Goal: Task Accomplishment & Management: Manage account settings

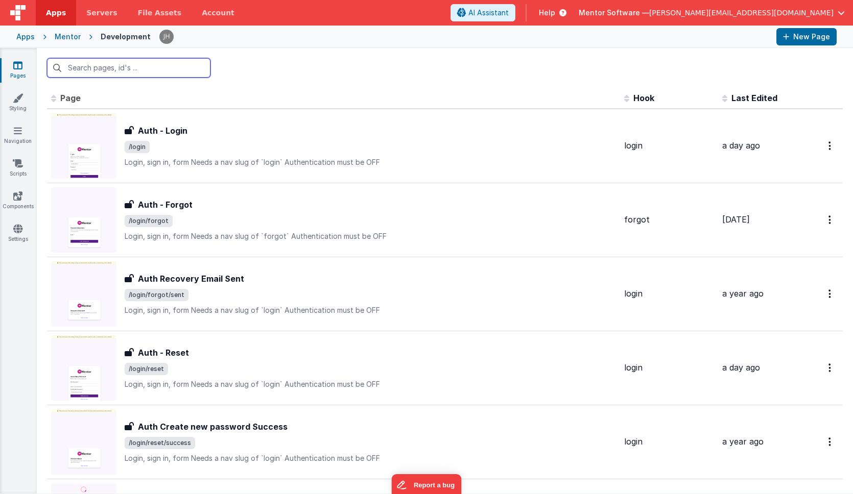
click at [142, 68] on input "text" at bounding box center [128, 67] width 163 height 19
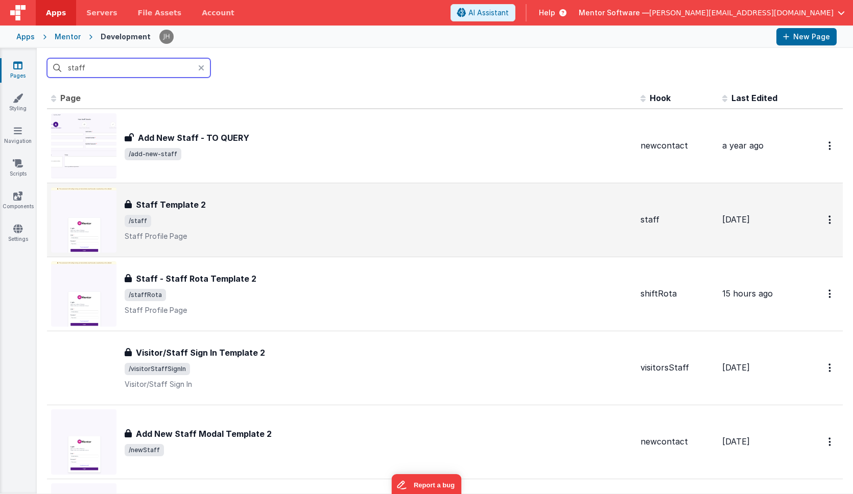
type input "staff"
click at [214, 210] on div "Staff Template 2" at bounding box center [378, 205] width 507 height 12
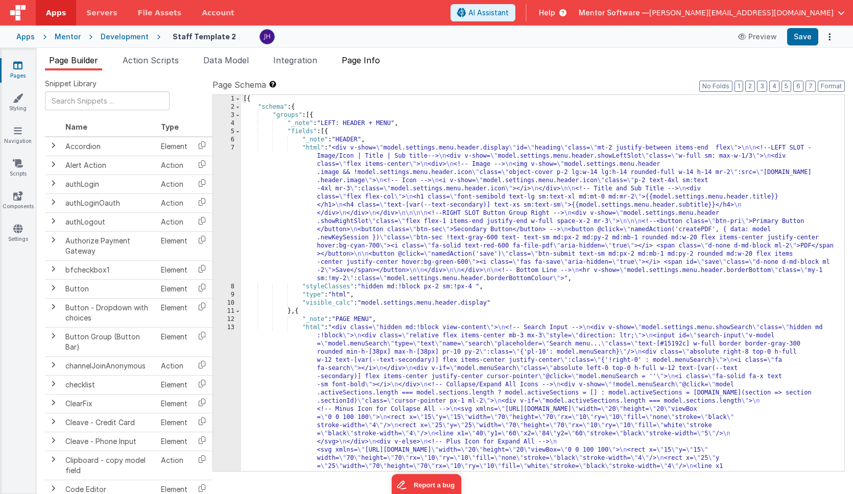
click at [363, 61] on span "Page Info" at bounding box center [361, 60] width 38 height 10
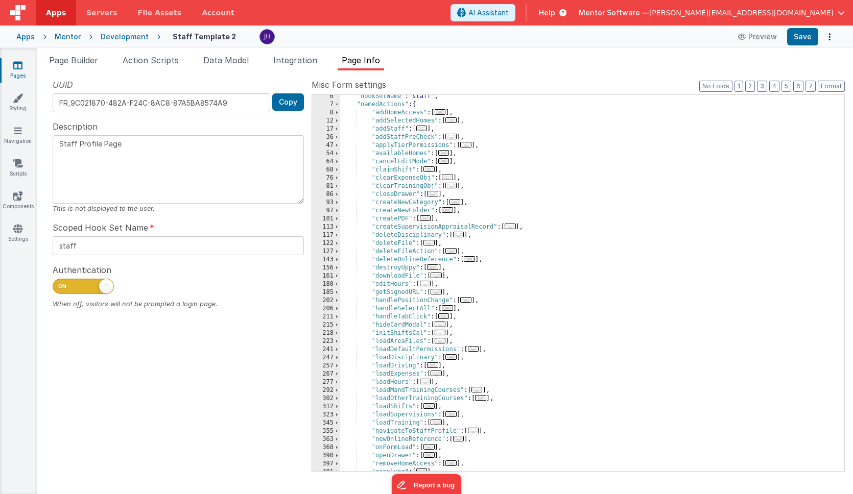
scroll to position [57, 0]
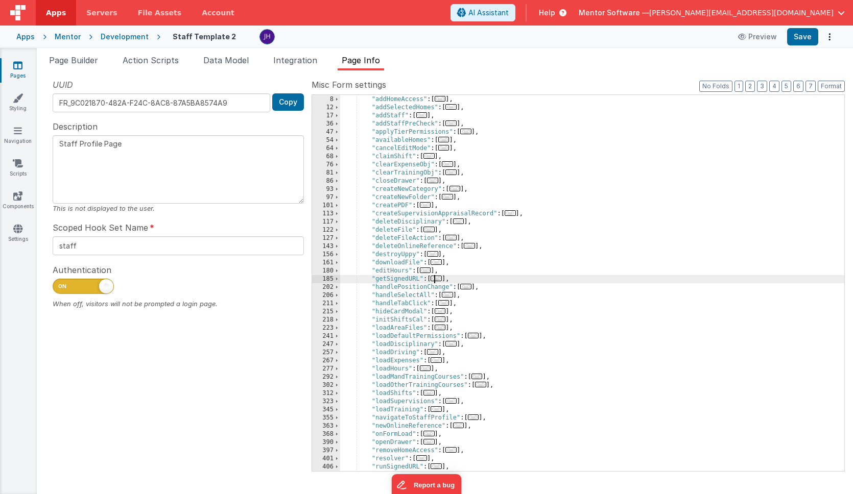
click at [441, 280] on span "..." at bounding box center [435, 279] width 11 height 6
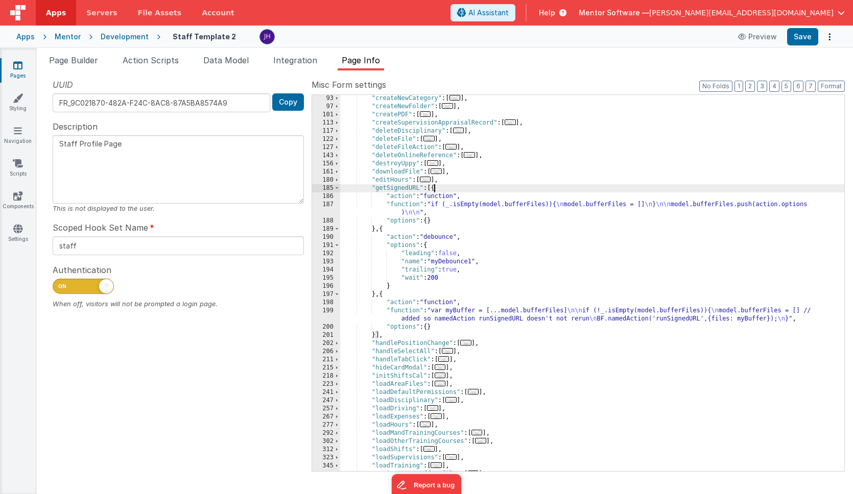
scroll to position [180, 0]
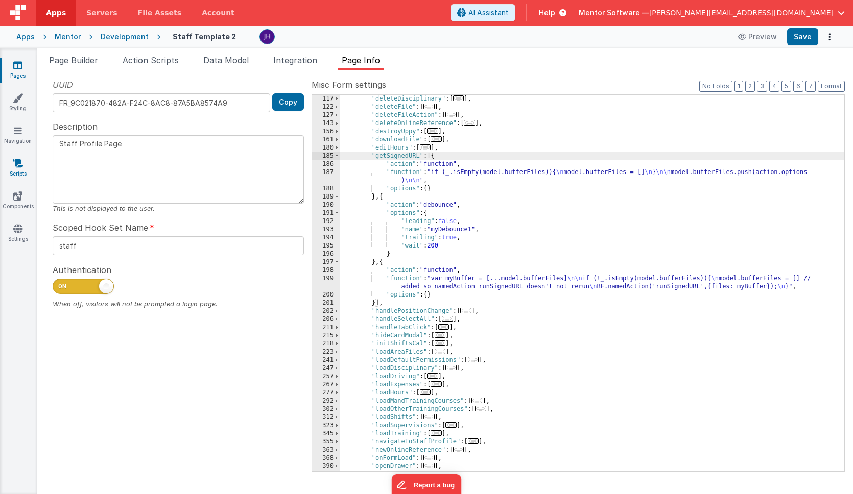
click at [17, 173] on link "Scripts" at bounding box center [17, 168] width 37 height 20
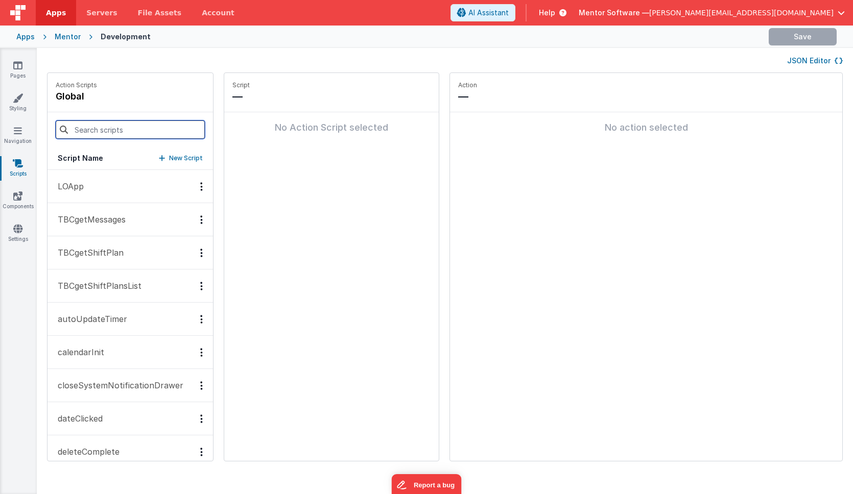
click at [110, 134] on input at bounding box center [130, 129] width 149 height 18
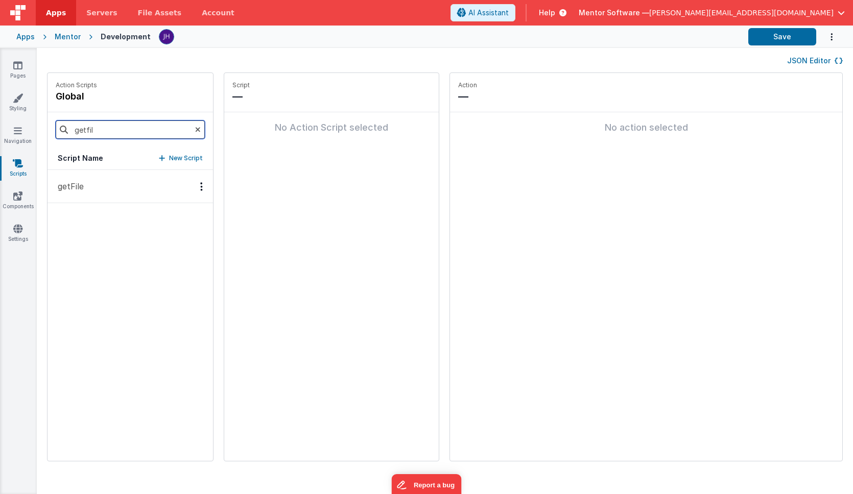
type input "getfil"
click at [87, 192] on button "getFile" at bounding box center [129, 186] width 165 height 33
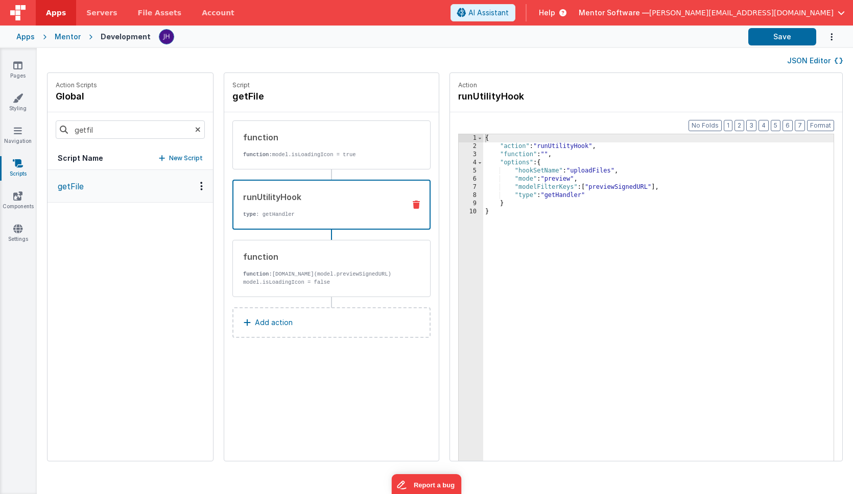
click at [334, 214] on p "type : getHandler" at bounding box center [320, 214] width 154 height 8
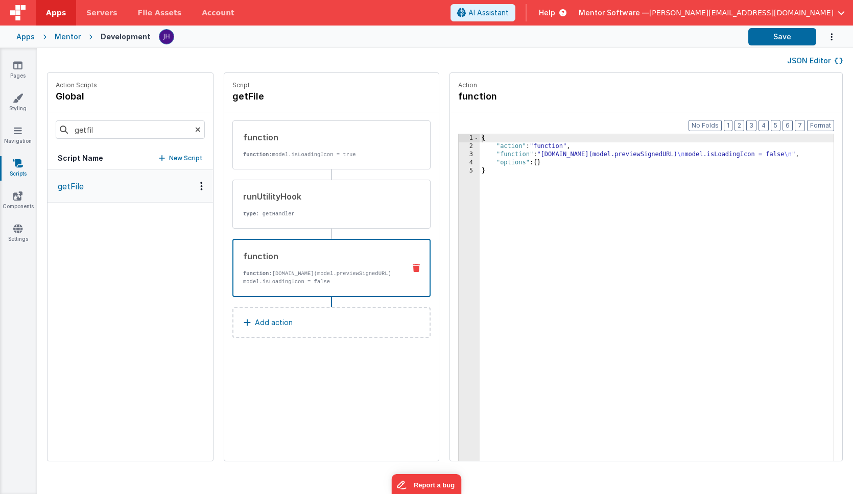
click at [329, 261] on div "function" at bounding box center [320, 256] width 154 height 12
click at [319, 198] on div "runUtilityHook" at bounding box center [320, 196] width 154 height 12
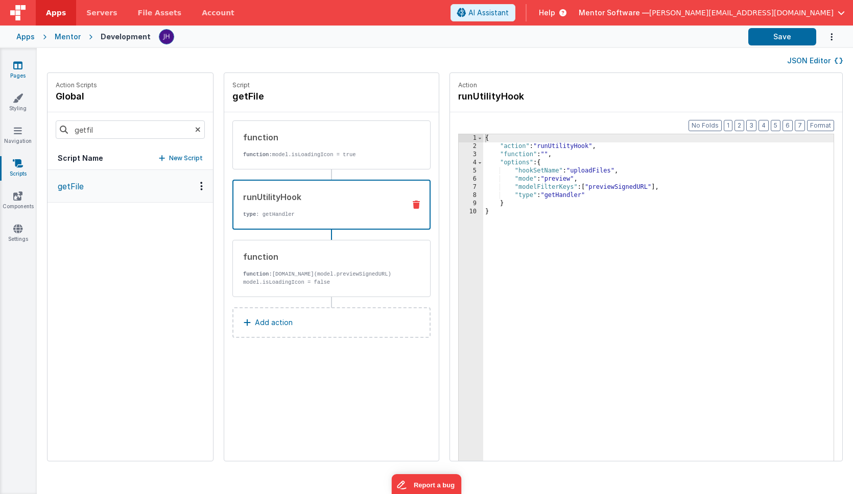
click at [17, 62] on icon at bounding box center [17, 65] width 9 height 10
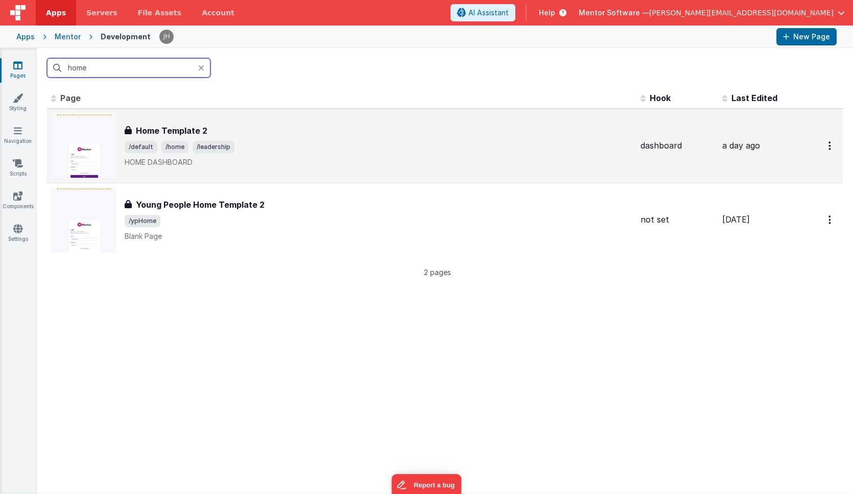
type input "home"
click at [250, 135] on div "Home Template 2" at bounding box center [378, 131] width 507 height 12
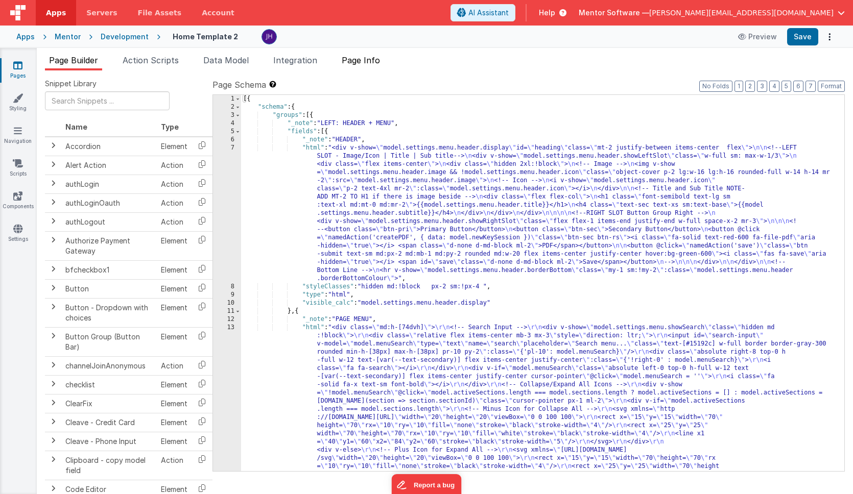
click at [371, 62] on span "Page Info" at bounding box center [361, 60] width 38 height 10
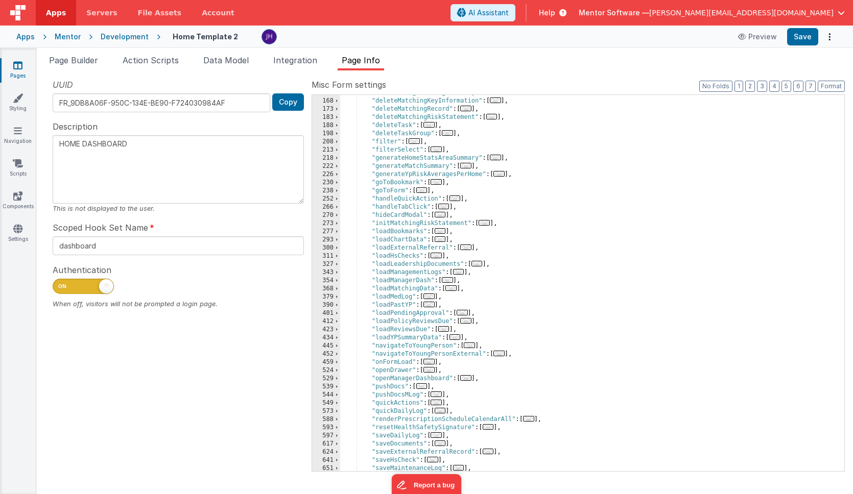
scroll to position [204, 0]
click at [66, 61] on span "Page Builder" at bounding box center [73, 60] width 49 height 10
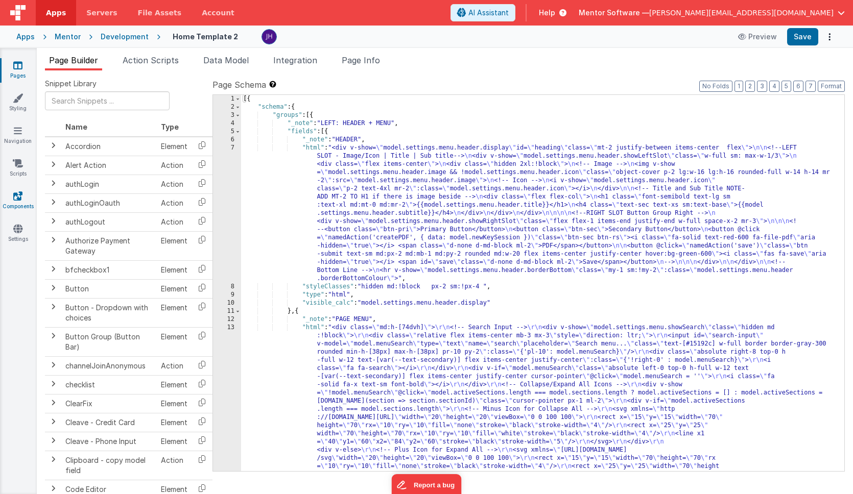
click at [19, 205] on link "Components" at bounding box center [17, 201] width 37 height 20
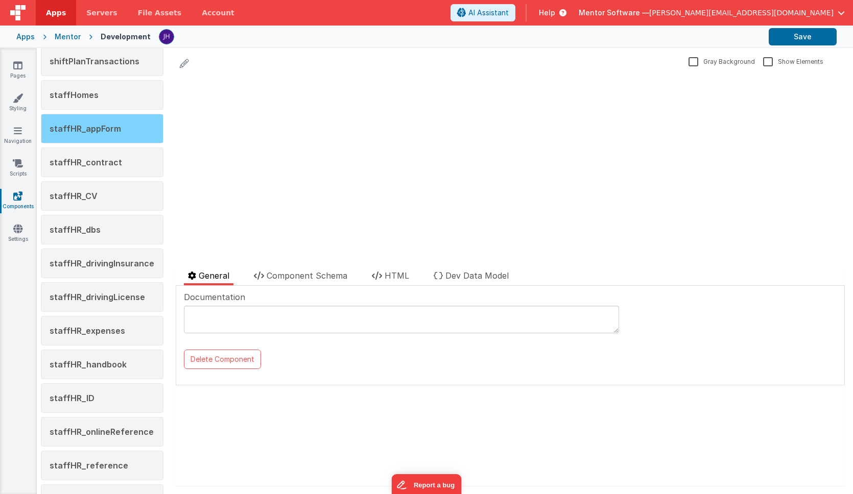
scroll to position [1214, 0]
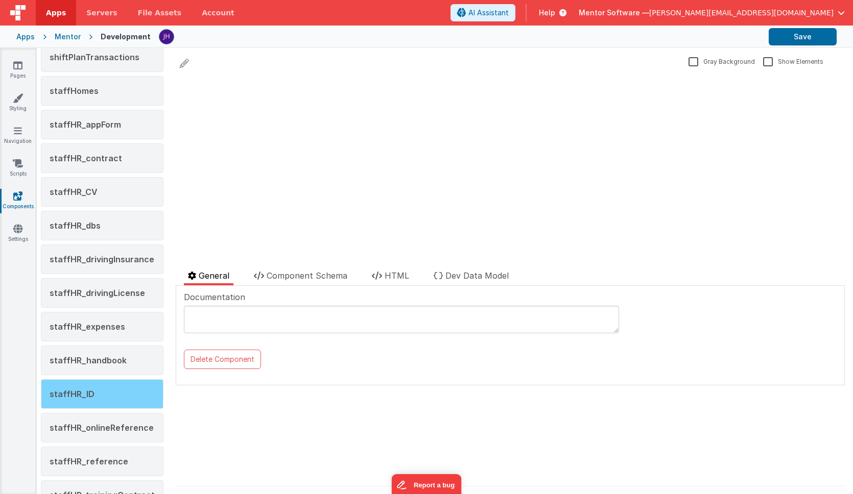
click at [94, 388] on div "staffHR_ID" at bounding box center [102, 394] width 123 height 30
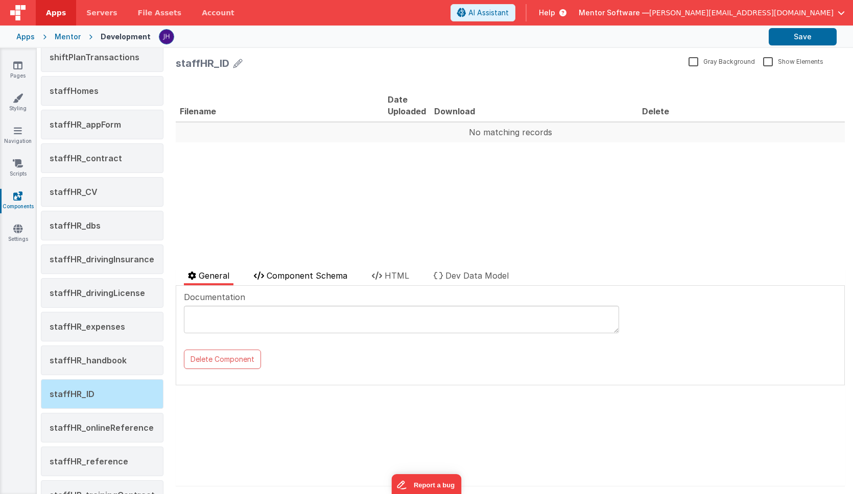
click at [323, 277] on span "Component Schema" at bounding box center [306, 276] width 81 height 10
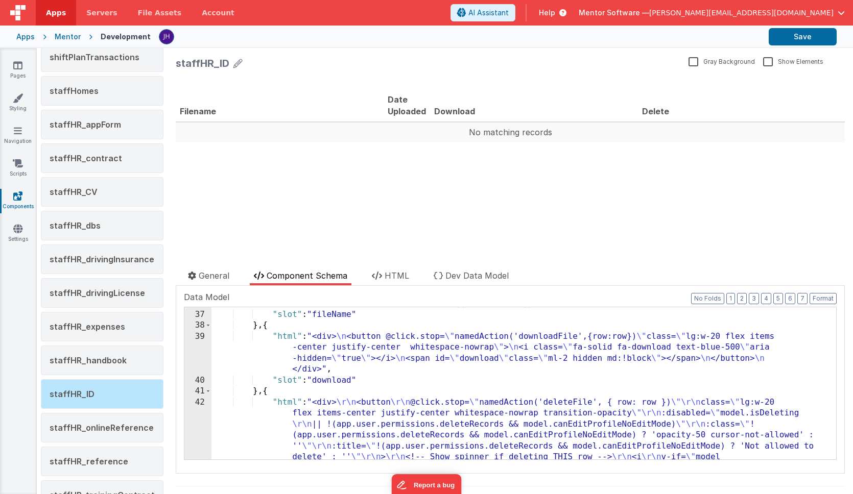
scroll to position [391, 0]
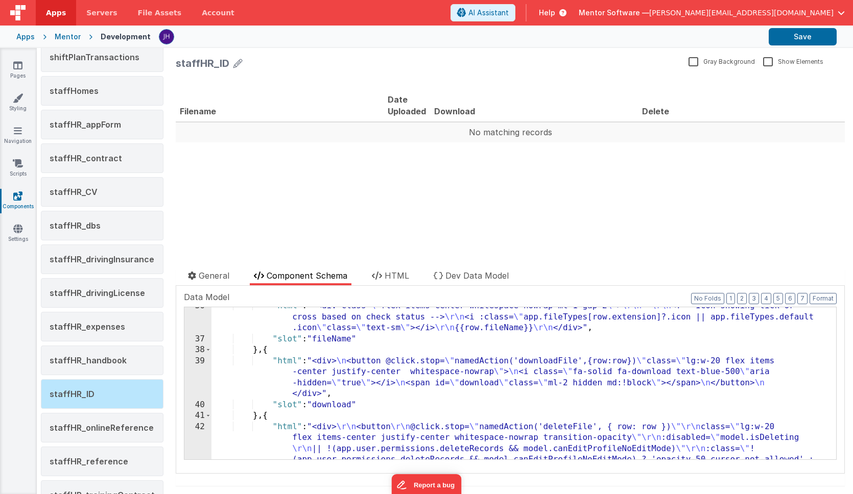
click at [562, 360] on div ""html" : " <div class= \" flex items-center whitespace-nowrap mt-1 gap-2 \" > \…" at bounding box center [523, 448] width 624 height 295
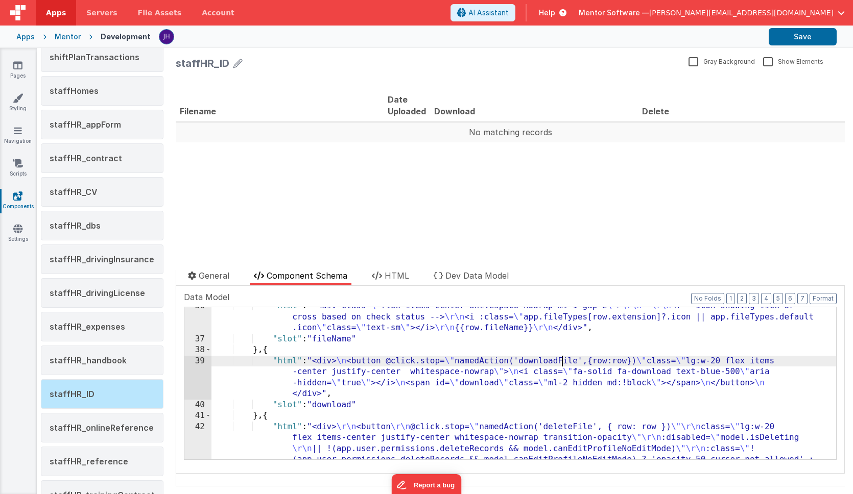
click at [562, 360] on div ""html" : " <div class= \" flex items-center whitespace-nowrap mt-1 gap-2 \" > \…" at bounding box center [523, 448] width 624 height 295
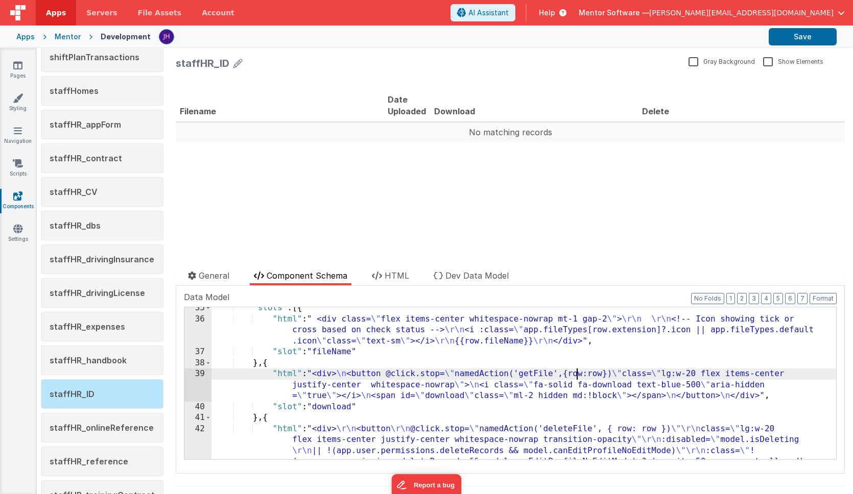
scroll to position [382, 0]
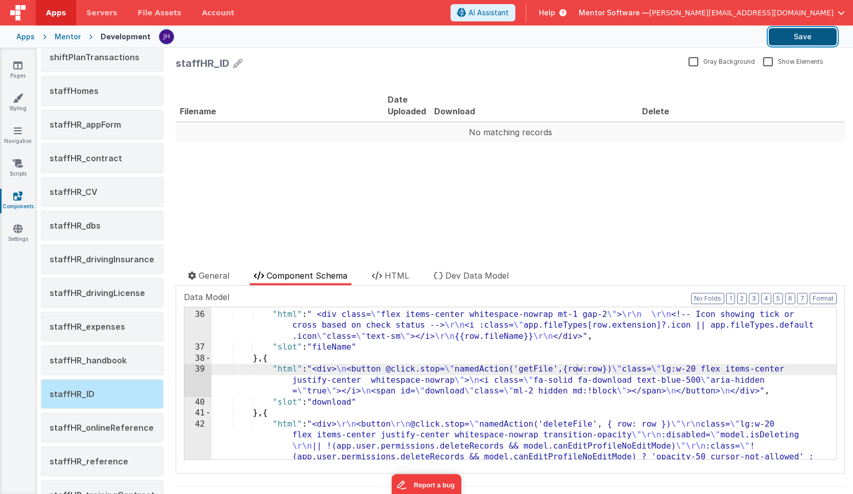
click at [806, 37] on button "Save" at bounding box center [802, 36] width 68 height 17
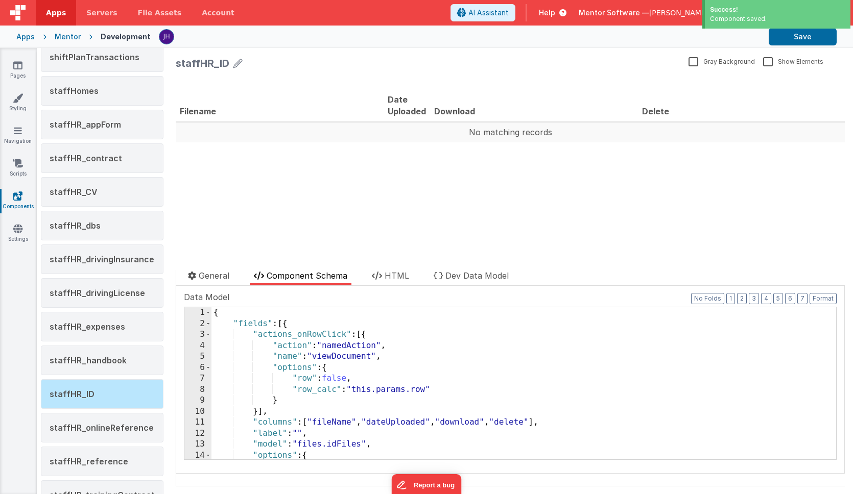
scroll to position [0, 0]
click at [14, 65] on icon at bounding box center [17, 65] width 9 height 10
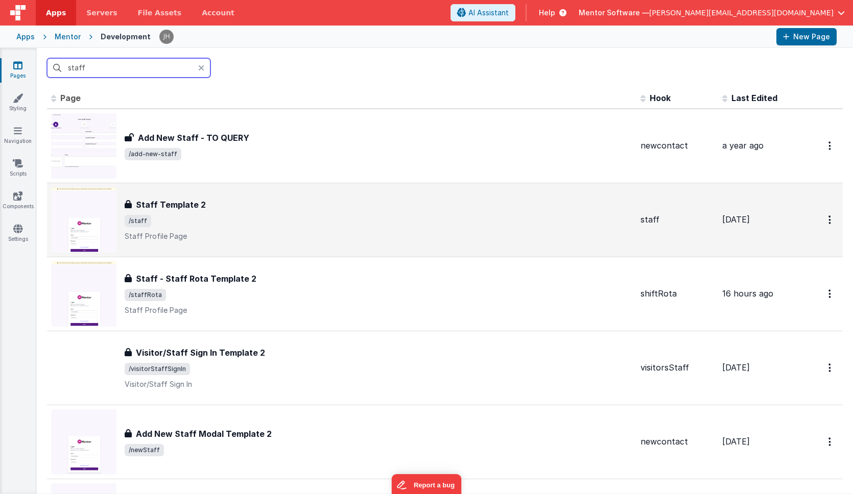
type input "staff"
click at [212, 221] on span "/staff" at bounding box center [378, 221] width 507 height 12
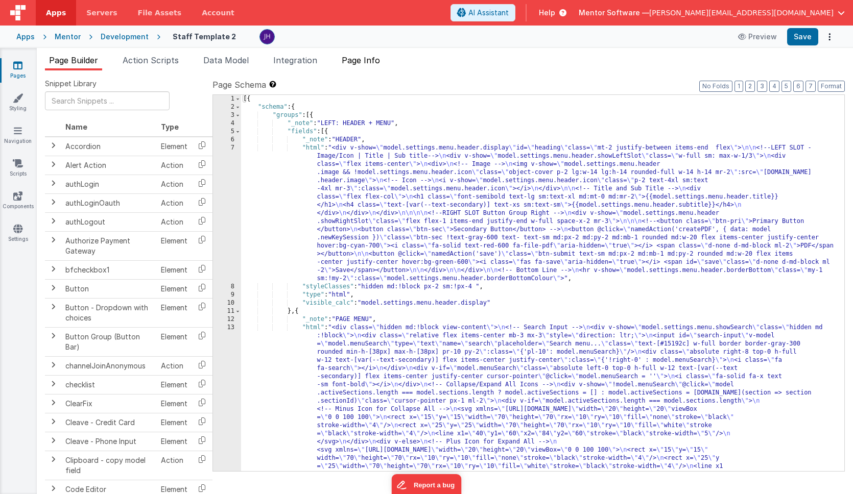
click at [360, 63] on span "Page Info" at bounding box center [361, 60] width 38 height 10
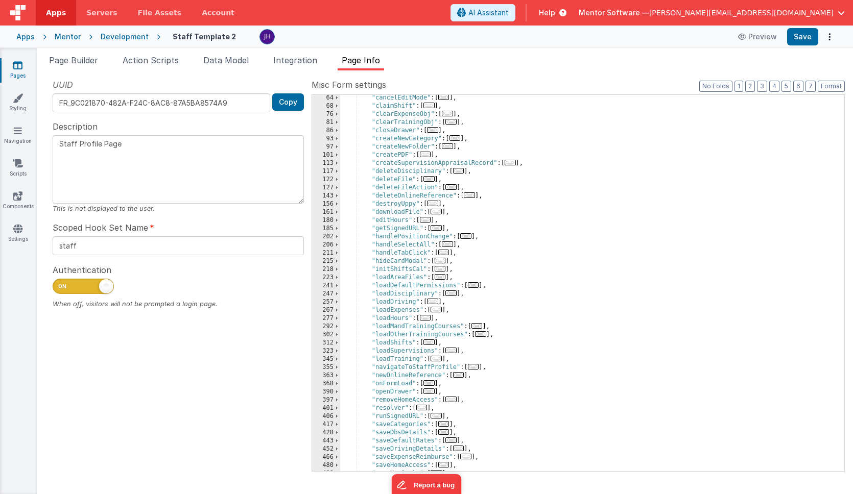
scroll to position [90, 0]
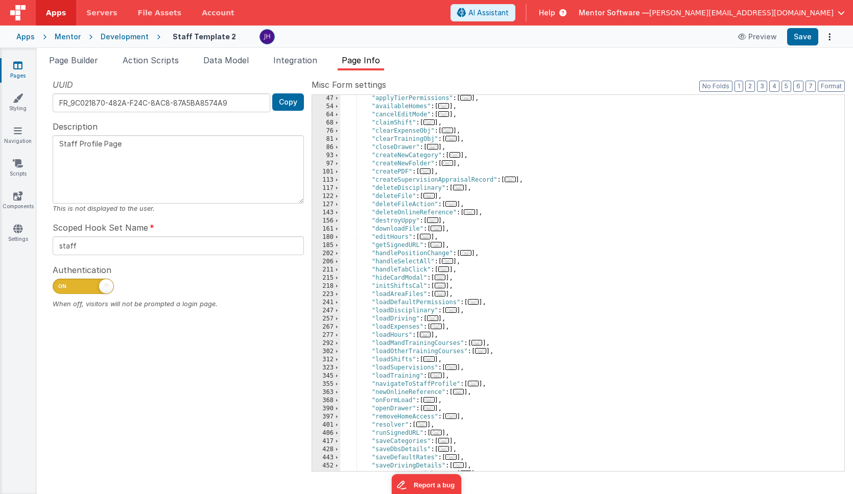
click at [441, 228] on span "..." at bounding box center [435, 229] width 11 height 6
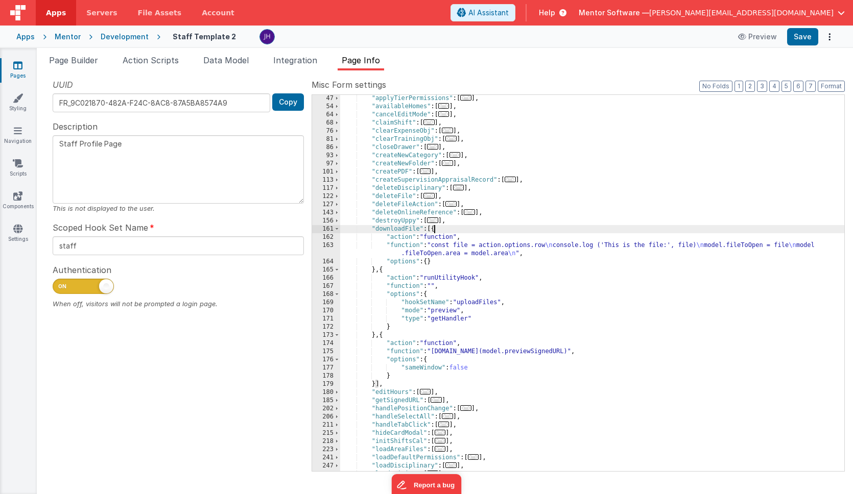
click at [490, 250] on div ""applyTierPermissions" : [ ... ] , "availableHomes" : [ ... ] , "cancelEditMode…" at bounding box center [592, 290] width 504 height 393
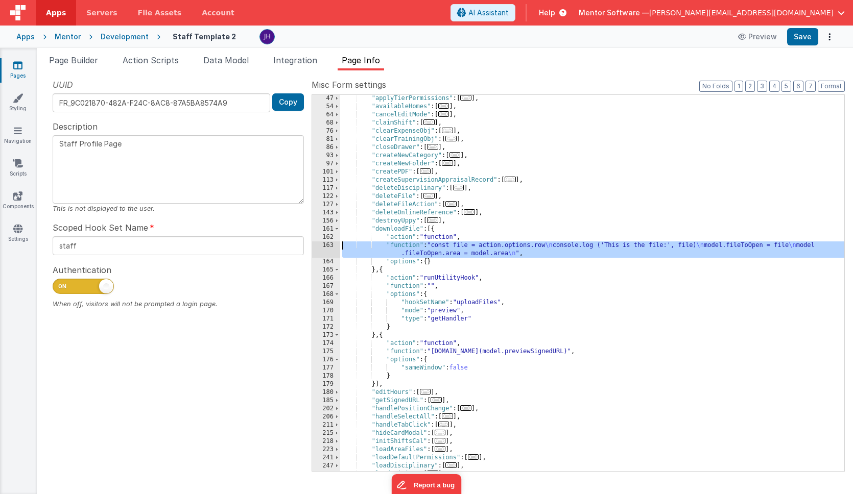
click at [327, 248] on div "163" at bounding box center [326, 249] width 28 height 16
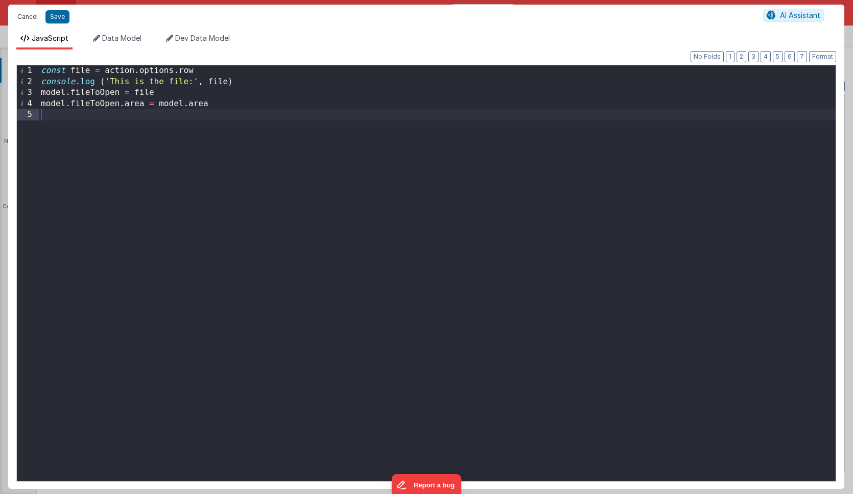
click at [27, 18] on button "Cancel" at bounding box center [27, 17] width 31 height 14
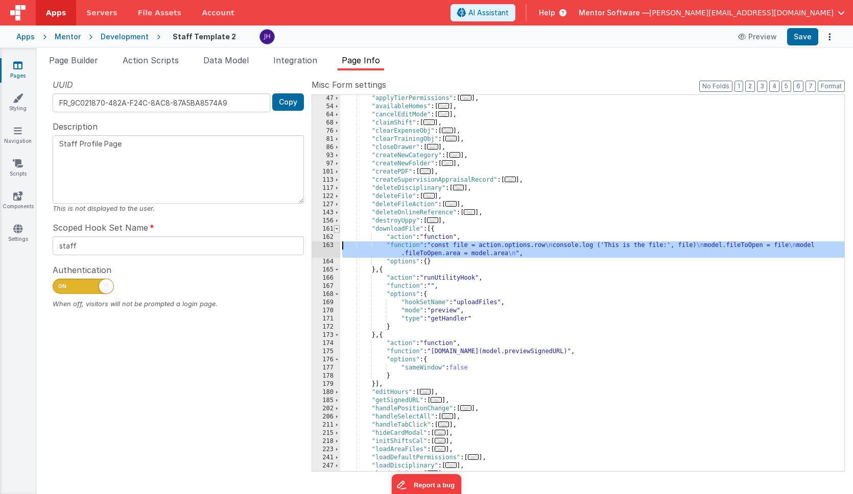
click at [337, 226] on span at bounding box center [337, 229] width 6 height 8
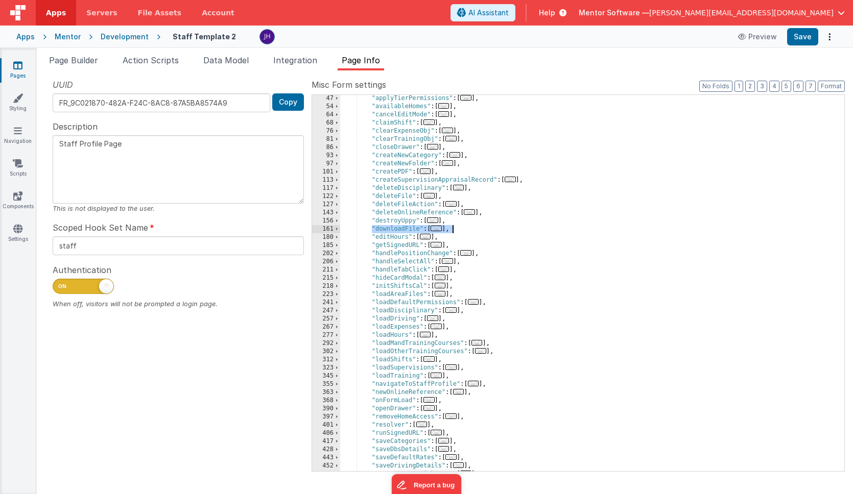
drag, startPoint x: 371, startPoint y: 229, endPoint x: 456, endPoint y: 228, distance: 84.7
click at [456, 228] on div ""applyTierPermissions" : [ ... ] , "availableHomes" : [ ... ] , "cancelEditMode…" at bounding box center [592, 290] width 504 height 393
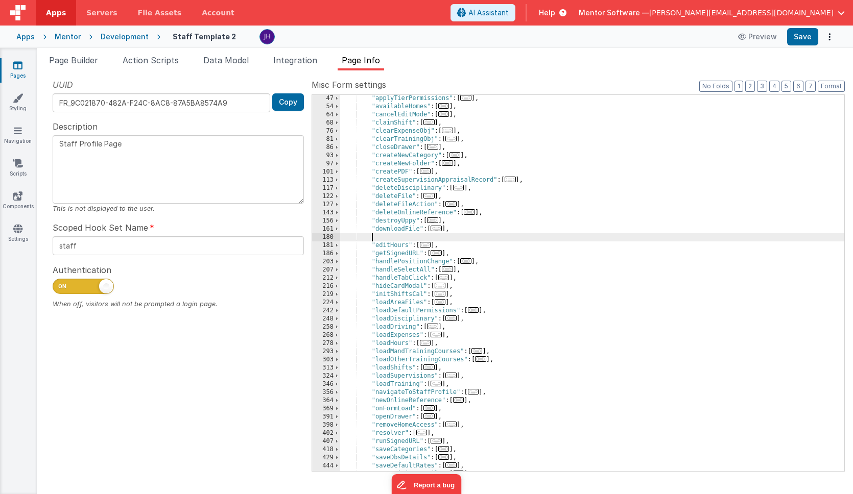
paste textarea
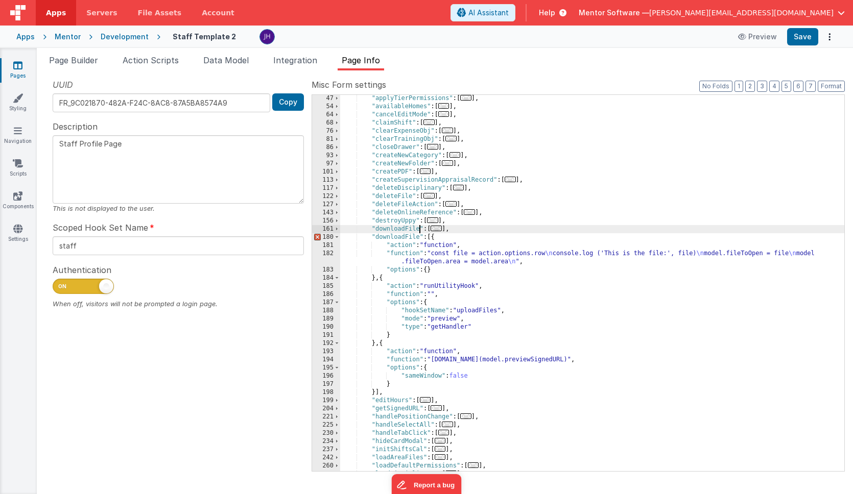
click at [419, 230] on div ""applyTierPermissions" : [ ... ] , "availableHomes" : [ ... ] , "cancelEditMode…" at bounding box center [592, 290] width 504 height 393
click at [395, 254] on div ""applyTierPermissions" : [ ... ] , "availableHomes" : [ ... ] , "cancelEditMode…" at bounding box center [592, 290] width 504 height 393
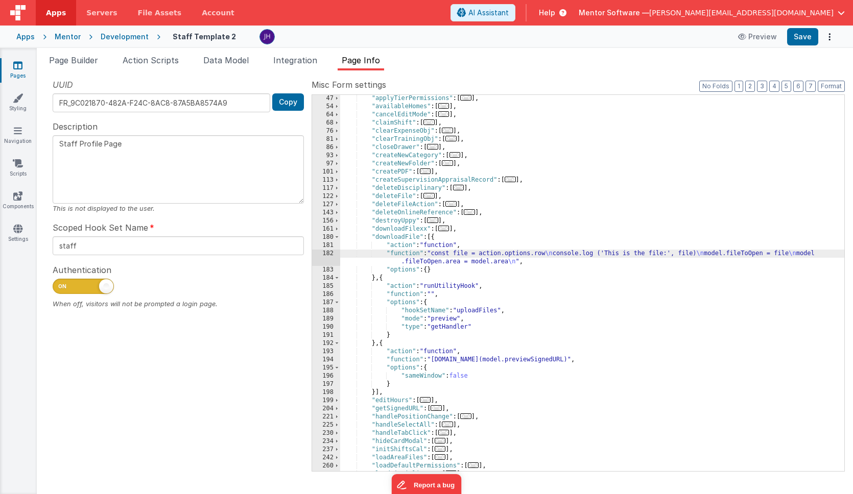
click at [326, 255] on div "182" at bounding box center [326, 258] width 28 height 16
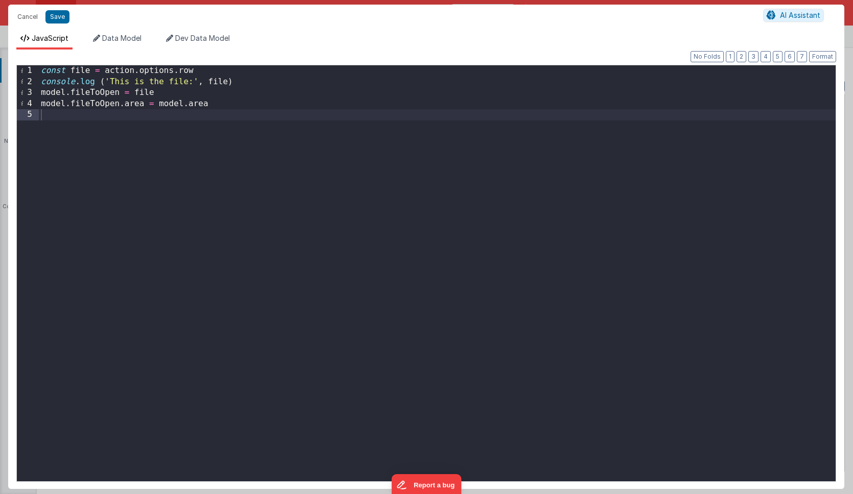
click at [240, 105] on div "const file = action . options . row console . log ( 'This is the file:' , file …" at bounding box center [437, 284] width 796 height 438
click at [59, 16] on button "Save" at bounding box center [57, 16] width 24 height 13
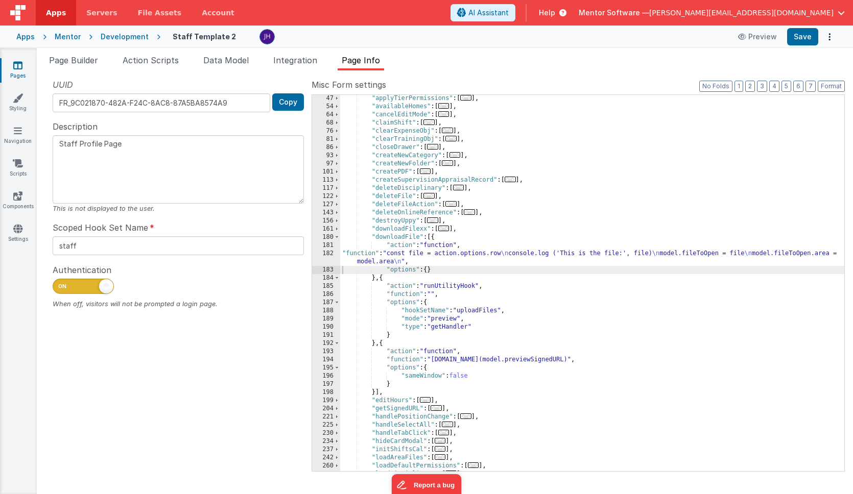
click at [478, 360] on div ""applyTierPermissions" : [ ... ] , "availableHomes" : [ ... ] , "cancelEditMode…" at bounding box center [592, 290] width 504 height 393
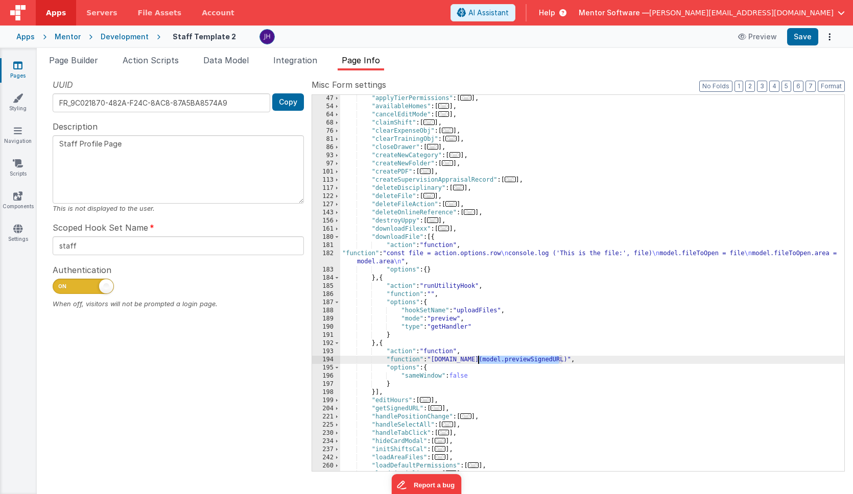
click at [478, 360] on div ""applyTierPermissions" : [ ... ] , "availableHomes" : [ ... ] , "cancelEditMode…" at bounding box center [592, 290] width 504 height 393
click at [564, 368] on div ""applyTierPermissions" : [ ... ] , "availableHomes" : [ ... ] , "cancelEditMode…" at bounding box center [592, 290] width 504 height 393
drag, startPoint x: 557, startPoint y: 358, endPoint x: 479, endPoint y: 361, distance: 78.7
click at [479, 361] on div ""applyTierPermissions" : [ ... ] , "availableHomes" : [ ... ] , "cancelEditMode…" at bounding box center [592, 290] width 504 height 393
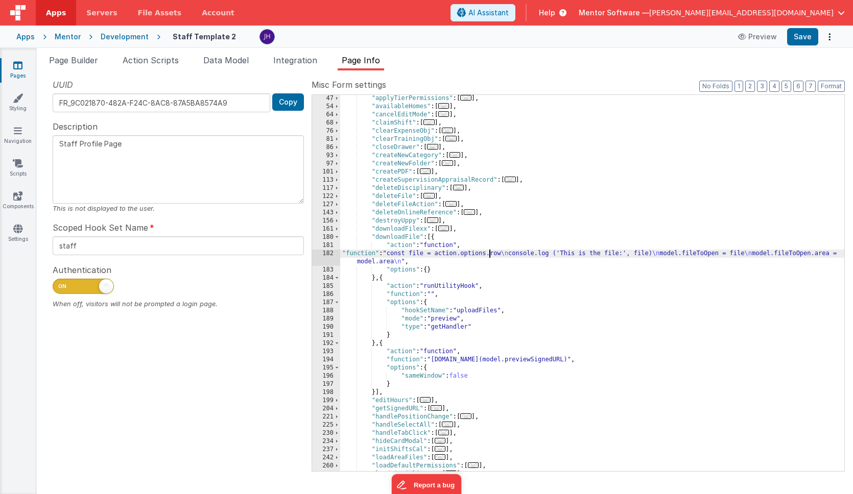
click at [488, 256] on div ""applyTierPermissions" : [ ... ] , "availableHomes" : [ ... ] , "cancelEditMode…" at bounding box center [592, 290] width 504 height 393
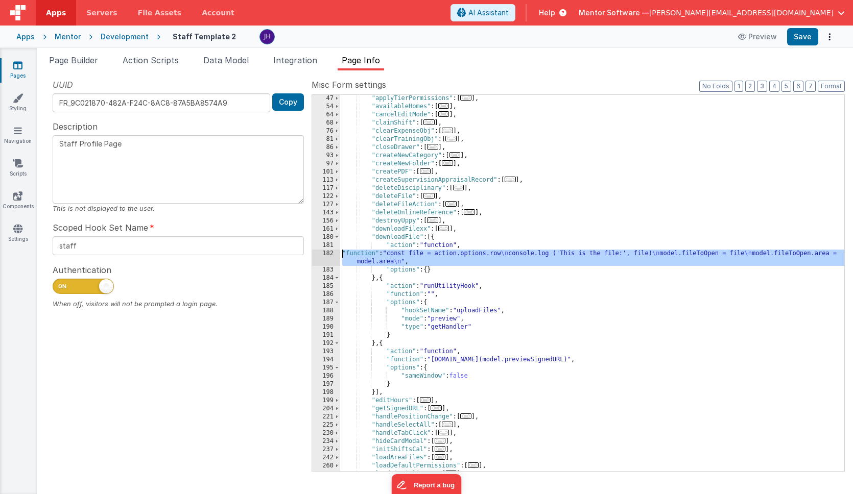
click at [328, 256] on div "182" at bounding box center [326, 258] width 28 height 16
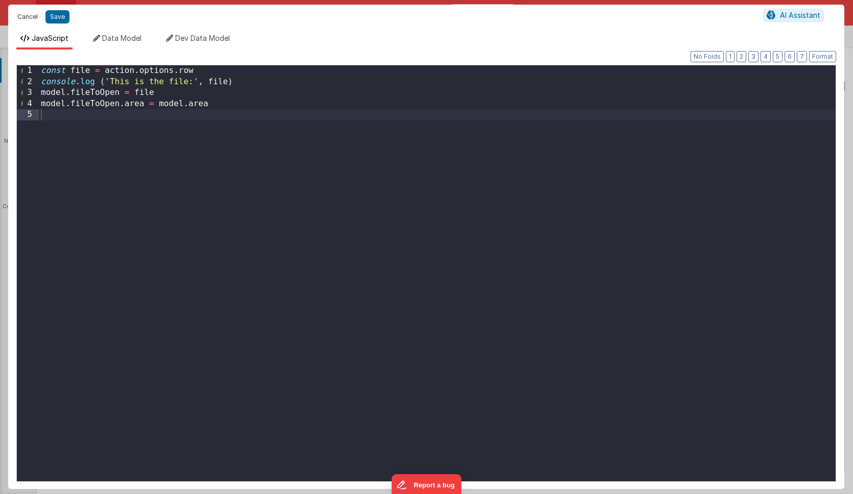
drag, startPoint x: 32, startPoint y: 18, endPoint x: 111, endPoint y: 1, distance: 81.1
click at [32, 18] on button "Cancel" at bounding box center [27, 17] width 31 height 14
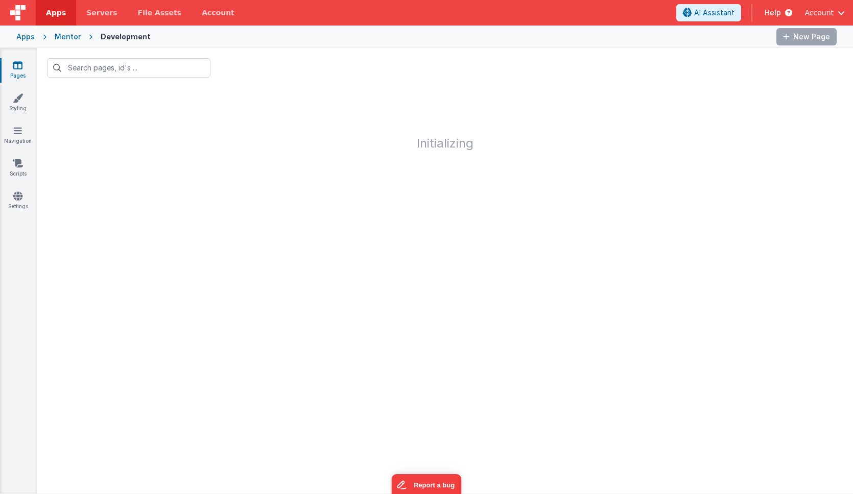
click at [22, 68] on icon at bounding box center [17, 65] width 9 height 10
click at [84, 68] on input "text" at bounding box center [128, 67] width 163 height 19
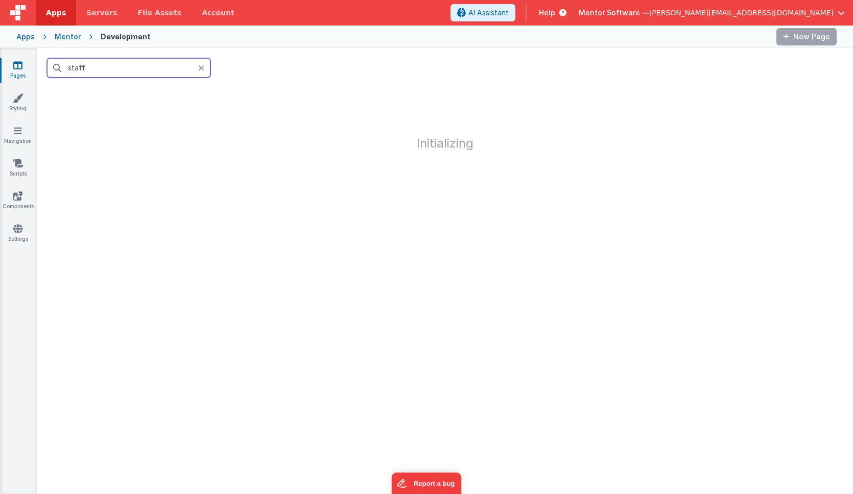
type input "staff"
click at [17, 195] on icon at bounding box center [17, 196] width 9 height 10
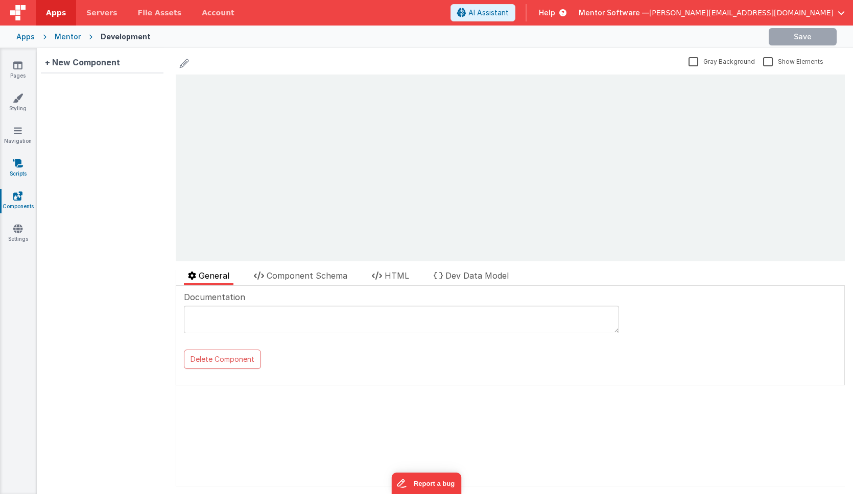
click at [21, 167] on icon at bounding box center [18, 163] width 10 height 10
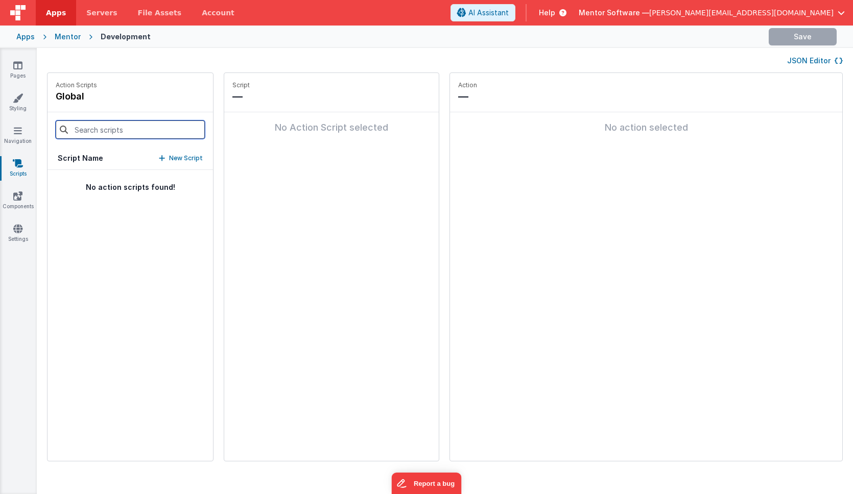
click at [111, 130] on input at bounding box center [130, 129] width 149 height 18
type input "getfi"
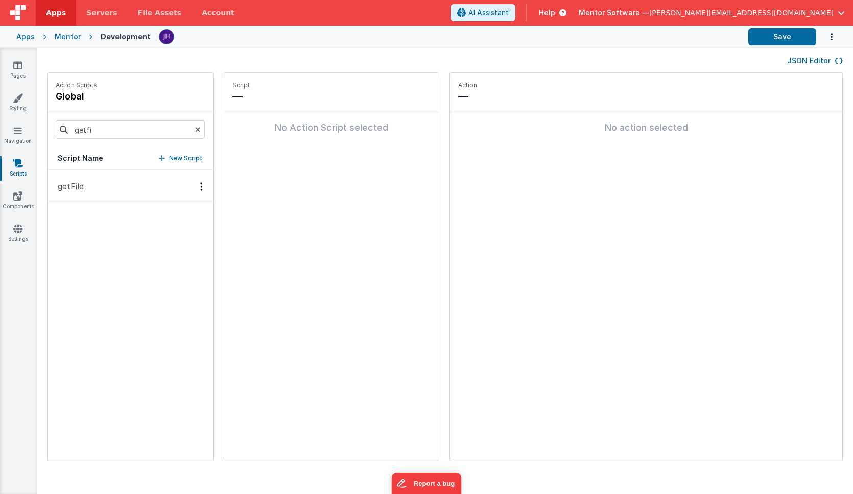
click at [104, 182] on button "getFile" at bounding box center [129, 186] width 165 height 33
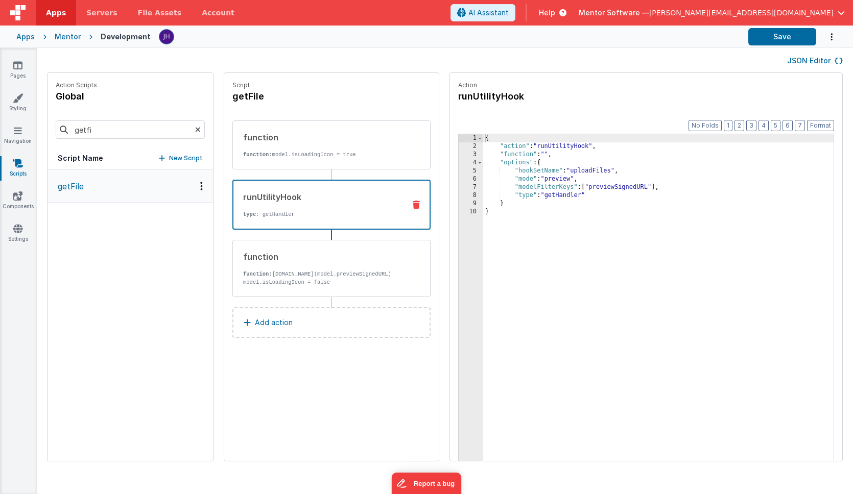
click at [273, 202] on div "runUtilityHook" at bounding box center [320, 197] width 154 height 12
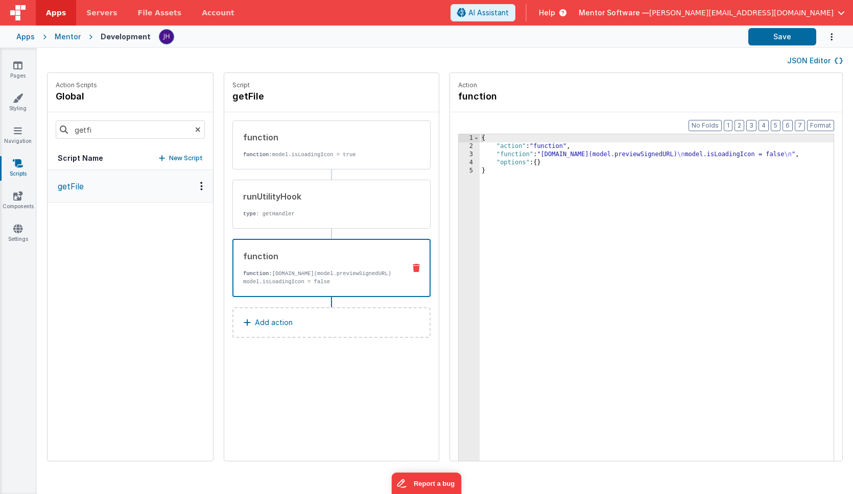
click at [269, 274] on p "function: window.open(model.previewSignedURL) model.isLoadingIcon = false" at bounding box center [320, 278] width 154 height 16
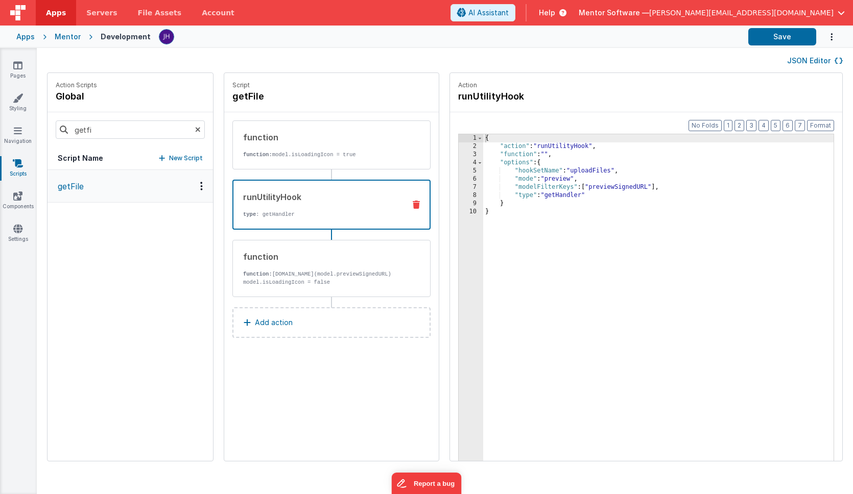
click at [285, 209] on div "runUtilityHook type : getHandler" at bounding box center [314, 205] width 163 height 28
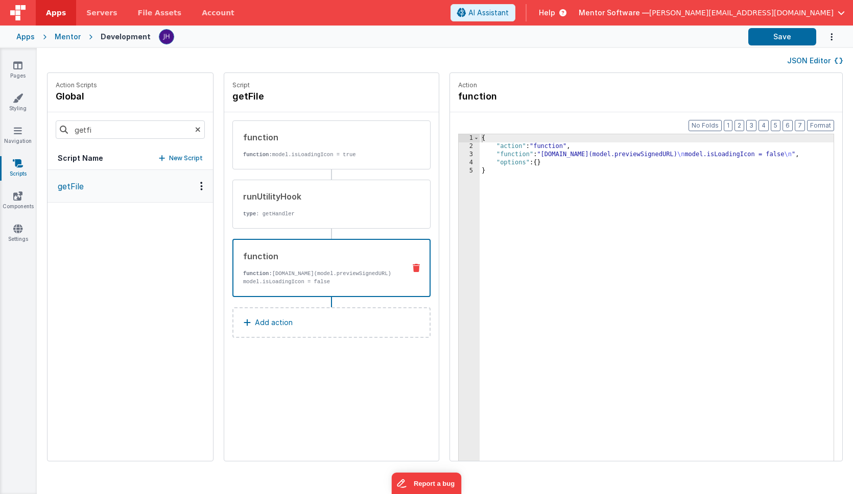
click at [319, 271] on p "function: window.open(model.previewSignedURL) model.isLoadingIcon = false" at bounding box center [320, 278] width 154 height 16
click at [22, 66] on link "Pages" at bounding box center [17, 70] width 37 height 20
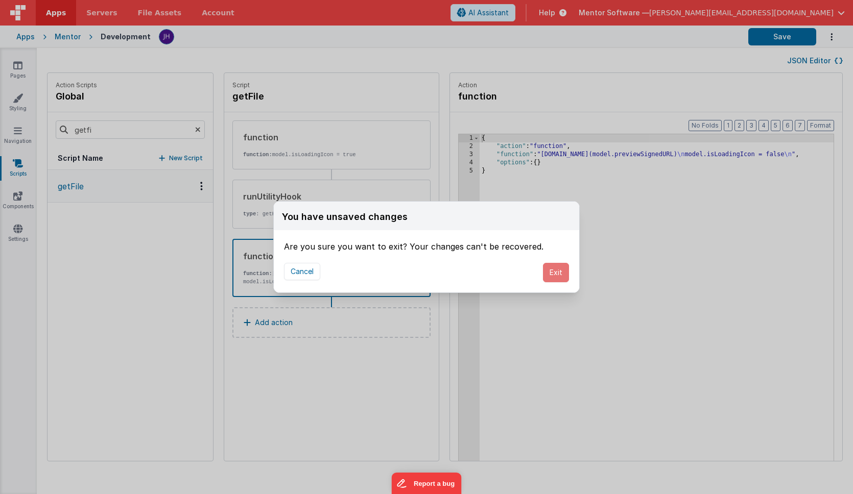
click at [550, 269] on button "Exit" at bounding box center [556, 272] width 26 height 19
click at [554, 273] on button "Exit" at bounding box center [556, 272] width 26 height 19
click at [555, 275] on button "Exit" at bounding box center [556, 272] width 26 height 19
click at [300, 274] on button "Cancel" at bounding box center [302, 271] width 36 height 17
click at [363, 11] on div "You have unsaved changes Are you sure you want to exit? Your changes can't be r…" at bounding box center [426, 247] width 853 height 494
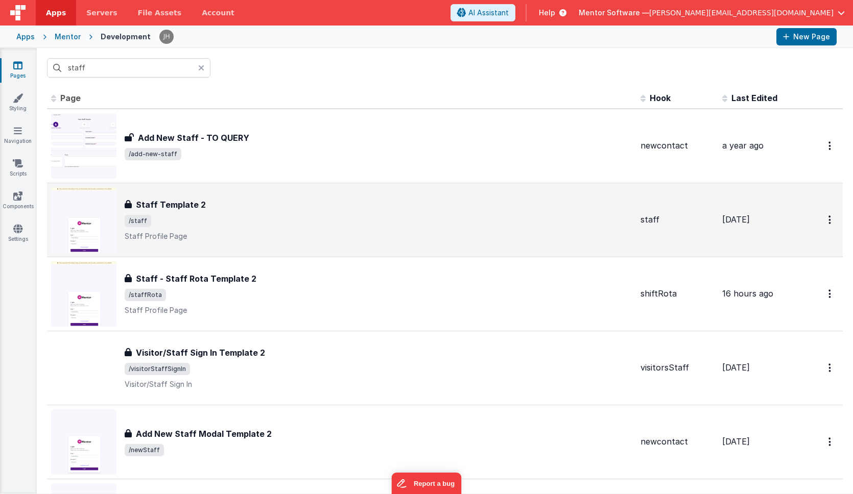
click at [186, 208] on h3 "Staff Template 2" at bounding box center [171, 205] width 70 height 12
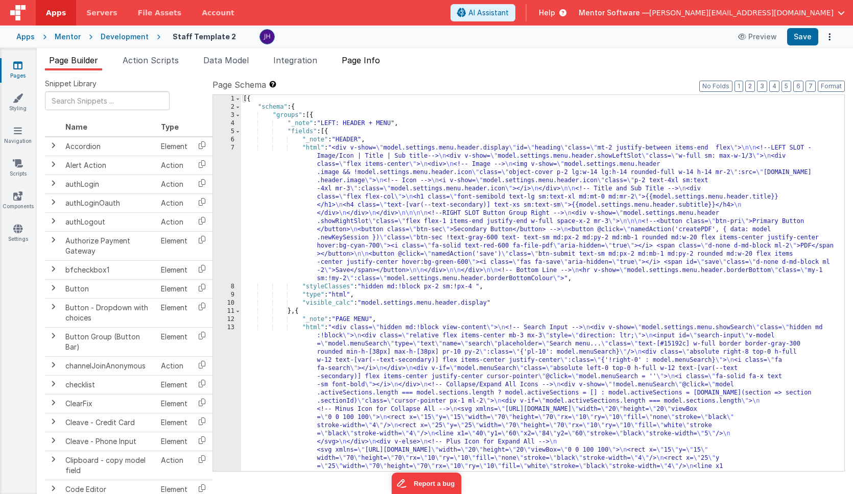
click at [365, 61] on span "Page Info" at bounding box center [361, 60] width 38 height 10
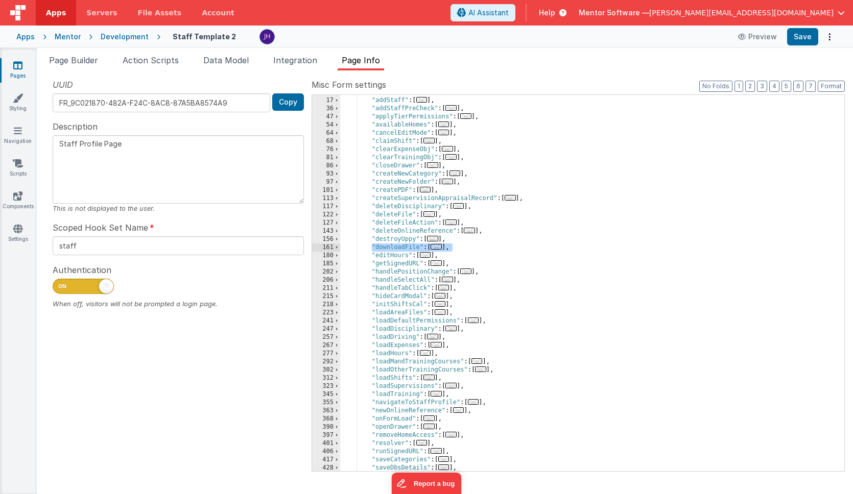
drag, startPoint x: 372, startPoint y: 247, endPoint x: 462, endPoint y: 246, distance: 90.4
click at [462, 246] on div ""addSelectedHomes" : [ ... ] , "addStaff" : [ ... ] , "addStaffPreCheck" : [ ..…" at bounding box center [592, 284] width 504 height 393
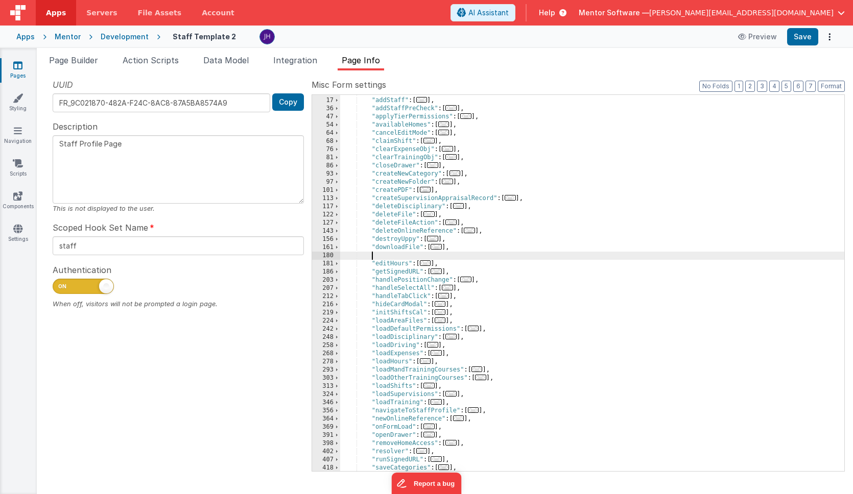
paste textarea
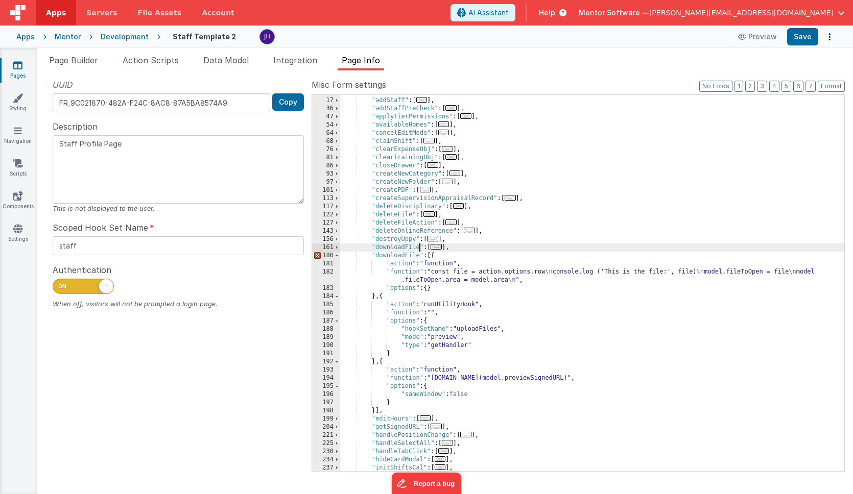
click at [419, 247] on div ""addSelectedHomes" : [ ... ] , "addStaff" : [ ... ] , "addStaffPreCheck" : [ ..…" at bounding box center [592, 284] width 504 height 393
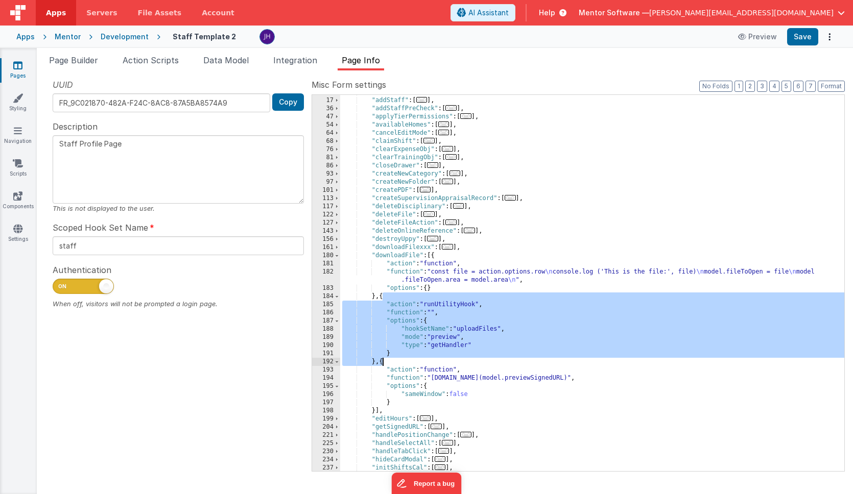
drag, startPoint x: 382, startPoint y: 296, endPoint x: 381, endPoint y: 361, distance: 65.9
click at [381, 361] on div ""addSelectedHomes" : [ ... ] , "addStaff" : [ ... ] , "addStaffPreCheck" : [ ..…" at bounding box center [592, 284] width 504 height 393
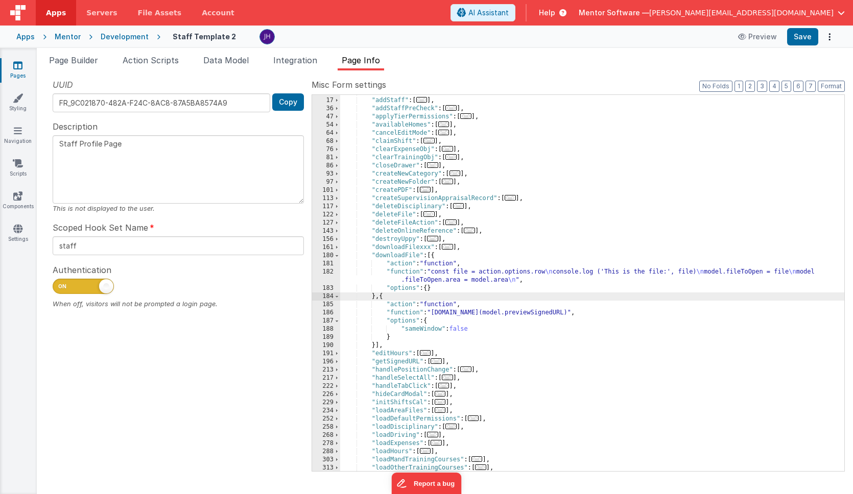
click at [464, 276] on div ""addSelectedHomes" : [ ... ] , "addStaff" : [ ... ] , "addStaffPreCheck" : [ ..…" at bounding box center [592, 284] width 504 height 393
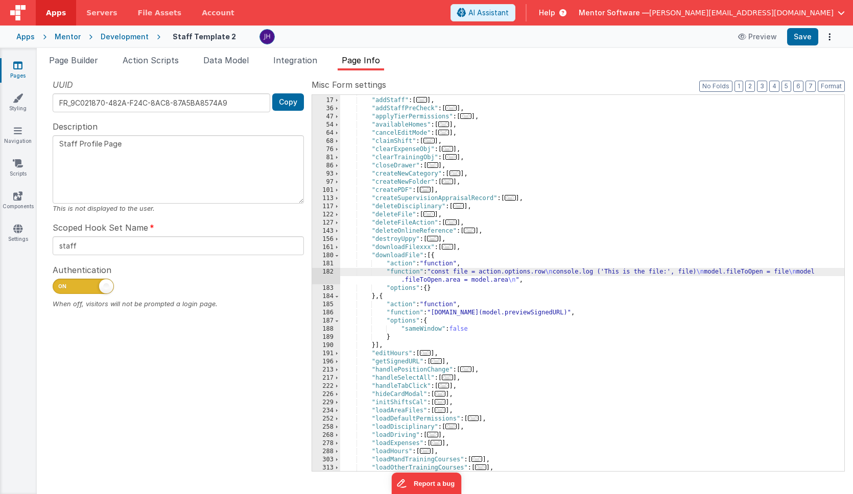
click at [331, 276] on div "182" at bounding box center [326, 276] width 28 height 16
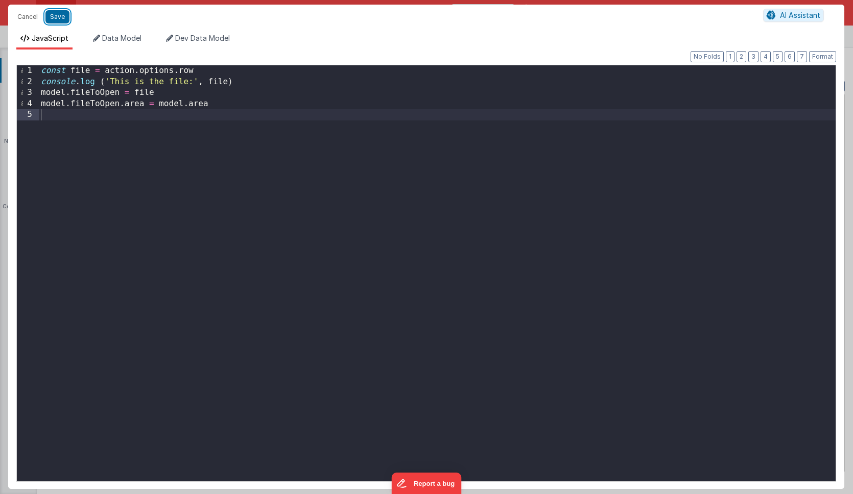
click at [57, 17] on button "Save" at bounding box center [57, 16] width 24 height 13
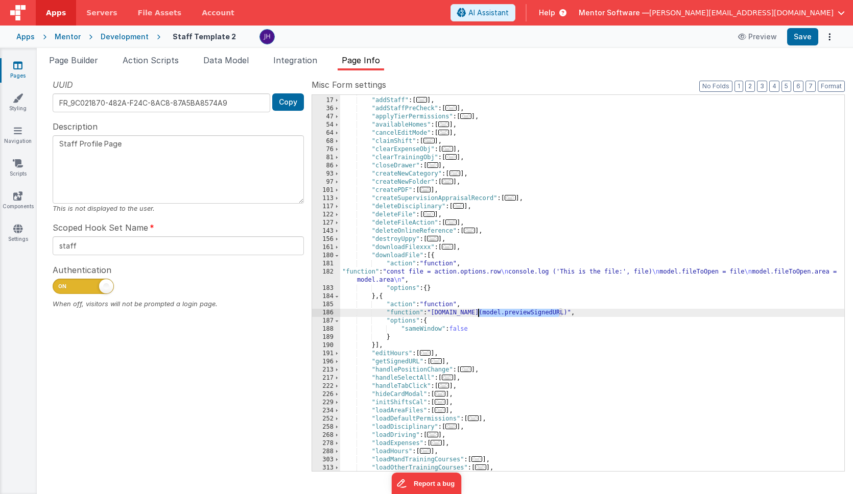
drag, startPoint x: 557, startPoint y: 311, endPoint x: 477, endPoint y: 315, distance: 80.2
click at [477, 315] on div ""addSelectedHomes" : [ ... ] , "addStaff" : [ ... ] , "addStaffPreCheck" : [ ..…" at bounding box center [592, 284] width 504 height 393
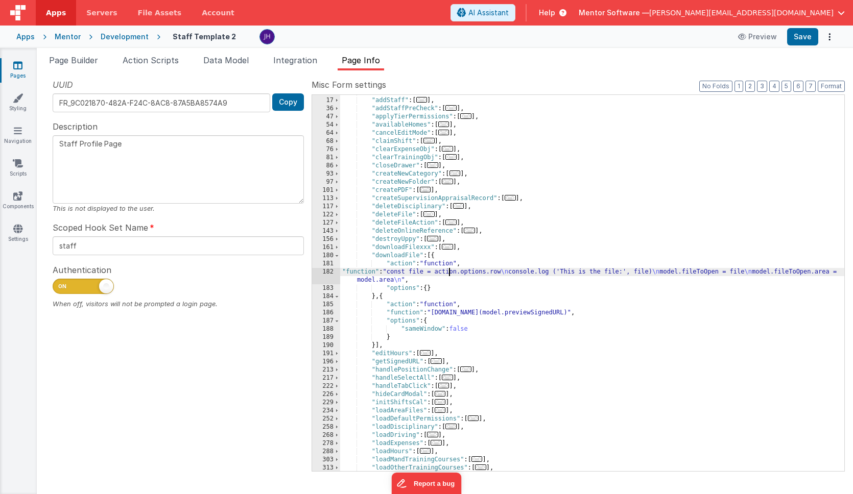
click at [450, 275] on div ""addSelectedHomes" : [ ... ] , "addStaff" : [ ... ] , "addStaffPreCheck" : [ ..…" at bounding box center [592, 284] width 504 height 393
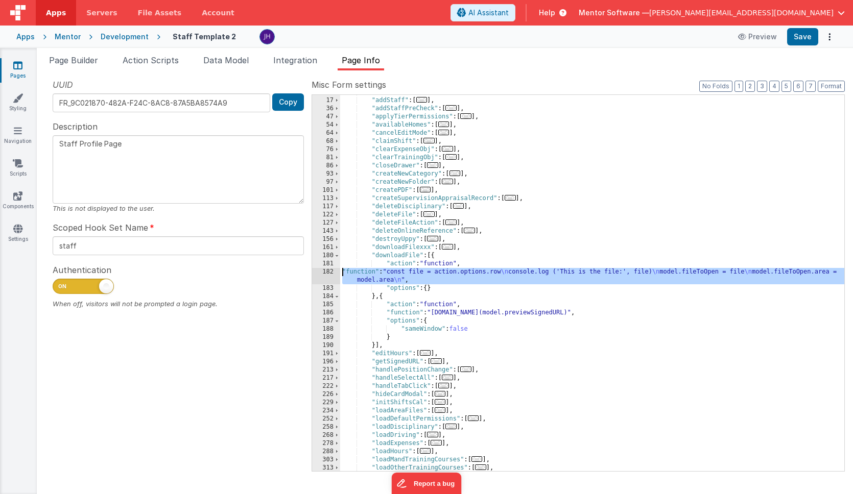
click at [326, 272] on div "182" at bounding box center [326, 276] width 28 height 16
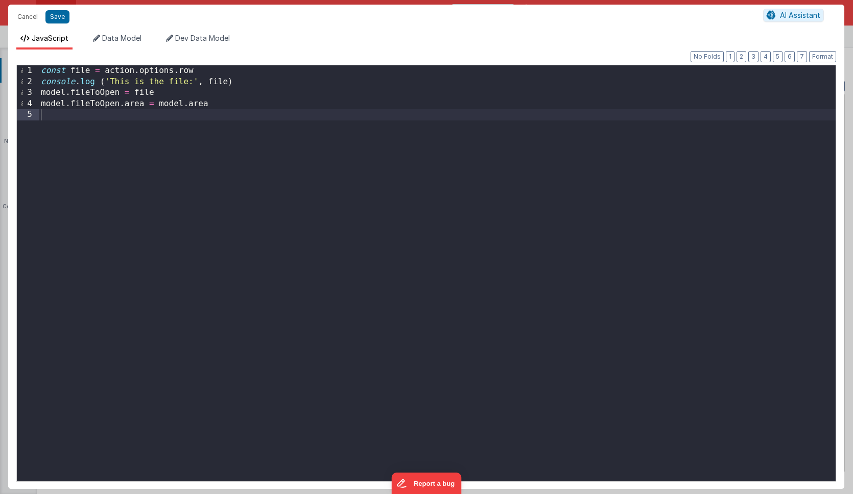
click at [261, 106] on div "const file = action . options . row console . log ( 'This is the file:' , file …" at bounding box center [437, 284] width 796 height 438
paste textarea
click at [241, 76] on div "const file = action . options . row console . log ( 'This is the file:' , file …" at bounding box center [437, 284] width 796 height 438
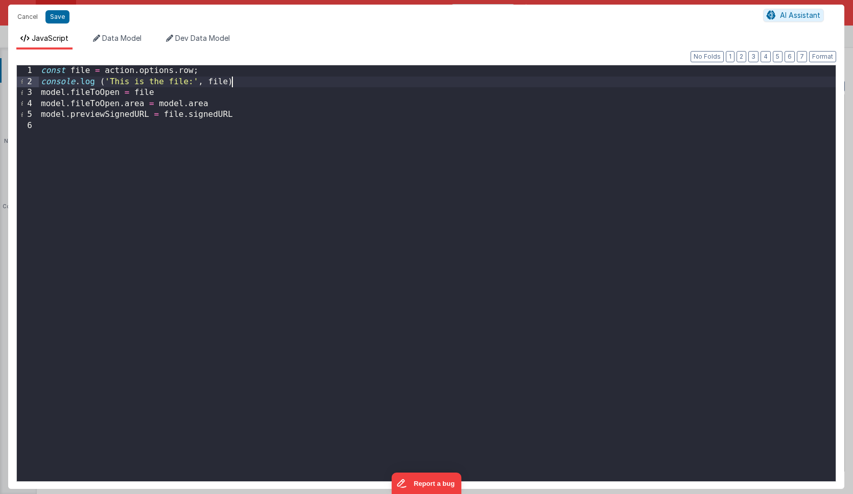
click at [247, 83] on div "const file = action . options . row ; console . log ( 'This is the file:' , fil…" at bounding box center [437, 284] width 796 height 438
click at [235, 89] on div "const file = action . options . row ; console . log ( 'This is the file:' , fil…" at bounding box center [437, 284] width 796 height 438
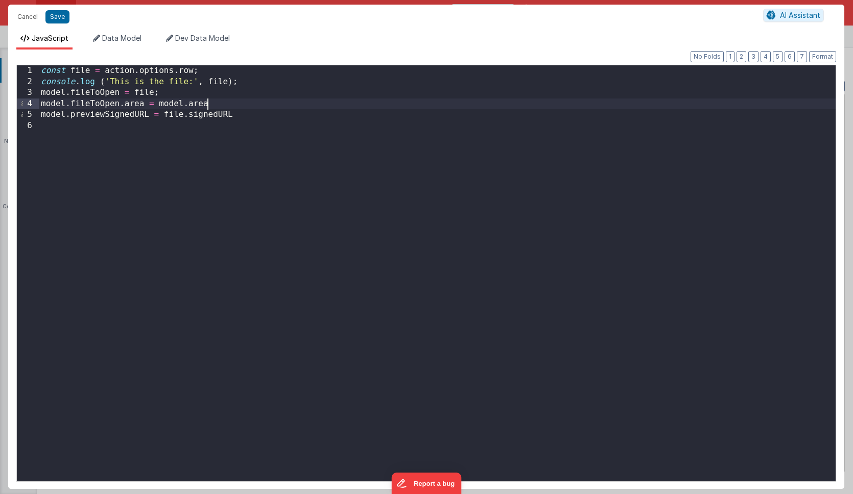
click at [251, 100] on div "const file = action . options . row ; console . log ( 'This is the file:' , fil…" at bounding box center [437, 284] width 796 height 438
click at [259, 115] on div "const file = action . options . row ; console . log ( 'This is the file:' , fil…" at bounding box center [437, 284] width 796 height 438
click at [333, 171] on div "const file = action . options . row ; console . log ( 'This is the file:' , fil…" at bounding box center [437, 284] width 796 height 438
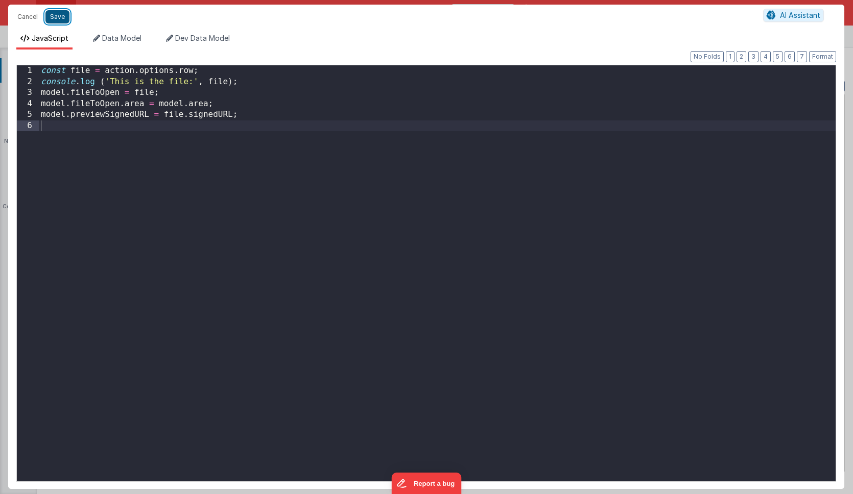
click at [55, 18] on button "Save" at bounding box center [57, 16] width 24 height 13
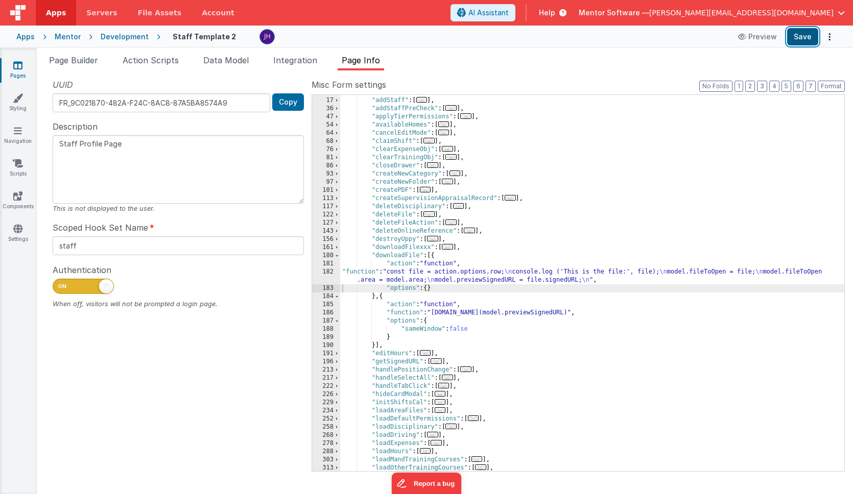
click at [803, 36] on button "Save" at bounding box center [802, 36] width 31 height 17
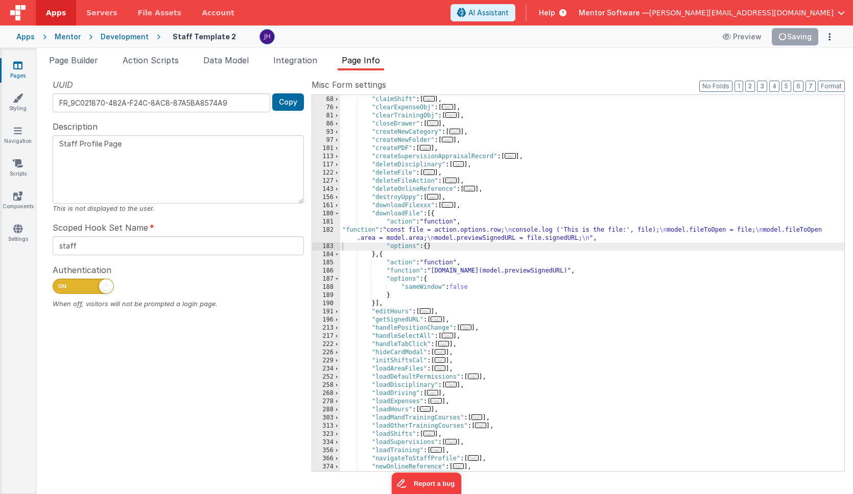
scroll to position [130, 0]
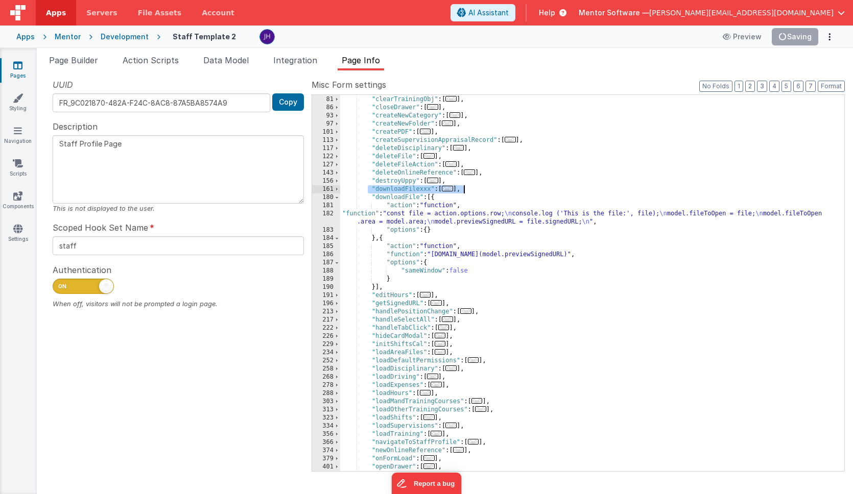
drag, startPoint x: 369, startPoint y: 188, endPoint x: 495, endPoint y: 188, distance: 126.6
click at [495, 188] on div ""clearExpenseObj" : [ ... ] , "clearTrainingObj" : [ ... ] , "closeDrawer" : [ …" at bounding box center [592, 283] width 504 height 393
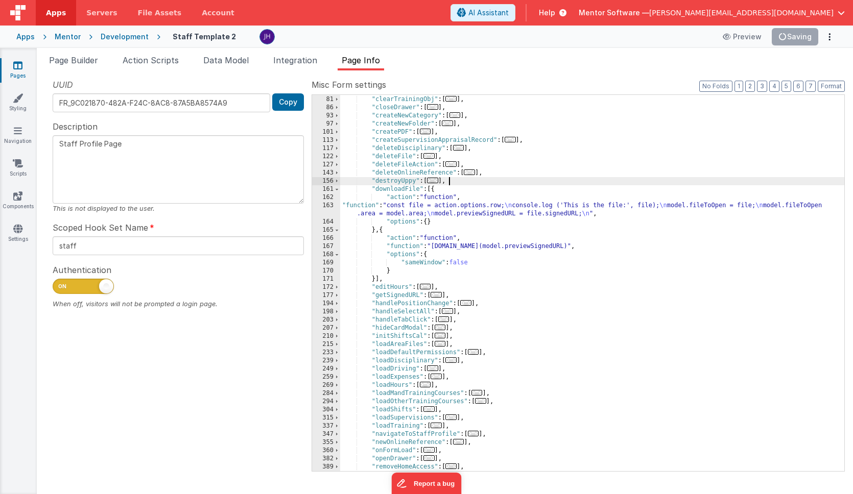
click at [653, 63] on ul "Page Builder Action Scripts Data Model Integration Page Info" at bounding box center [445, 62] width 816 height 16
click at [797, 41] on button "Save" at bounding box center [802, 36] width 31 height 17
click at [432, 155] on span "..." at bounding box center [428, 156] width 11 height 6
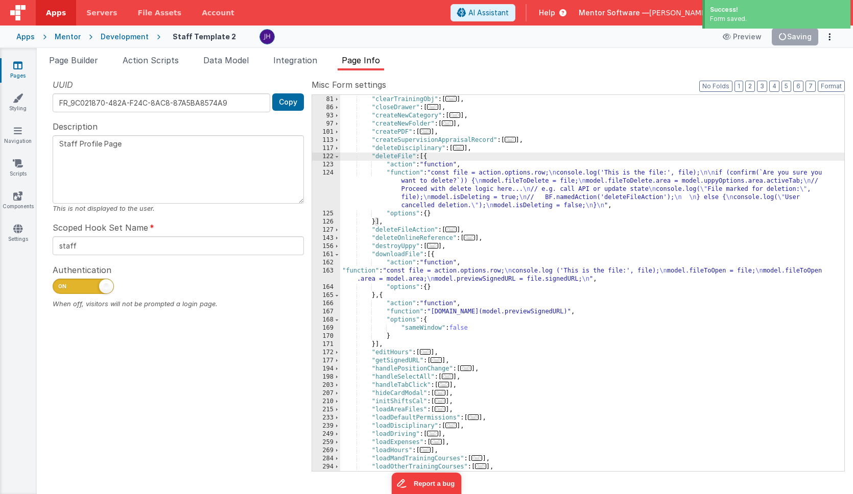
scroll to position [140, 0]
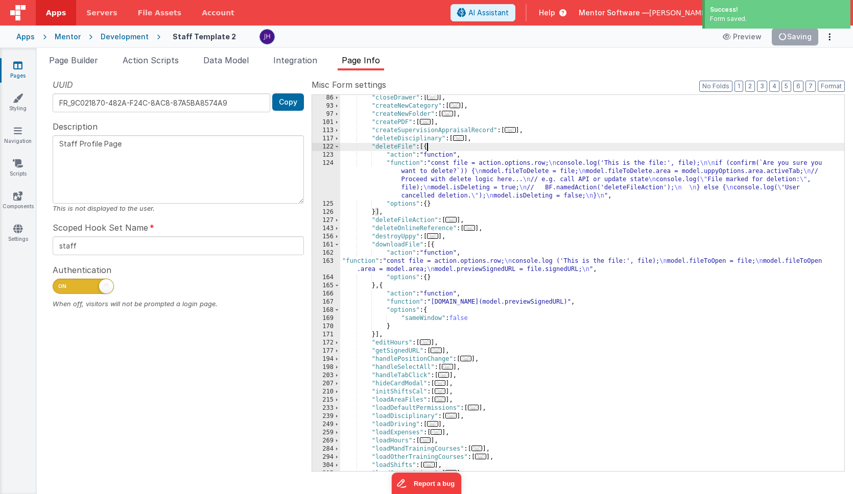
click at [453, 220] on span "..." at bounding box center [450, 220] width 11 height 6
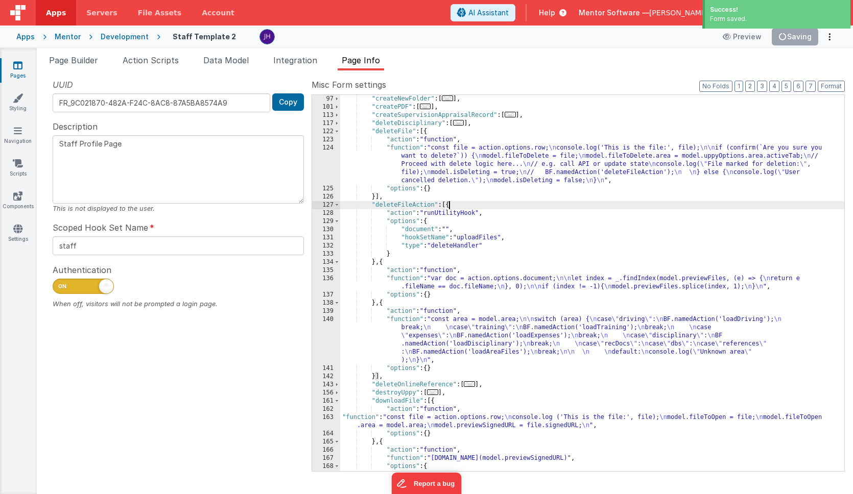
scroll to position [159, 0]
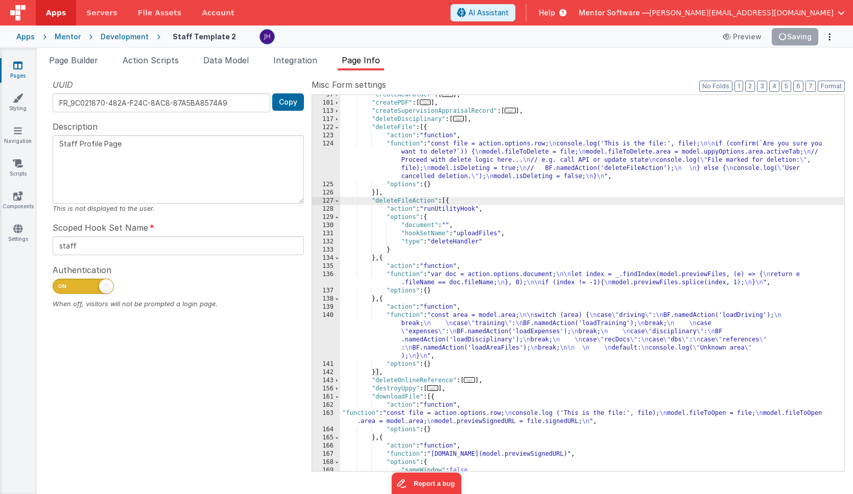
click at [12, 70] on link "Pages" at bounding box center [17, 70] width 37 height 20
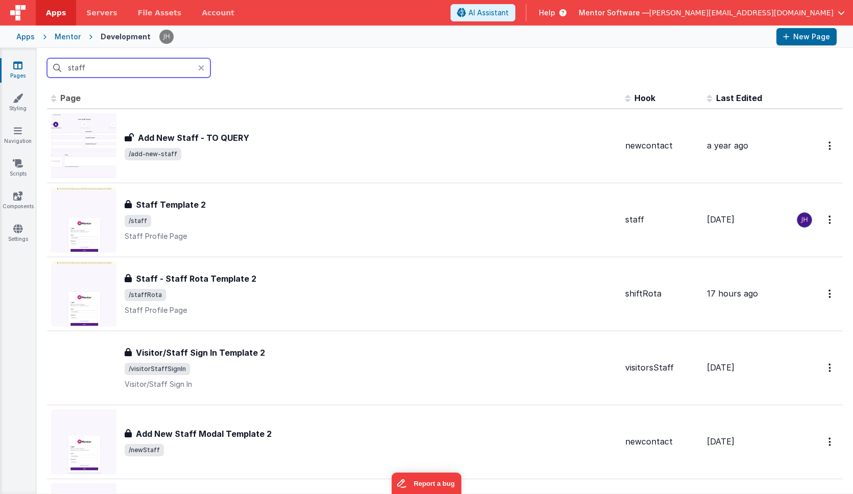
click at [123, 69] on input "staff" at bounding box center [128, 67] width 163 height 19
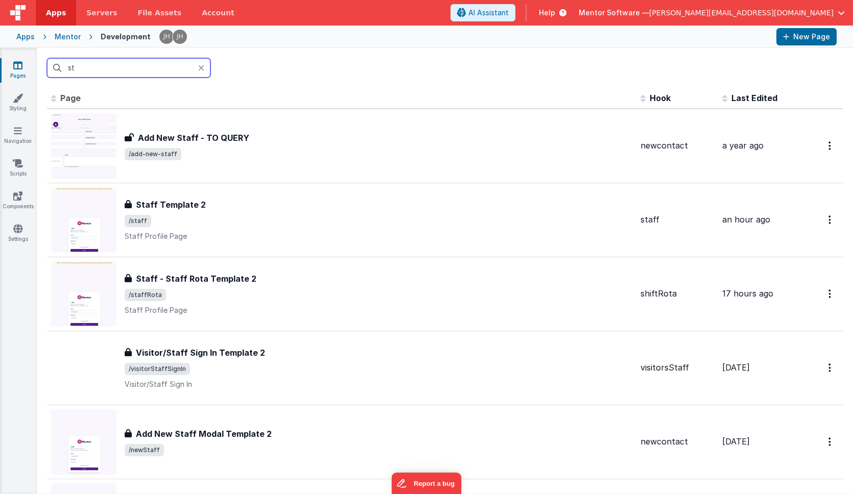
type input "s"
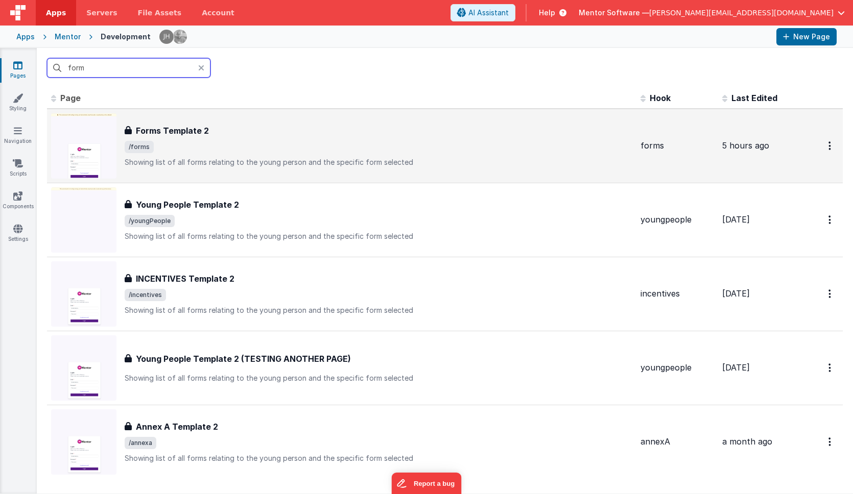
type input "form"
click at [189, 137] on div "Forms Template 2 Forms Template 2 /forms Showing list of all forms relating to …" at bounding box center [378, 146] width 507 height 43
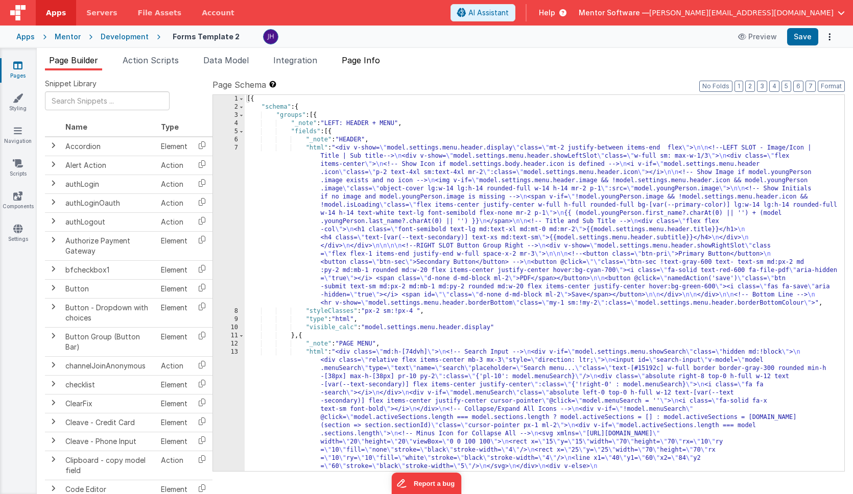
click at [377, 61] on span "Page Info" at bounding box center [361, 60] width 38 height 10
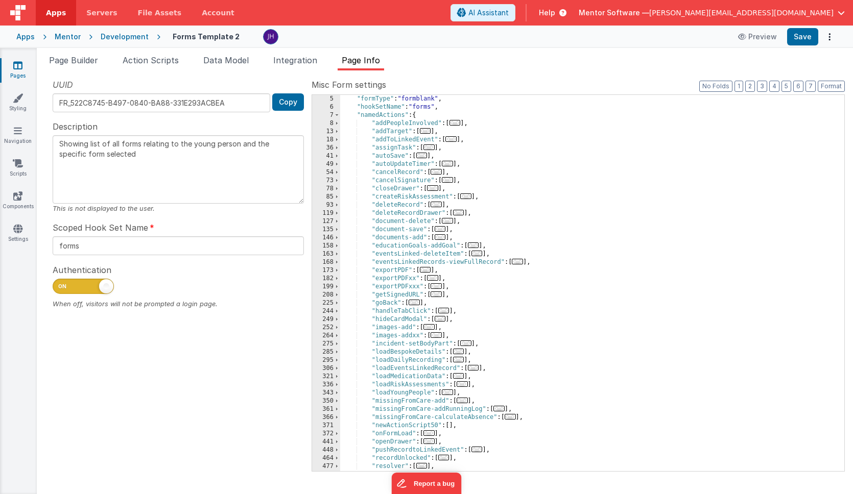
scroll to position [64, 0]
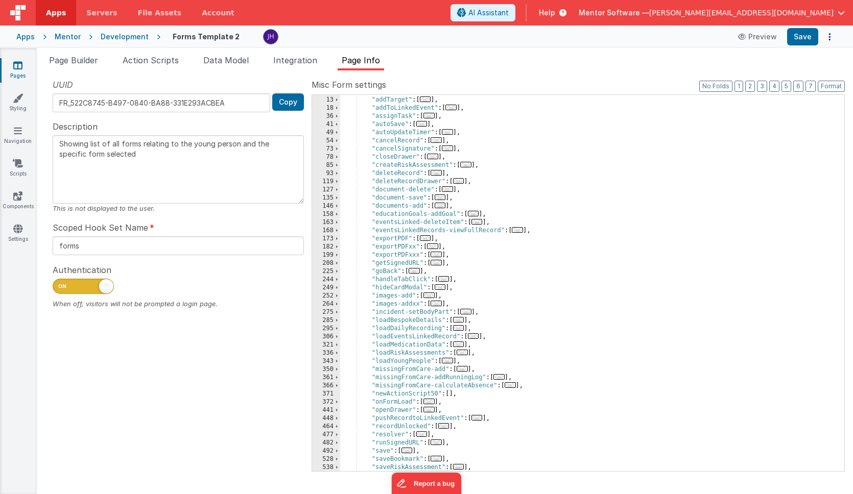
click at [435, 246] on span "..." at bounding box center [432, 247] width 11 height 6
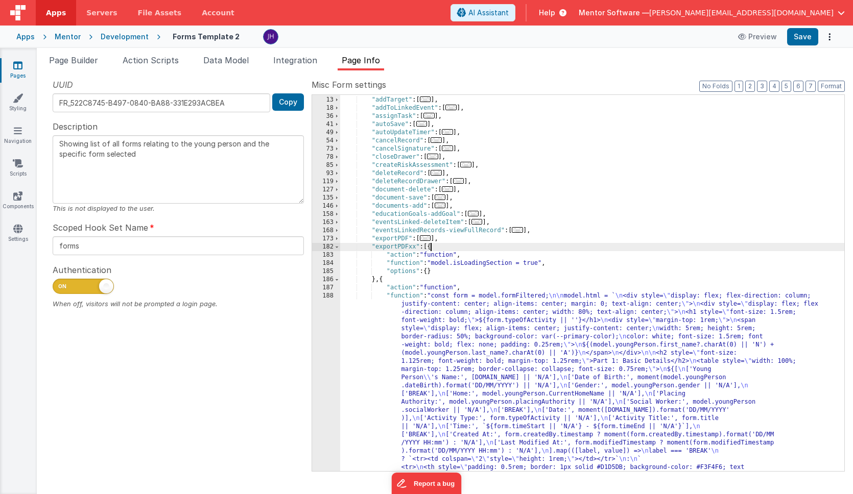
scroll to position [0, 0]
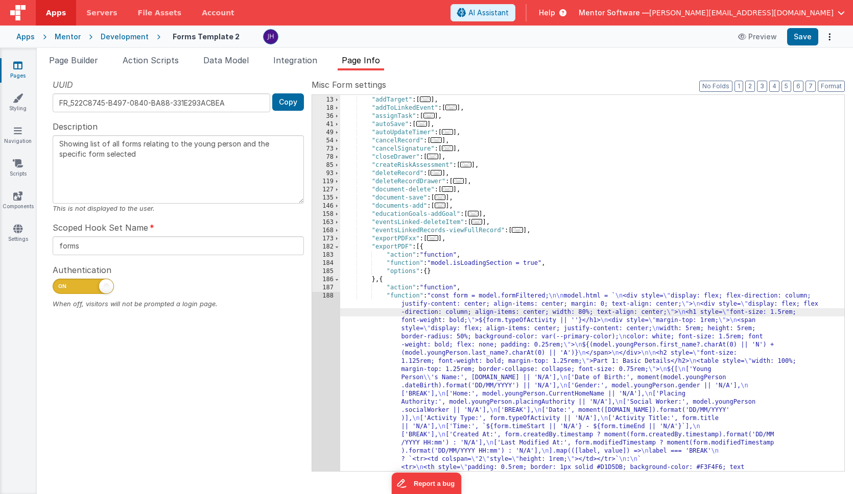
scroll to position [1110, 0]
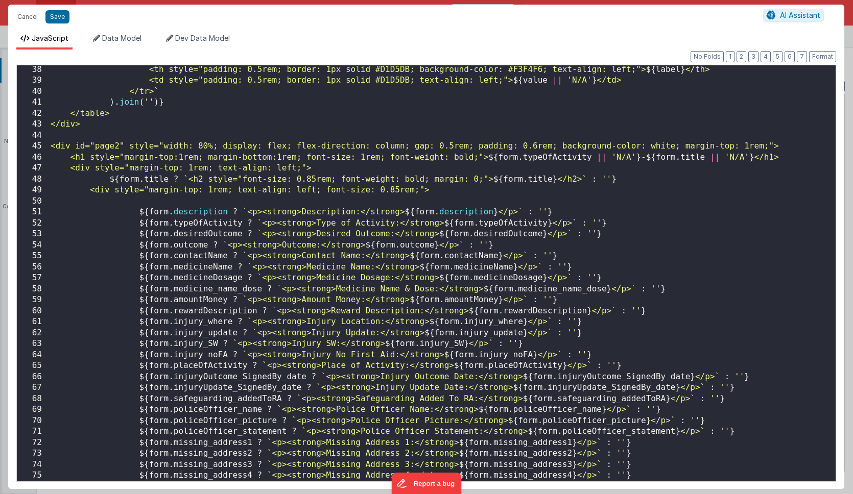
scroll to position [407, 0]
click at [29, 17] on button "Cancel" at bounding box center [27, 17] width 31 height 14
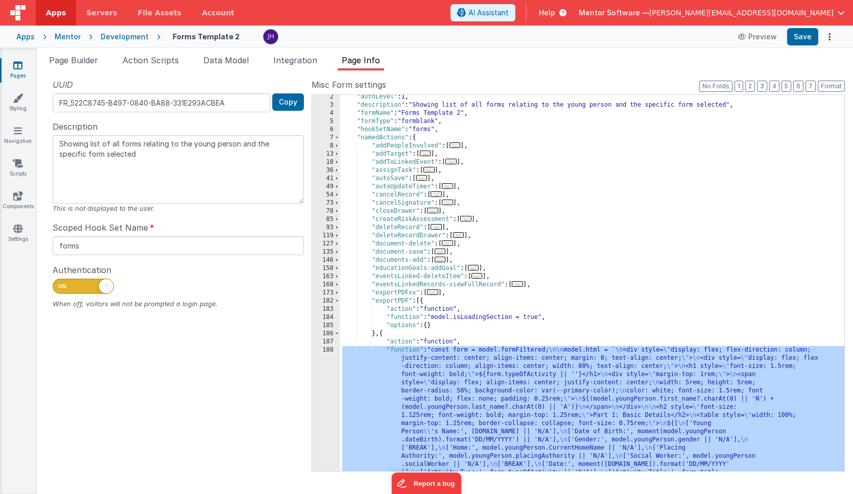
scroll to position [0, 0]
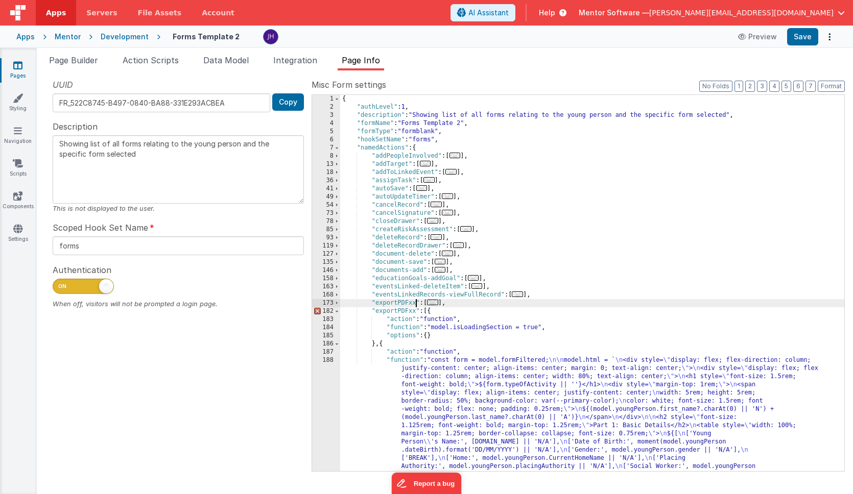
click at [429, 303] on span "..." at bounding box center [425, 303] width 11 height 6
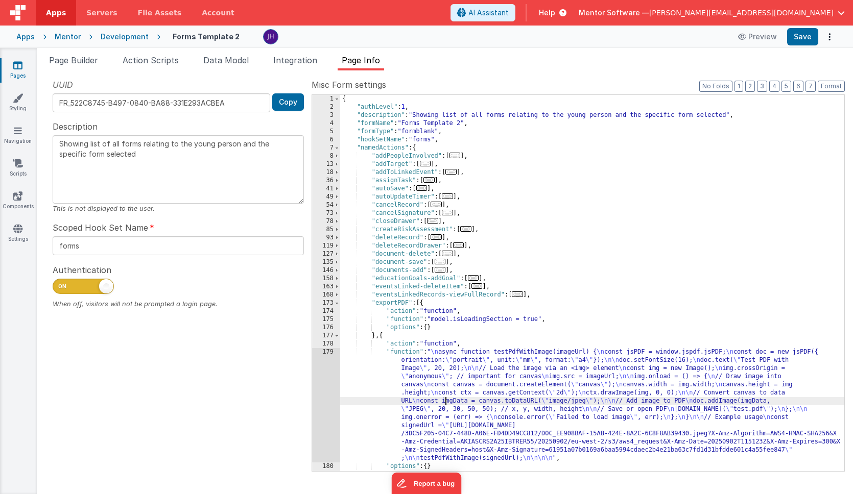
click at [444, 399] on div "{ "authLevel" : 1 , "description" : "Showing list of all forms relating to the …" at bounding box center [592, 291] width 504 height 393
click at [322, 374] on div "179" at bounding box center [326, 405] width 28 height 114
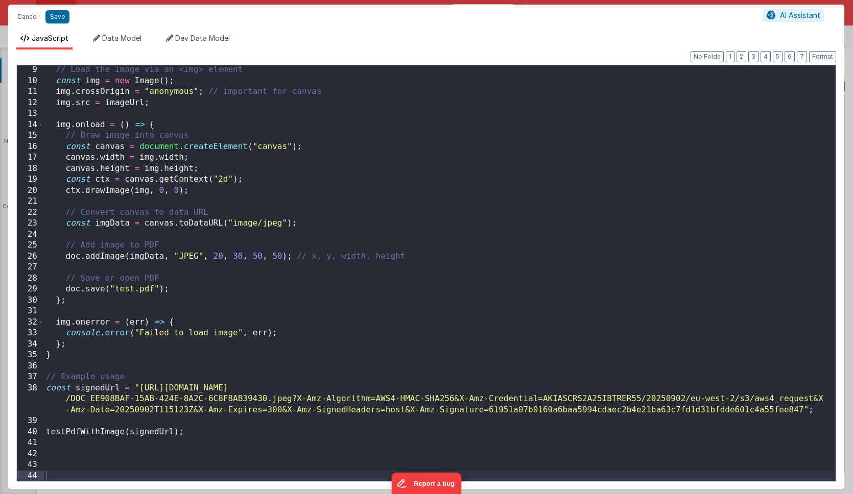
scroll to position [89, 0]
click at [101, 387] on div "// Load the image via an <img> element const img = new Image ( ) ; img . crossO…" at bounding box center [439, 283] width 791 height 438
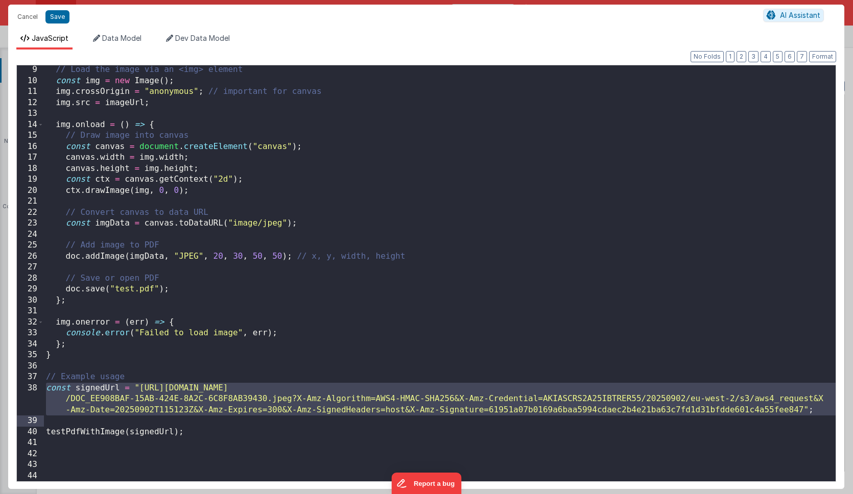
drag, startPoint x: 45, startPoint y: 389, endPoint x: 188, endPoint y: 421, distance: 146.9
click at [188, 421] on div "// Load the image via an <img> element const img = new Image ( ) ; img . crossO…" at bounding box center [439, 283] width 791 height 438
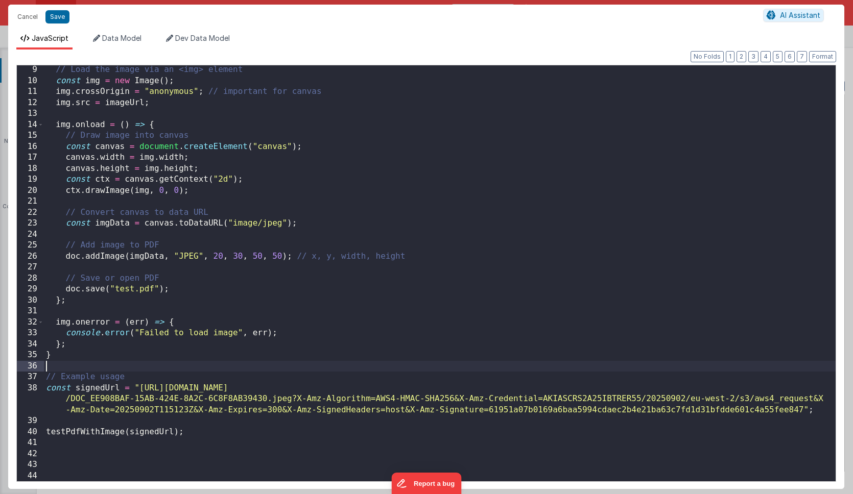
click at [460, 361] on div "// Load the image via an <img> element const img = new Image ( ) ; img . crossO…" at bounding box center [439, 283] width 791 height 438
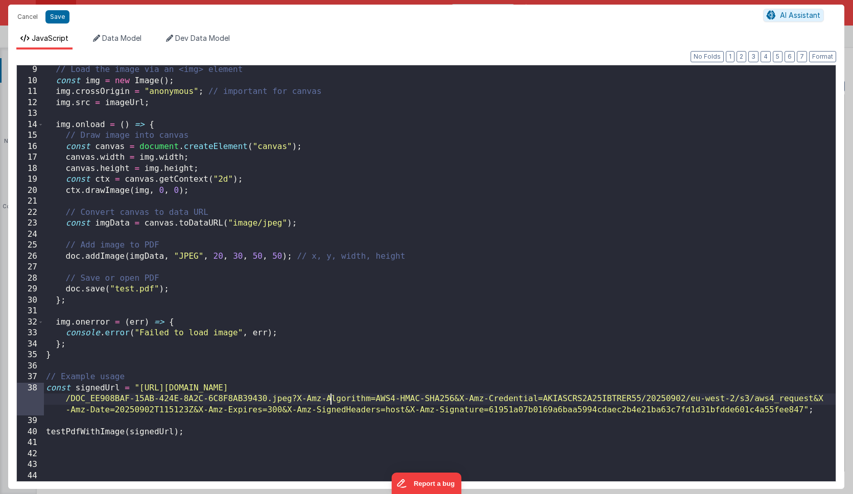
click at [331, 401] on div "// Load the image via an <img> element const img = new Image ( ) ; img . crossO…" at bounding box center [439, 283] width 791 height 438
click at [237, 400] on div "// Load the image via an <img> element const img = new Image ( ) ; img . crossO…" at bounding box center [439, 283] width 791 height 438
click at [261, 411] on div "// Load the image via an <img> element const img = new Image ( ) ; img . crossO…" at bounding box center [439, 283] width 791 height 438
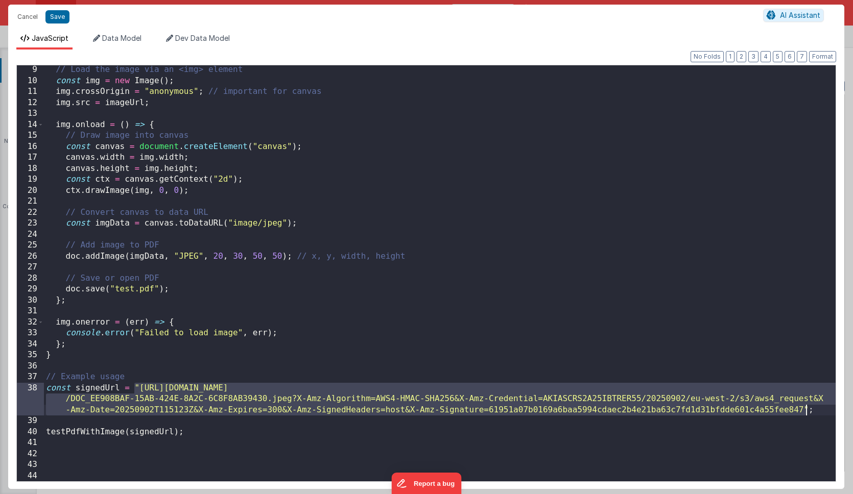
drag, startPoint x: 133, startPoint y: 384, endPoint x: 807, endPoint y: 409, distance: 674.3
click at [807, 409] on div "// Load the image via an <img> element const img = new Image ( ) ; img . crossO…" at bounding box center [439, 283] width 791 height 438
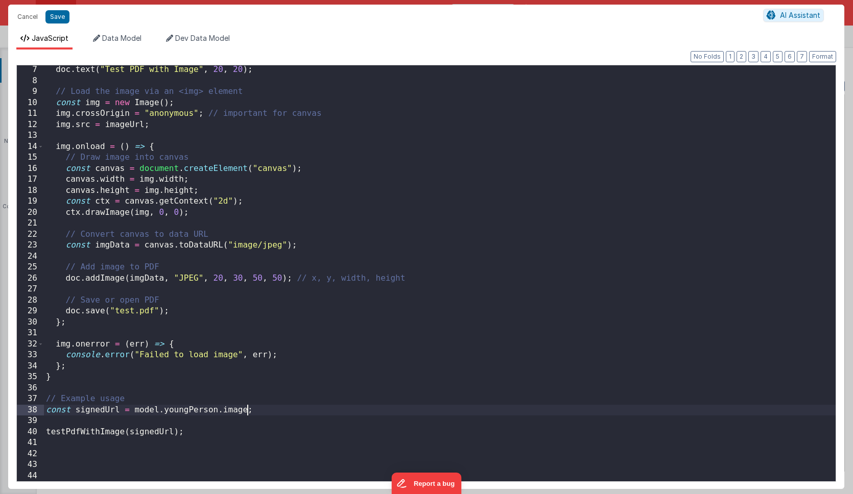
click at [264, 414] on div "doc . text ( "Test PDF with Image" , 20 , 20 ) ; // Load the image via an <img>…" at bounding box center [439, 283] width 791 height 438
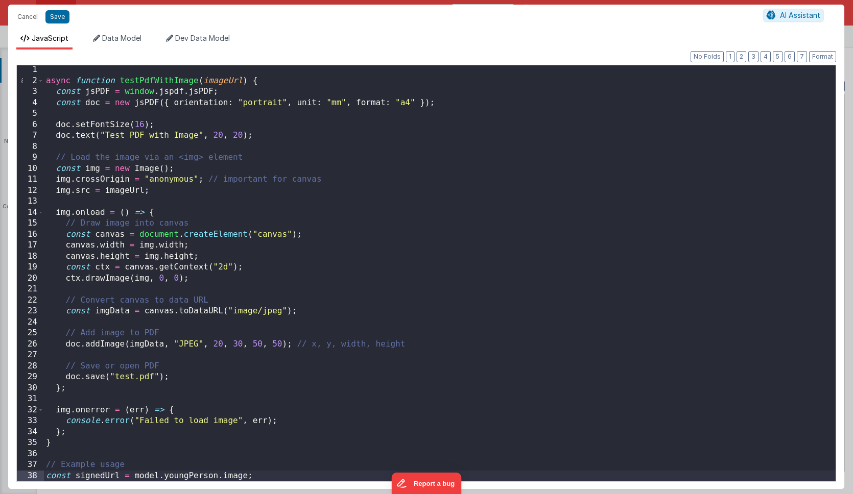
scroll to position [0, 0]
click at [52, 15] on button "Save" at bounding box center [57, 16] width 24 height 13
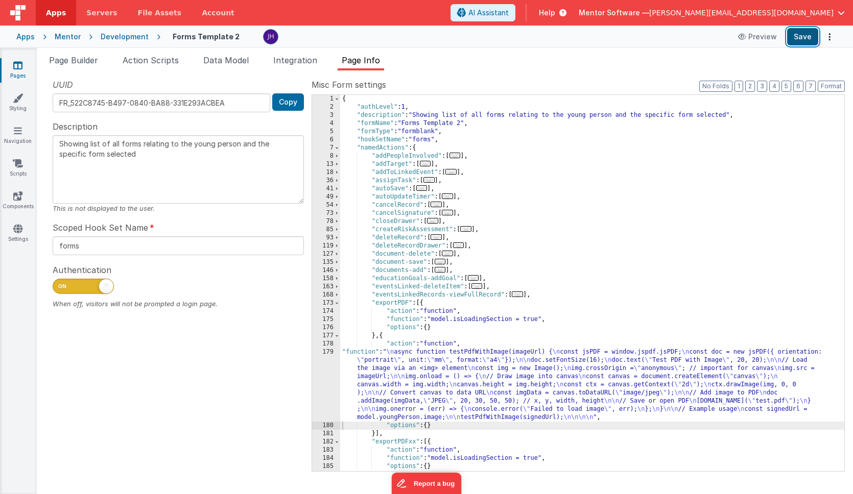
click at [811, 43] on button "Save" at bounding box center [802, 36] width 31 height 17
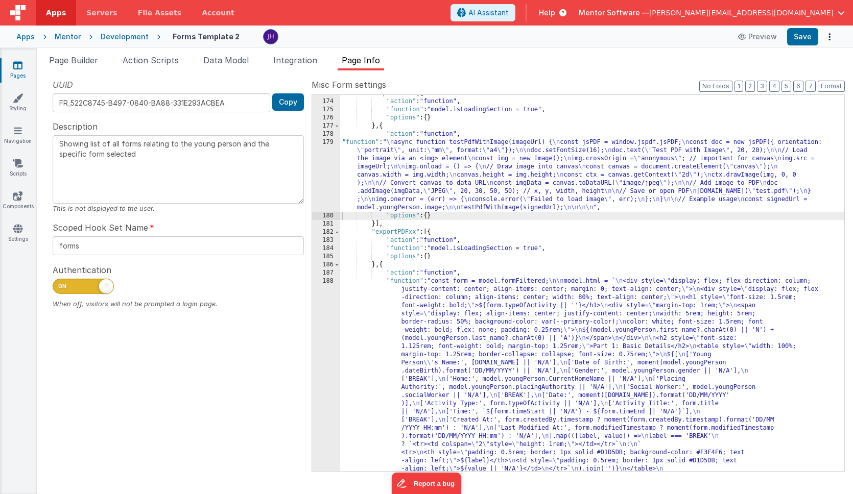
scroll to position [210, 0]
click at [338, 231] on span at bounding box center [337, 232] width 6 height 8
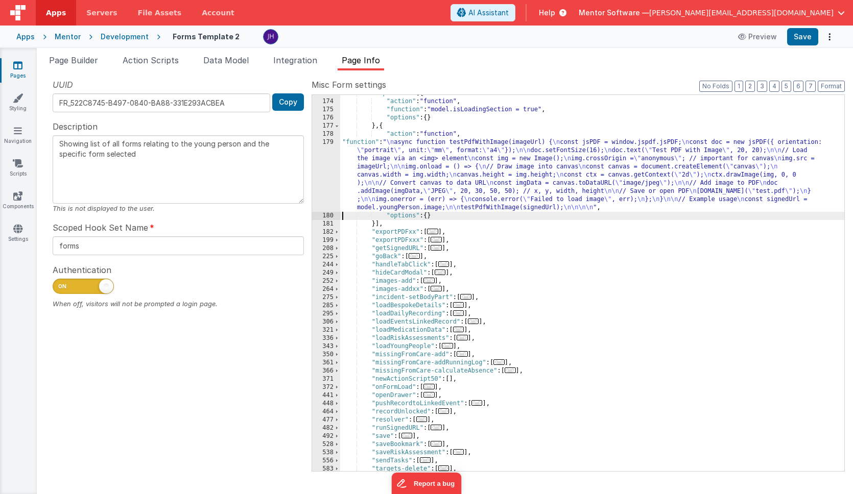
click at [439, 242] on span "..." at bounding box center [435, 240] width 11 height 6
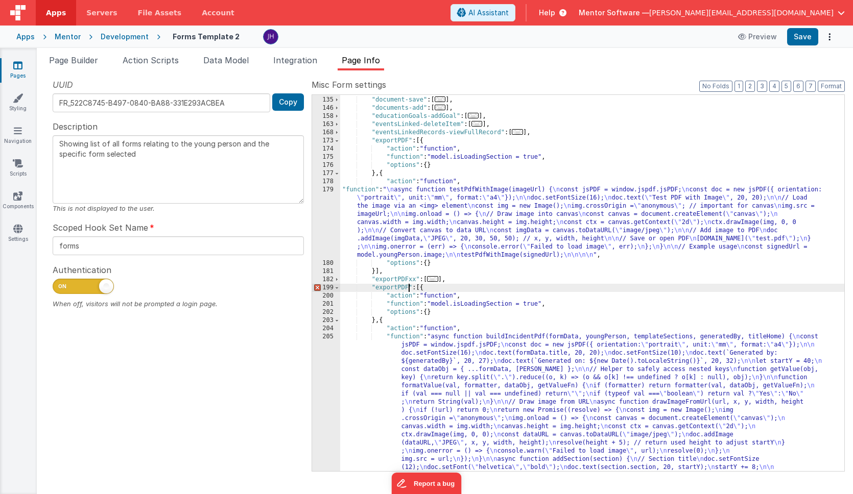
scroll to position [141, 0]
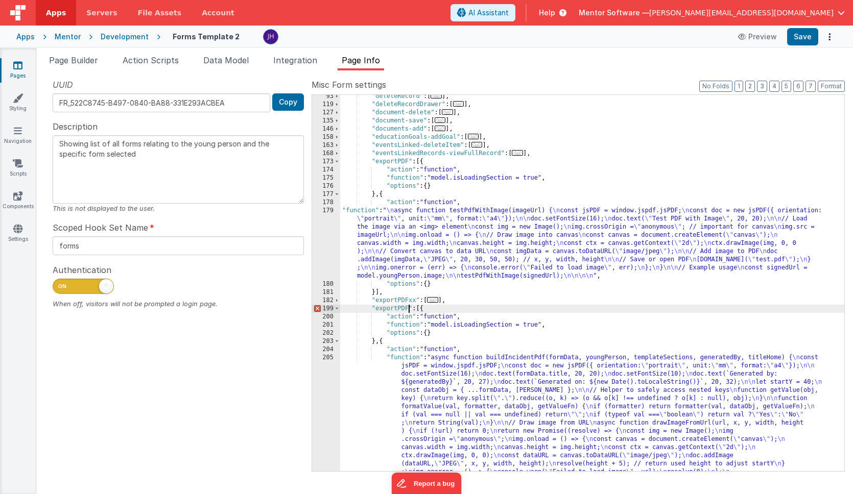
click at [801, 28] on div "Apps Mentor Development Forms Template 2 Preview Save" at bounding box center [426, 37] width 853 height 22
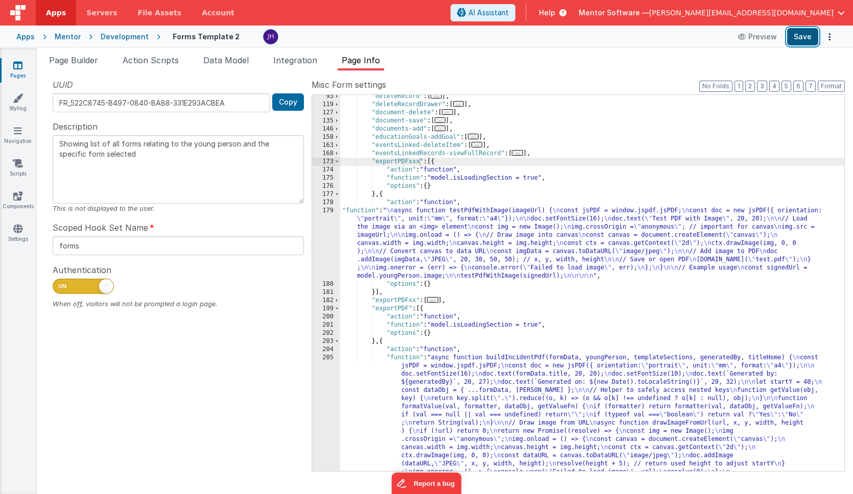
click at [796, 39] on button "Save" at bounding box center [802, 36] width 31 height 17
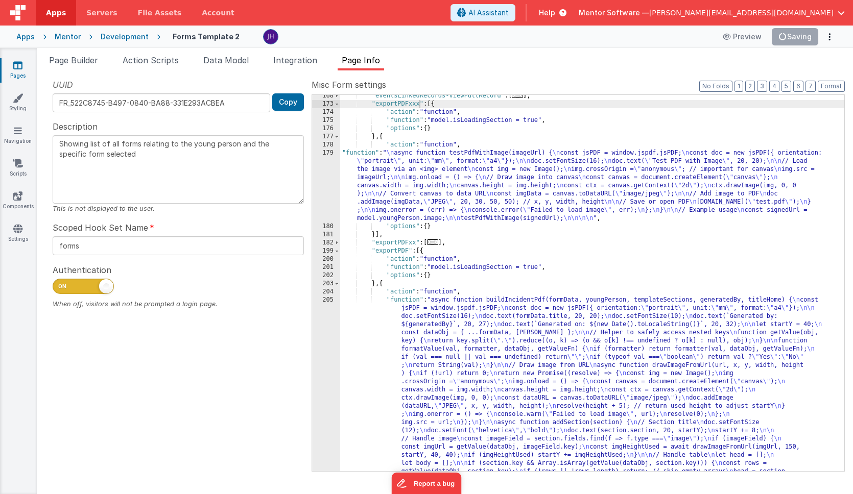
scroll to position [342, 0]
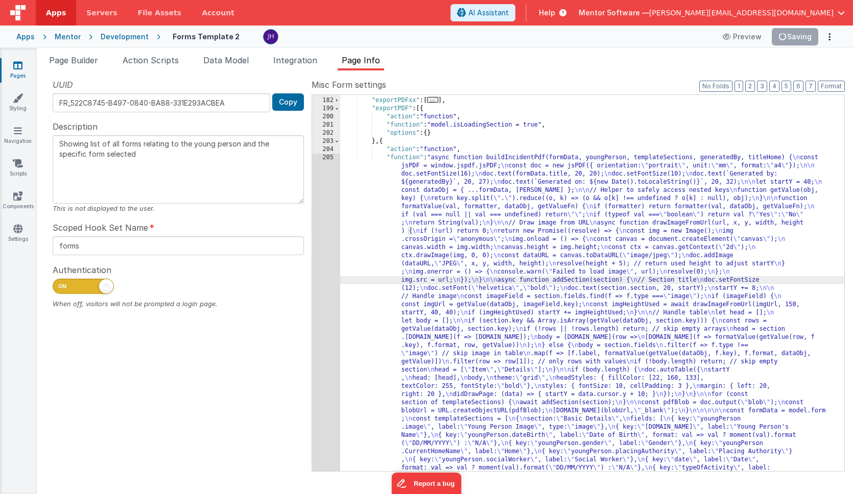
scroll to position [579, 0]
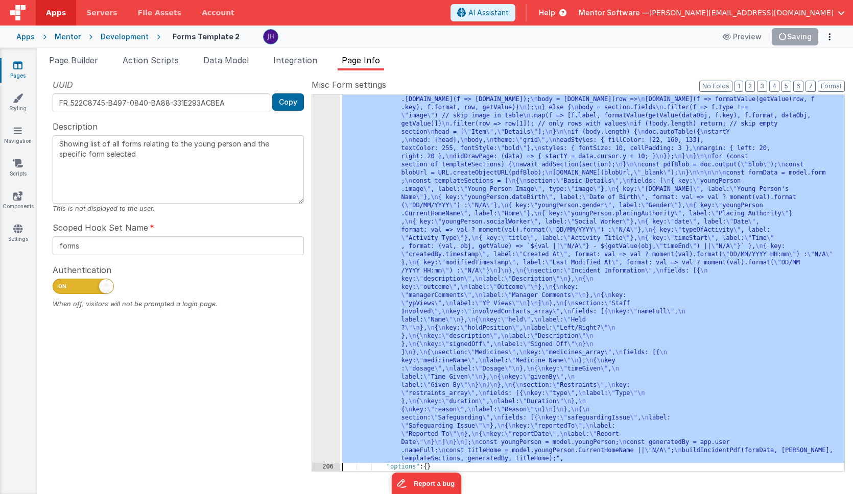
click at [322, 252] on div "205" at bounding box center [326, 189] width 28 height 547
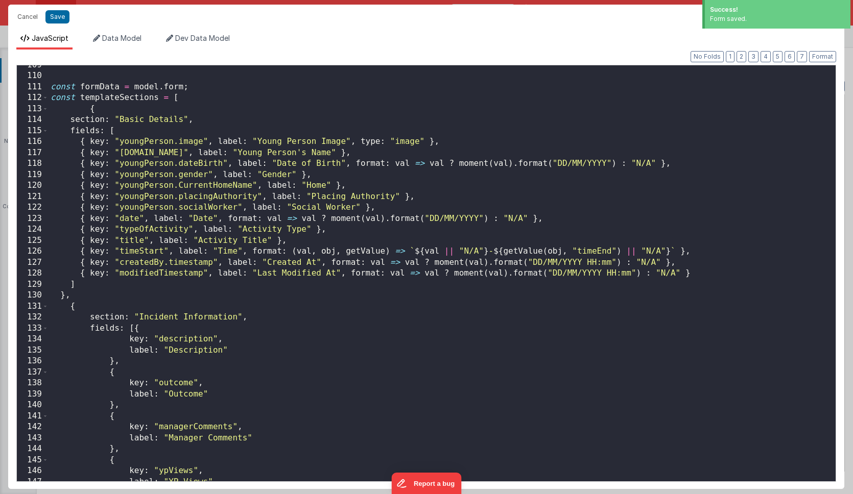
scroll to position [1153, 0]
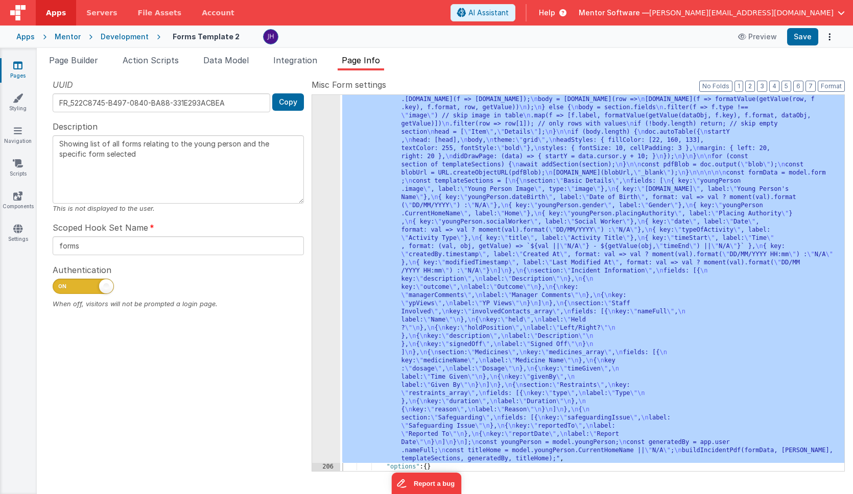
click at [329, 187] on div "205" at bounding box center [326, 189] width 28 height 547
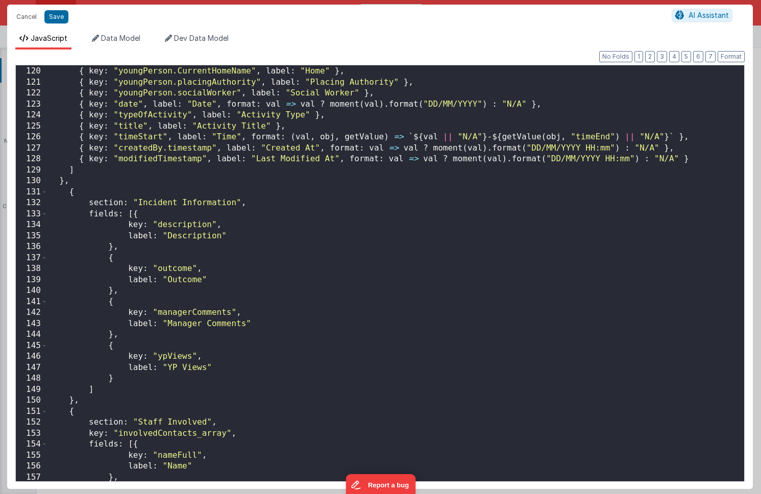
scroll to position [1303, 0]
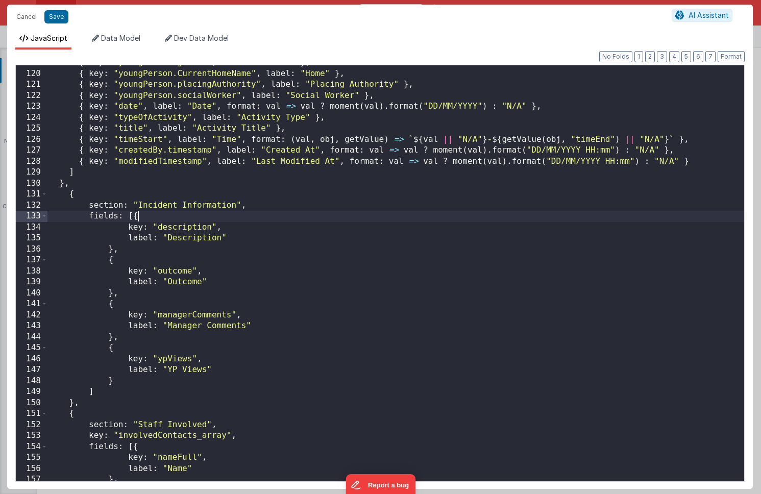
click at [166, 216] on div "{ key : "youngPerson.gender" , label : "Gender" } , { key : "youngPerson.Curren…" at bounding box center [395, 276] width 697 height 438
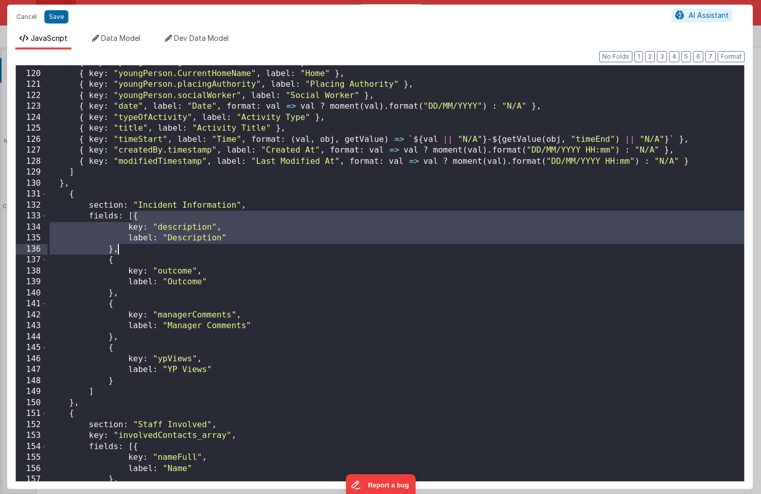
drag, startPoint x: 134, startPoint y: 217, endPoint x: 119, endPoint y: 250, distance: 35.7
click at [119, 250] on div "{ key : "youngPerson.gender" , label : "Gender" } , { key : "youngPerson.Curren…" at bounding box center [395, 276] width 697 height 438
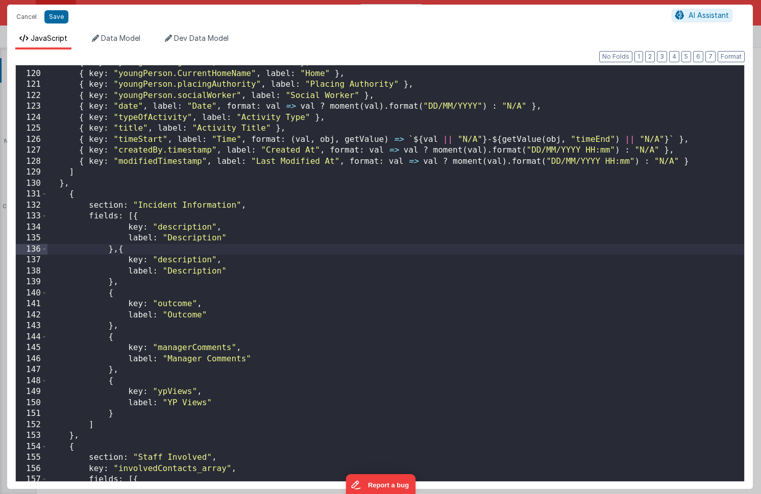
click at [179, 229] on div "{ key : "youngPerson.gender" , label : "Gender" } , { key : "youngPerson.Curren…" at bounding box center [395, 276] width 697 height 438
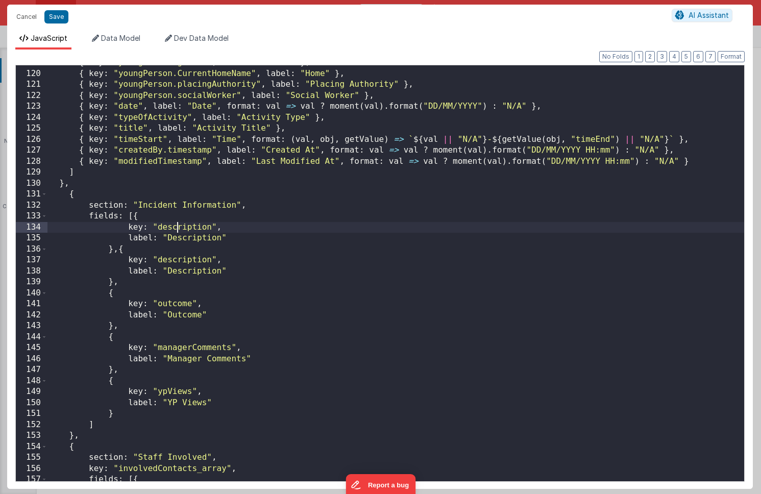
click at [179, 229] on div "{ key : "youngPerson.gender" , label : "Gender" } , { key : "youngPerson.Curren…" at bounding box center [395, 276] width 697 height 438
click at [177, 227] on div "{ key : "youngPerson.gender" , label : "Gender" } , { key : "youngPerson.Curren…" at bounding box center [395, 276] width 697 height 438
paste textarea
click at [187, 238] on div "{ key : "youngPerson.gender" , label : "Gender" } , { key : "youngPerson.Curren…" at bounding box center [395, 276] width 697 height 438
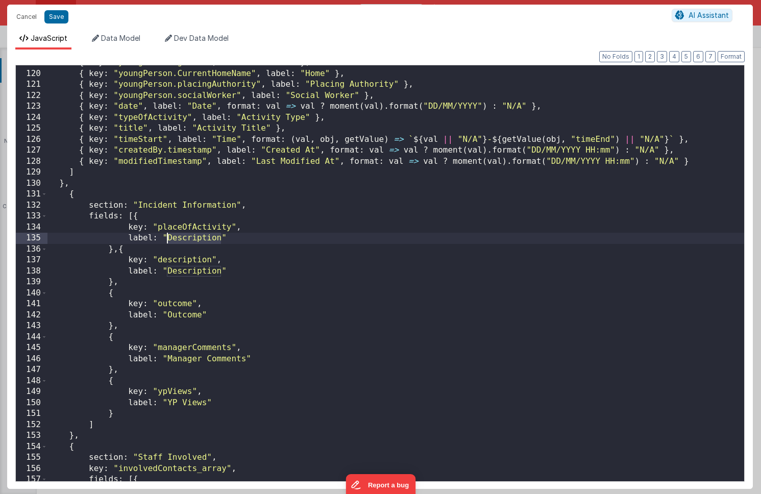
click at [187, 238] on div "{ key : "youngPerson.gender" , label : "Gender" } , { key : "youngPerson.Curren…" at bounding box center [395, 276] width 697 height 438
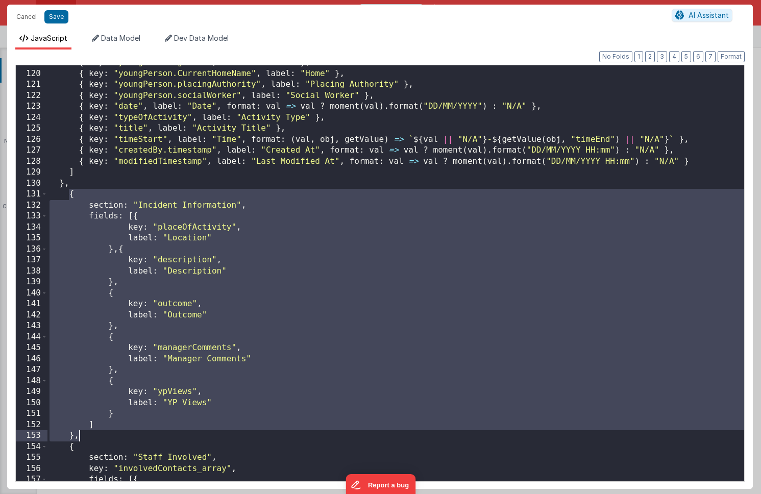
drag, startPoint x: 69, startPoint y: 196, endPoint x: 81, endPoint y: 437, distance: 241.2
click at [81, 437] on div "{ key : "youngPerson.gender" , label : "Gender" } , { key : "youngPerson.Curren…" at bounding box center [395, 276] width 697 height 438
click at [174, 412] on div "{ key : "youngPerson.gender" , label : "Gender" } , { key : "youngPerson.Curren…" at bounding box center [395, 276] width 697 height 438
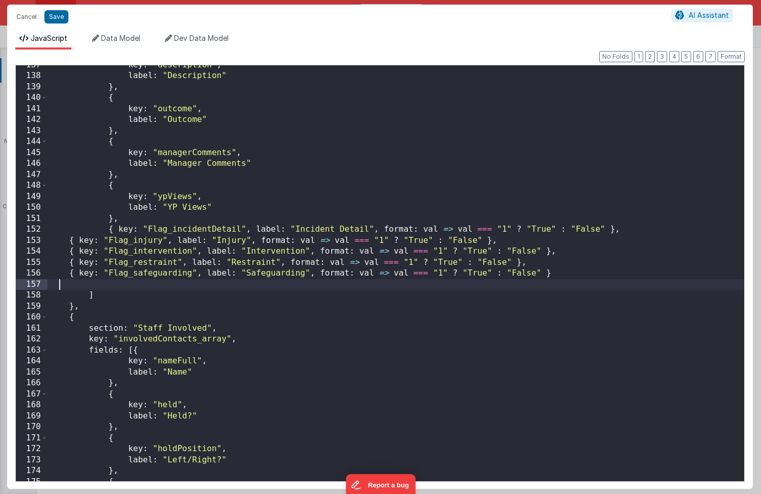
scroll to position [1506, 0]
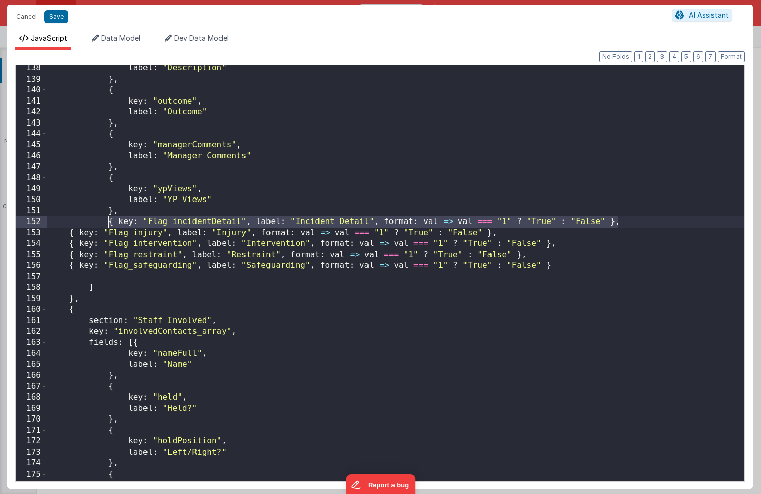
drag, startPoint x: 625, startPoint y: 220, endPoint x: 108, endPoint y: 223, distance: 517.1
click at [108, 223] on div "label : "Description" } , { key : "outcome" , label : "Outcome" } , { key : "ma…" at bounding box center [395, 282] width 697 height 438
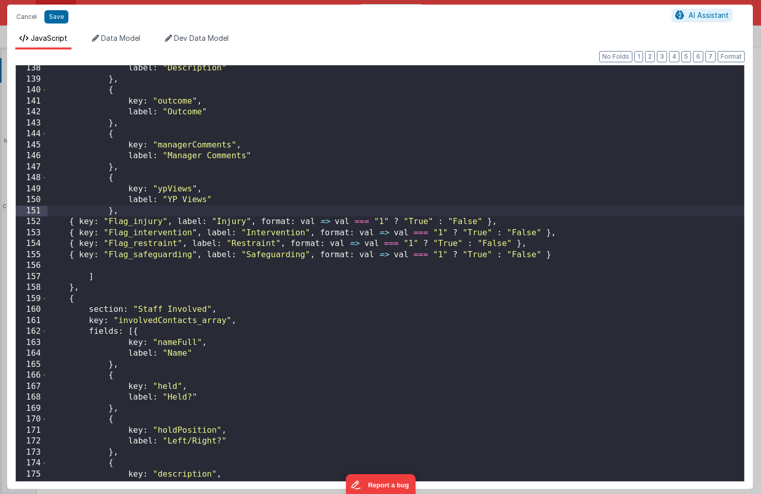
click at [246, 222] on div "label : "Description" } , { key : "outcome" , label : "Outcome" } , { key : "ma…" at bounding box center [395, 282] width 697 height 438
click at [422, 223] on div "label : "Description" } , { key : "outcome" , label : "Outcome" } , { key : "ma…" at bounding box center [395, 282] width 697 height 438
click at [460, 224] on div "label : "Description" } , { key : "outcome" , label : "Outcome" } , { key : "ma…" at bounding box center [395, 282] width 697 height 438
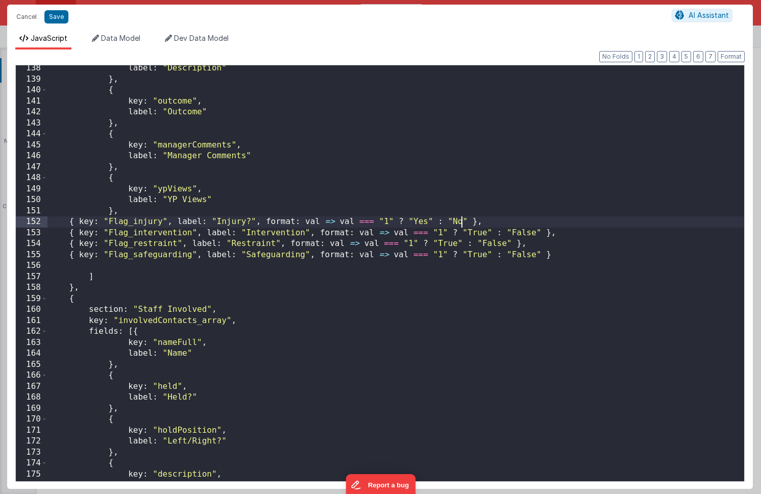
click at [246, 232] on div "label : "Description" } , { key : "outcome" , label : "Outcome" } , { key : "ma…" at bounding box center [395, 282] width 697 height 438
click at [518, 232] on div "label : "Description" } , { key : "outcome" , label : "Outcome" } , { key : "ma…" at bounding box center [395, 282] width 697 height 438
click at [561, 231] on div "label : "Description" } , { key : "outcome" , label : "Outcome" } , { key : "ma…" at bounding box center [395, 282] width 697 height 438
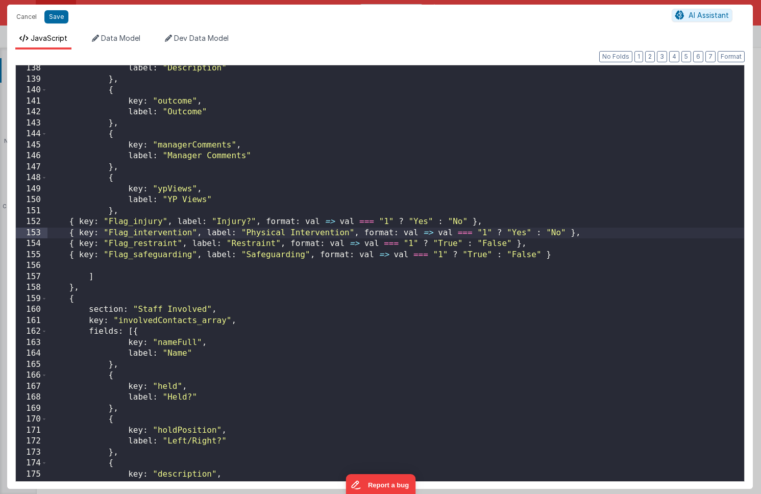
click at [230, 244] on div "label : "Description" } , { key : "outcome" , label : "Outcome" } , { key : "ma…" at bounding box center [395, 282] width 697 height 438
click at [255, 246] on div "label : "Description" } , { key : "outcome" , label : "Outcome" } , { key : "ma…" at bounding box center [395, 282] width 697 height 438
click at [493, 244] on div "label : "Description" } , { key : "outcome" , label : "Outcome" } , { key : "ma…" at bounding box center [395, 282] width 697 height 438
click at [529, 241] on div "label : "Description" } , { key : "outcome" , label : "Outcome" } , { key : "ma…" at bounding box center [395, 282] width 697 height 438
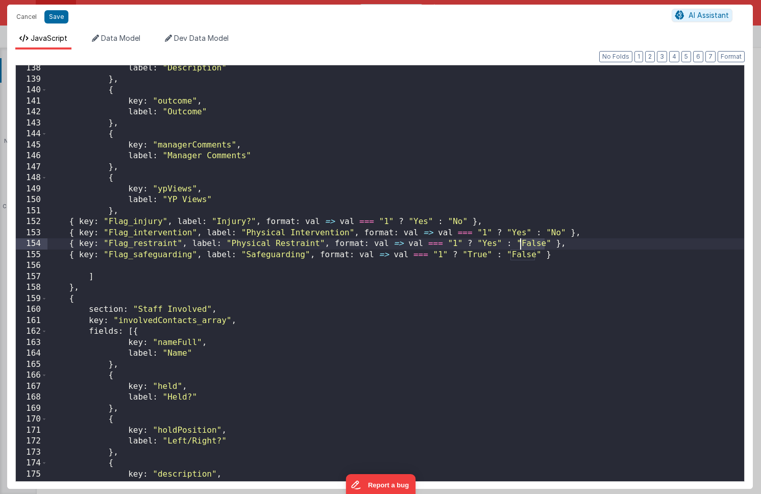
click at [529, 241] on div "label : "Description" } , { key : "outcome" , label : "Outcome" } , { key : "ma…" at bounding box center [395, 282] width 697 height 438
click at [305, 256] on div "label : "Description" } , { key : "outcome" , label : "Outcome" } , { key : "ma…" at bounding box center [395, 282] width 697 height 438
click at [473, 255] on div "label : "Description" } , { key : "outcome" , label : "Outcome" } , { key : "ma…" at bounding box center [395, 282] width 697 height 438
click at [513, 253] on div "label : "Description" } , { key : "outcome" , label : "Outcome" } , { key : "ma…" at bounding box center [395, 282] width 697 height 438
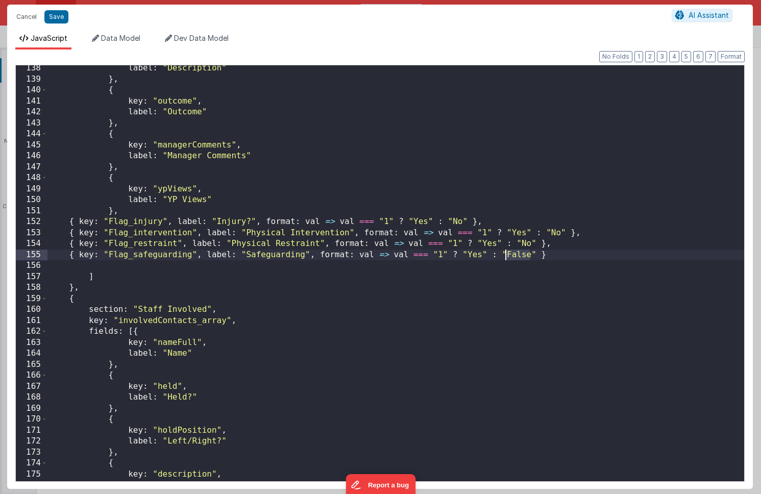
click at [513, 253] on div "label : "Description" } , { key : "outcome" , label : "Outcome" } , { key : "ma…" at bounding box center [395, 282] width 697 height 438
click at [58, 18] on button "Save" at bounding box center [56, 16] width 24 height 13
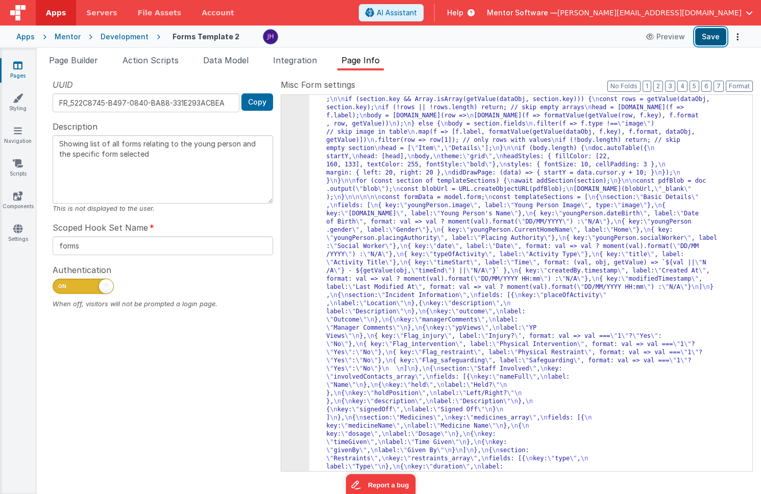
click at [716, 36] on button "Save" at bounding box center [710, 36] width 31 height 17
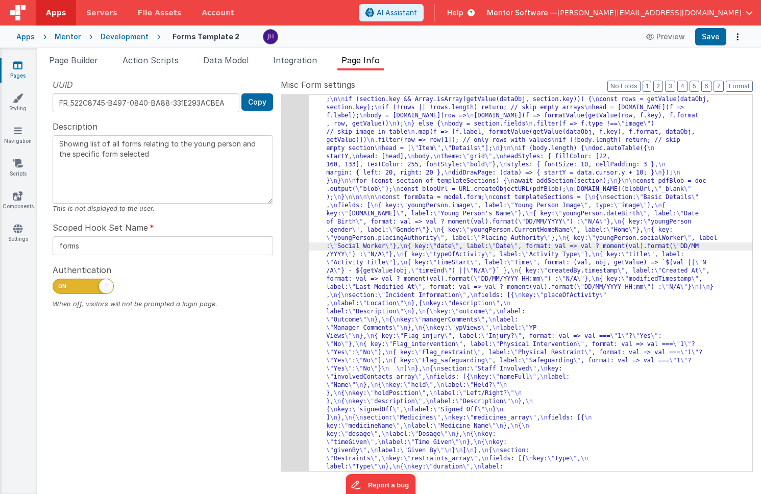
click at [293, 188] on div "205" at bounding box center [295, 226] width 28 height 604
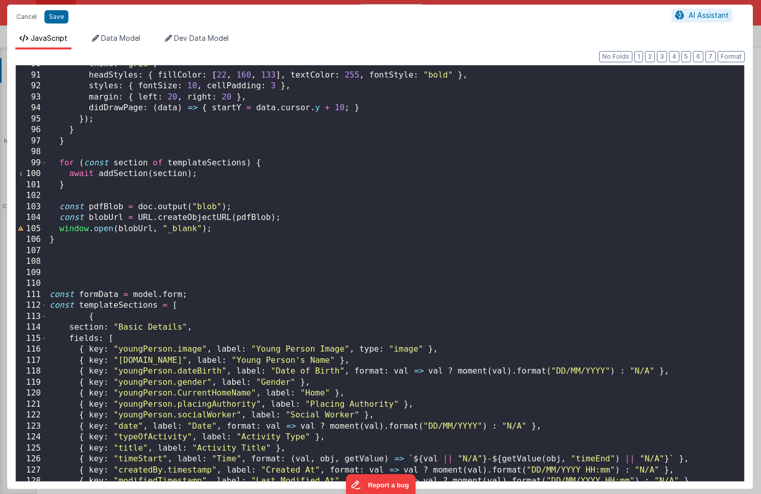
scroll to position [983, 0]
click at [44, 305] on span at bounding box center [44, 305] width 6 height 11
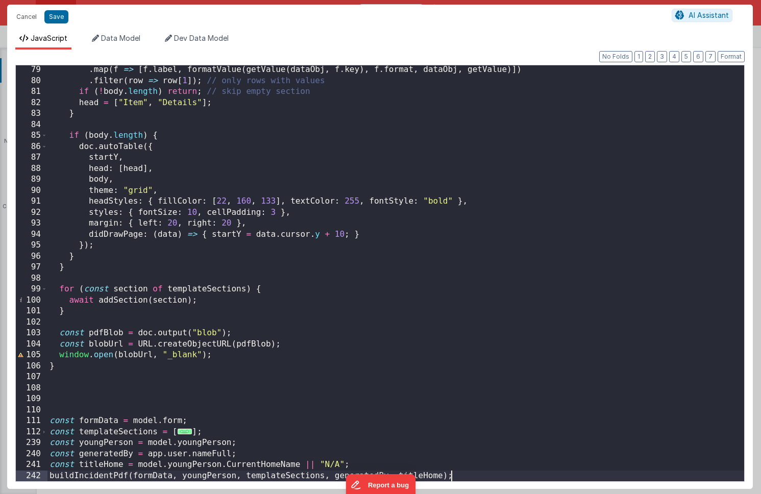
scroll to position [857, 0]
click at [183, 432] on span "..." at bounding box center [185, 432] width 15 height 6
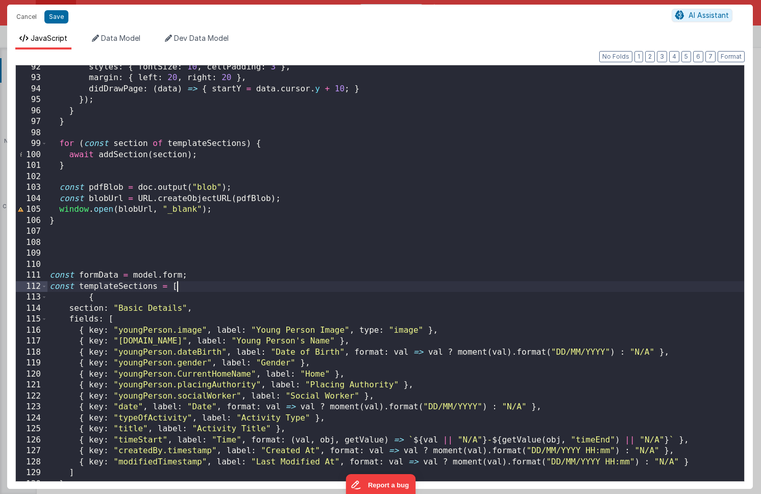
scroll to position [1011, 0]
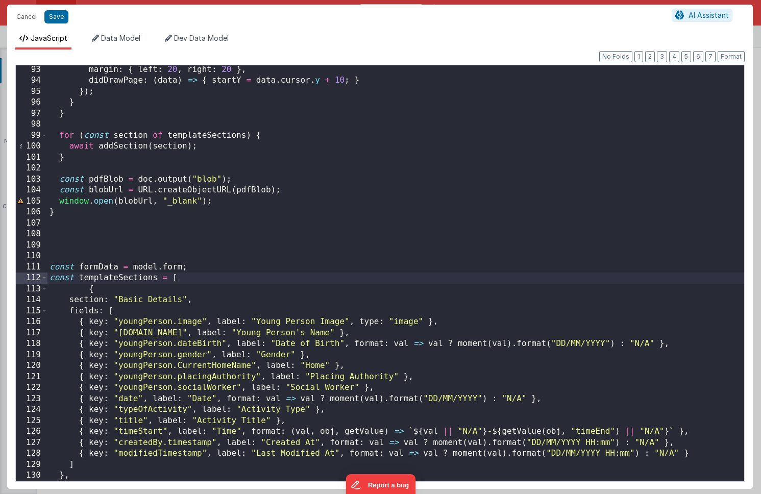
click at [182, 278] on div "margin : { left : 20 , right : 20 } , didDrawPage : ( data ) => { startY = data…" at bounding box center [395, 283] width 697 height 438
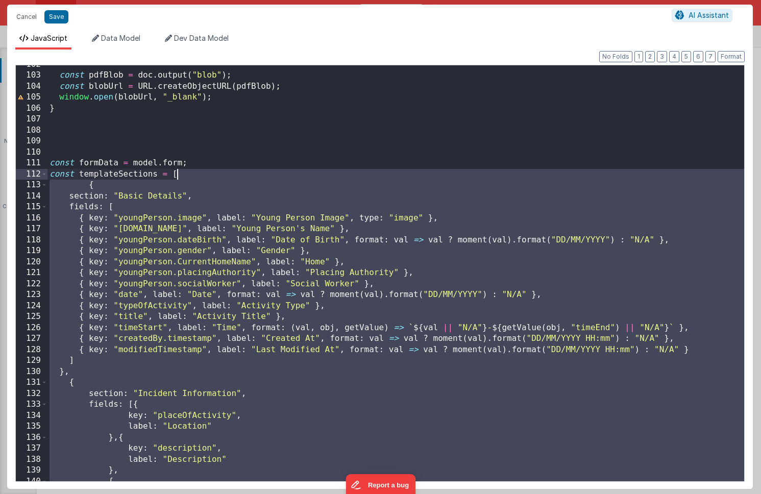
scroll to position [1126, 0]
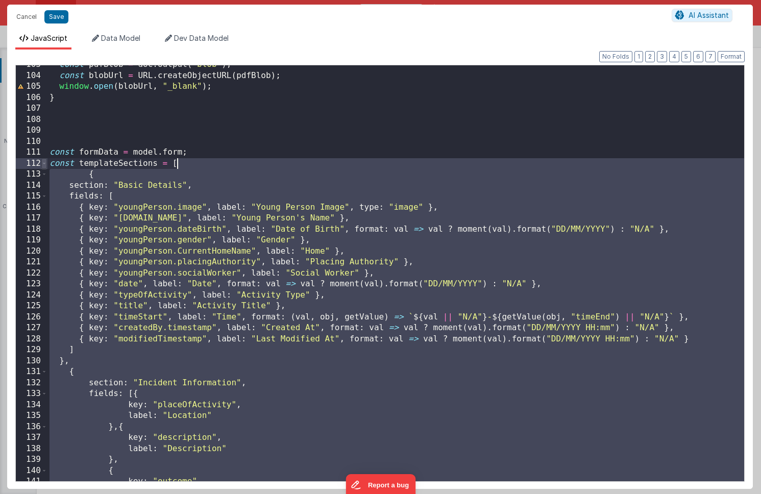
click at [43, 166] on span at bounding box center [44, 163] width 6 height 11
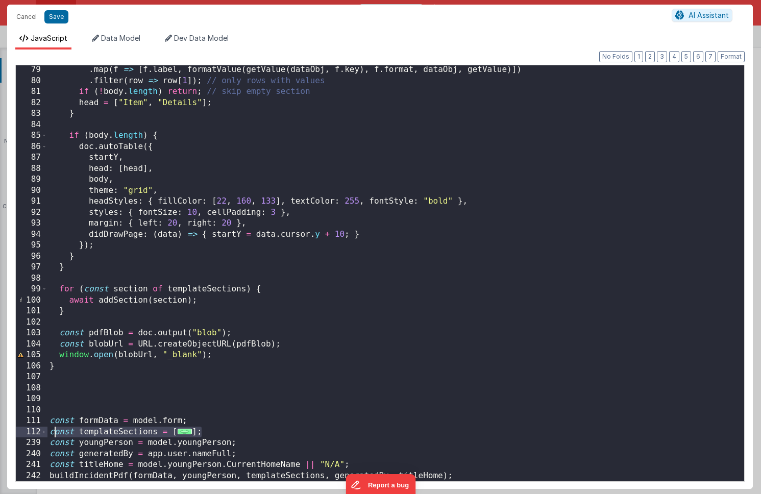
drag, startPoint x: 206, startPoint y: 432, endPoint x: 50, endPoint y: 428, distance: 155.8
click at [50, 428] on div ". map ( f => [ f . label , formatValue ( getValue ( dataObj , f . key ) , f . f…" at bounding box center [395, 283] width 697 height 438
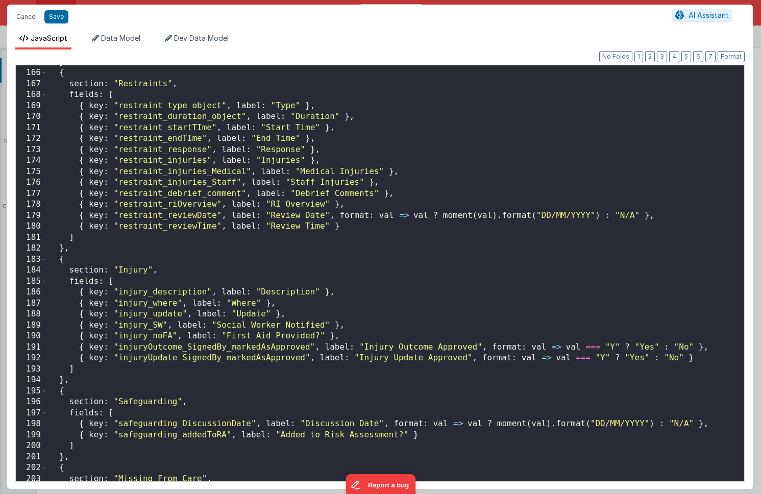
scroll to position [1628, 0]
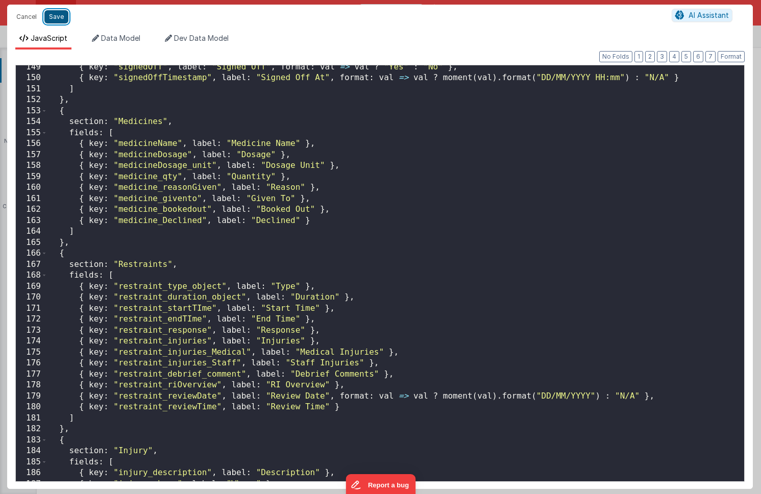
click at [59, 16] on button "Save" at bounding box center [56, 16] width 24 height 13
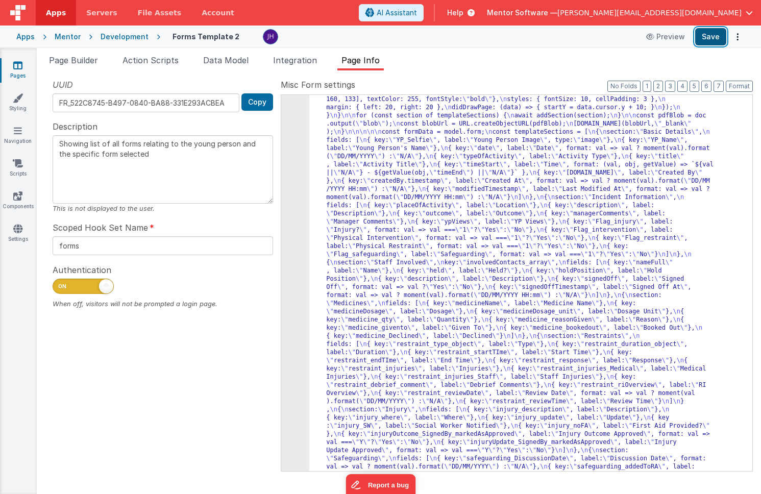
click at [702, 42] on button "Save" at bounding box center [710, 36] width 31 height 17
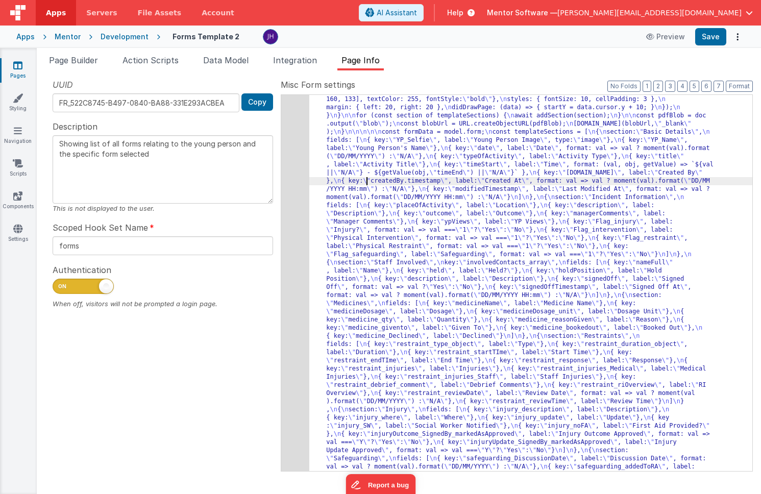
click at [285, 169] on div "205" at bounding box center [295, 279] width 28 height 841
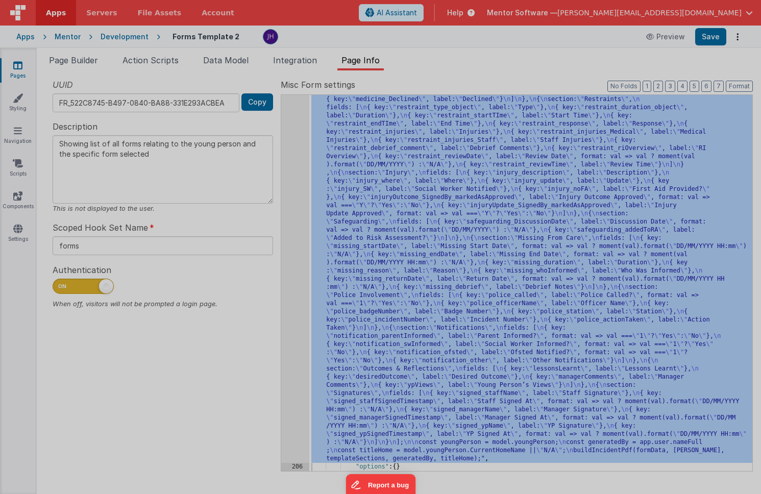
scroll to position [882, 0]
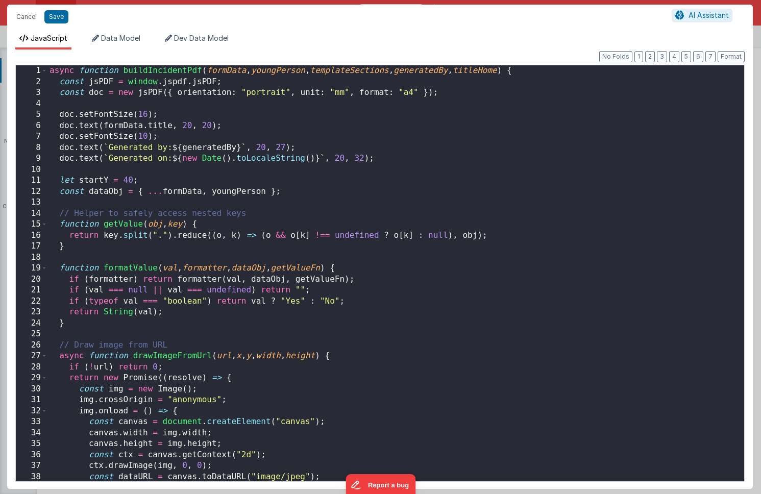
click at [403, 226] on div "async function buildIncidentPdf ( formData , youngPerson , templateSections , g…" at bounding box center [395, 284] width 697 height 438
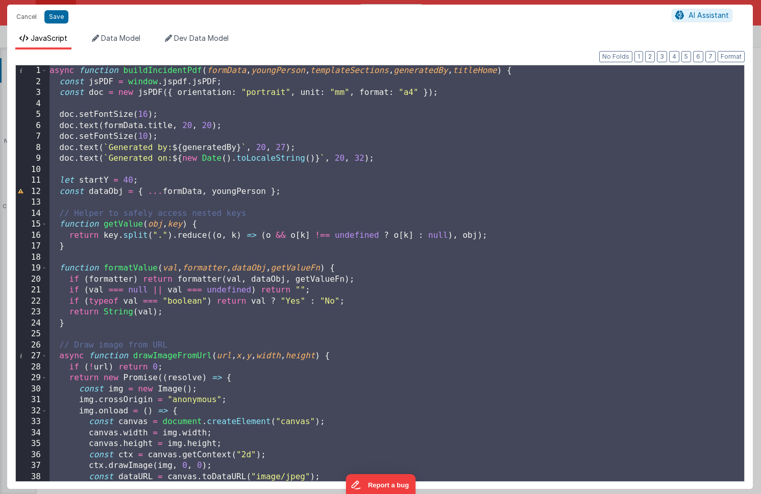
click at [375, 148] on div "async function buildIncidentPdf ( formData , youngPerson , templateSections , g…" at bounding box center [395, 284] width 697 height 438
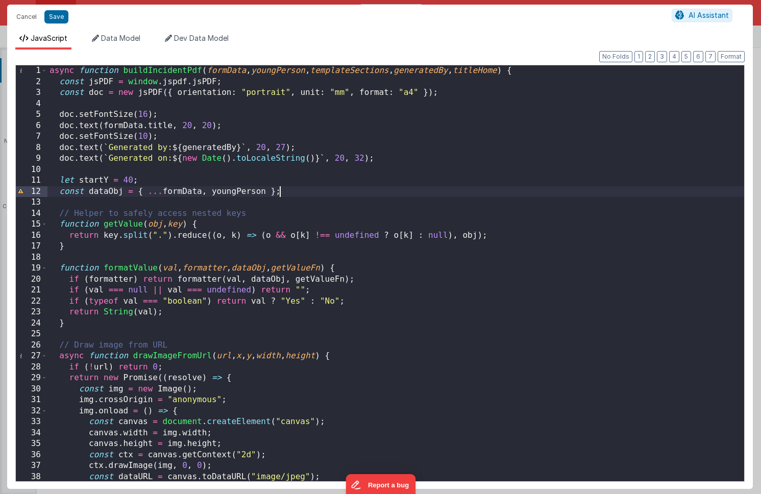
click at [384, 189] on div "async function buildIncidentPdf ( formData , youngPerson , templateSections , g…" at bounding box center [395, 284] width 697 height 438
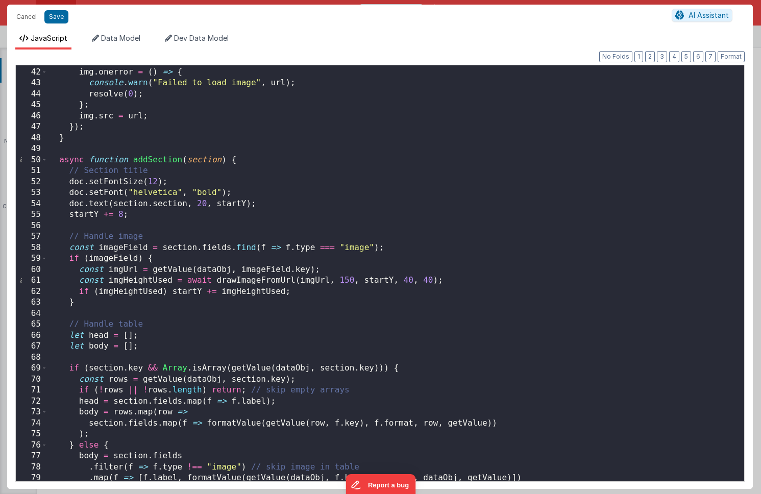
scroll to position [459, 0]
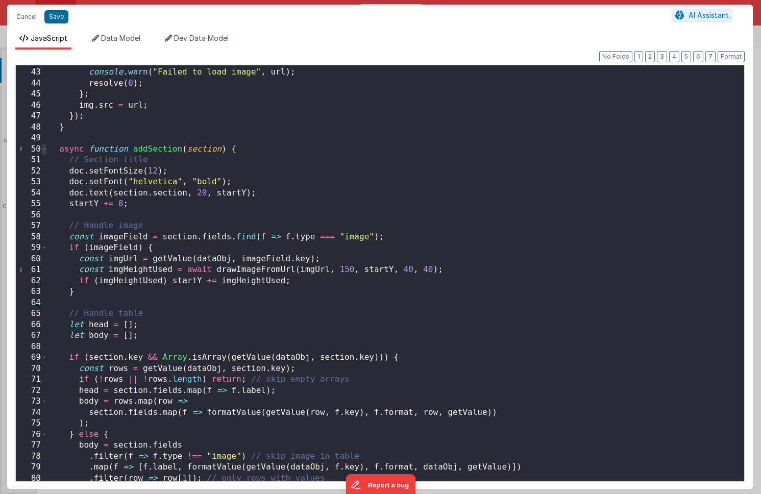
click at [46, 149] on span at bounding box center [44, 149] width 6 height 11
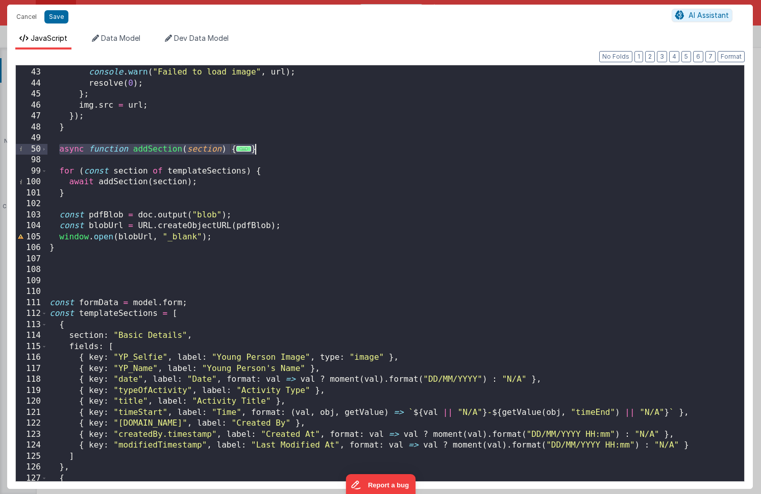
drag, startPoint x: 59, startPoint y: 150, endPoint x: 307, endPoint y: 151, distance: 248.6
click at [307, 151] on div "img . onerror = ( ) => { console . warn ( "Failed to load image" , url ) ; reso…" at bounding box center [395, 275] width 697 height 438
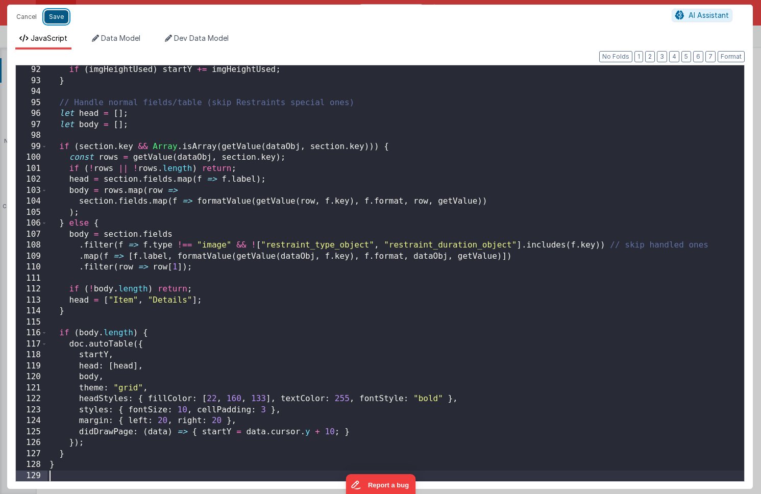
click at [62, 19] on button "Save" at bounding box center [56, 16] width 24 height 13
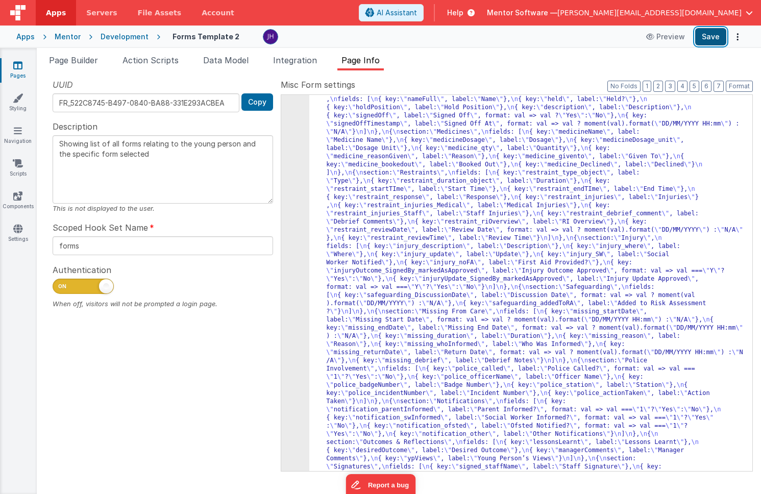
click at [706, 37] on button "Save" at bounding box center [710, 36] width 31 height 17
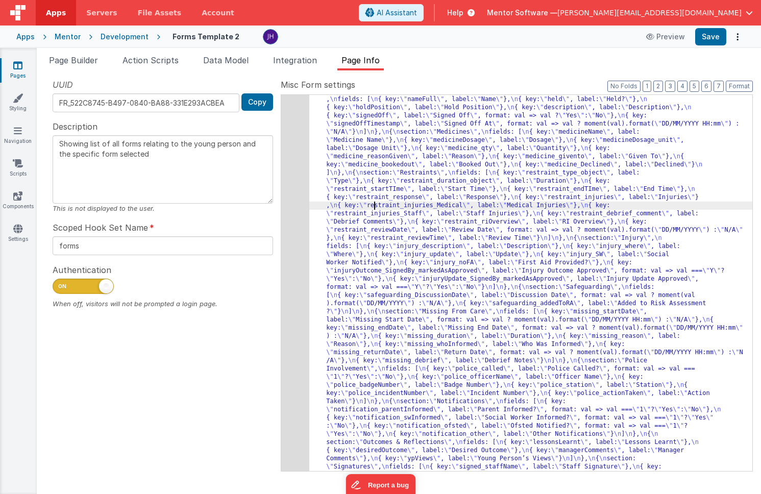
click at [293, 187] on div "205" at bounding box center [295, 79] width 28 height 915
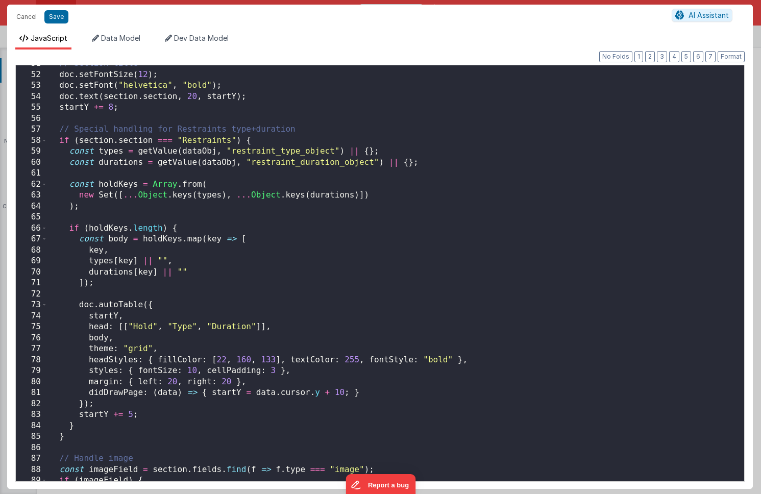
scroll to position [565, 0]
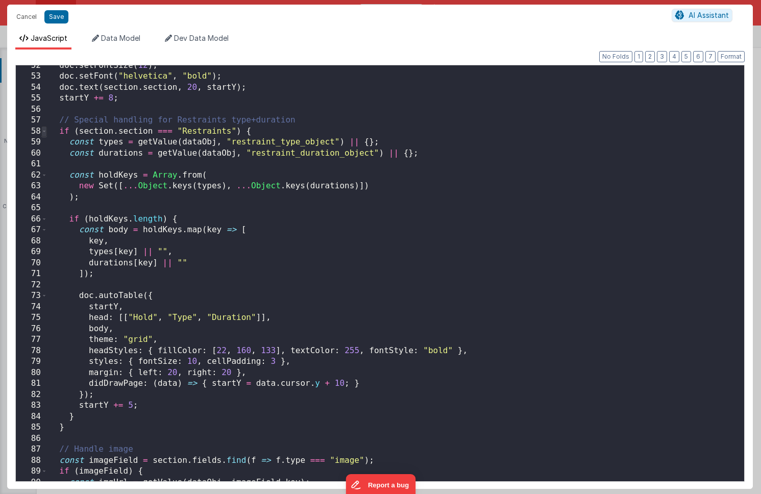
click at [45, 132] on span at bounding box center [44, 131] width 6 height 11
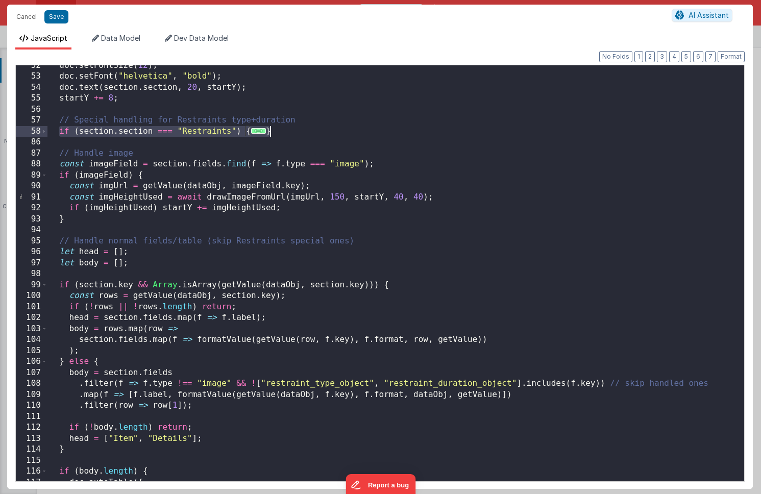
drag, startPoint x: 59, startPoint y: 131, endPoint x: 272, endPoint y: 130, distance: 212.9
click at [272, 130] on div "doc . setFontSize ( 12 ) ; doc . setFont ( "helvetica" , "bold" ) ; doc . text …" at bounding box center [395, 279] width 697 height 438
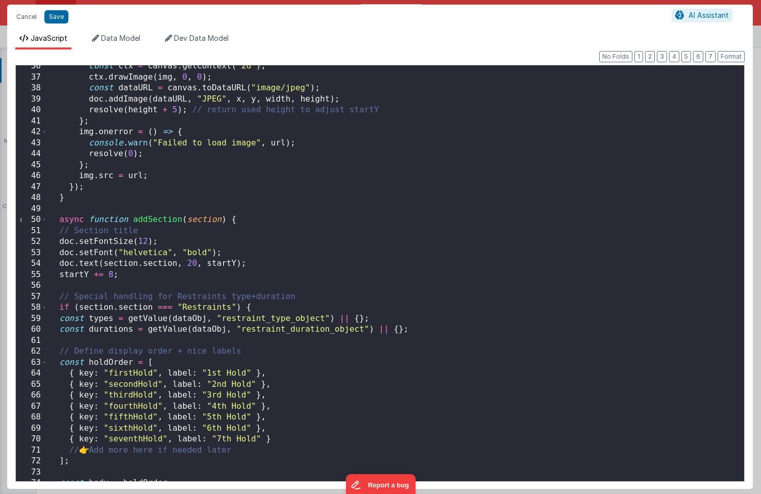
scroll to position [376, 0]
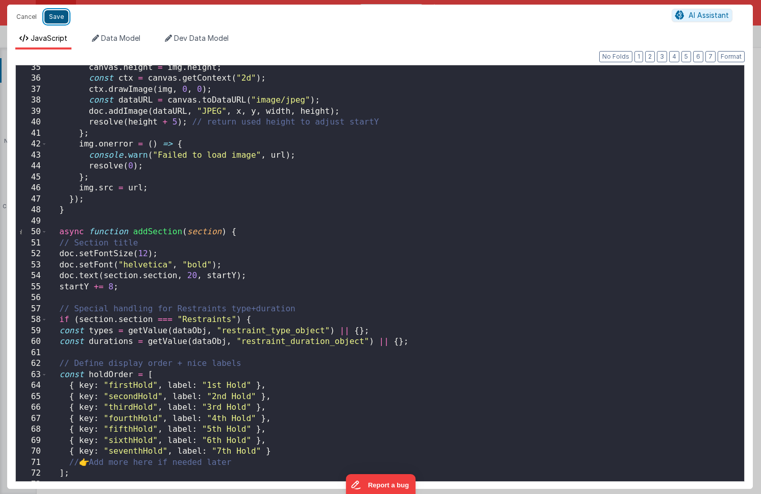
click at [53, 15] on button "Save" at bounding box center [56, 16] width 24 height 13
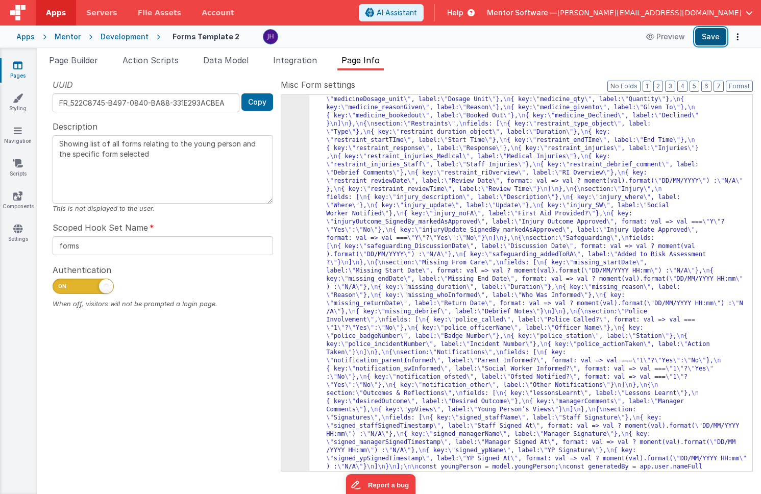
click at [704, 37] on button "Save" at bounding box center [710, 36] width 31 height 17
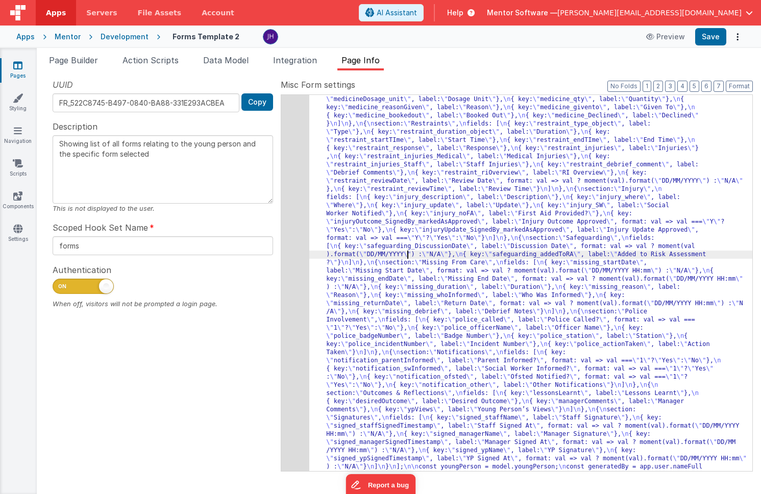
click at [299, 229] on div "205" at bounding box center [295, 17] width 28 height 939
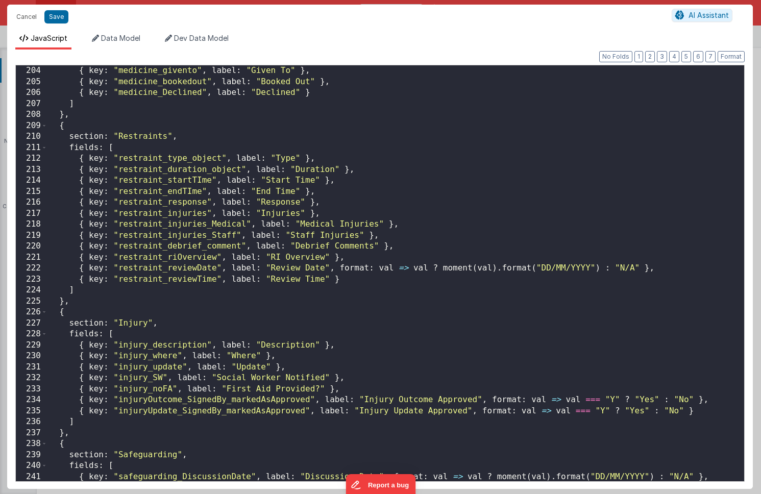
scroll to position [2231, 0]
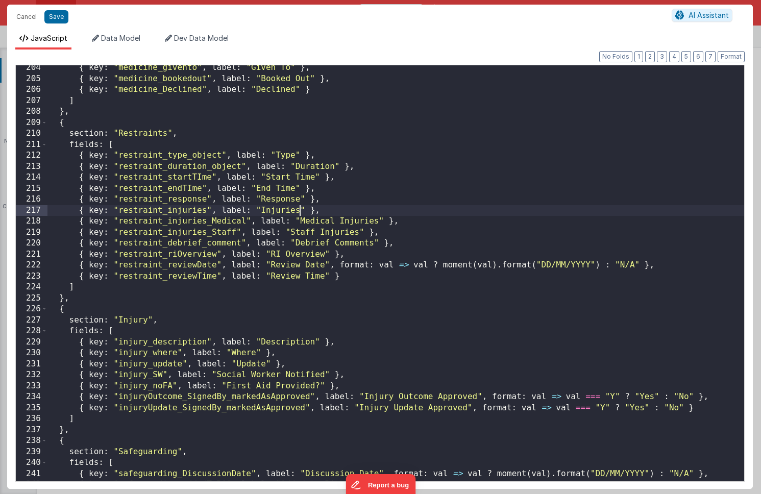
click at [299, 211] on div "{ key : "medicine_givento" , label : "Given To" } , { key : "medicine_bookedout…" at bounding box center [395, 281] width 697 height 438
click at [334, 213] on div "{ key : "medicine_givento" , label : "Given To" } , { key : "medicine_bookedout…" at bounding box center [395, 281] width 697 height 438
drag, startPoint x: 376, startPoint y: 222, endPoint x: 300, endPoint y: 222, distance: 76.6
click at [300, 222] on div "{ key : "medicine_givento" , label : "Given To" } , { key : "medicine_bookedout…" at bounding box center [395, 281] width 697 height 438
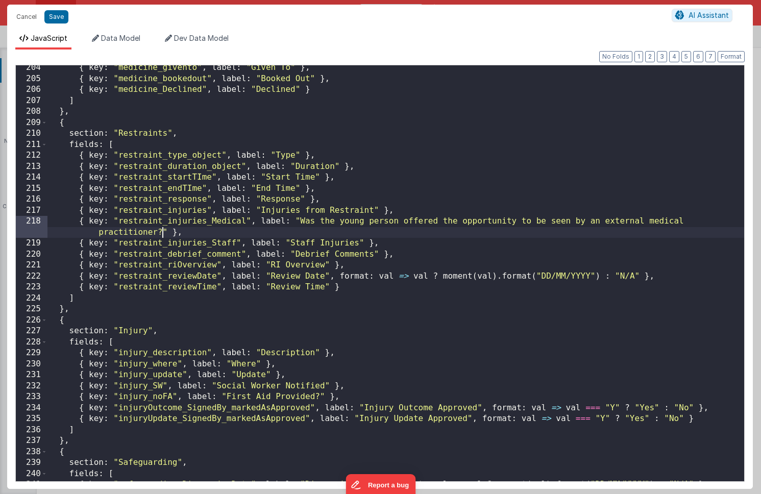
click at [373, 211] on div "{ key : "medicine_givento" , label : "Given To" } , { key : "medicine_bookedout…" at bounding box center [395, 281] width 697 height 438
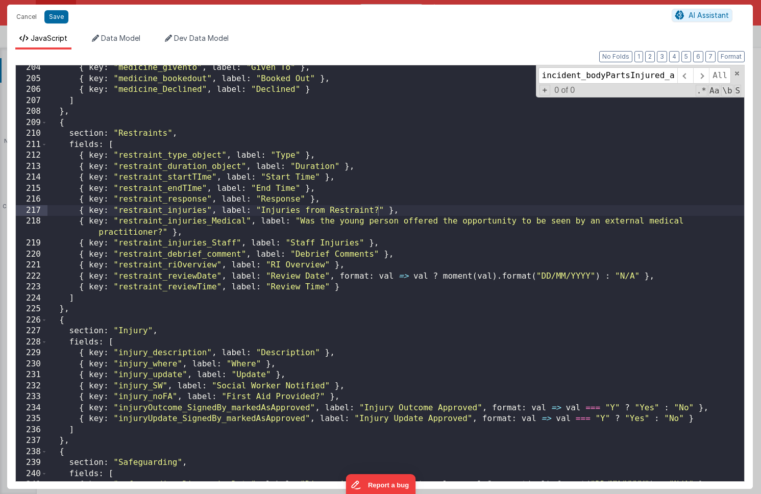
scroll to position [0, 19]
type input "incident_bodyPartsInjured_array"
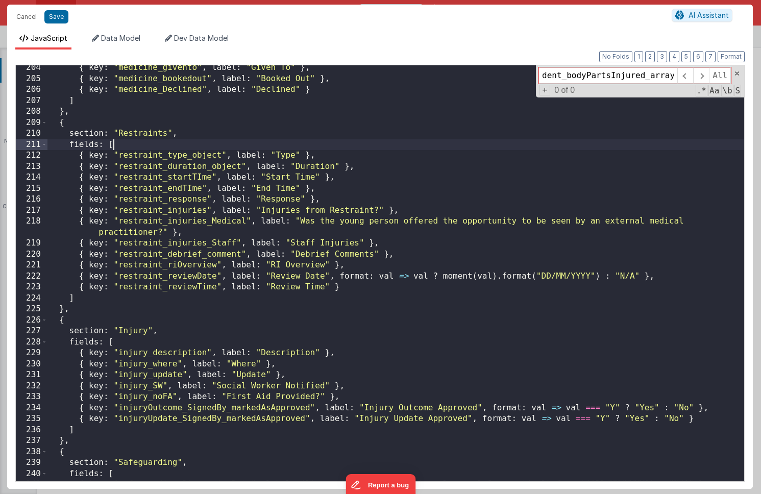
click at [620, 144] on div "{ key : "medicine_givento" , label : "Given To" } , { key : "medicine_bookedout…" at bounding box center [395, 281] width 697 height 438
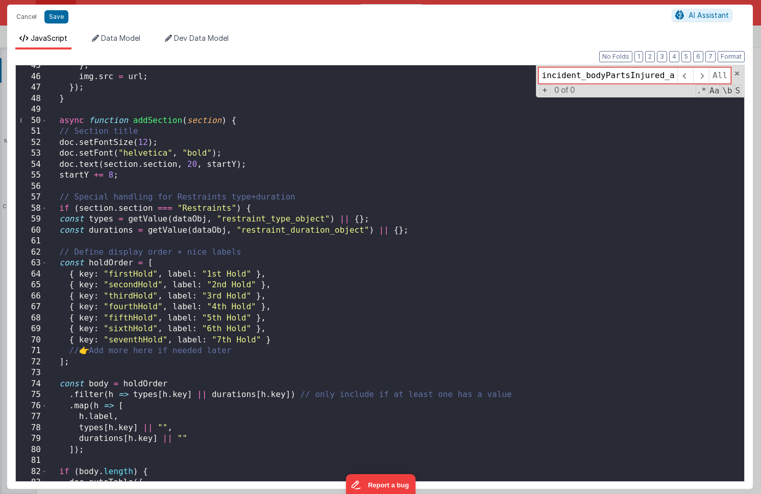
scroll to position [520, 0]
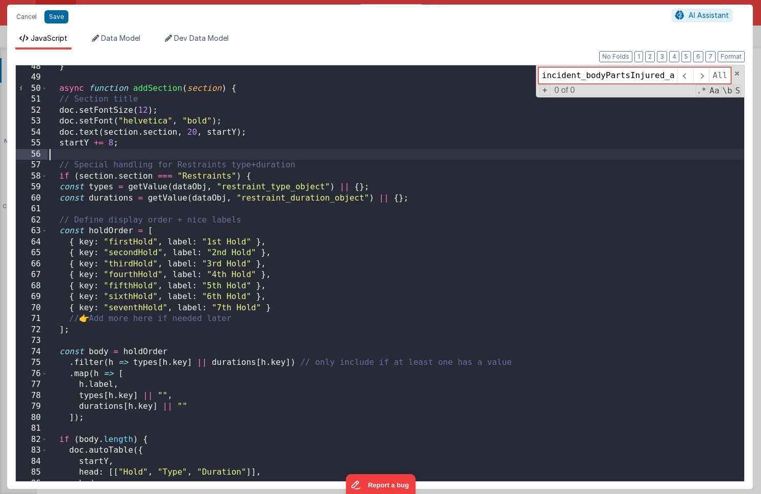
click at [228, 156] on div "} async function addSection ( section ) { // Section title doc . setFontSize ( …" at bounding box center [395, 280] width 697 height 438
paste textarea
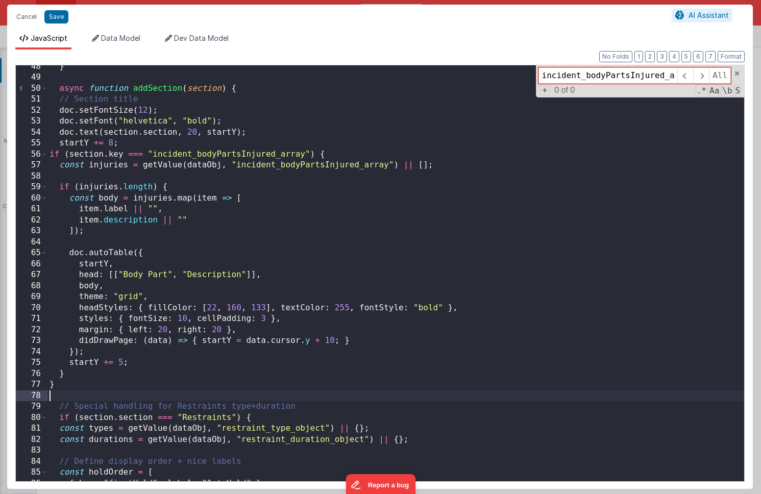
click at [184, 142] on div "} async function addSection ( section ) { // Section title doc . setFontSize ( …" at bounding box center [395, 280] width 697 height 438
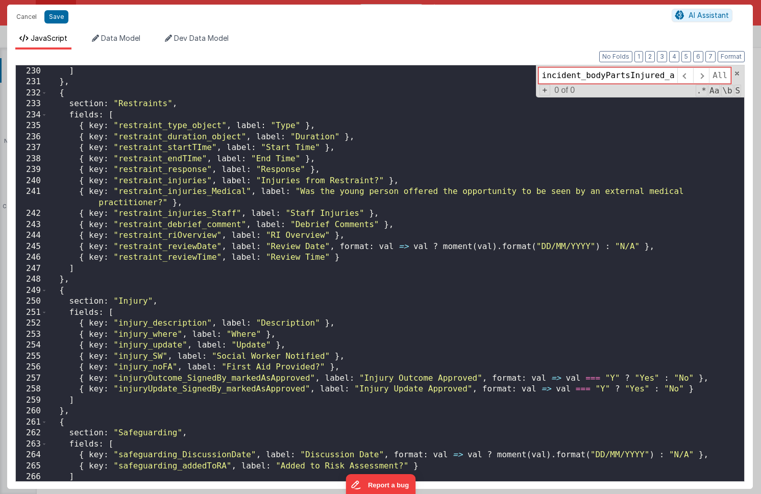
scroll to position [2518, 0]
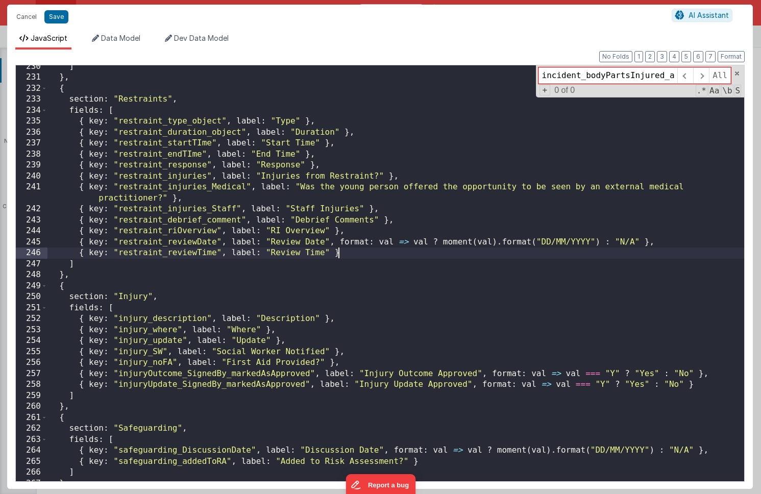
click at [362, 255] on div "] } , { section : "Restraints" , fields : [ { key : "restraint_type_object" , l…" at bounding box center [395, 280] width 697 height 438
drag, startPoint x: 349, startPoint y: 253, endPoint x: 81, endPoint y: 257, distance: 267.5
click at [81, 257] on div "] } , { section : "Restraints" , fields : [ { key : "restraint_type_object" , l…" at bounding box center [395, 280] width 697 height 438
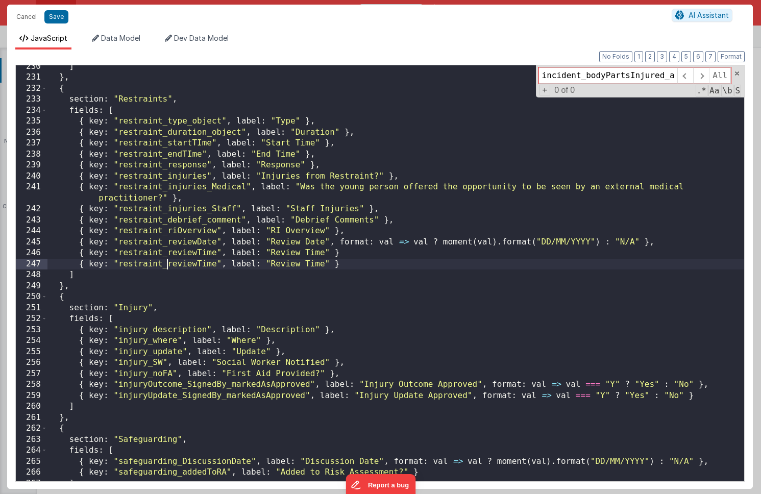
click at [167, 266] on div "] } , { section : "Restraints" , fields : [ { key : "restraint_type_object" , l…" at bounding box center [395, 280] width 697 height 438
click at [185, 265] on div "] } , { section : "Restraints" , fields : [ { key : "restraint_type_object" , l…" at bounding box center [395, 280] width 697 height 438
drag, startPoint x: 378, startPoint y: 264, endPoint x: 323, endPoint y: 264, distance: 55.1
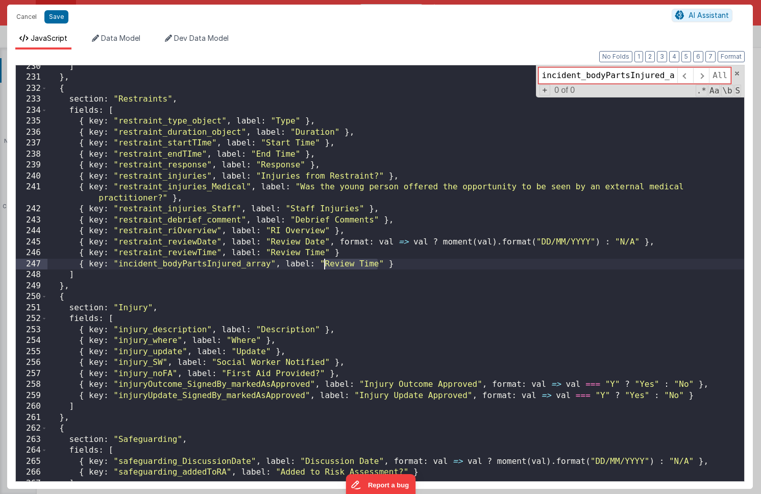
click at [323, 264] on div "] } , { section : "Restraints" , fields : [ { key : "restraint_type_object" , l…" at bounding box center [395, 280] width 697 height 438
click at [431, 257] on div "] } , { section : "Restraints" , fields : [ { key : "restraint_type_object" , l…" at bounding box center [395, 280] width 697 height 438
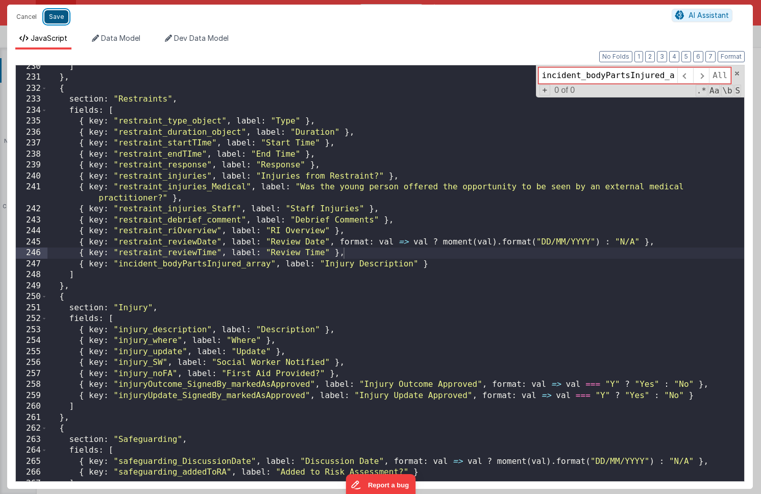
click at [55, 16] on button "Save" at bounding box center [56, 16] width 24 height 13
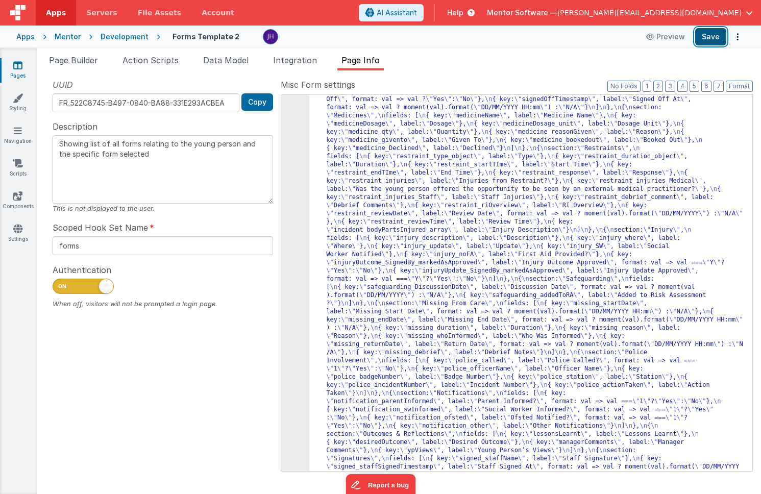
click at [708, 35] on button "Save" at bounding box center [710, 36] width 31 height 17
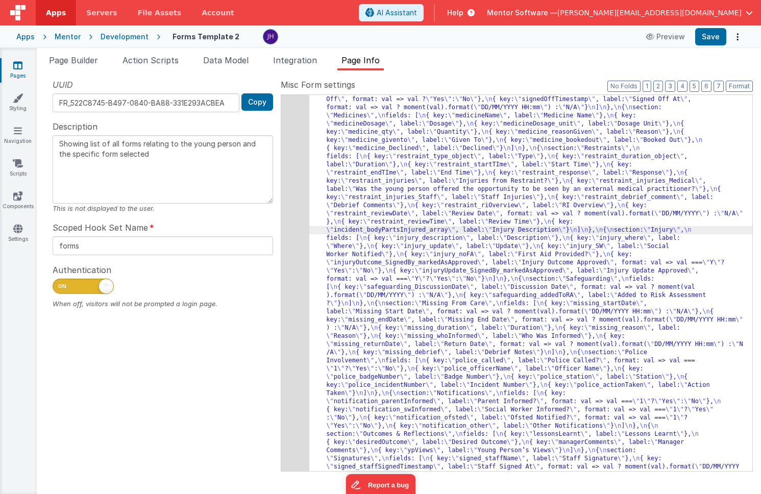
click at [300, 208] on div "205" at bounding box center [295, 26] width 28 height 1005
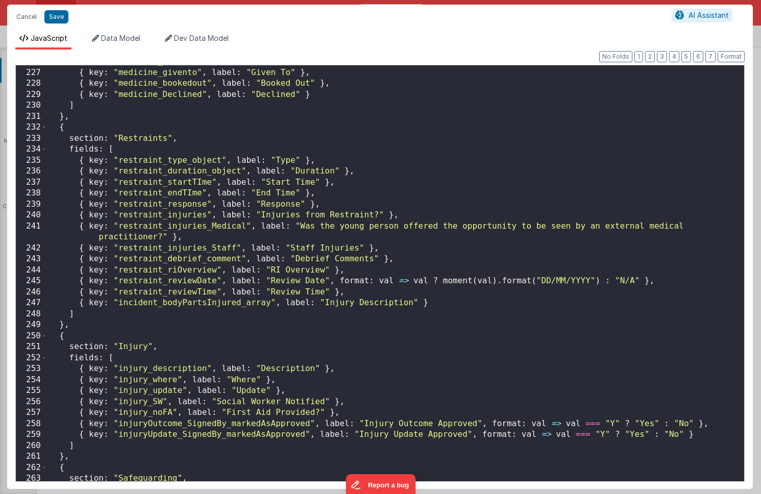
scroll to position [2550, 0]
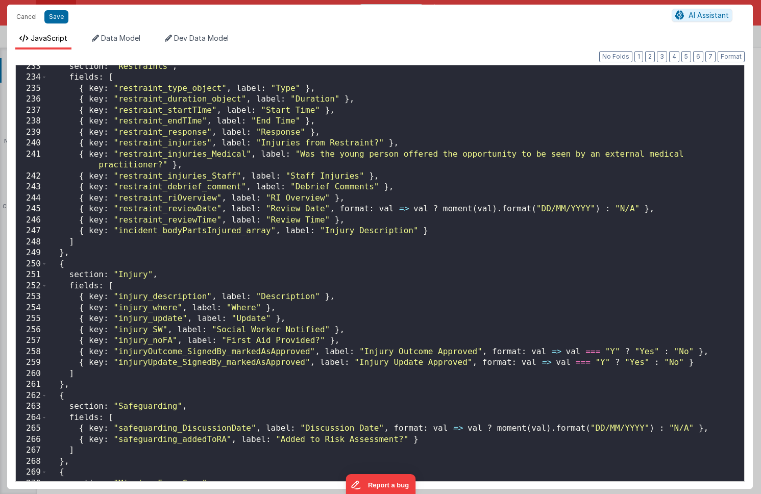
click at [226, 232] on div "section : "Restraints" , fields : [ { key : "restraint_type_object" , label : "…" at bounding box center [395, 280] width 697 height 438
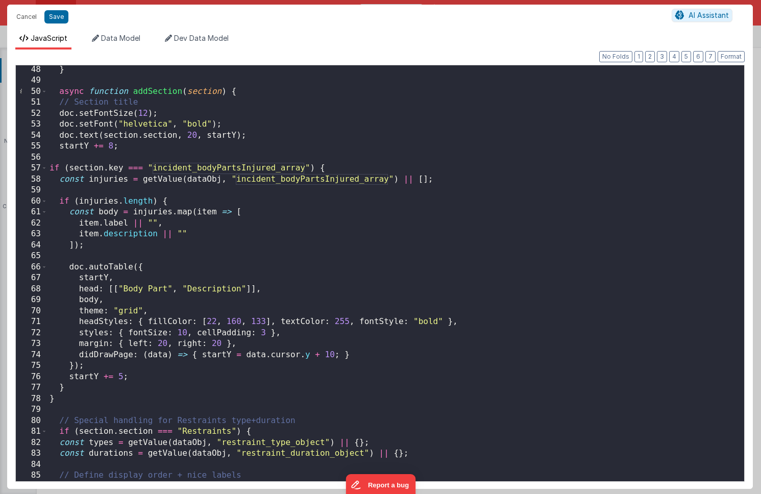
scroll to position [516, 0]
click at [359, 163] on div "} async function addSection ( section ) { // Section title doc . setFontSize ( …" at bounding box center [395, 284] width 697 height 438
click at [477, 185] on div "} async function addSection ( section ) { // Section title doc . setFontSize ( …" at bounding box center [395, 284] width 697 height 438
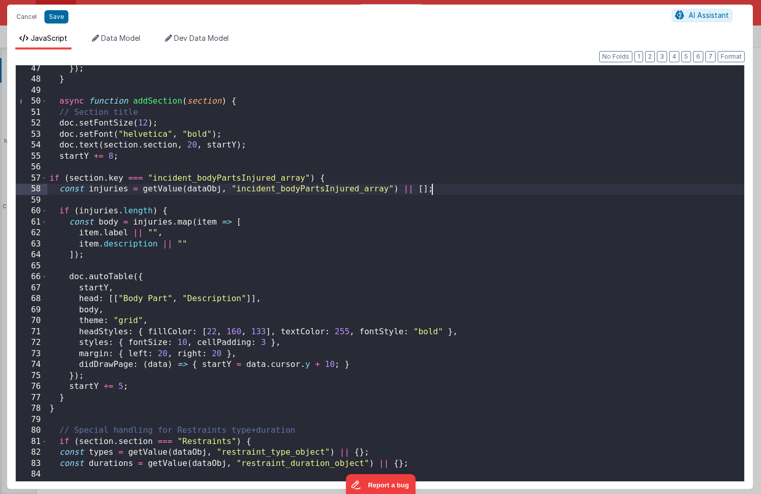
scroll to position [503, 0]
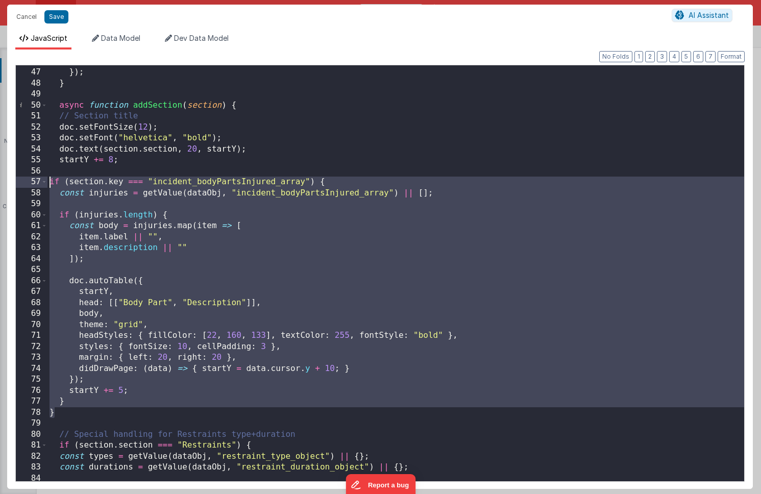
drag, startPoint x: 59, startPoint y: 412, endPoint x: 16, endPoint y: 183, distance: 233.2
click at [16, 183] on div "46 47 48 49 50 51 52 53 54 55 56 57 58 59 60 61 62 63 64 65 66 67 68 69 70 71 7…" at bounding box center [380, 273] width 730 height 417
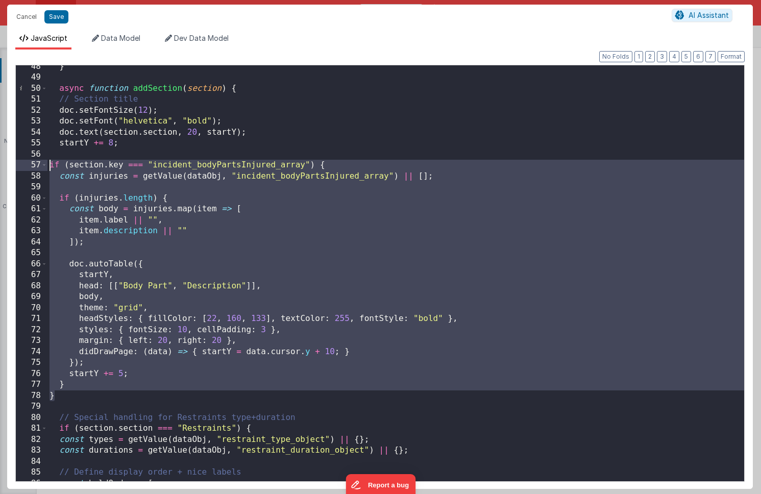
scroll to position [507, 0]
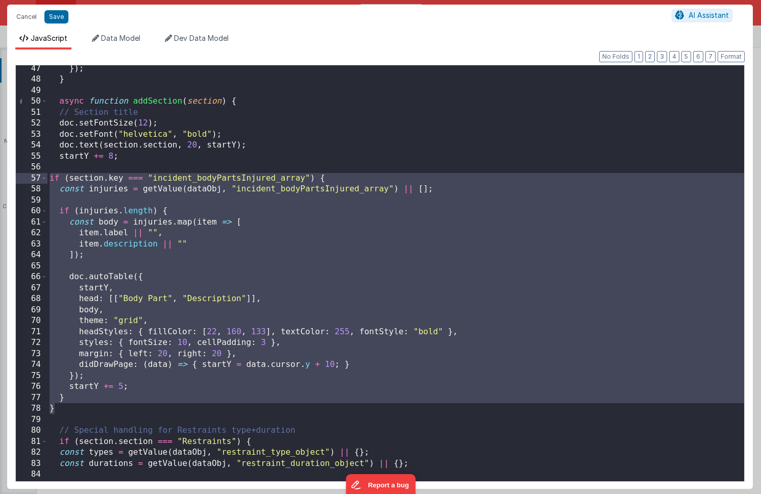
click at [47, 104] on div "50" at bounding box center [32, 101] width 32 height 11
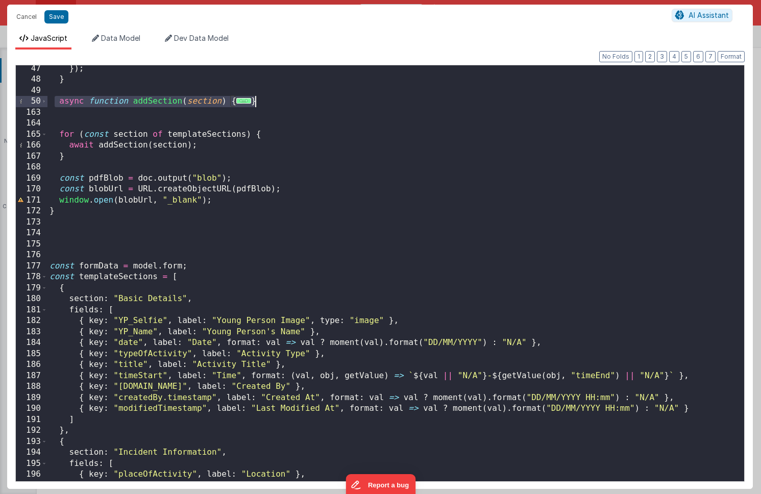
drag, startPoint x: 57, startPoint y: 101, endPoint x: 264, endPoint y: 102, distance: 207.8
click at [264, 102] on div "}) ; } async function addSection ( section ) { ... } for ( const section of tem…" at bounding box center [395, 282] width 697 height 438
drag, startPoint x: 264, startPoint y: 100, endPoint x: 58, endPoint y: 107, distance: 206.4
click at [58, 107] on div "}) ; } async function addSection ( section ) { ... } for ( const section of tem…" at bounding box center [395, 282] width 697 height 438
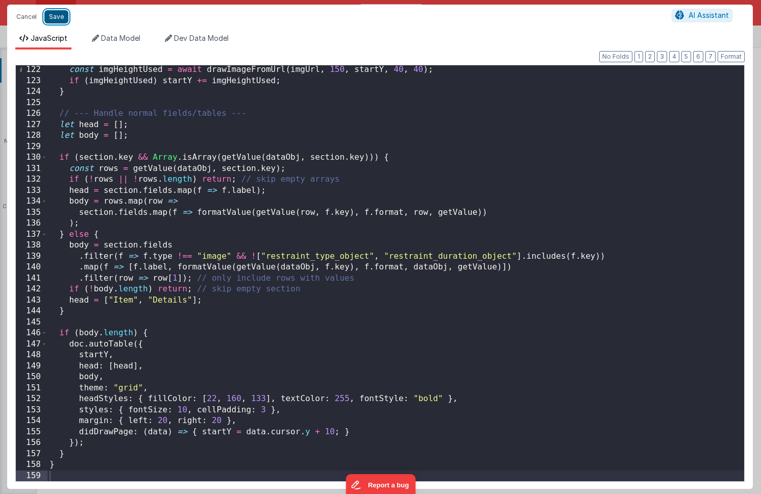
click at [57, 15] on button "Save" at bounding box center [56, 16] width 24 height 13
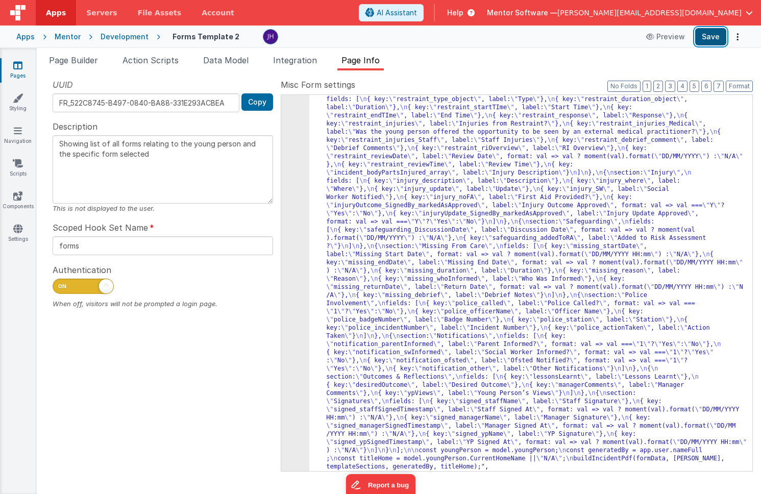
click at [709, 39] on button "Save" at bounding box center [710, 36] width 31 height 17
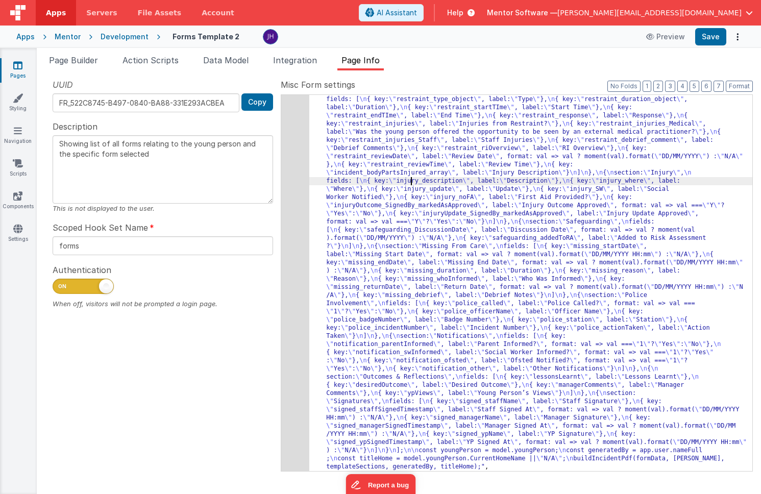
click at [410, 182] on div ""function" : "async function buildIncidentPdf(formData, youngPerson, templateSe…" at bounding box center [530, 156] width 443 height 1397
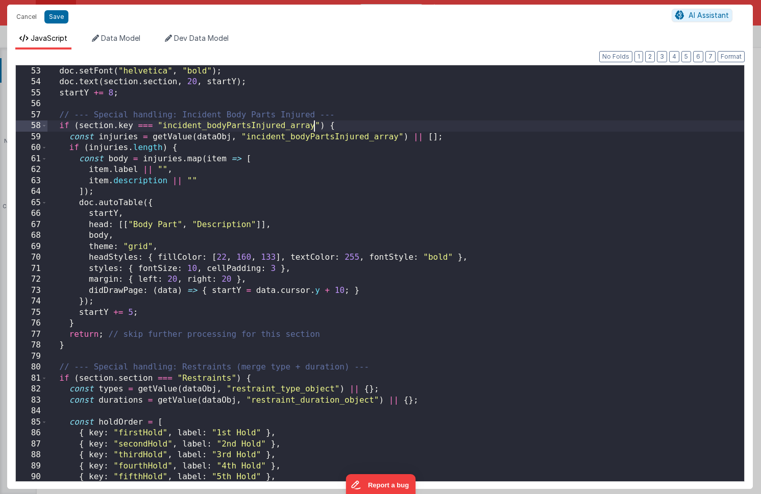
scroll to position [0, 0]
drag, startPoint x: 314, startPoint y: 125, endPoint x: 164, endPoint y: 127, distance: 150.6
click at [164, 127] on div "doc . setFontSize ( 12 ) ; doc . setFont ( "helvetica" , "bold" ) ; doc . text …" at bounding box center [395, 274] width 697 height 438
click at [131, 127] on div "doc . setFontSize ( 12 ) ; doc . setFont ( "helvetica" , "bold" ) ; doc . text …" at bounding box center [395, 274] width 697 height 438
click at [217, 127] on div "doc . setFontSize ( 12 ) ; doc . setFont ( "helvetica" , "bold" ) ; doc . text …" at bounding box center [395, 274] width 697 height 438
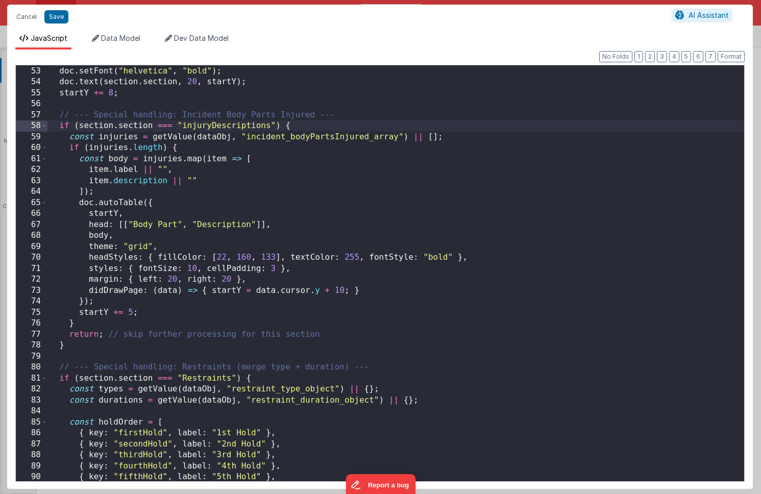
click at [224, 125] on div "doc . setFontSize ( 12 ) ; doc . setFont ( "helvetica" , "bold" ) ; doc . text …" at bounding box center [395, 274] width 697 height 438
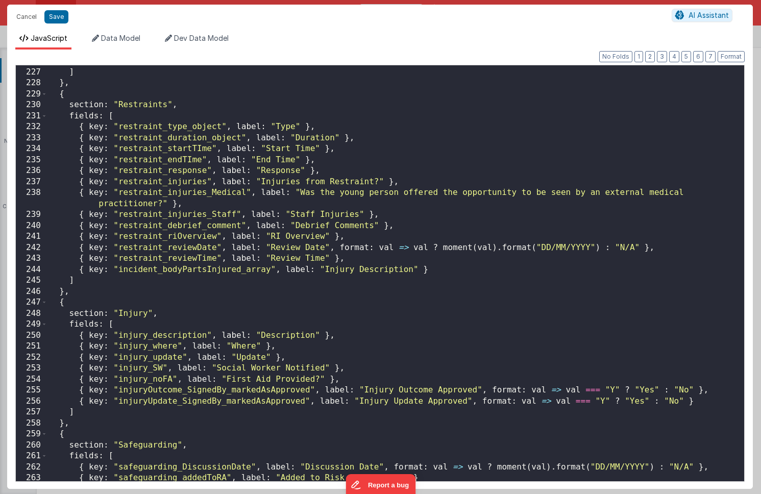
scroll to position [2479, 0]
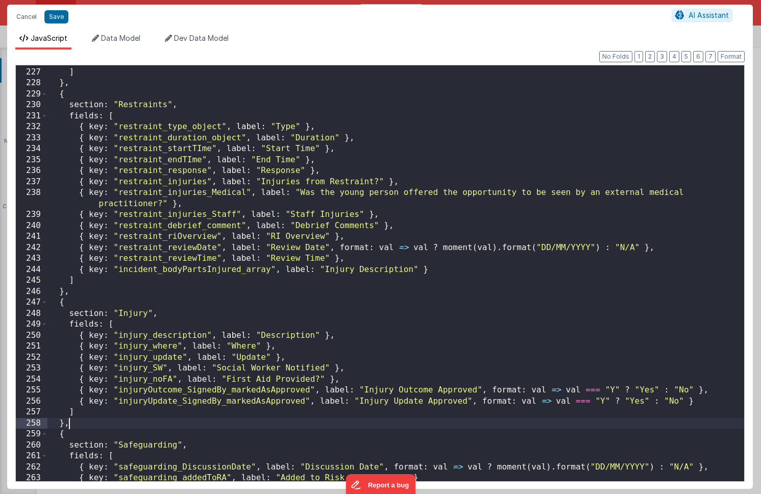
click at [89, 425] on div "{ key : "medicine_Declined" , label : "Declined" } ] } , { section : "Restraint…" at bounding box center [395, 275] width 697 height 438
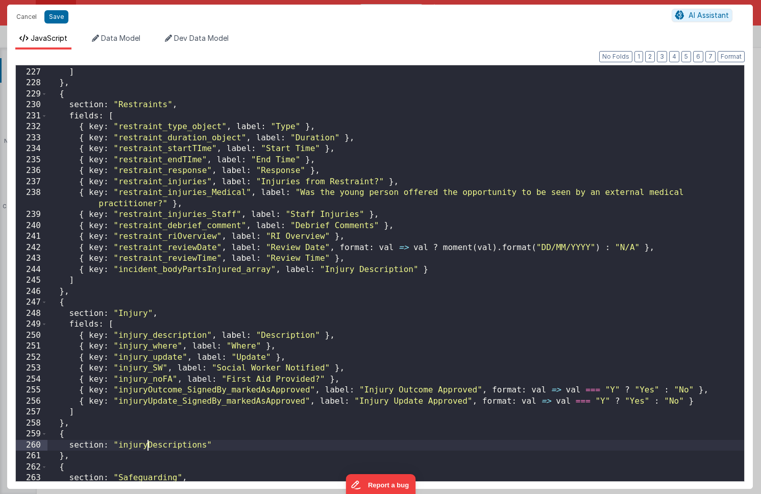
click at [147, 445] on div "{ key : "medicine_Declined" , label : "Declined" } ] } , { section : "Restraint…" at bounding box center [395, 275] width 697 height 438
click at [121, 443] on div "{ key : "medicine_Declined" , label : "Declined" } ] } , { section : "Restraint…" at bounding box center [395, 275] width 697 height 438
click at [225, 441] on div "{ key : "medicine_Declined" , label : "Declined" } ] } , { section : "Restraint…" at bounding box center [395, 275] width 697 height 438
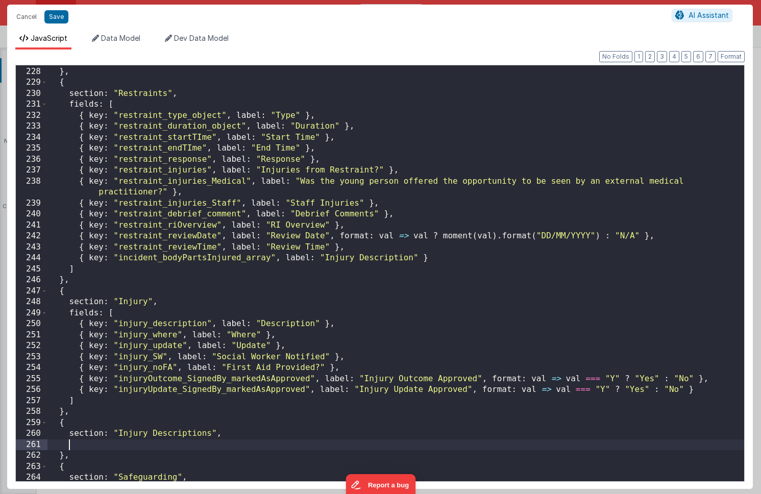
scroll to position [2491, 0]
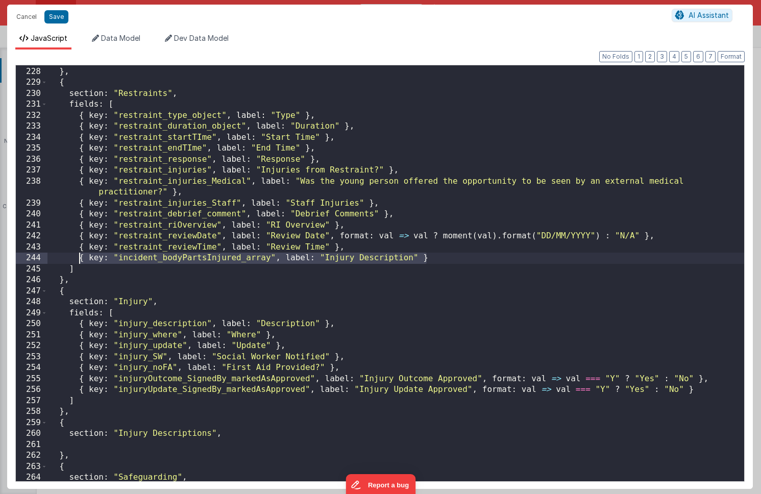
drag, startPoint x: 431, startPoint y: 259, endPoint x: 79, endPoint y: 261, distance: 352.3
click at [79, 261] on div "] } , { section : "Restraints" , fields : [ { key : "restraint_type_object" , l…" at bounding box center [395, 274] width 697 height 438
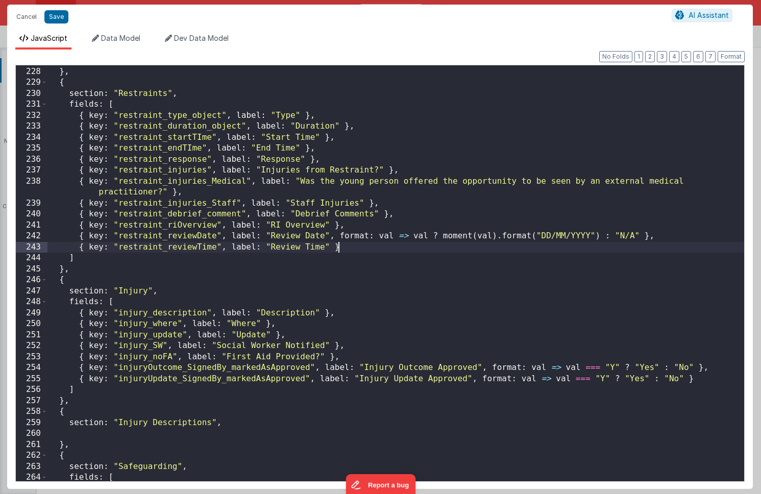
click at [229, 424] on div "] } , { section : "Restraints" , fields : [ { key : "restraint_type_object" , l…" at bounding box center [395, 274] width 697 height 438
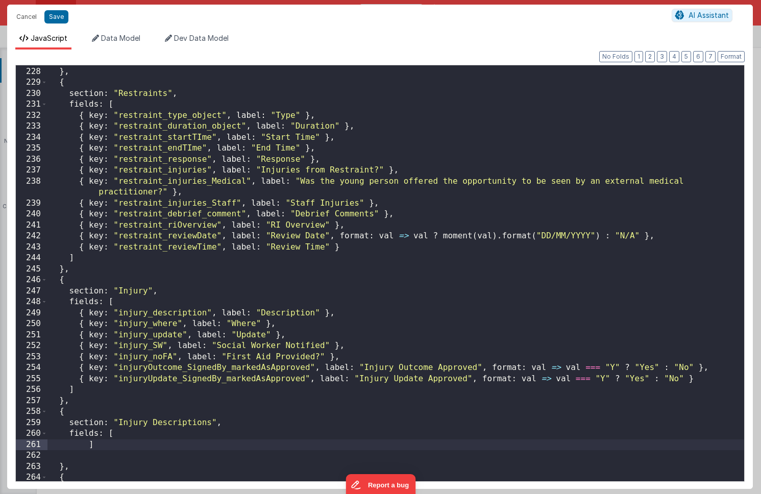
paste textarea
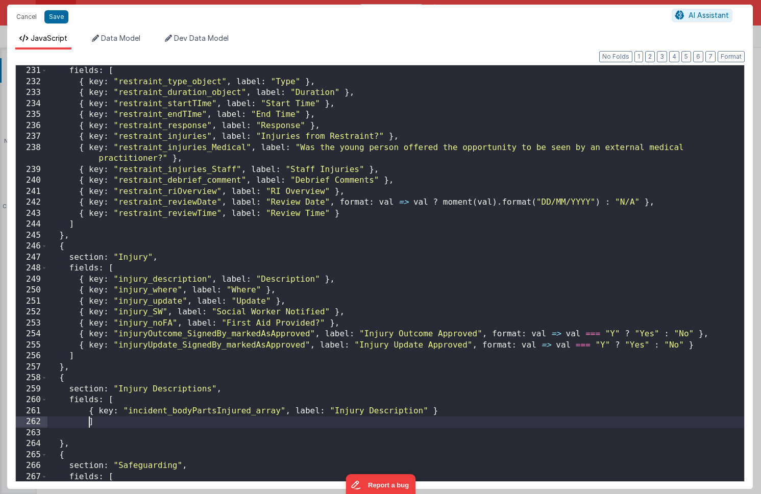
scroll to position [2524, 0]
click at [172, 431] on div "fields : [ { key : "restraint_type_object" , label : "Type" } , { key : "restra…" at bounding box center [395, 284] width 697 height 438
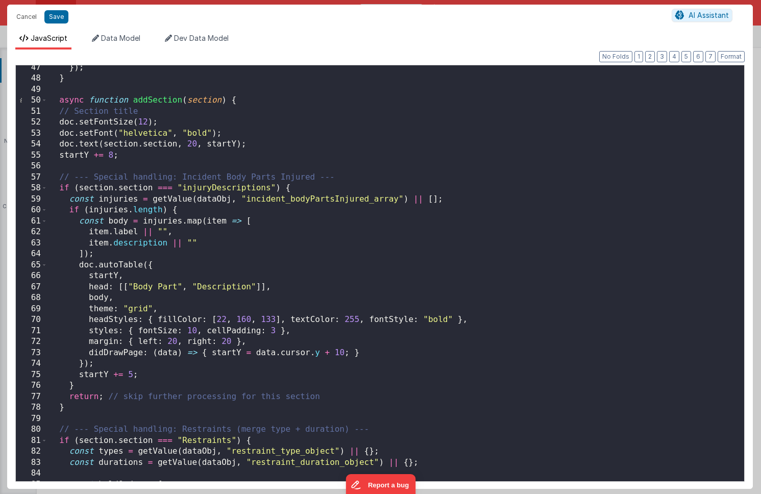
scroll to position [507, 0]
click at [186, 189] on div "}) ; } async function addSection ( section ) { // Section title doc . setFontSi…" at bounding box center [395, 282] width 697 height 438
click at [353, 255] on div "}) ; } async function addSection ( section ) { // Section title doc . setFontSi…" at bounding box center [395, 282] width 697 height 438
click at [61, 21] on button "Save" at bounding box center [56, 16] width 24 height 13
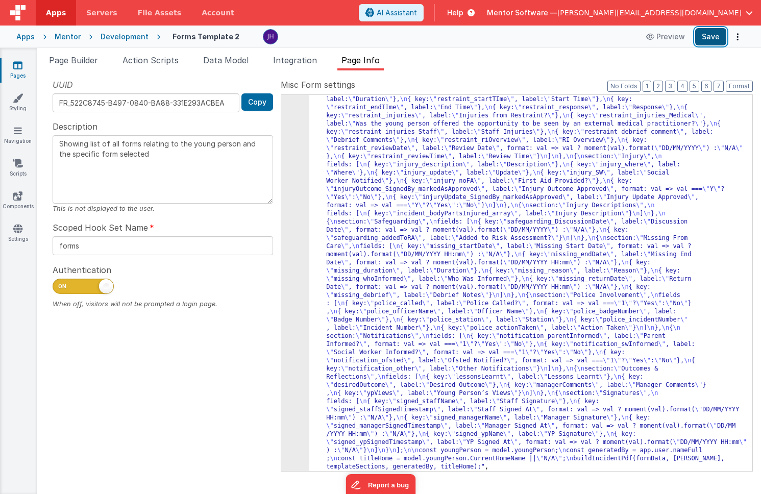
click at [716, 37] on button "Save" at bounding box center [710, 36] width 31 height 17
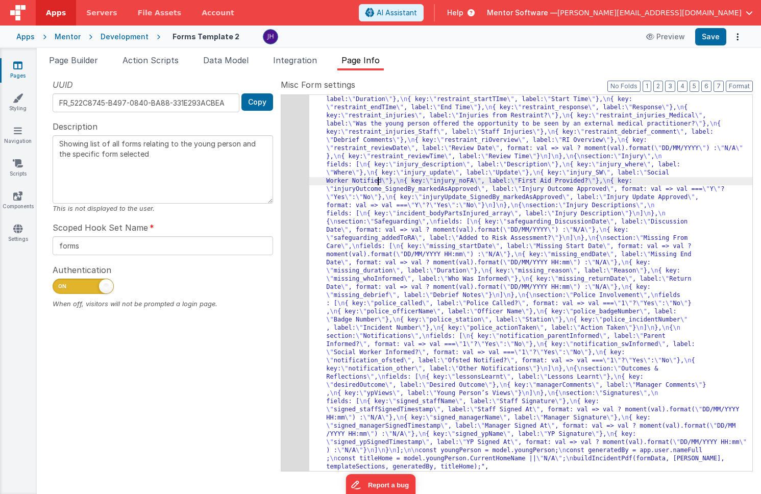
click at [377, 181] on div ""function" : "async function buildIncidentPdf(formData, youngPerson, templateSe…" at bounding box center [530, 152] width 443 height 1405
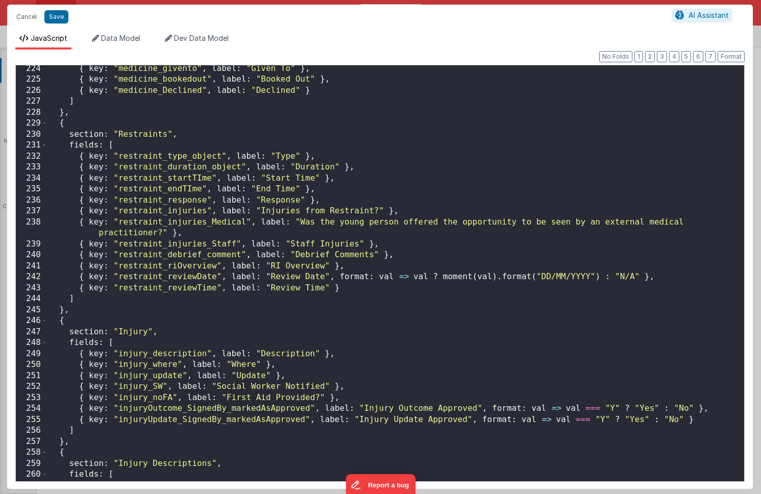
scroll to position [2450, 0]
click at [184, 204] on div "{ key : "medicine_givento" , label : "Given To" } , { key : "medicine_bookedout…" at bounding box center [395, 282] width 697 height 438
click at [260, 201] on div "{ key : "medicine_givento" , label : "Given To" } , { key : "medicine_bookedout…" at bounding box center [395, 282] width 697 height 438
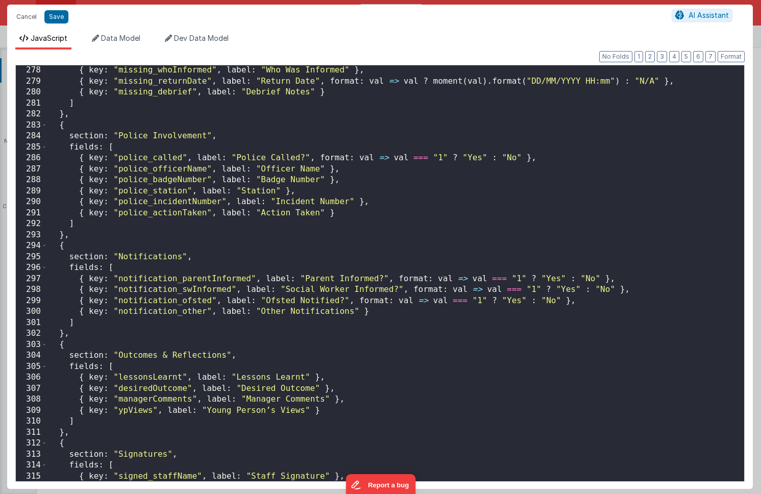
scroll to position [3058, 0]
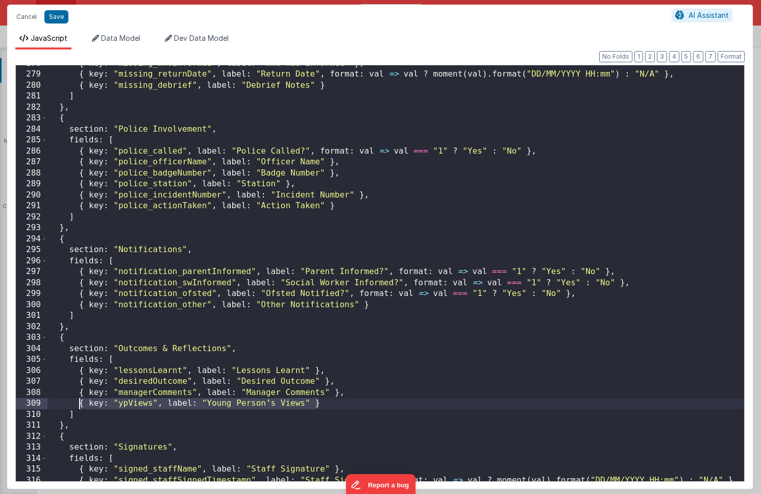
drag, startPoint x: 325, startPoint y: 405, endPoint x: 82, endPoint y: 404, distance: 243.5
click at [82, 404] on div "{ key : "missing_whoInformed" , label : "Who Was Informed" } , { key : "missing…" at bounding box center [395, 277] width 697 height 438
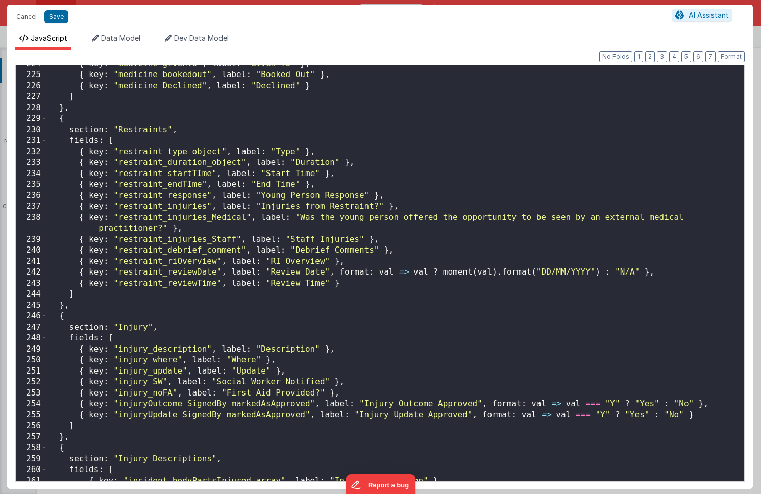
scroll to position [2462, 0]
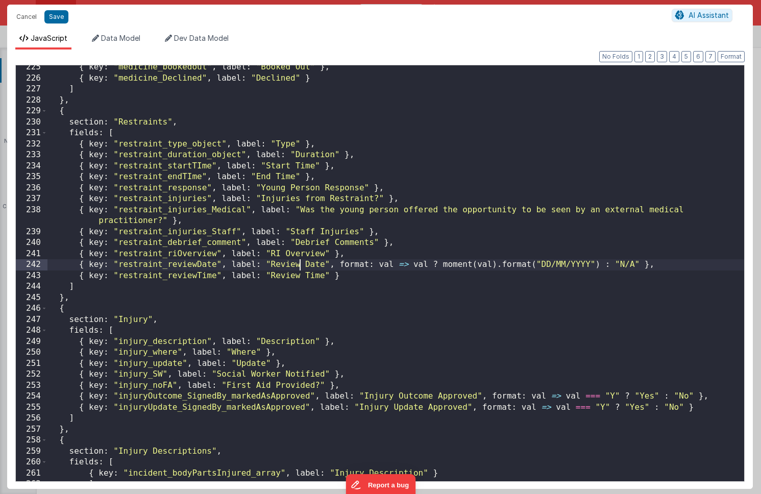
click at [300, 265] on div "{ key : "medicine_bookedout" , label : "Booked Out" } , { key : "medicine_Decli…" at bounding box center [395, 281] width 697 height 438
click at [412, 263] on div "{ key : "medicine_bookedout" , label : "Booked Out" } , { key : "medicine_Decli…" at bounding box center [395, 281] width 697 height 438
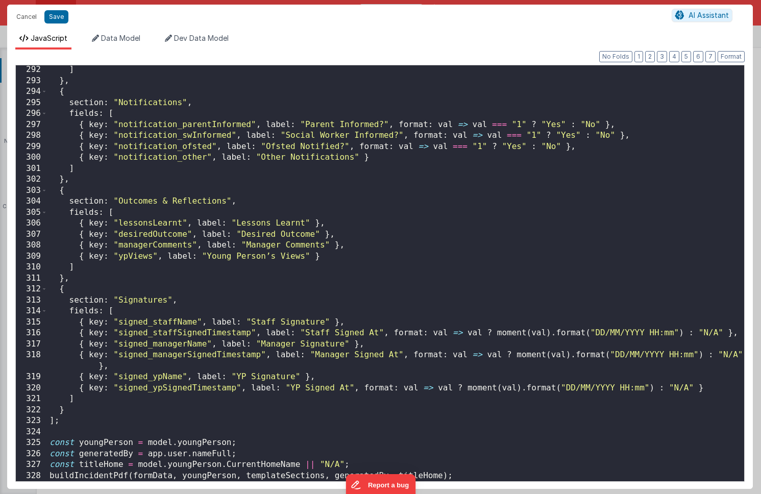
scroll to position [3206, 0]
drag, startPoint x: 330, startPoint y: 256, endPoint x: 78, endPoint y: 255, distance: 252.7
click at [77, 255] on div "] } , { section : "Notifications" , fields : [ { key : "notification_parentInfo…" at bounding box center [395, 283] width 697 height 438
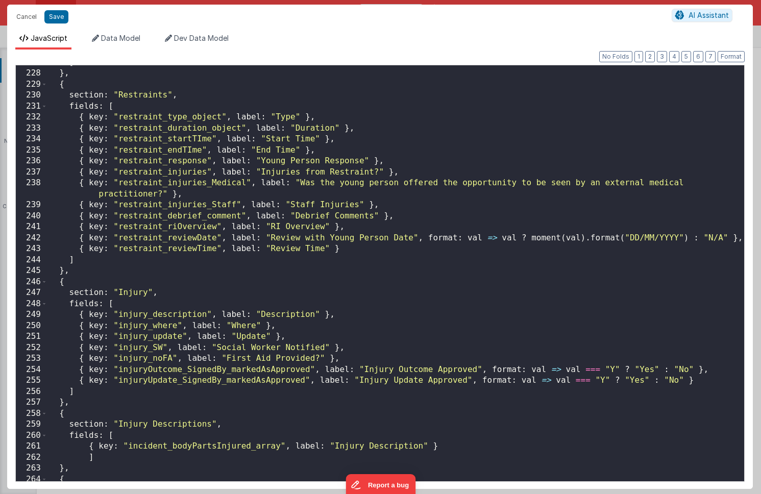
scroll to position [2488, 0]
click at [353, 249] on div "] } , { section : "Restraints" , fields : [ { key : "restraint_type_object" , l…" at bounding box center [395, 277] width 697 height 438
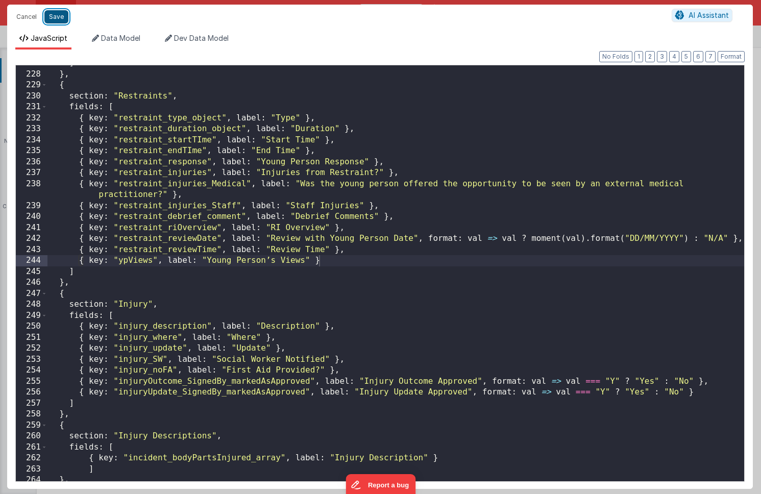
click at [56, 18] on button "Save" at bounding box center [56, 16] width 24 height 13
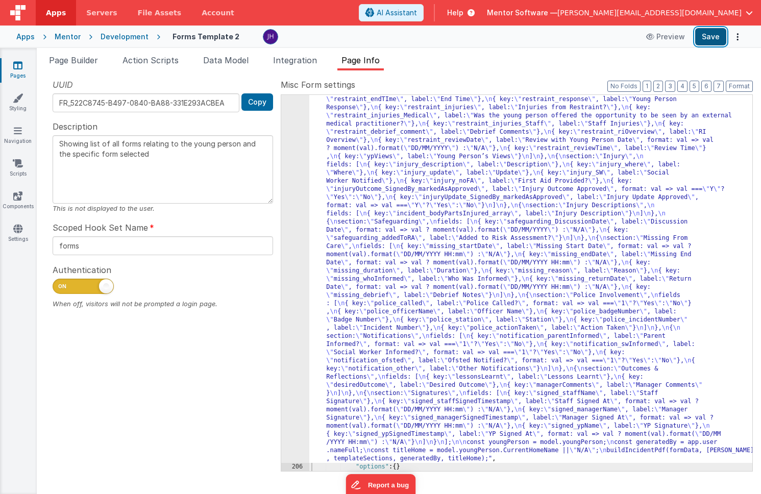
click at [707, 42] on button "Save" at bounding box center [710, 36] width 31 height 17
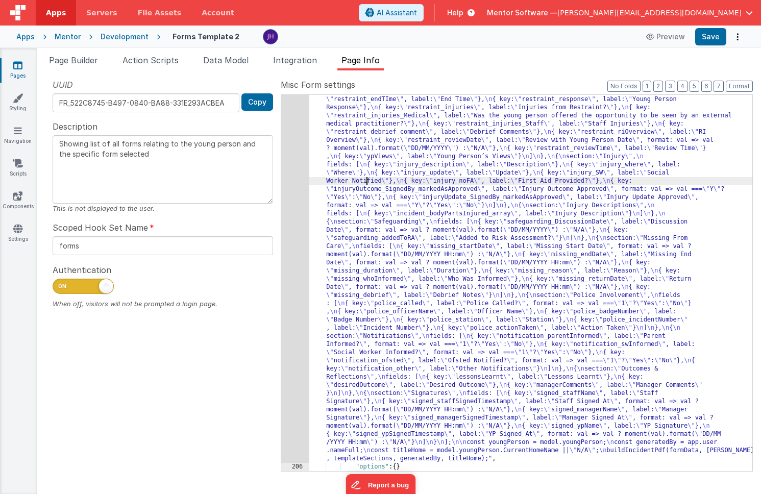
click at [367, 178] on div ""function" : "async function buildIncidentPdf(formData, youngPerson, templateSe…" at bounding box center [530, 144] width 443 height 1405
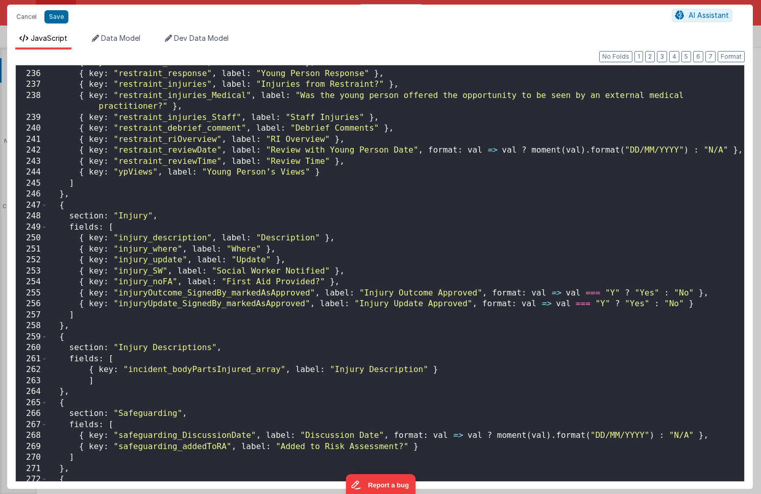
scroll to position [2577, 0]
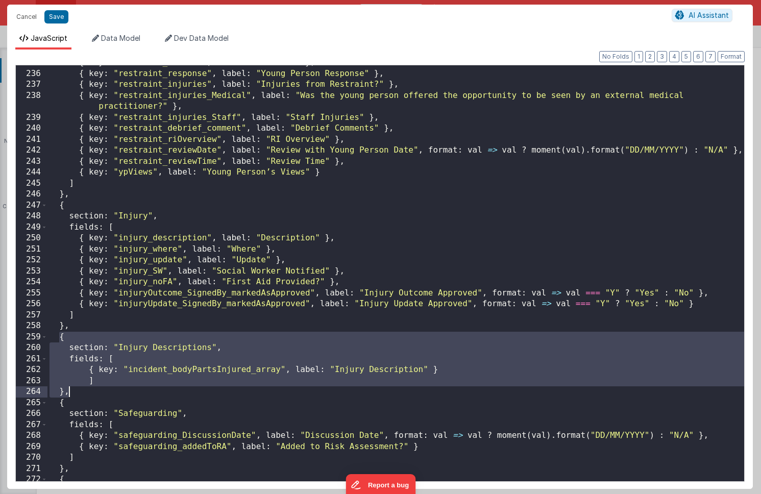
drag, startPoint x: 58, startPoint y: 337, endPoint x: 75, endPoint y: 392, distance: 57.3
click at [75, 392] on div "{ key : "restraint_endTIme" , label : "End Time" } , { key : "restraint_respons…" at bounding box center [395, 276] width 697 height 438
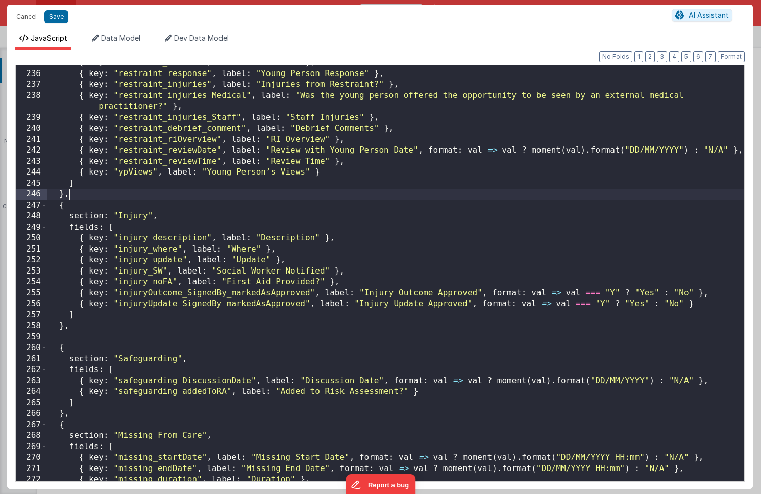
click at [107, 197] on div "{ key : "restraint_endTIme" , label : "End Time" } , { key : "restraint_respons…" at bounding box center [395, 276] width 697 height 438
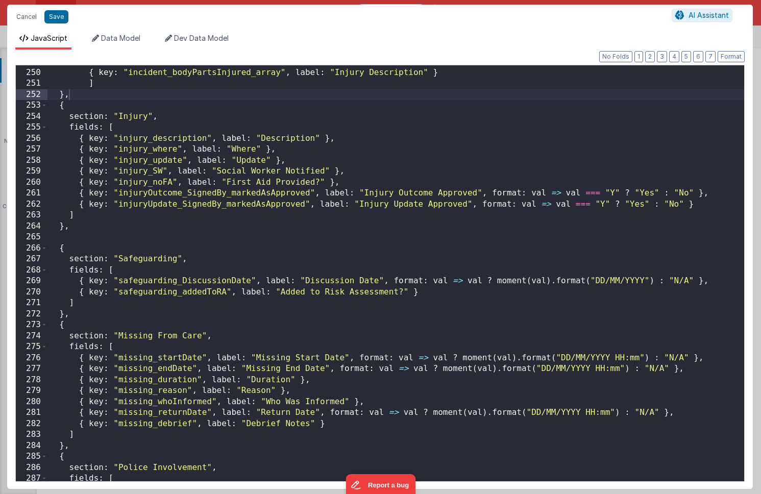
scroll to position [2742, 0]
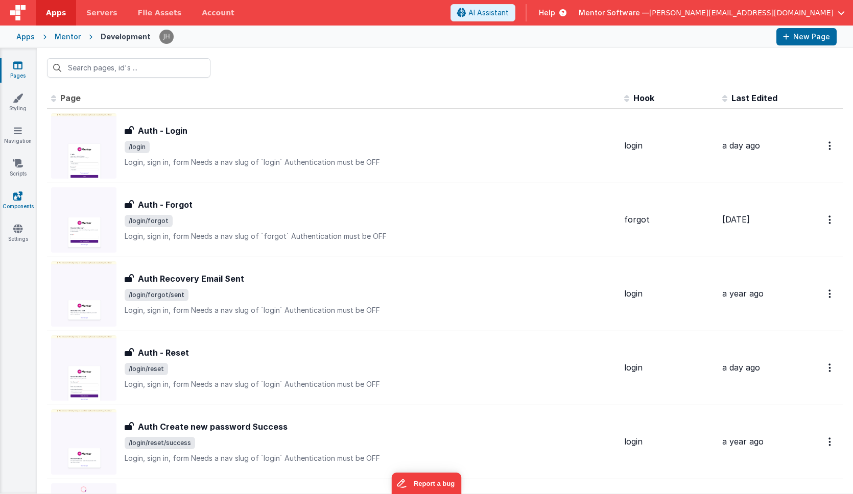
click at [18, 200] on icon at bounding box center [17, 196] width 9 height 10
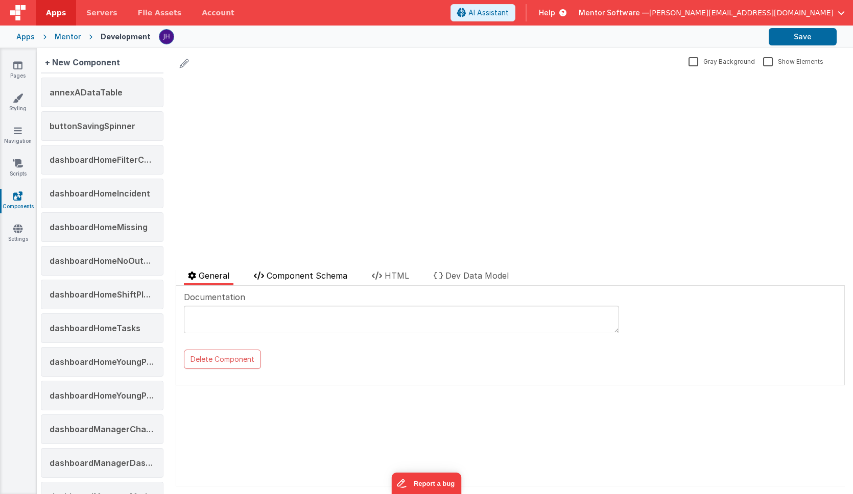
click at [303, 275] on span "Component Schema" at bounding box center [306, 276] width 81 height 10
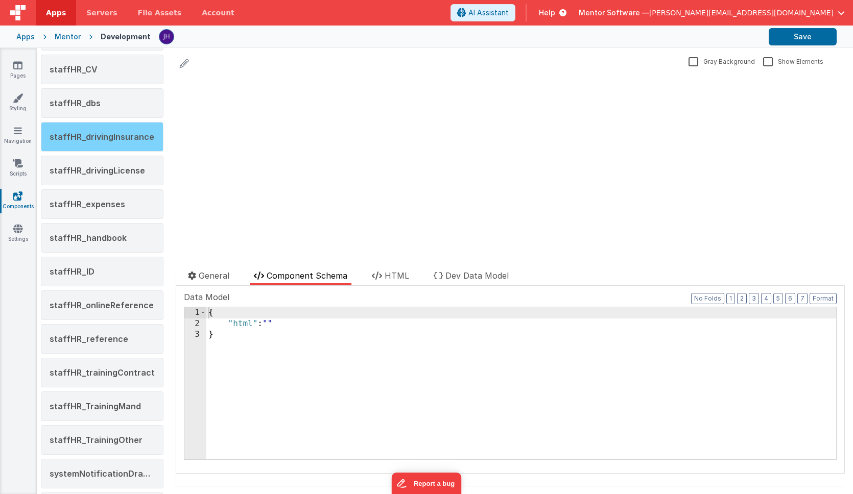
scroll to position [1344, 0]
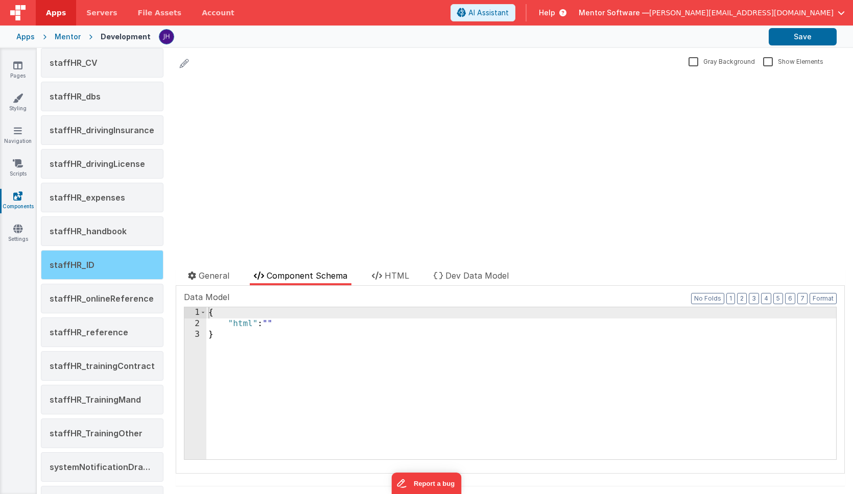
click at [75, 268] on span "staffHR_ID" at bounding box center [72, 265] width 45 height 10
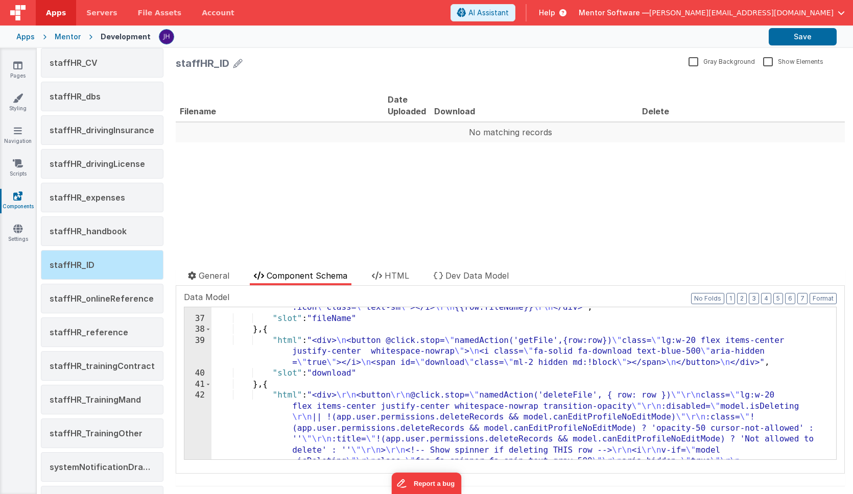
scroll to position [409, 0]
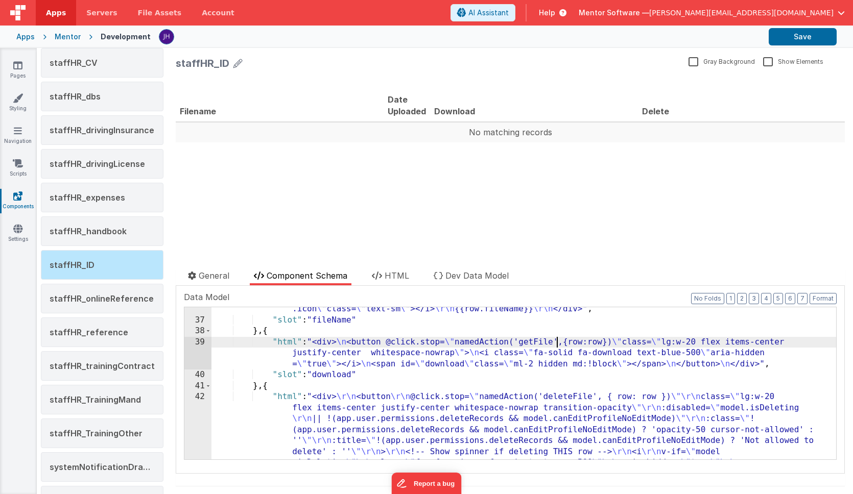
click at [554, 343] on div ""html" : " <div class= \" flex items-center whitespace-nowrap mt-1 gap-2 \" > \…" at bounding box center [523, 429] width 624 height 295
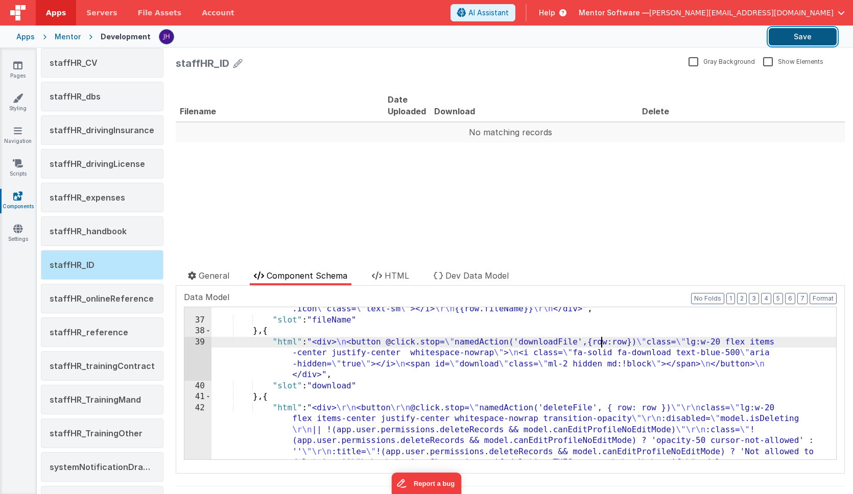
click at [809, 33] on button "Save" at bounding box center [802, 36] width 68 height 17
click at [19, 70] on link "Pages" at bounding box center [17, 70] width 37 height 20
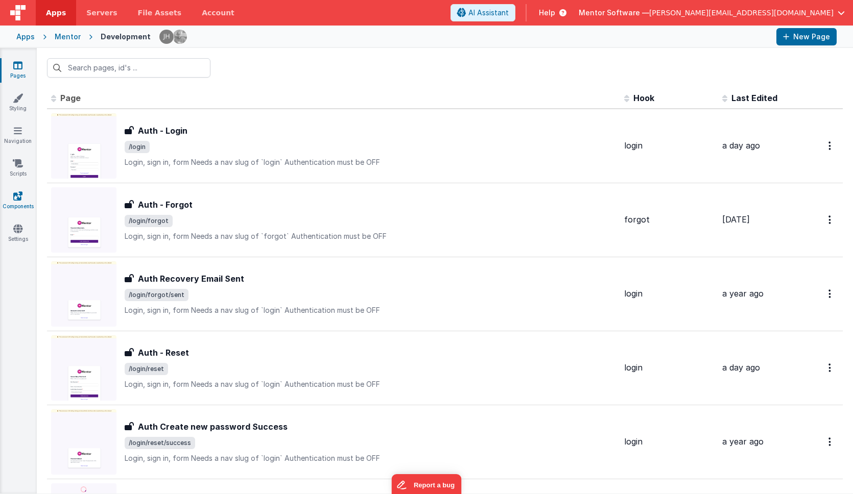
click at [18, 201] on link "Components" at bounding box center [17, 201] width 37 height 20
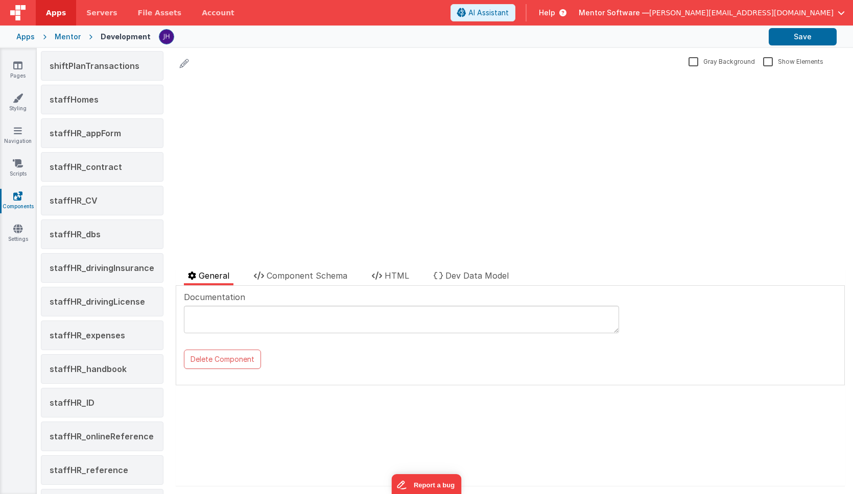
scroll to position [1210, 0]
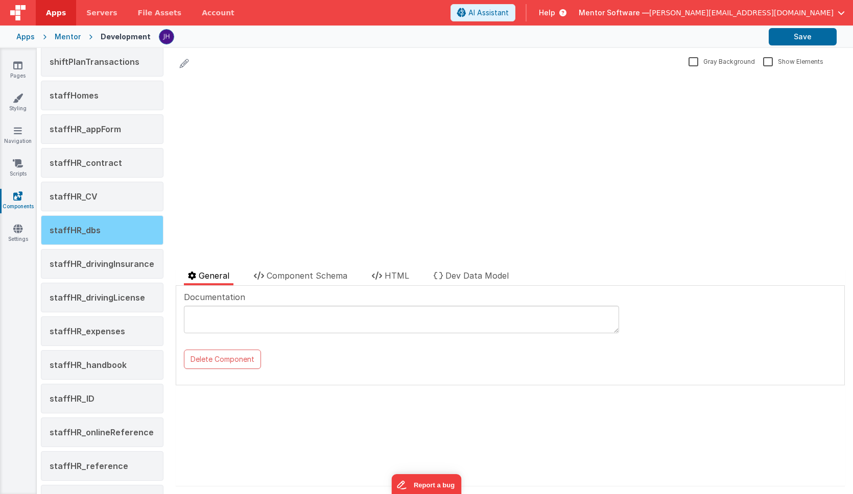
click at [90, 229] on span "staffHR_dbs" at bounding box center [75, 230] width 51 height 10
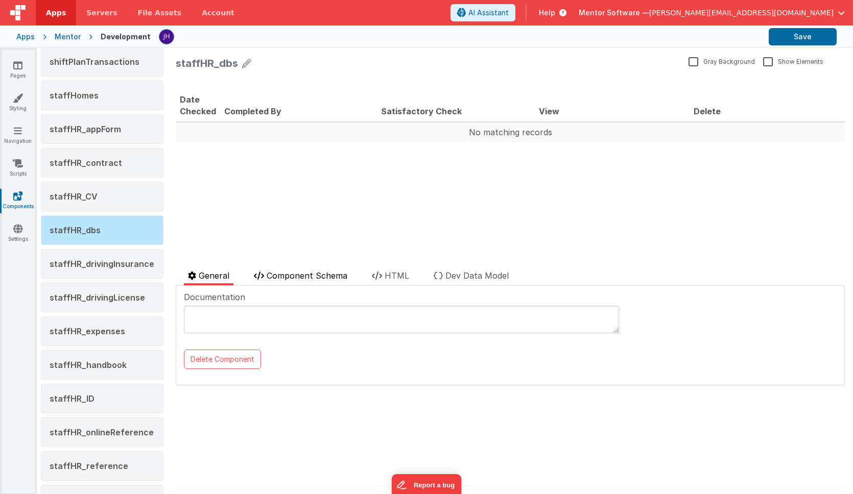
click at [299, 277] on span "Component Schema" at bounding box center [306, 276] width 81 height 10
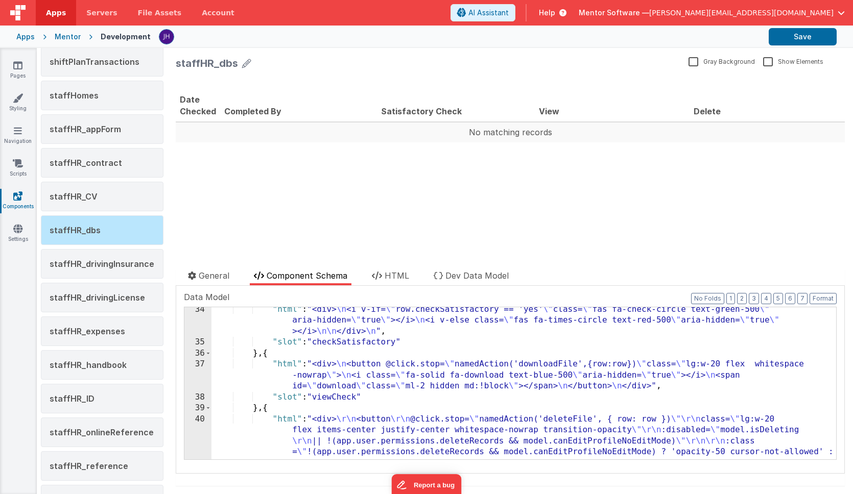
scroll to position [364, 0]
click at [13, 67] on link "Pages" at bounding box center [17, 70] width 37 height 20
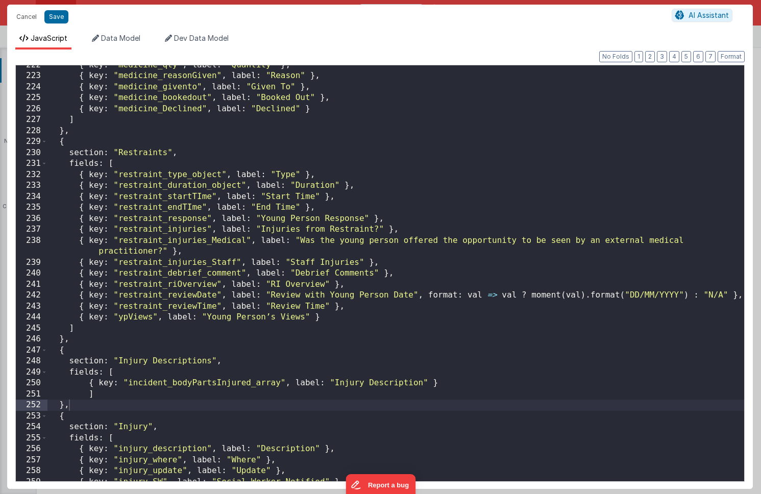
scroll to position [2424, 0]
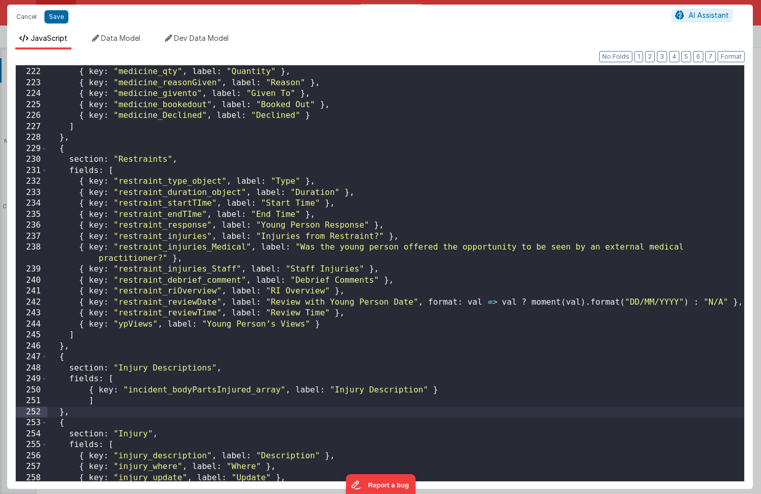
click at [354, 279] on div "{ key : "medicineDosage_unit" , label : "Dosage Unit" } , { key : "medicine_qty…" at bounding box center [395, 275] width 697 height 438
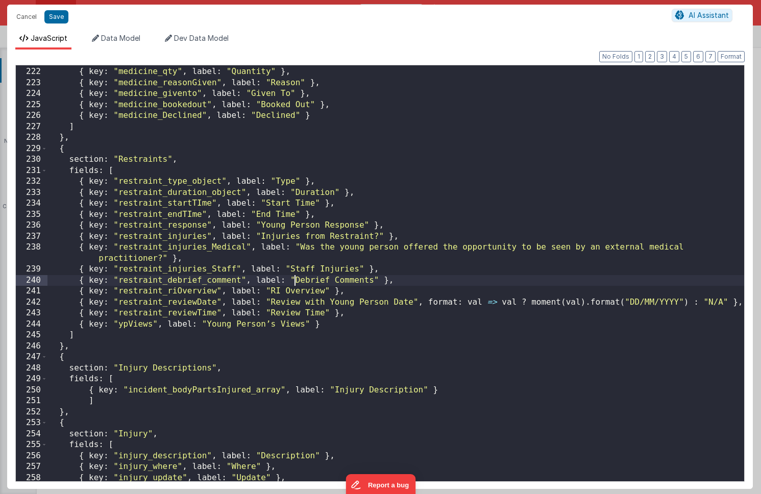
click at [295, 280] on div "{ key : "medicineDosage_unit" , label : "Dosage Unit" } , { key : "medicine_qty…" at bounding box center [395, 275] width 697 height 438
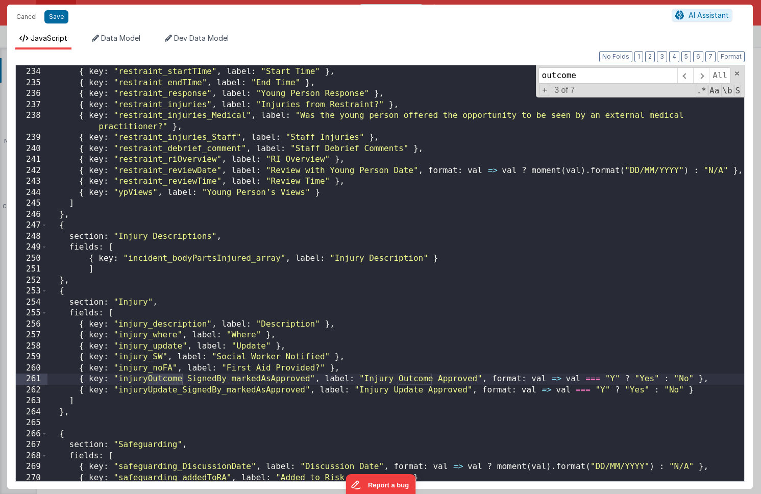
scroll to position [2527, 0]
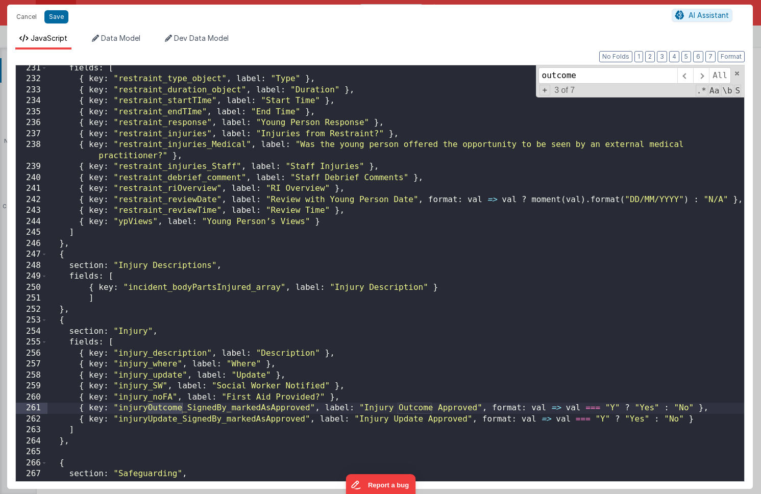
type input "outcome"
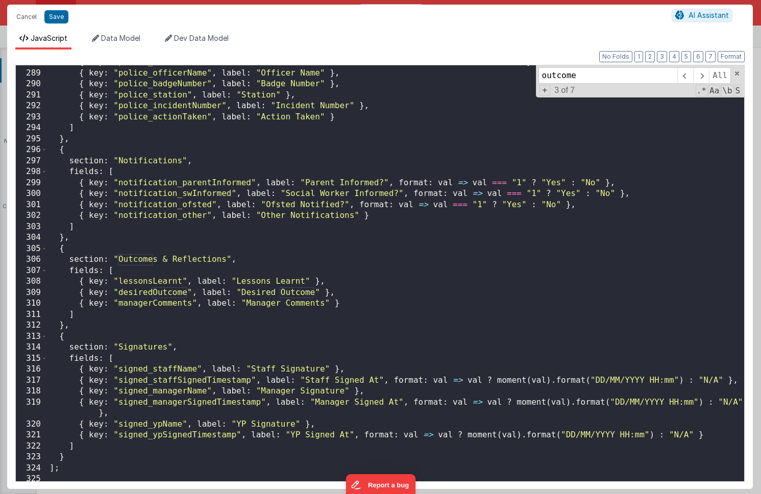
scroll to position [3170, 0]
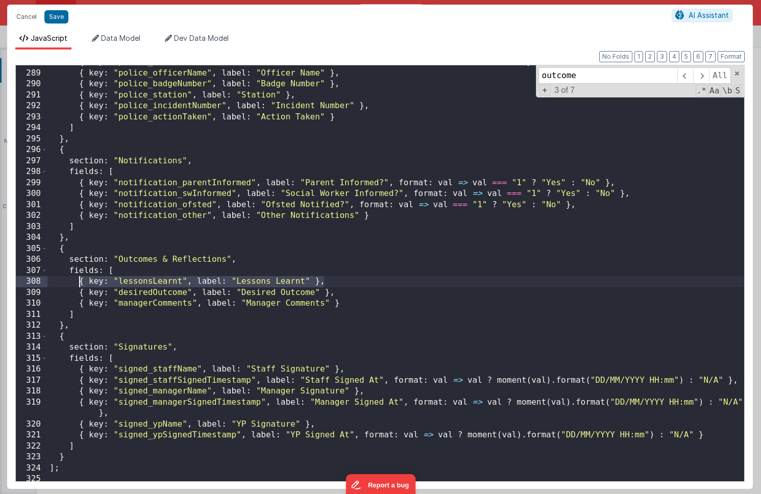
drag, startPoint x: 328, startPoint y: 281, endPoint x: 80, endPoint y: 282, distance: 248.1
click at [80, 282] on div "{ key : "police_called" , label : "Police Called?" , format : val => val === "1…" at bounding box center [395, 276] width 697 height 438
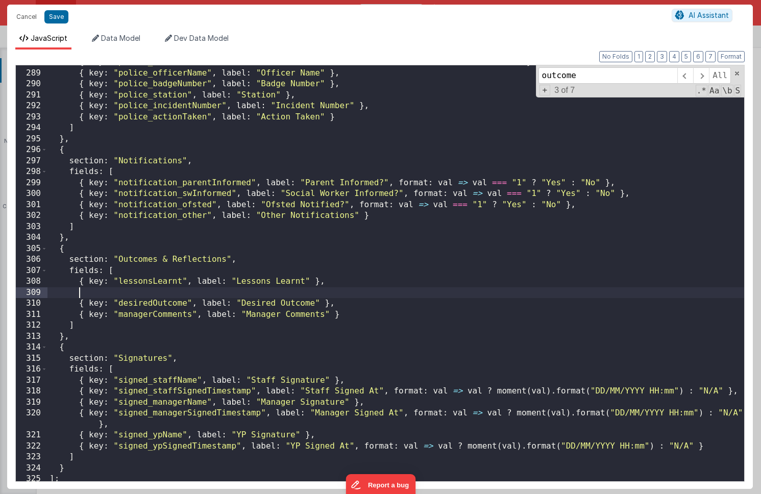
paste textarea
click at [151, 280] on div "{ key : "police_called" , label : "Police Called?" , format : val => val === "1…" at bounding box center [395, 276] width 697 height 438
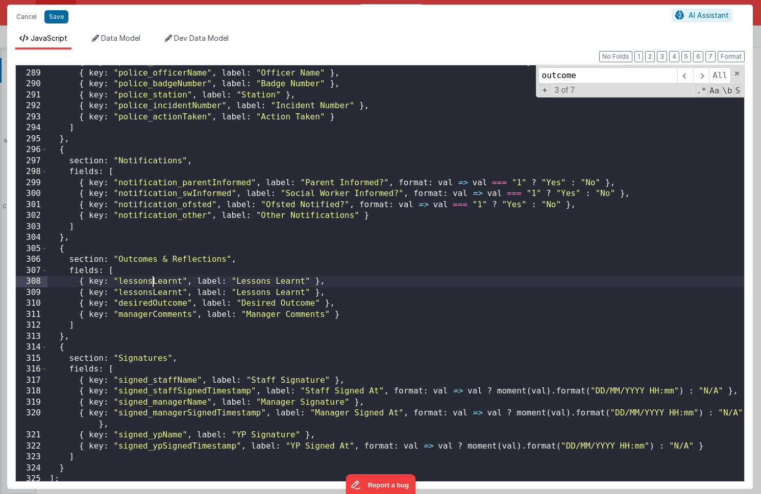
click at [151, 280] on div "{ key : "police_called" , label : "Police Called?" , format : val => val === "1…" at bounding box center [395, 276] width 697 height 438
click at [256, 281] on div "{ key : "police_called" , label : "Police Called?" , format : val => val === "1…" at bounding box center [395, 276] width 697 height 438
click at [158, 305] on div "{ key : "police_called" , label : "Police Called?" , format : val => val === "1…" at bounding box center [395, 276] width 697 height 438
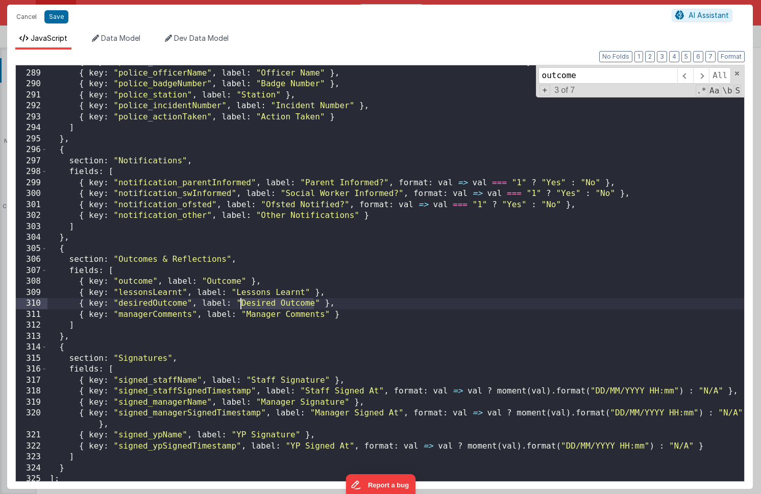
drag, startPoint x: 314, startPoint y: 304, endPoint x: 244, endPoint y: 304, distance: 71.0
click at [243, 304] on div "{ key : "police_called" , label : "Police Called?" , format : val => val === "1…" at bounding box center [395, 276] width 697 height 438
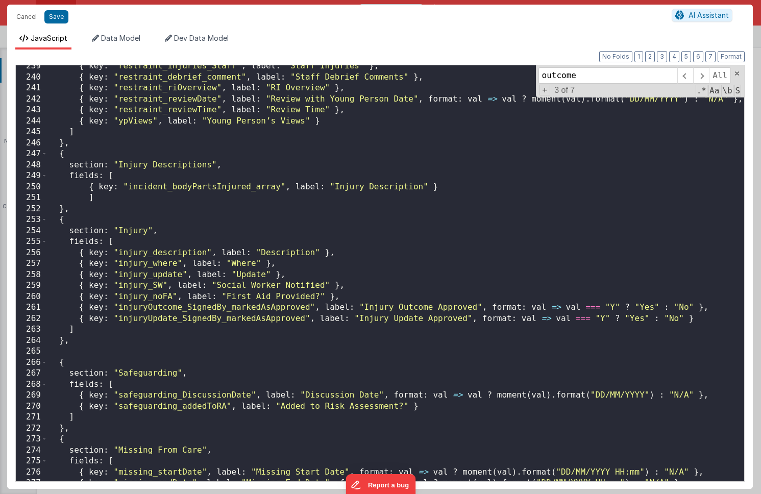
scroll to position [2624, 0]
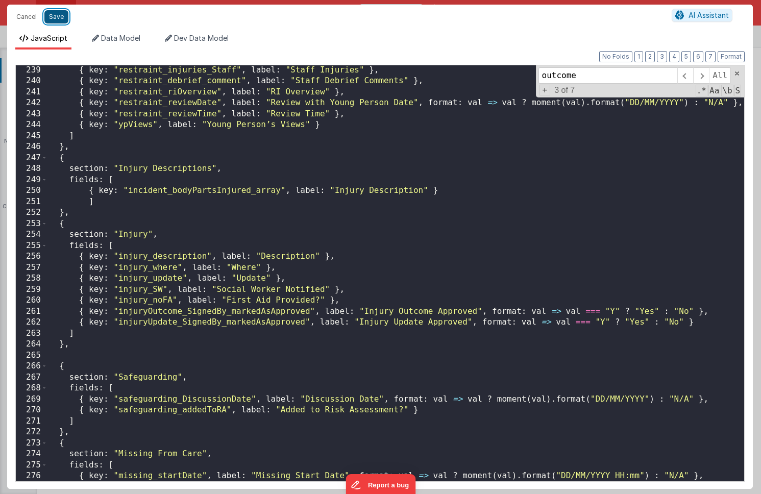
click at [52, 16] on button "Save" at bounding box center [56, 16] width 24 height 13
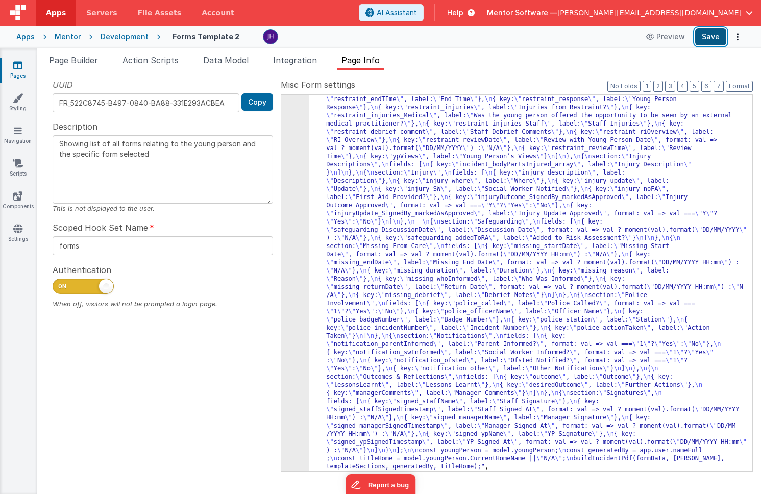
click at [708, 34] on button "Save" at bounding box center [710, 36] width 31 height 17
click at [417, 201] on div ""function" : "async function buildIncidentPdf(formData, youngPerson, templateSe…" at bounding box center [530, 149] width 443 height 1414
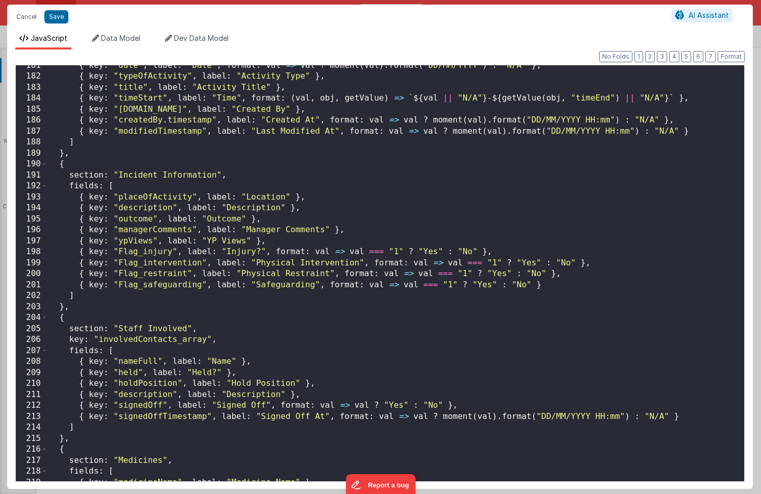
scroll to position [0, 0]
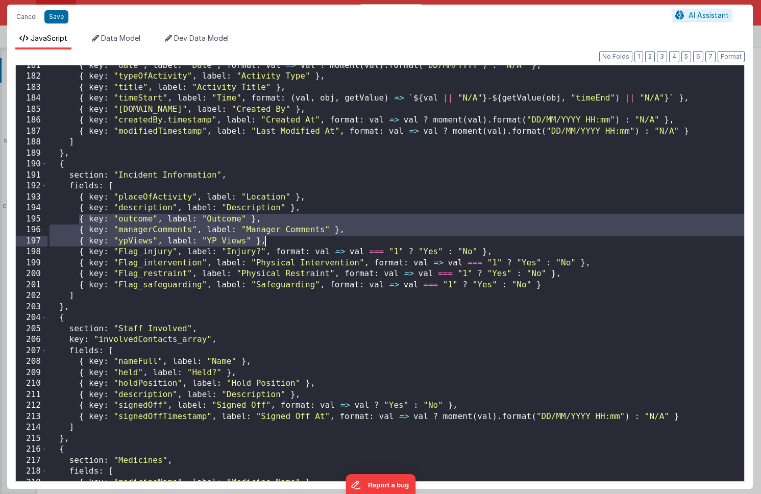
drag, startPoint x: 78, startPoint y: 219, endPoint x: 419, endPoint y: 237, distance: 341.5
click at [419, 237] on div "{ key : "date" , label : "Date" , format : val => val ? moment ( val ) . format…" at bounding box center [395, 279] width 697 height 438
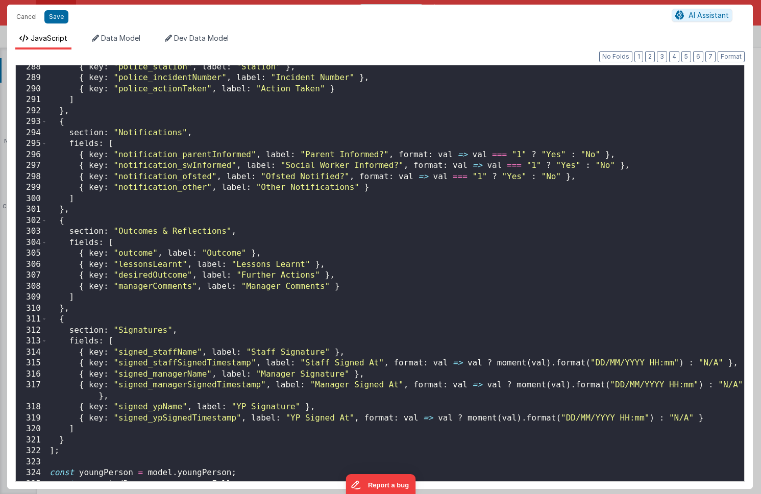
scroll to position [3195, 0]
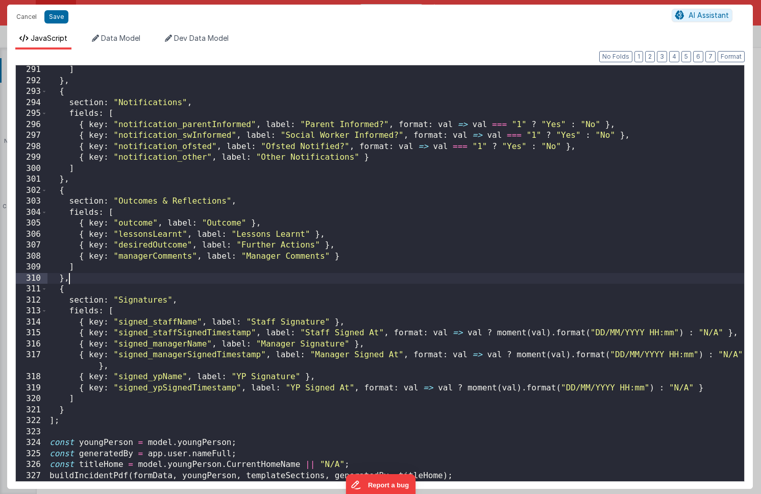
click at [370, 274] on div "] } , { section : "Notifications" , fields : [ { key : "notification_parentInfo…" at bounding box center [395, 283] width 697 height 438
click at [386, 265] on div "] } , { section : "Notifications" , fields : [ { key : "notification_parentInfo…" at bounding box center [395, 283] width 697 height 438
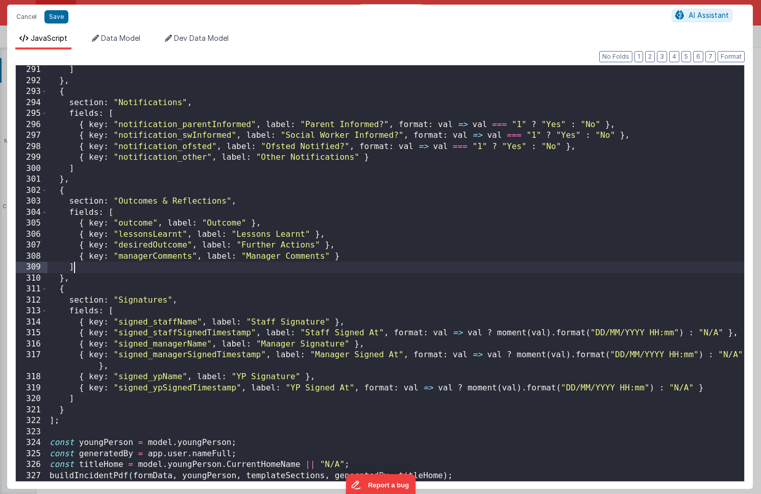
click at [401, 258] on div "] } , { section : "Notifications" , fields : [ { key : "notification_parentInfo…" at bounding box center [395, 283] width 697 height 438
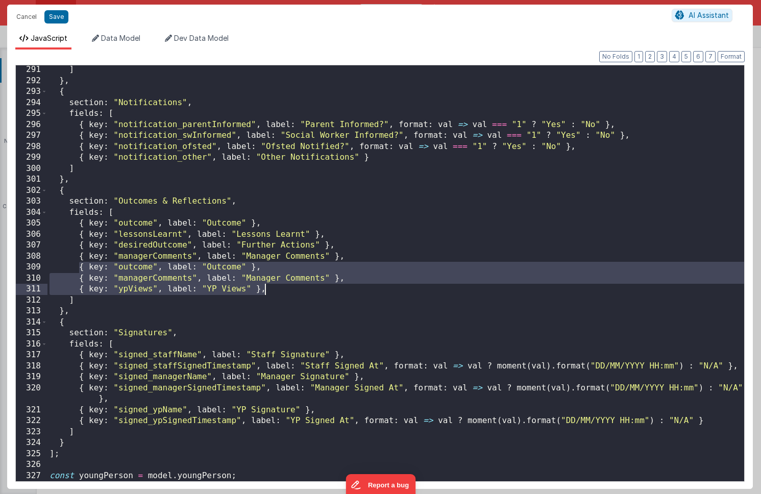
drag, startPoint x: 78, startPoint y: 269, endPoint x: 388, endPoint y: 285, distance: 310.8
click at [388, 285] on div "] } , { section : "Notifications" , fields : [ { key : "notification_parentInfo…" at bounding box center [395, 283] width 697 height 438
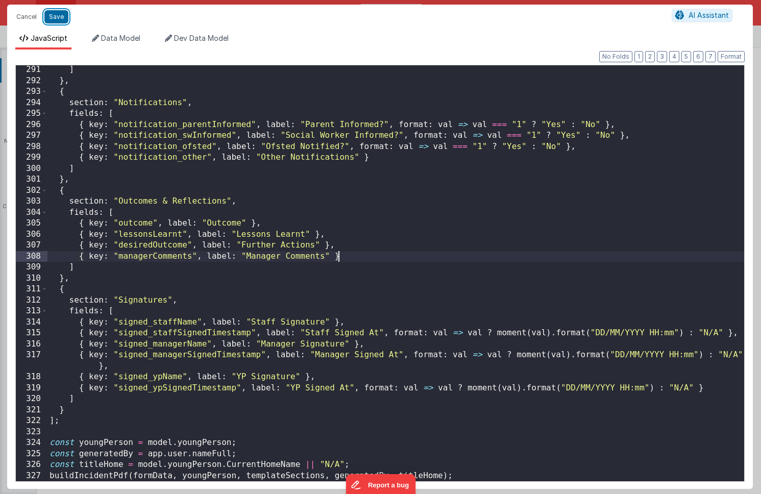
click at [56, 18] on button "Save" at bounding box center [56, 16] width 24 height 13
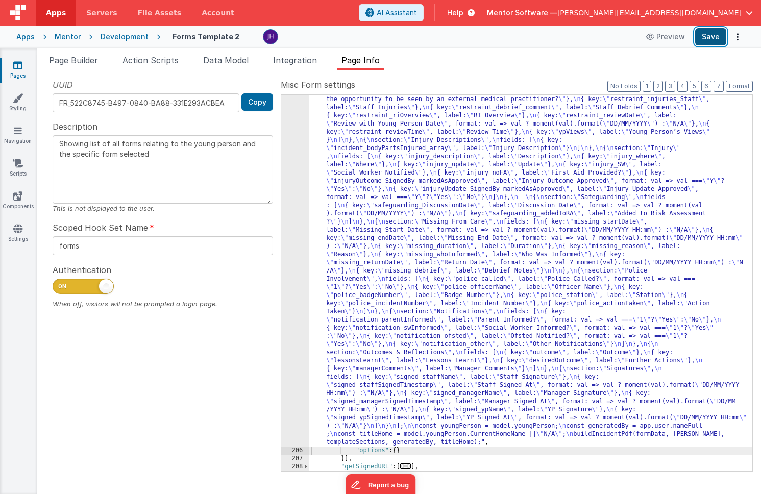
click at [710, 37] on button "Save" at bounding box center [710, 36] width 31 height 17
click at [378, 213] on div ""function" : "async function buildIncidentPdf(formData, youngPerson, templateSe…" at bounding box center [530, 132] width 443 height 1397
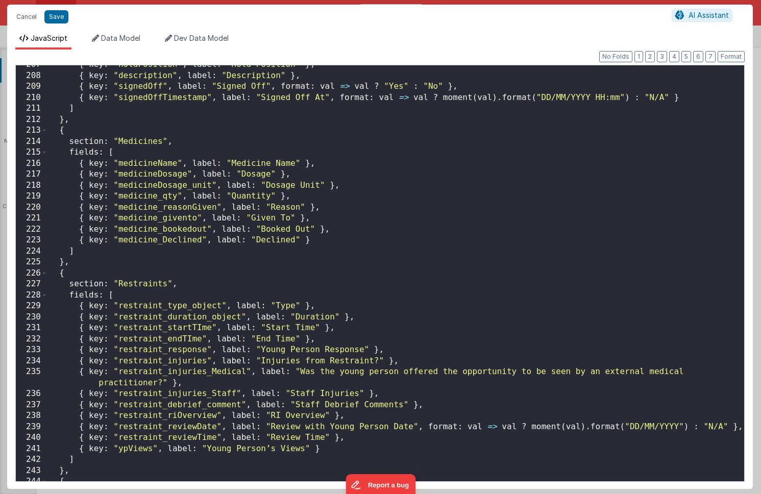
scroll to position [0, 0]
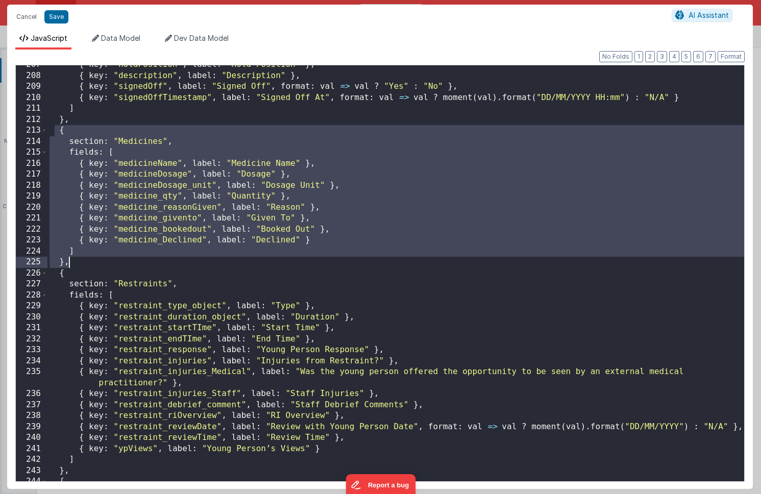
drag, startPoint x: 57, startPoint y: 132, endPoint x: 95, endPoint y: 262, distance: 136.2
click at [95, 262] on div "{ key : "holdPosition" , label : "Hold Position" } , { key : "description" , la…" at bounding box center [395, 278] width 697 height 438
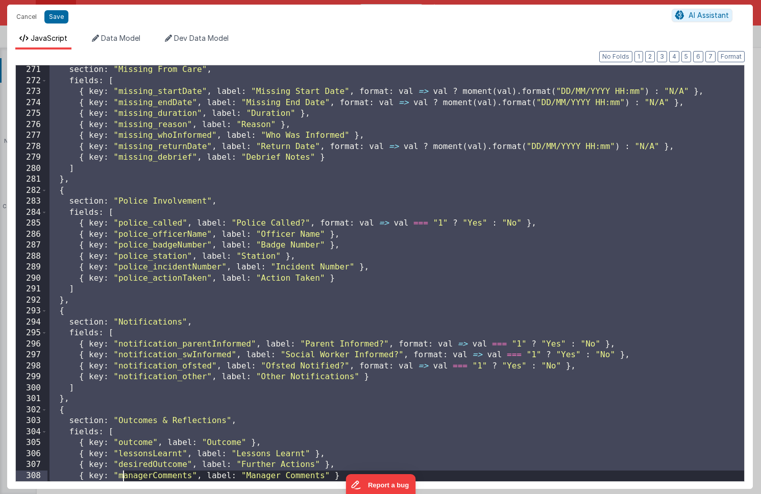
scroll to position [2975, 0]
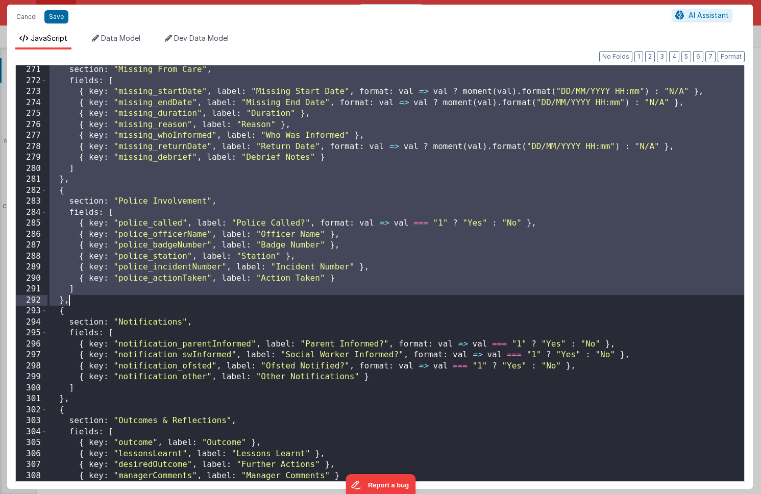
drag, startPoint x: 58, startPoint y: 190, endPoint x: 94, endPoint y: 301, distance: 116.1
click at [94, 301] on div "section : "Missing From Care" , fields : [ { key : "missing_startDate" , label …" at bounding box center [395, 283] width 697 height 438
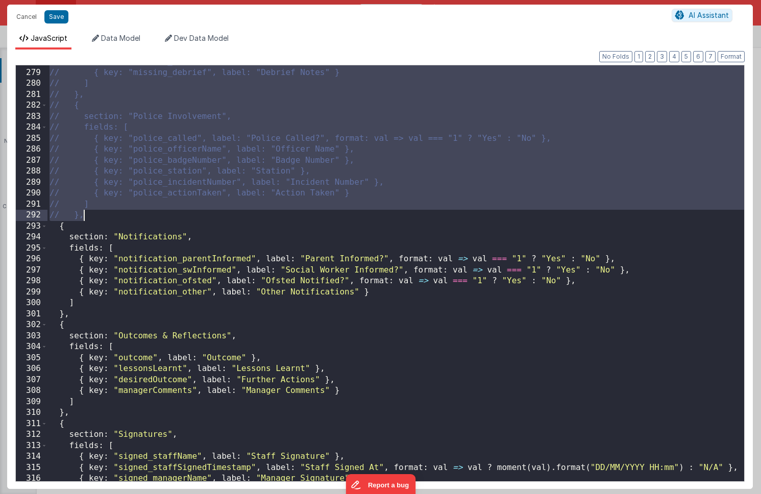
scroll to position [3075, 0]
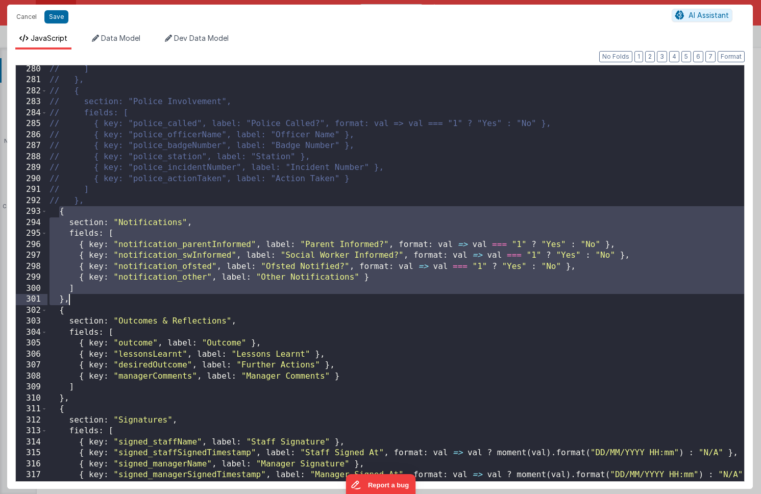
drag, startPoint x: 60, startPoint y: 212, endPoint x: 92, endPoint y: 300, distance: 94.0
click at [92, 300] on div "// ] // }, // { // section: "Police Involvement", // fields: [ // { key: "polic…" at bounding box center [395, 288] width 697 height 449
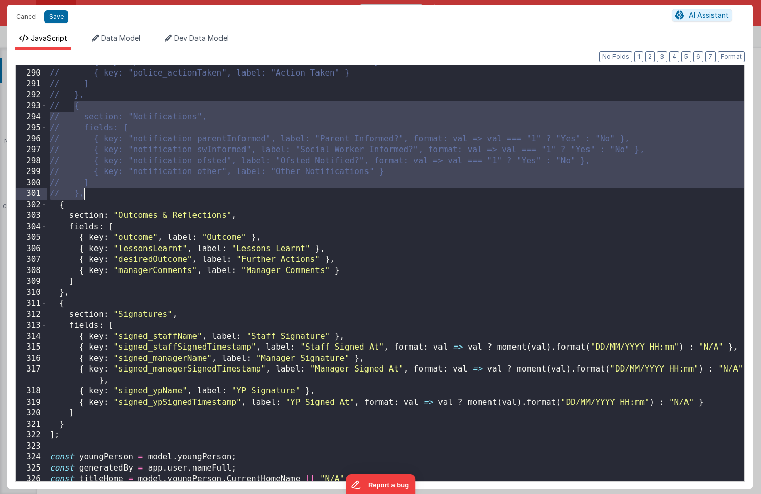
scroll to position [3195, 0]
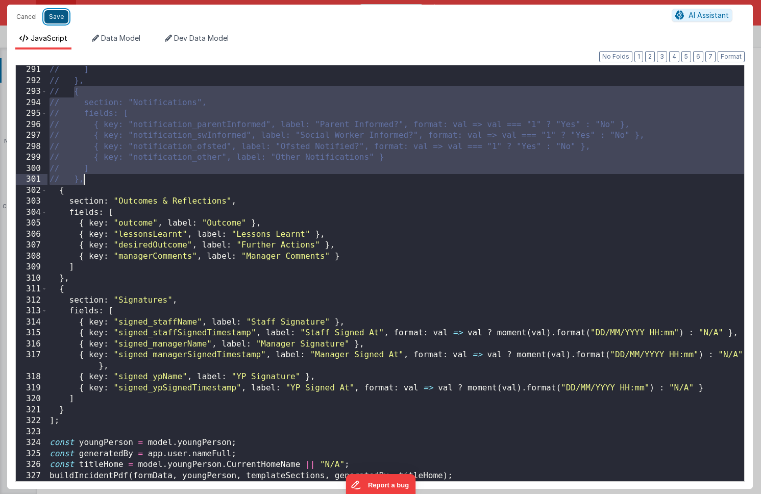
click at [60, 19] on button "Save" at bounding box center [56, 16] width 24 height 13
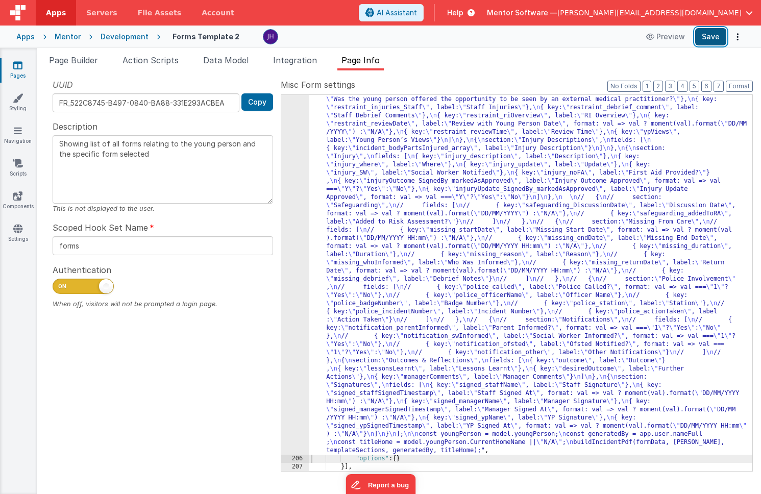
click at [708, 41] on button "Save" at bounding box center [710, 36] width 31 height 17
click at [387, 199] on div ""function" : "async function buildIncidentPdf(formData, youngPerson, templateSe…" at bounding box center [530, 136] width 443 height 1405
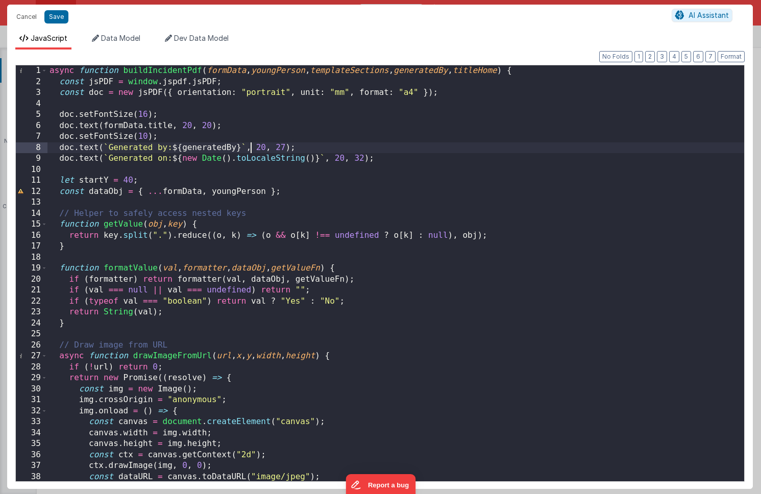
scroll to position [0, 0]
drag, startPoint x: 251, startPoint y: 147, endPoint x: 105, endPoint y: 147, distance: 145.5
click at [105, 147] on div "async function buildIncidentPdf ( formData , youngPerson , templateSections , g…" at bounding box center [395, 284] width 697 height 438
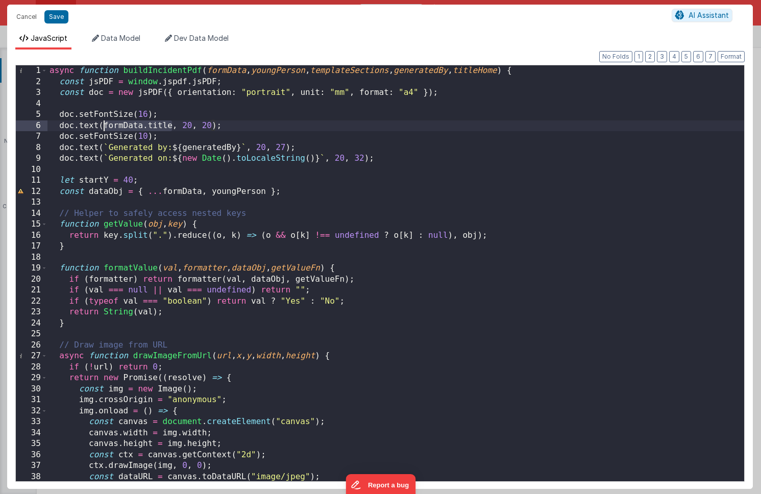
drag, startPoint x: 172, startPoint y: 125, endPoint x: 104, endPoint y: 124, distance: 68.4
click at [104, 124] on div "async function buildIncidentPdf ( formData , youngPerson , templateSections , g…" at bounding box center [395, 284] width 697 height 438
drag, startPoint x: 165, startPoint y: 126, endPoint x: 110, endPoint y: 129, distance: 55.7
click at [110, 129] on div "async function buildIncidentPdf ( formData , youngPerson , templateSections , g…" at bounding box center [395, 284] width 697 height 438
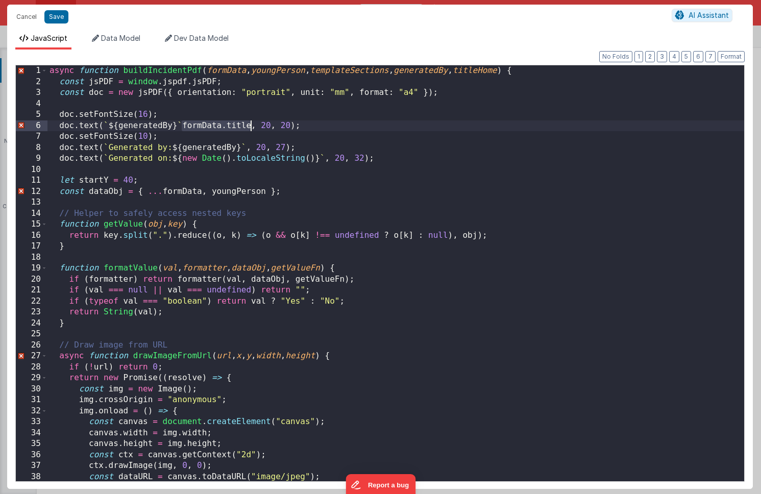
drag, startPoint x: 182, startPoint y: 125, endPoint x: 252, endPoint y: 123, distance: 69.4
click at [252, 123] on div "async function buildIncidentPdf ( formData , youngPerson , templateSections , g…" at bounding box center [395, 284] width 697 height 438
click at [129, 125] on div "async function buildIncidentPdf ( formData , youngPerson , templateSections , g…" at bounding box center [395, 284] width 697 height 438
click at [197, 125] on div "async function buildIncidentPdf ( formData , youngPerson , templateSections , g…" at bounding box center [395, 284] width 697 height 438
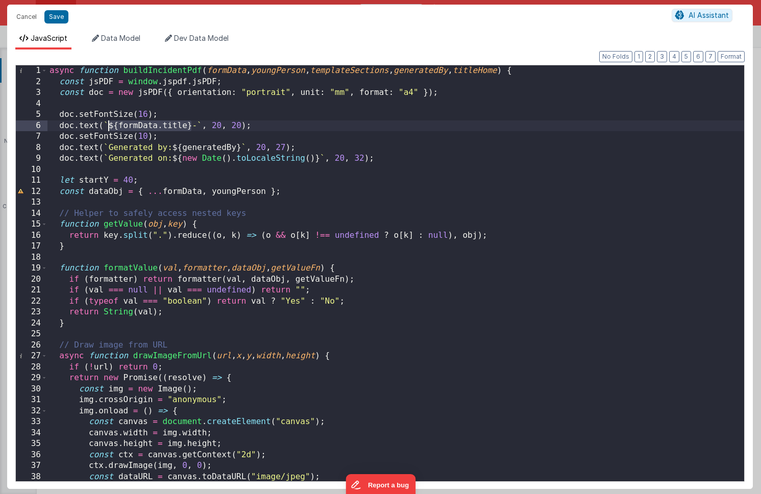
drag, startPoint x: 191, startPoint y: 126, endPoint x: 108, endPoint y: 124, distance: 83.3
click at [108, 124] on div "async function buildIncidentPdf ( formData , youngPerson , templateSections , g…" at bounding box center [395, 284] width 697 height 438
click at [207, 124] on div "async function buildIncidentPdf ( formData , youngPerson , templateSections , g…" at bounding box center [395, 284] width 697 height 438
drag, startPoint x: 255, startPoint y: 124, endPoint x: 219, endPoint y: 125, distance: 35.7
click at [218, 125] on div "async function buildIncidentPdf ( formData , youngPerson , templateSections , g…" at bounding box center [395, 284] width 697 height 438
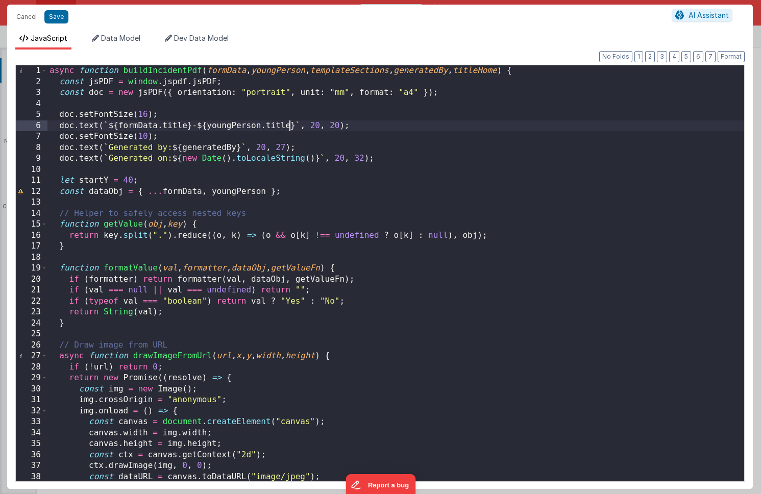
click at [288, 127] on div "async function buildIncidentPdf ( formData , youngPerson , templateSections , g…" at bounding box center [395, 284] width 697 height 438
click at [57, 16] on button "Save" at bounding box center [56, 16] width 24 height 13
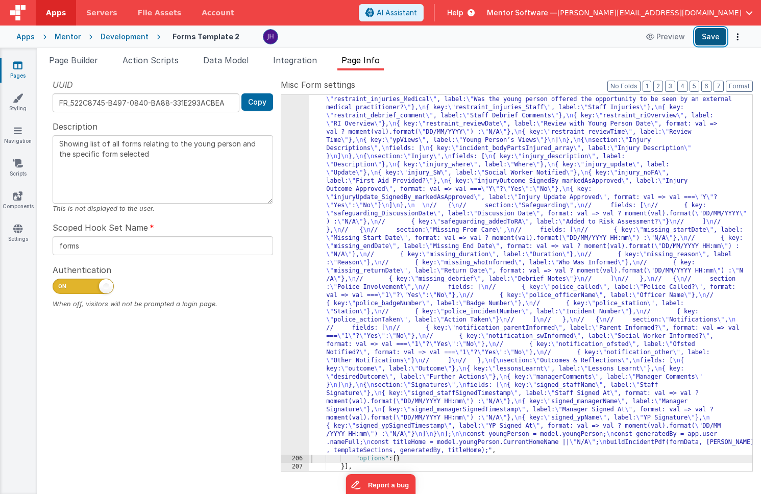
click at [714, 32] on button "Save" at bounding box center [710, 36] width 31 height 17
click at [452, 190] on div ""function" : "async function buildIncidentPdf(formData, youngPerson, templateSe…" at bounding box center [530, 136] width 443 height 1405
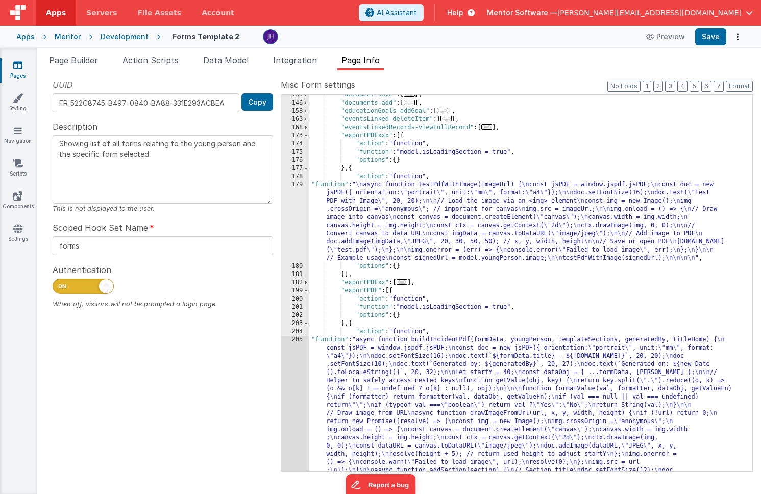
scroll to position [165, 0]
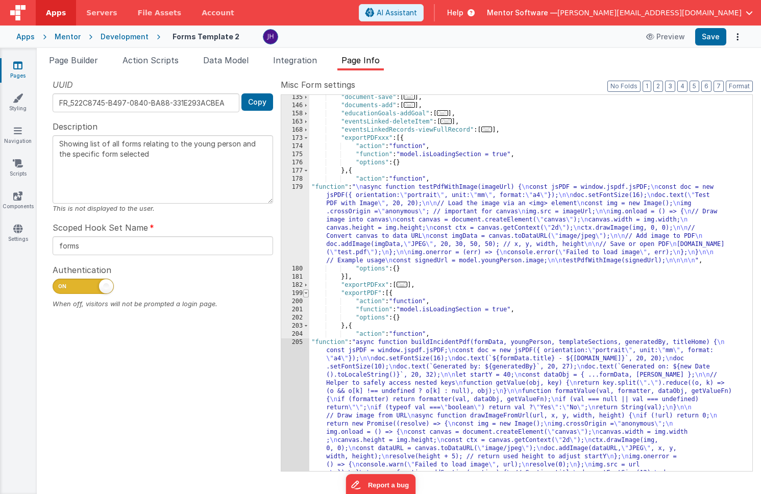
click at [307, 293] on span at bounding box center [306, 293] width 6 height 8
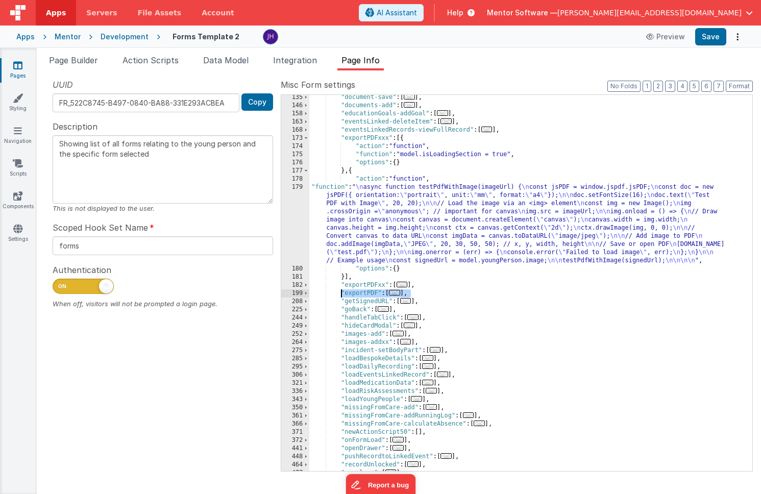
drag, startPoint x: 417, startPoint y: 293, endPoint x: 339, endPoint y: 294, distance: 77.1
click at [339, 294] on div ""document-save" : [ ... ] , "documents-add" : [ ... ] , "educationGoals-addGoal…" at bounding box center [530, 289] width 443 height 393
click at [21, 65] on icon at bounding box center [17, 65] width 9 height 10
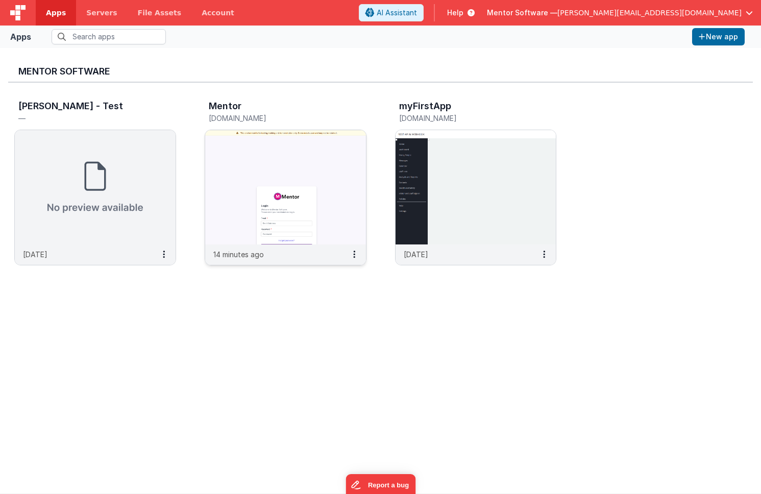
click at [259, 149] on img at bounding box center [285, 187] width 161 height 114
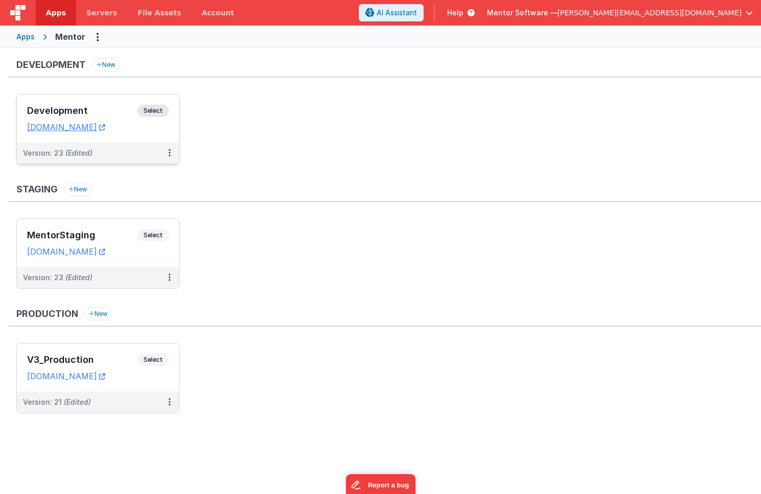
click at [89, 105] on div "Development Select" at bounding box center [98, 113] width 142 height 17
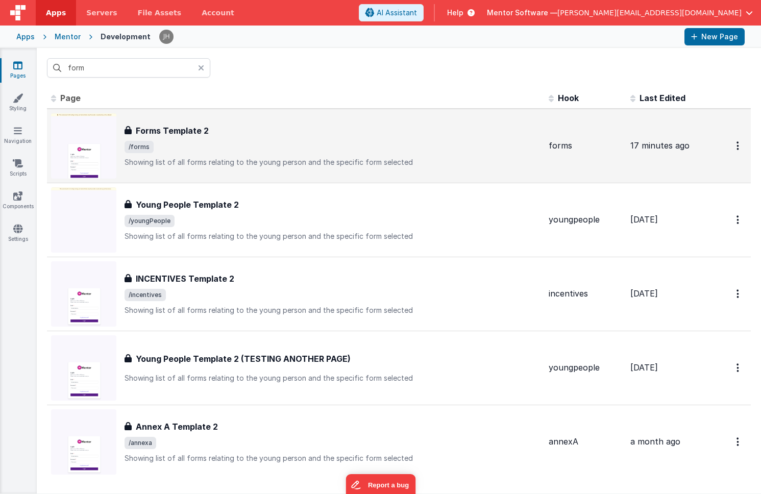
click at [239, 140] on div "Forms Template 2 Forms Template 2 /forms Showing list of all forms relating to …" at bounding box center [333, 146] width 416 height 43
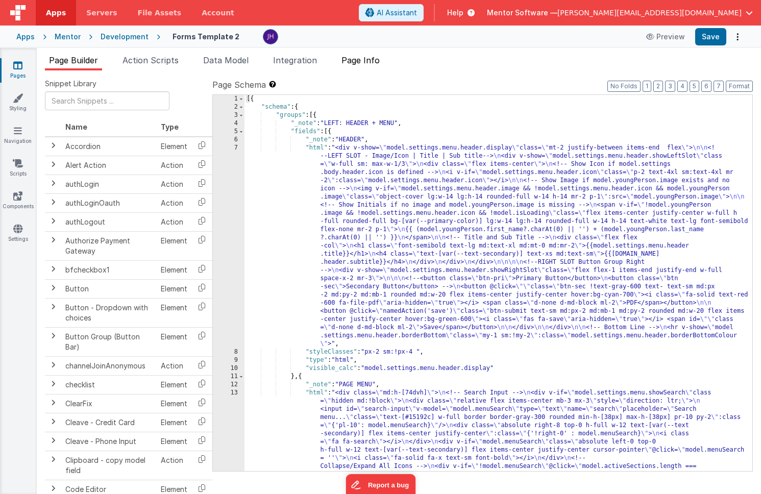
click at [364, 60] on span "Page Info" at bounding box center [361, 60] width 38 height 10
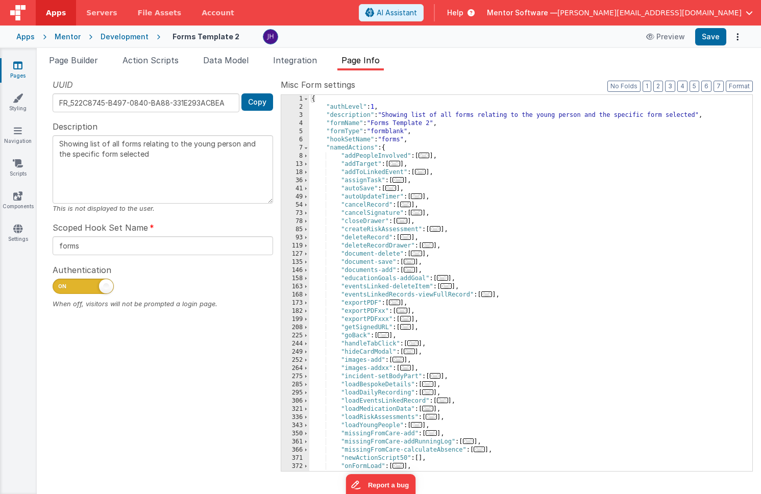
click at [399, 303] on span "..." at bounding box center [394, 303] width 11 height 6
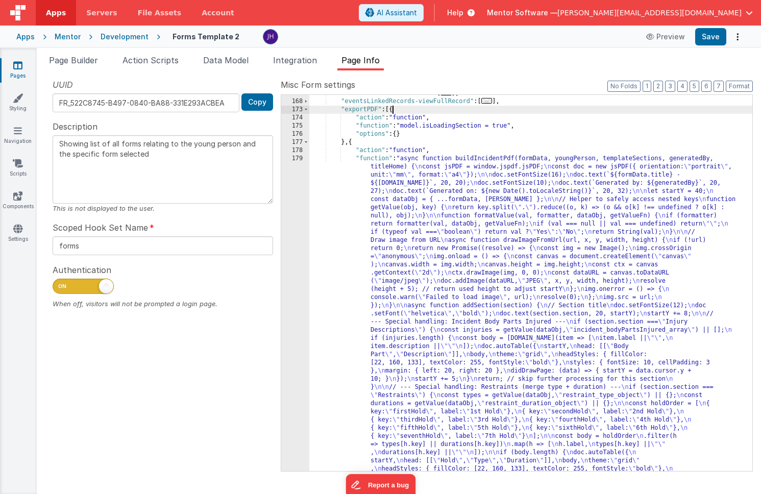
scroll to position [216, 0]
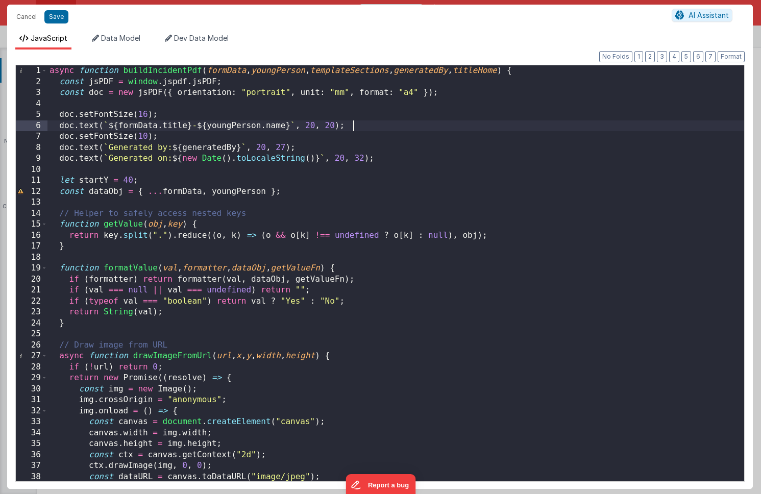
scroll to position [0, 0]
drag, startPoint x: 356, startPoint y: 126, endPoint x: 59, endPoint y: 125, distance: 296.6
click at [59, 125] on div "async function buildIncidentPdf ( formData , youngPerson , templateSections , g…" at bounding box center [395, 284] width 697 height 438
click at [357, 125] on div "async function buildIncidentPdf ( formData , youngPerson , templateSections , g…" at bounding box center [395, 284] width 697 height 438
drag, startPoint x: 205, startPoint y: 126, endPoint x: 193, endPoint y: 126, distance: 12.3
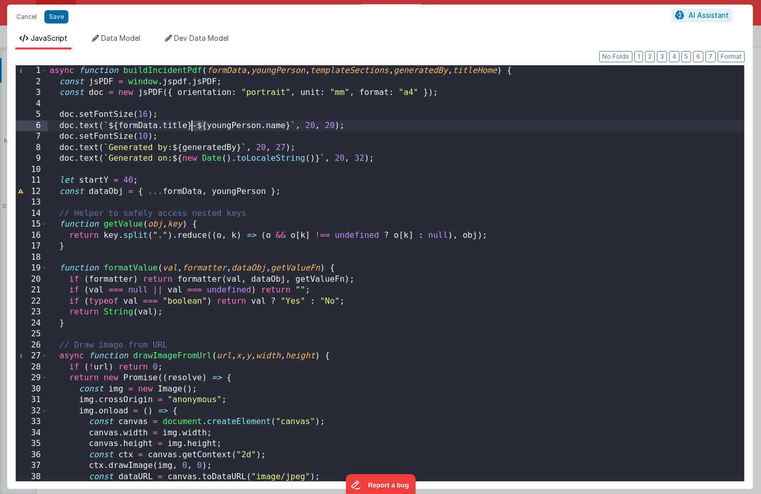
click at [193, 126] on div "async function buildIncidentPdf ( formData , youngPerson , templateSections , g…" at bounding box center [395, 284] width 697 height 438
drag, startPoint x: 59, startPoint y: 125, endPoint x: 358, endPoint y: 121, distance: 299.2
click at [358, 121] on div "async function buildIncidentPdf ( formData , youngPerson , templateSections , g…" at bounding box center [395, 284] width 697 height 438
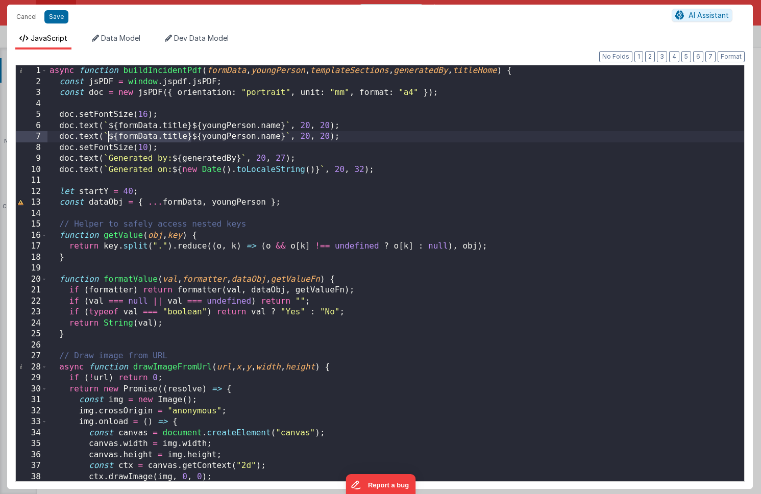
drag, startPoint x: 190, startPoint y: 136, endPoint x: 107, endPoint y: 137, distance: 83.2
click at [107, 137] on div "async function buildIncidentPdf ( formData , youngPerson , templateSections , g…" at bounding box center [395, 284] width 697 height 438
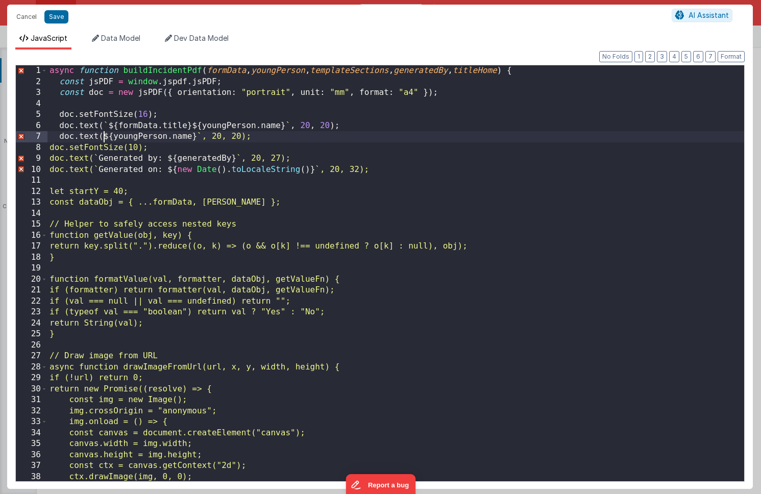
click at [106, 124] on div "async function buildIncidentPdf ( formData , youngPerson , templateSections , g…" at bounding box center [395, 284] width 697 height 438
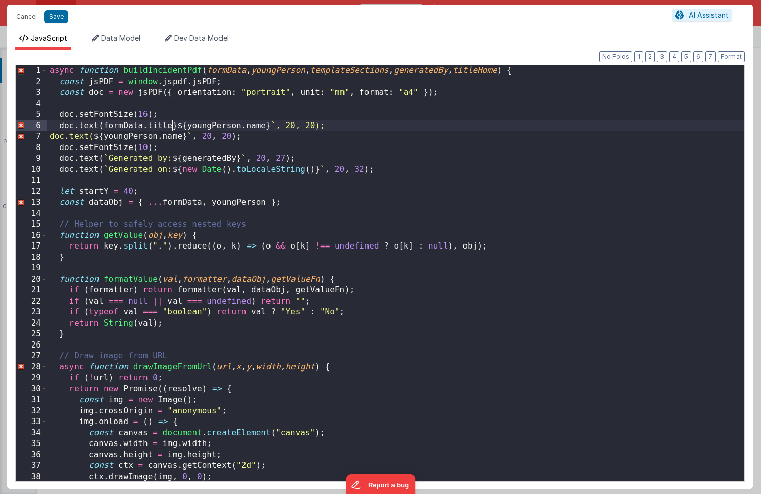
click at [172, 123] on div "async function buildIncidentPdf ( formData , youngPerson , templateSections , g…" at bounding box center [395, 284] width 697 height 438
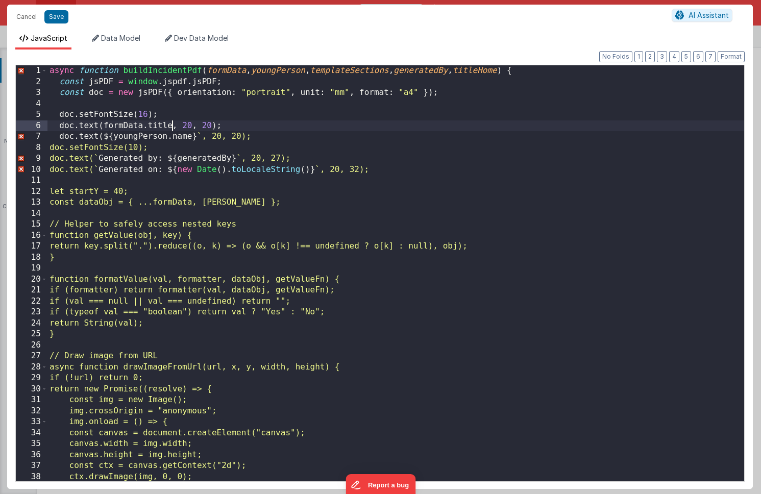
click at [104, 136] on div "async function buildIncidentPdf ( formData , youngPerson , templateSections , g…" at bounding box center [395, 284] width 697 height 438
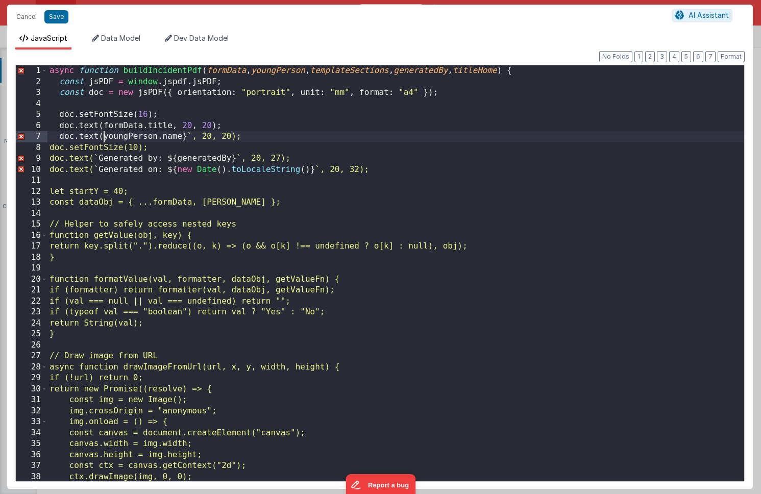
click at [183, 135] on div "async function buildIncidentPdf ( formData , youngPerson , templateSections , g…" at bounding box center [395, 284] width 697 height 438
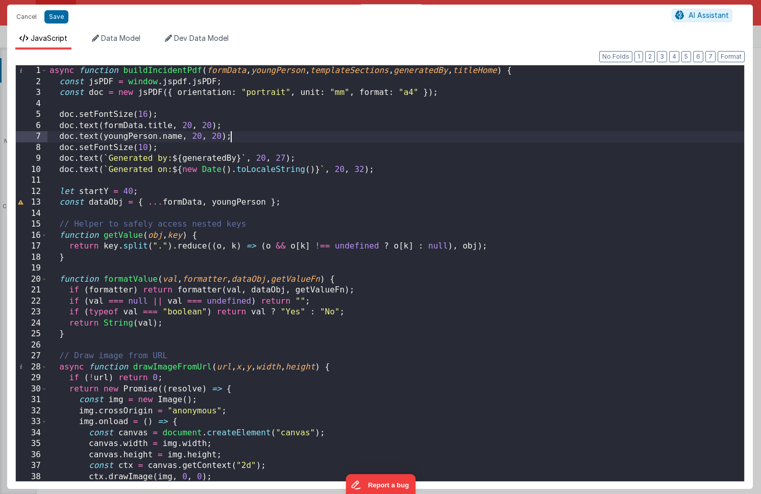
click at [251, 138] on div "async function buildIncidentPdf ( formData , youngPerson , templateSections , g…" at bounding box center [395, 284] width 697 height 438
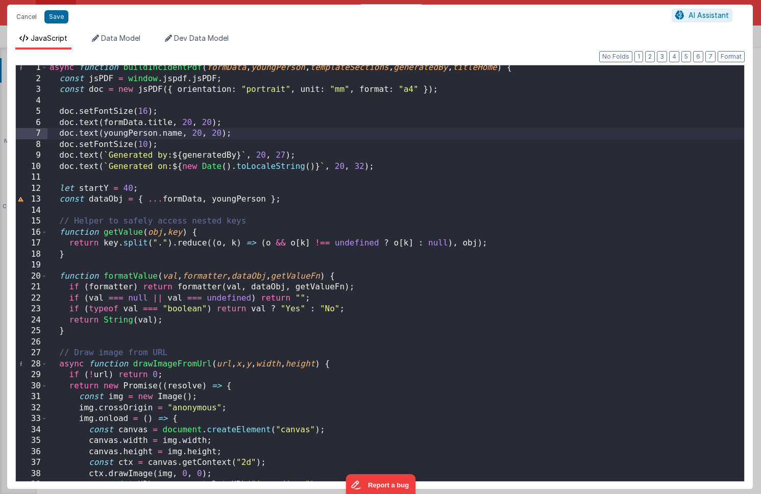
click at [439, 130] on div "async function buildIncidentPdf ( formData , youngPerson , templateSections , g…" at bounding box center [395, 281] width 697 height 438
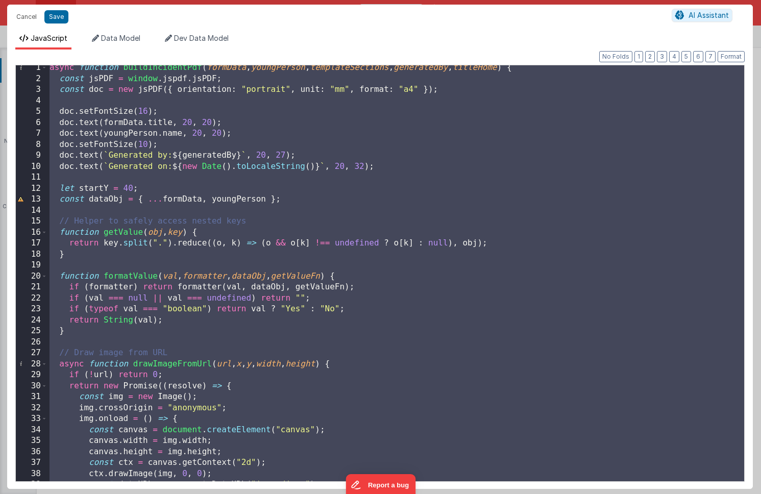
click at [371, 128] on div "async function buildIncidentPdf ( formData , youngPerson , templateSections , g…" at bounding box center [395, 281] width 697 height 438
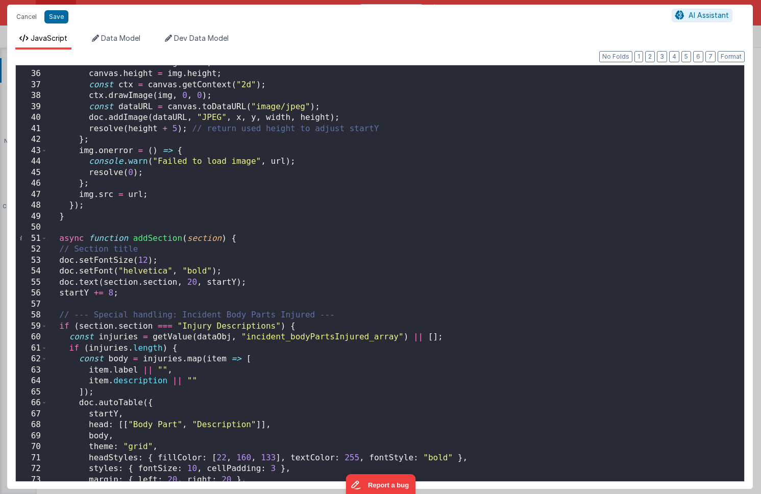
scroll to position [377, 0]
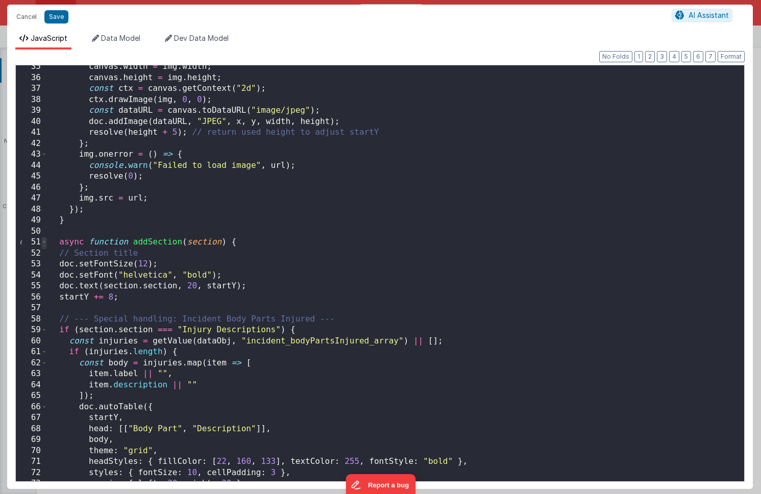
click at [45, 242] on span at bounding box center [44, 242] width 6 height 11
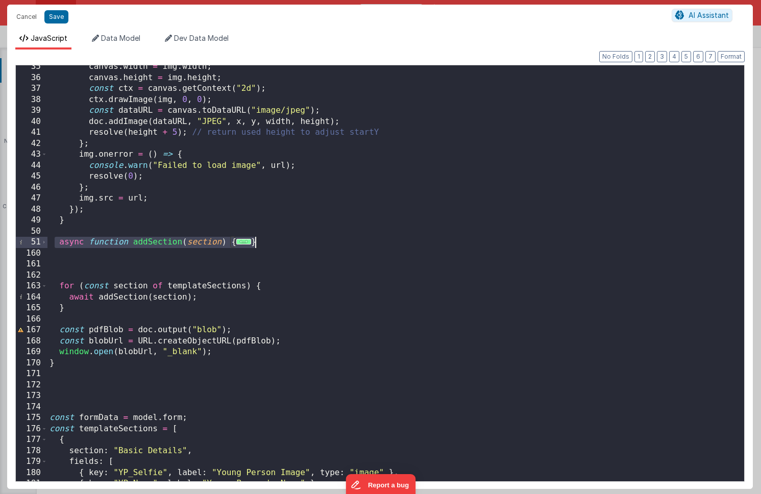
drag, startPoint x: 57, startPoint y: 242, endPoint x: 259, endPoint y: 242, distance: 202.2
click at [259, 242] on div "canvas . width = img . width ; canvas . height = img . height ; const ctx = can…" at bounding box center [395, 280] width 697 height 438
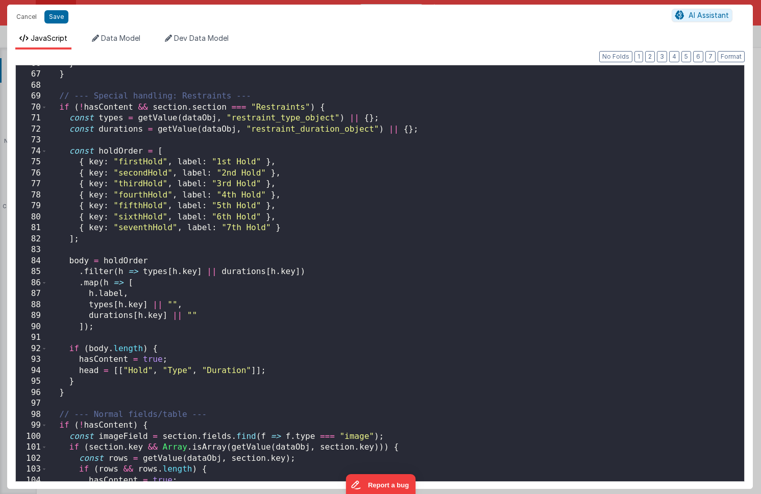
scroll to position [717, 0]
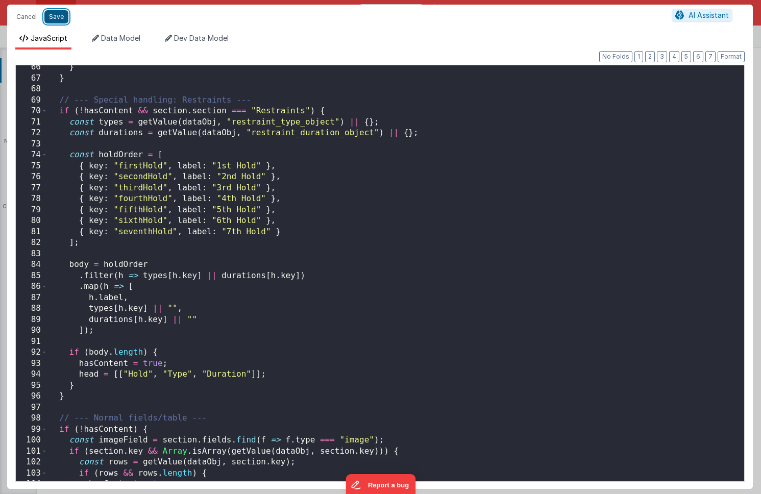
click at [55, 18] on button "Save" at bounding box center [56, 16] width 24 height 13
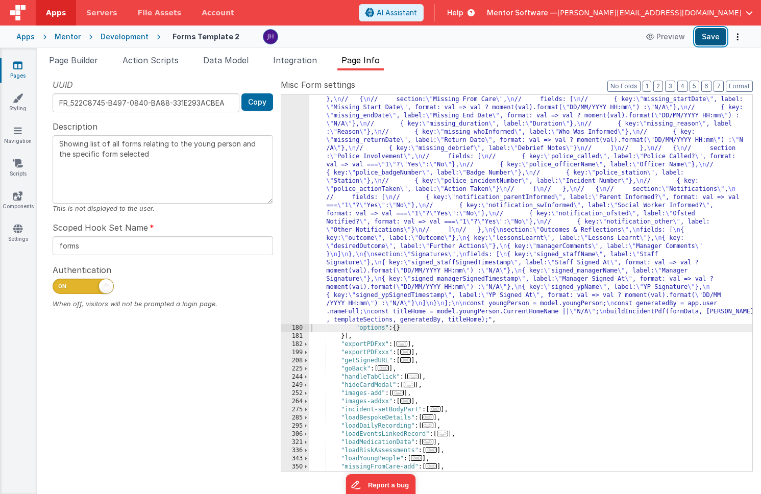
click at [715, 39] on button "Save" at bounding box center [710, 36] width 31 height 17
click at [367, 179] on div ""function" : "async function buildIncidentPdf(formData, youngPerson, templateSe…" at bounding box center [530, 18] width 443 height 1381
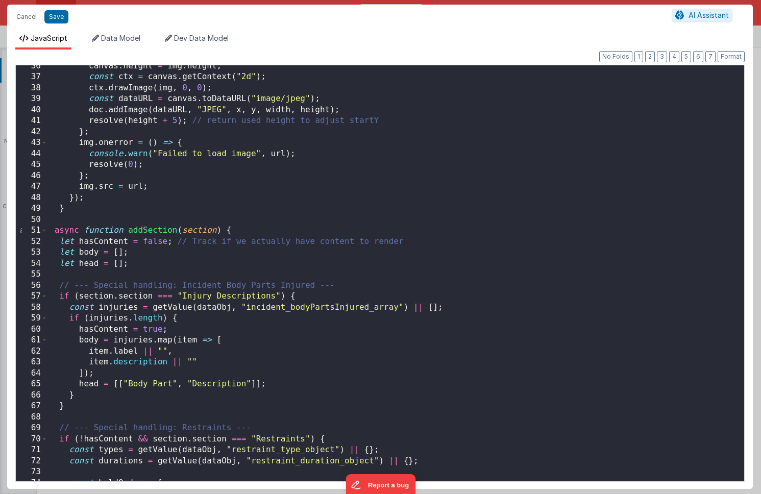
scroll to position [400, 0]
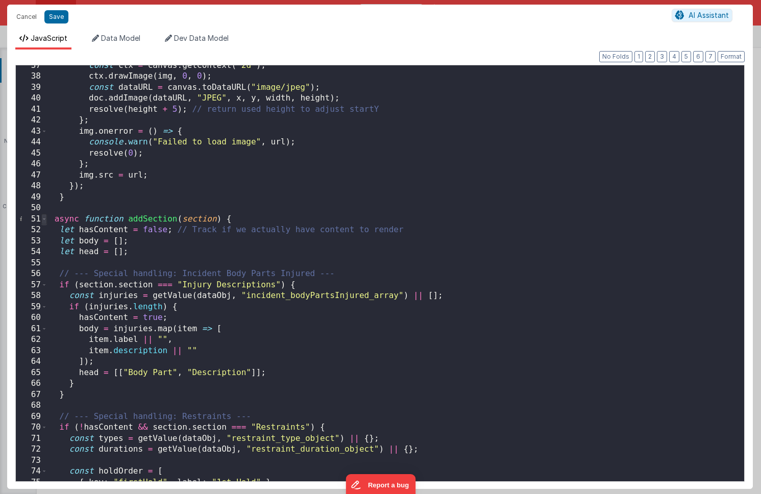
click at [44, 220] on span at bounding box center [44, 219] width 6 height 11
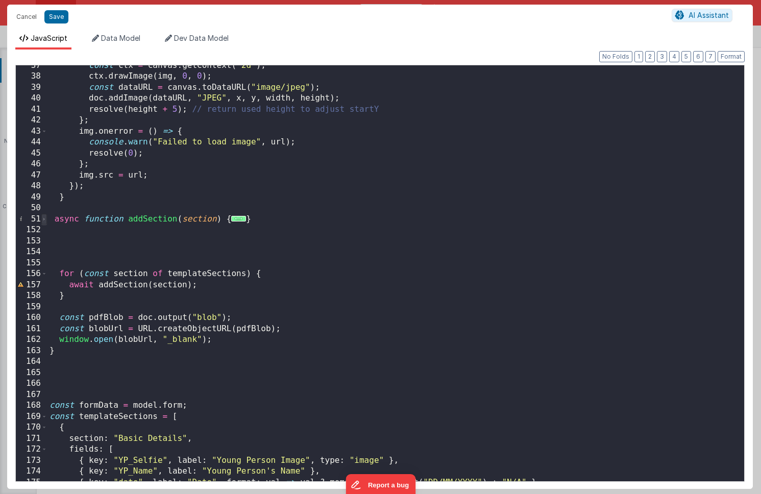
scroll to position [0, 0]
drag, startPoint x: 52, startPoint y: 220, endPoint x: 256, endPoint y: 220, distance: 204.2
click at [256, 220] on div "const ctx = canvas . getContext ( "2d" ) ; ctx . drawImage ( img , 0 , 0 ) ; co…" at bounding box center [395, 279] width 697 height 438
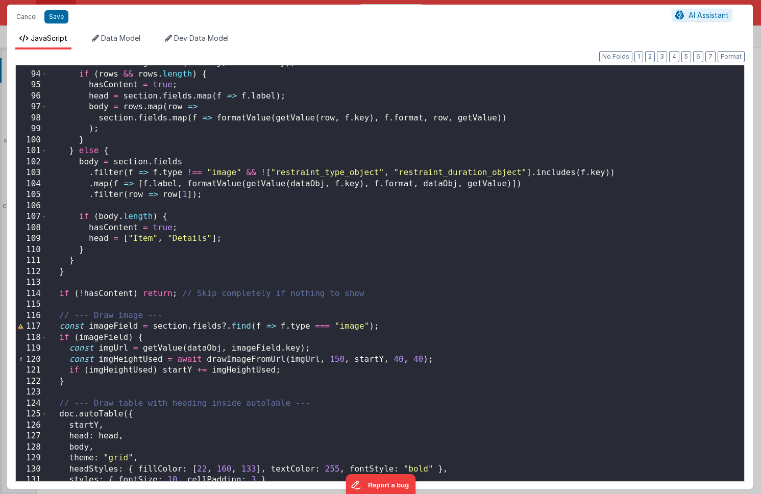
scroll to position [883, 0]
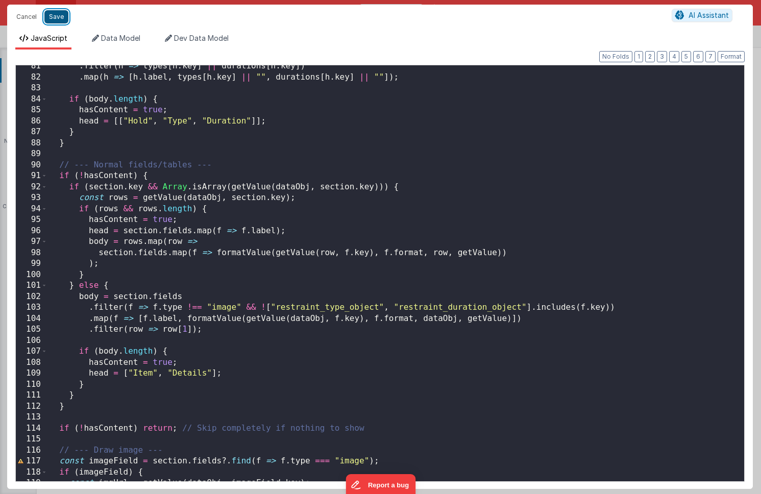
click at [55, 15] on button "Save" at bounding box center [56, 16] width 24 height 13
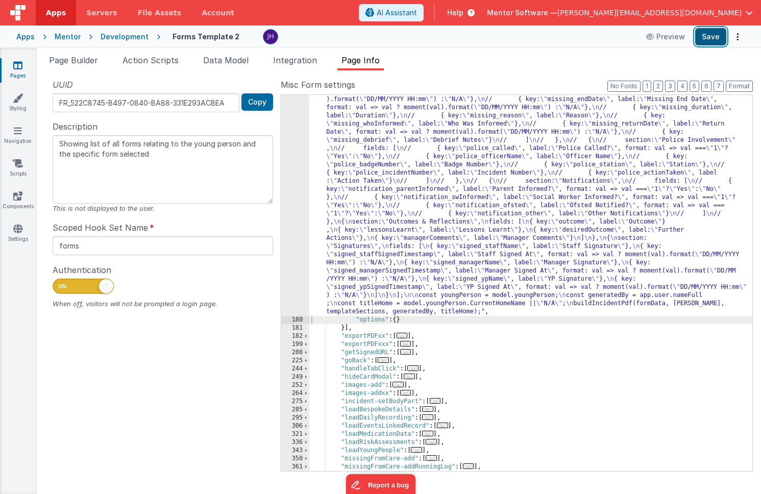
click at [704, 39] on button "Save" at bounding box center [710, 36] width 31 height 17
click at [349, 166] on div ""function" : "async function buildIncidentPdf(formData, youngPerson, templateSe…" at bounding box center [530, 14] width 443 height 1373
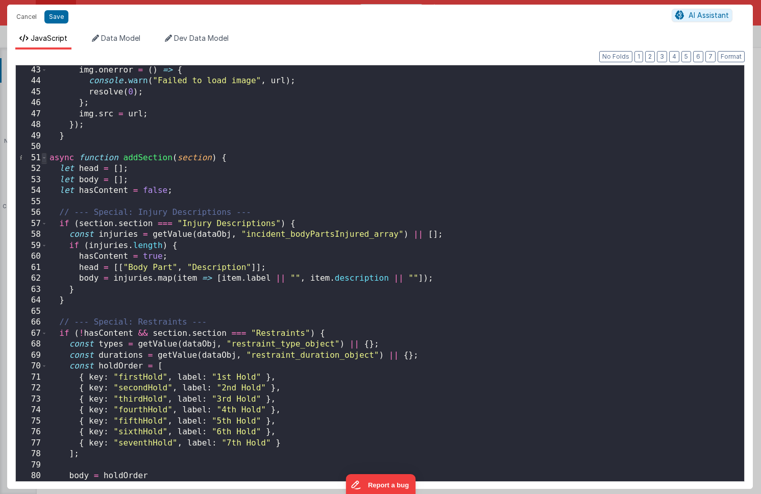
scroll to position [0, 0]
click at [43, 158] on span at bounding box center [44, 158] width 6 height 11
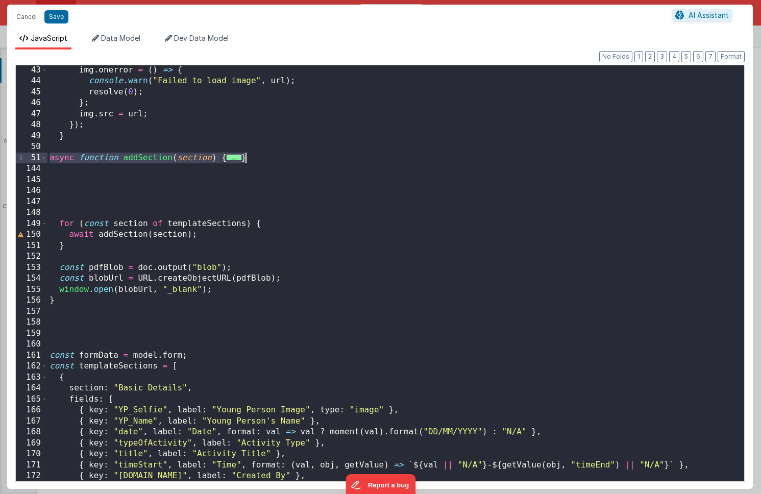
drag, startPoint x: 50, startPoint y: 157, endPoint x: 259, endPoint y: 157, distance: 209.3
click at [259, 157] on div "img . onerror = ( ) => { console . warn ( "Failed to load image" , url ) ; reso…" at bounding box center [395, 284] width 697 height 438
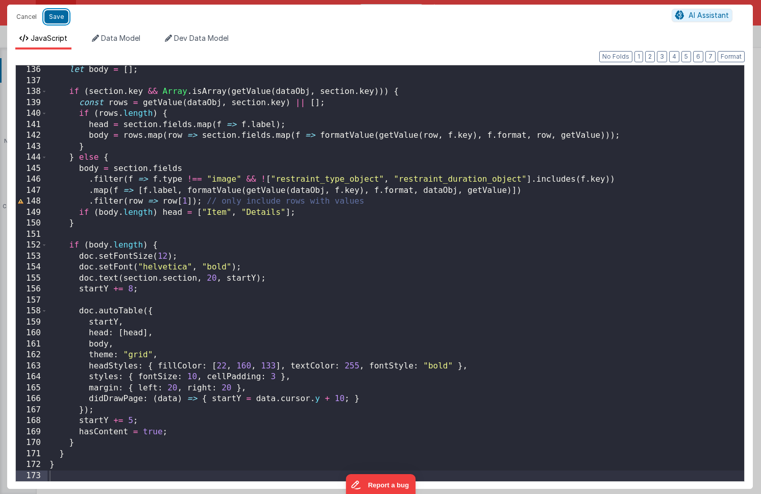
drag, startPoint x: 58, startPoint y: 15, endPoint x: 431, endPoint y: 36, distance: 373.8
click at [58, 15] on button "Save" at bounding box center [56, 16] width 24 height 13
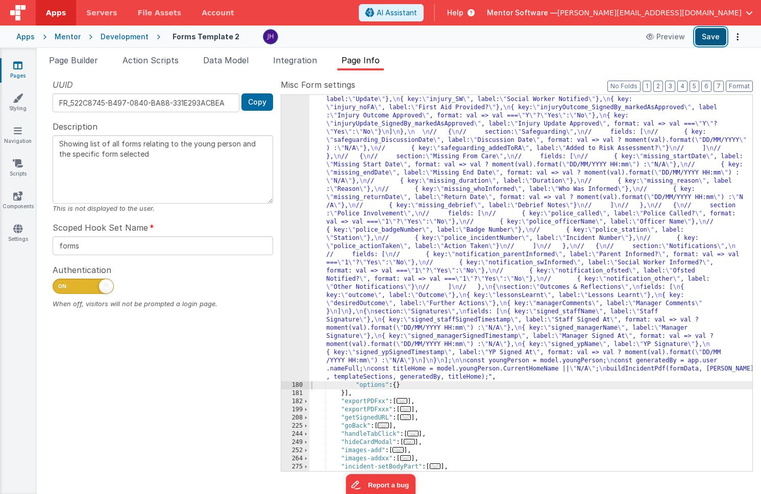
click at [704, 37] on button "Save" at bounding box center [710, 36] width 31 height 17
click at [451, 174] on div ""function" : "async function buildIncidentPdf(formData, youngPerson, templateSe…" at bounding box center [530, 47] width 443 height 1438
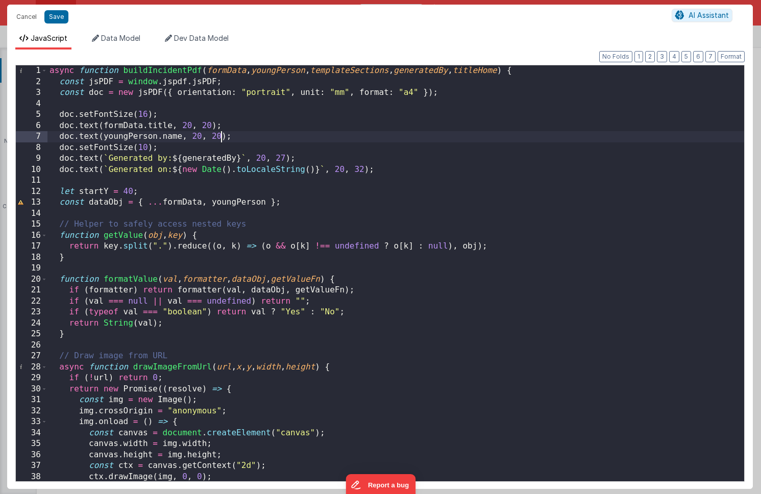
scroll to position [0, 0]
click at [221, 137] on div "async function buildIncidentPdf ( formData , youngPerson , templateSections , g…" at bounding box center [395, 284] width 697 height 438
click at [289, 159] on div "async function buildIncidentPdf ( formData , youngPerson , templateSections , g…" at bounding box center [395, 284] width 697 height 438
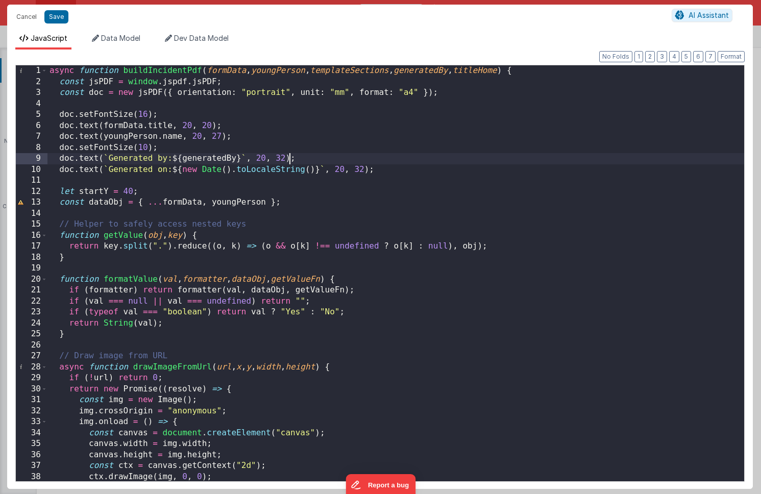
click at [369, 170] on div "async function buildIncidentPdf ( formData , youngPerson , templateSections , g…" at bounding box center [395, 284] width 697 height 438
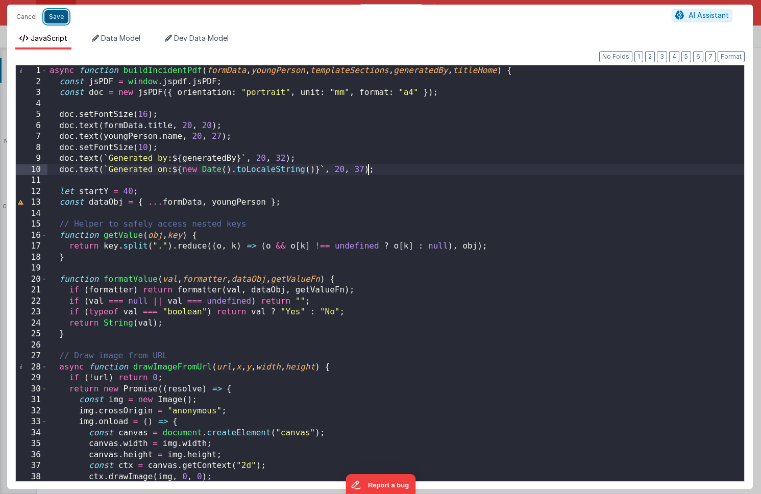
click at [57, 20] on button "Save" at bounding box center [56, 16] width 24 height 13
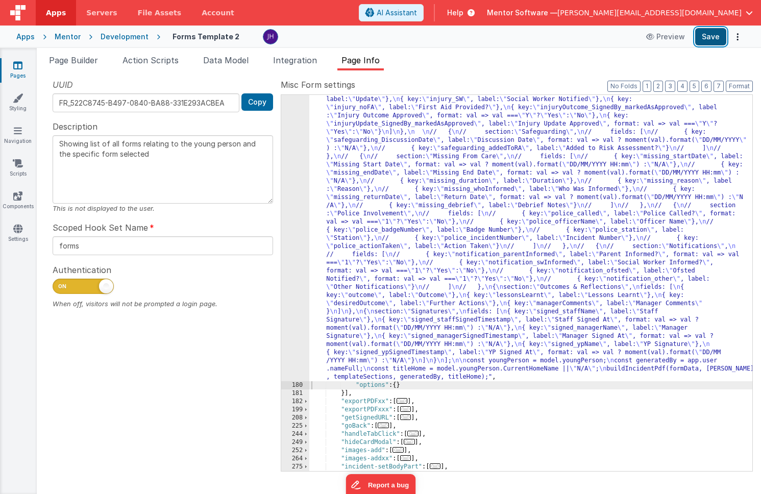
click at [709, 38] on button "Save" at bounding box center [710, 36] width 31 height 17
click at [413, 148] on div ""function" : "async function buildIncidentPdf(formData, youngPerson, templateSe…" at bounding box center [530, 47] width 443 height 1438
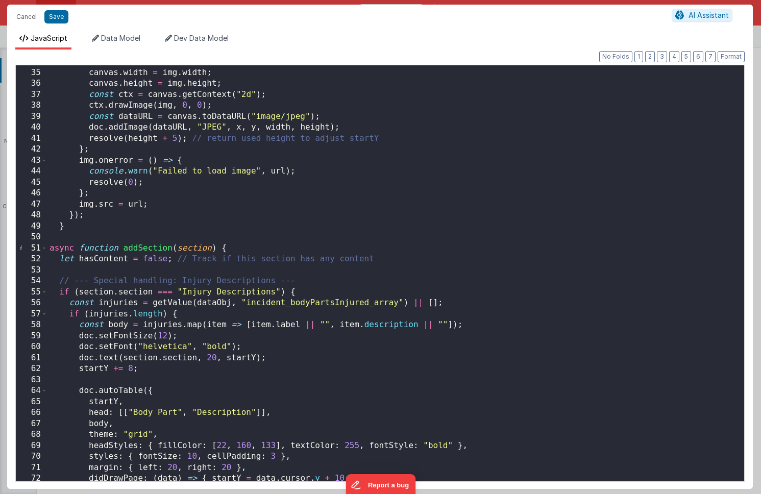
scroll to position [374, 0]
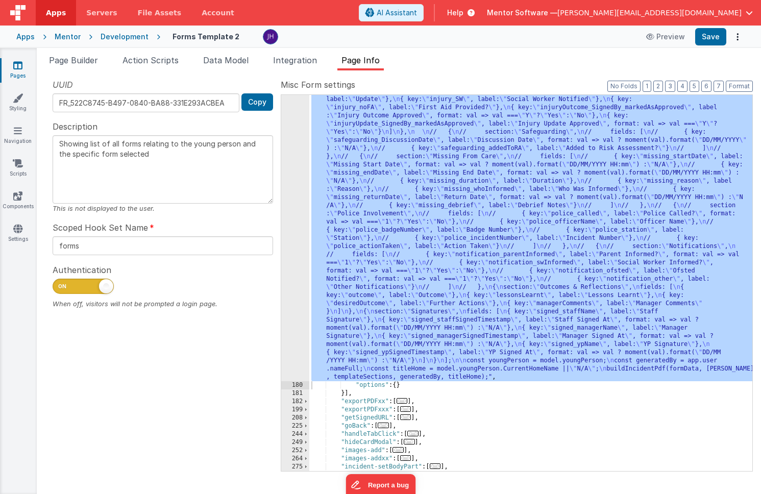
click at [411, 191] on div ""function" : "async function buildIncidentPdf(formData, youngPerson, templateSe…" at bounding box center [530, 47] width 443 height 1438
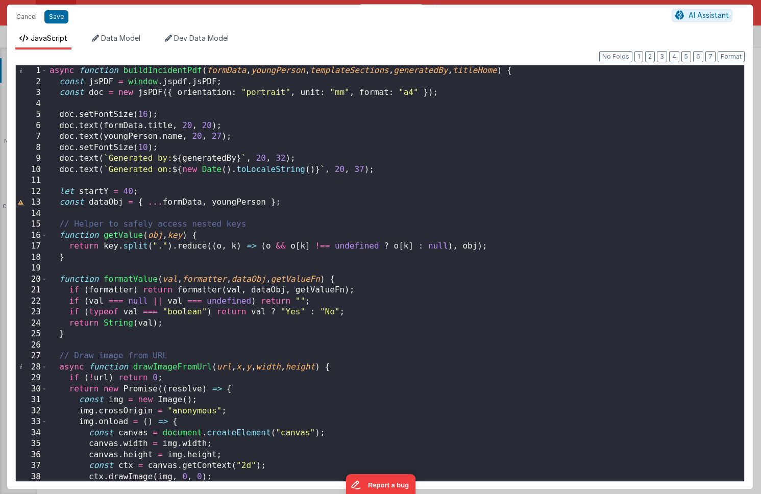
click at [132, 192] on div "async function buildIncidentPdf ( formData , youngPerson , templateSections , g…" at bounding box center [395, 284] width 697 height 438
click at [56, 15] on button "Save" at bounding box center [56, 16] width 24 height 13
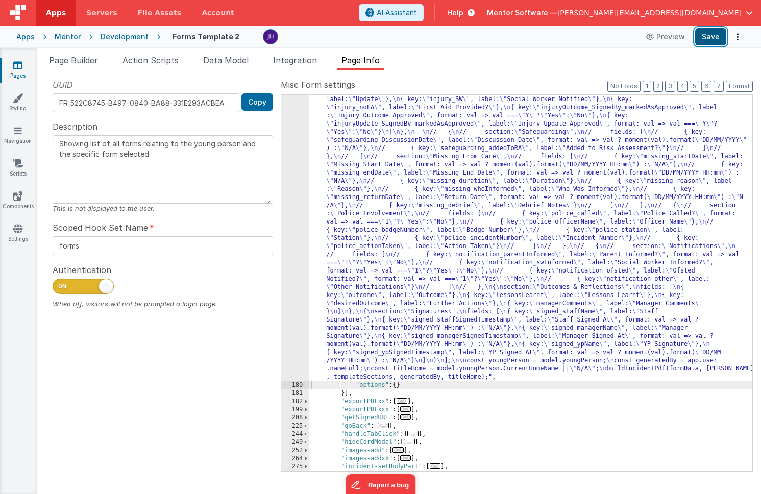
click at [711, 36] on button "Save" at bounding box center [710, 36] width 31 height 17
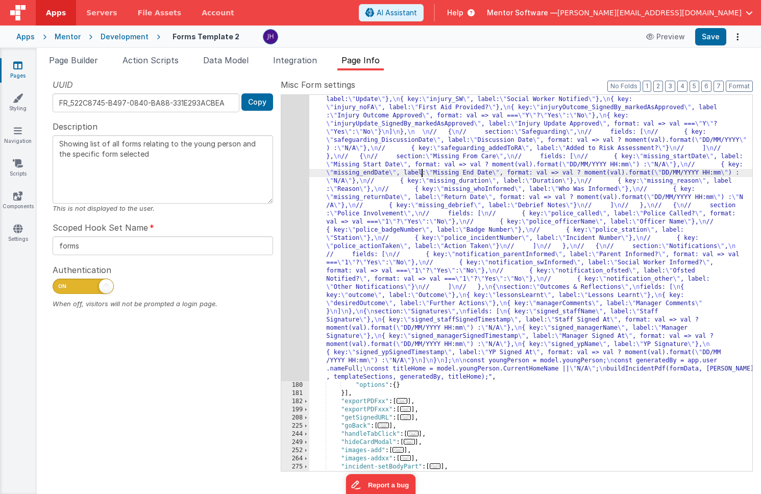
click at [422, 176] on div ""function" : "async function buildIncidentPdf(formData, youngPerson, templateSe…" at bounding box center [530, 47] width 443 height 1438
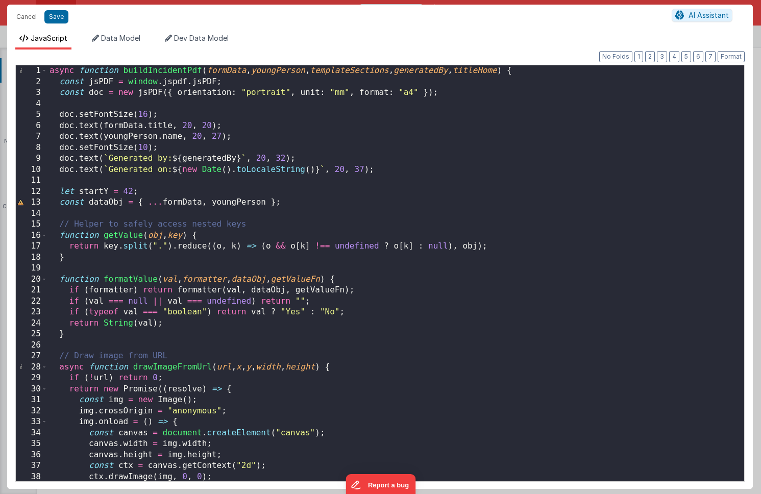
click at [130, 193] on div "async function buildIncidentPdf ( formData , youngPerson , templateSections , g…" at bounding box center [395, 284] width 697 height 438
click at [66, 19] on button "Save" at bounding box center [56, 16] width 24 height 13
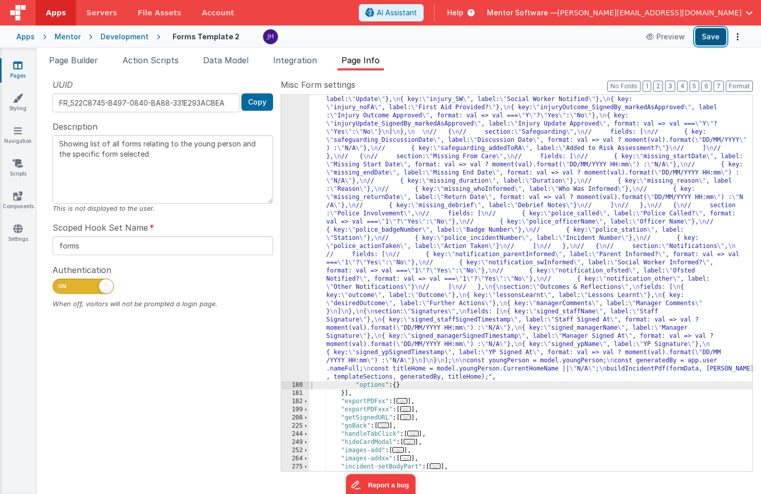
click at [709, 40] on button "Save" at bounding box center [710, 36] width 31 height 17
click at [382, 176] on div ""function" : "async function buildIncidentPdf(formData, youngPerson, templateSe…" at bounding box center [530, 47] width 443 height 1438
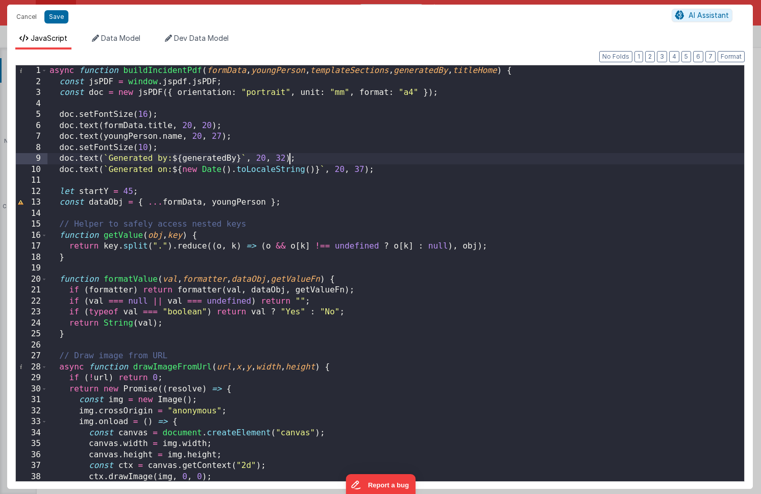
click at [289, 159] on div "async function buildIncidentPdf ( formData , youngPerson , templateSections , g…" at bounding box center [395, 284] width 697 height 438
click at [367, 168] on div "async function buildIncidentPdf ( formData , youngPerson , templateSections , g…" at bounding box center [395, 284] width 697 height 438
click at [131, 191] on div "async function buildIncidentPdf ( formData , youngPerson , templateSections , g…" at bounding box center [395, 284] width 697 height 438
click at [62, 15] on button "Save" at bounding box center [56, 16] width 24 height 13
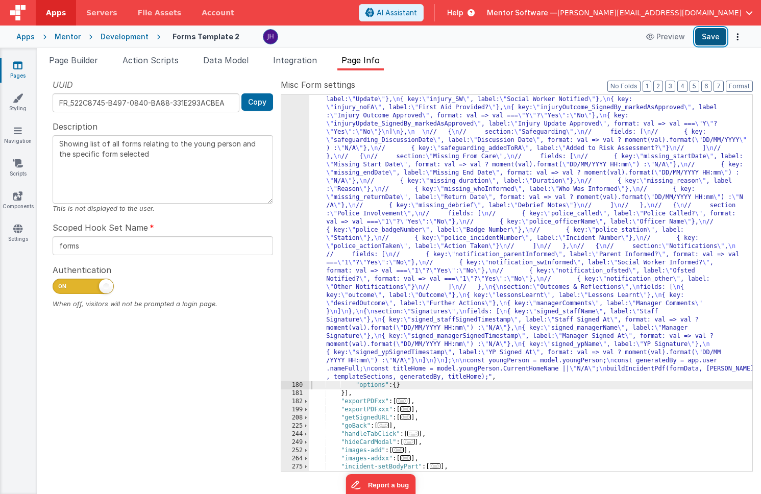
click at [709, 35] on button "Save" at bounding box center [710, 36] width 31 height 17
click at [422, 198] on div ""function" : "async function buildIncidentPdf(formData, youngPerson, templateSe…" at bounding box center [530, 47] width 443 height 1438
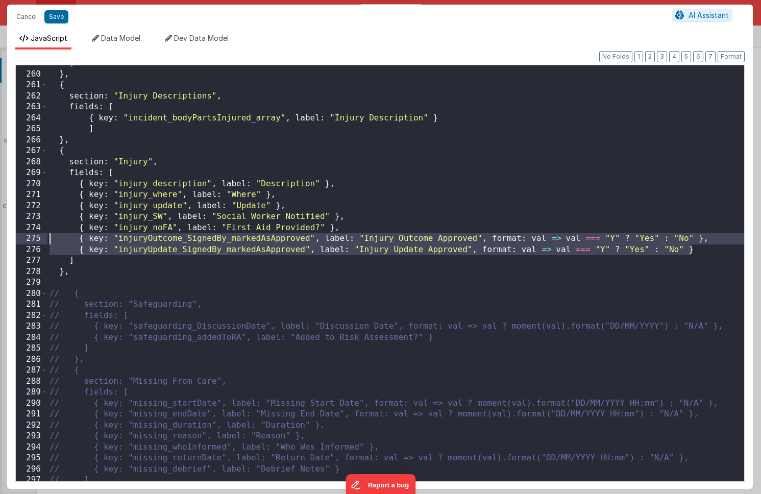
drag, startPoint x: 695, startPoint y: 249, endPoint x: -1, endPoint y: 238, distance: 695.9
click at [0, 238] on div "Cancel Save AI Assistant JavaScript Data Model Dev Data Model Format 7 6 5 4 3 …" at bounding box center [380, 247] width 761 height 494
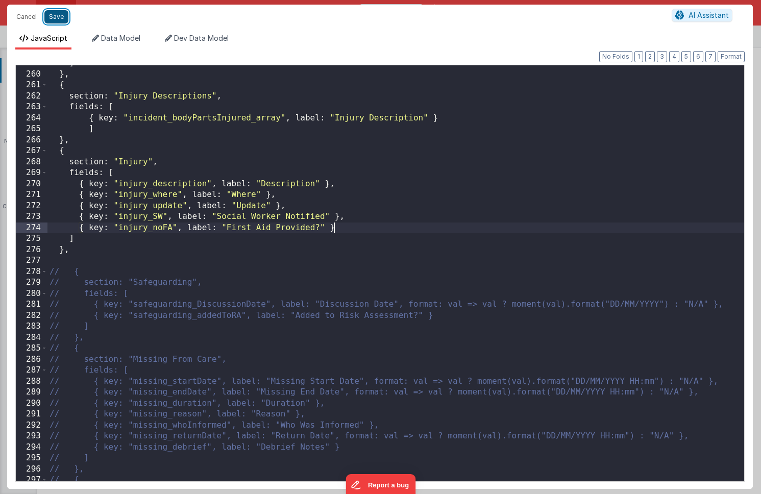
click at [60, 15] on button "Save" at bounding box center [56, 16] width 24 height 13
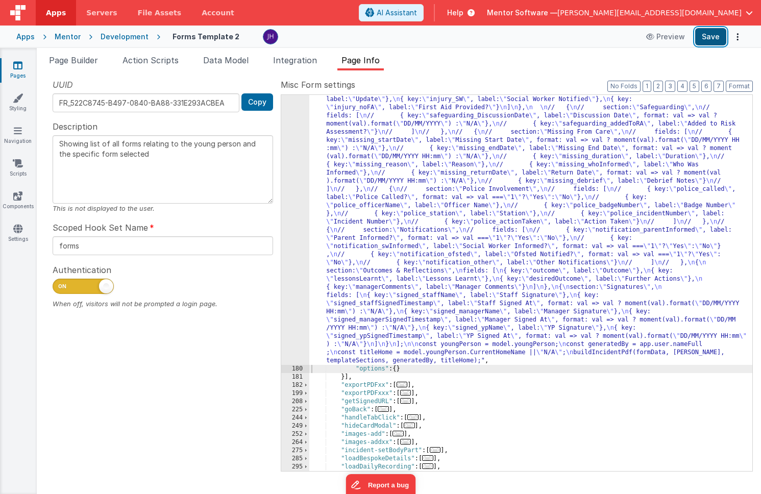
click at [717, 40] on button "Save" at bounding box center [710, 36] width 31 height 17
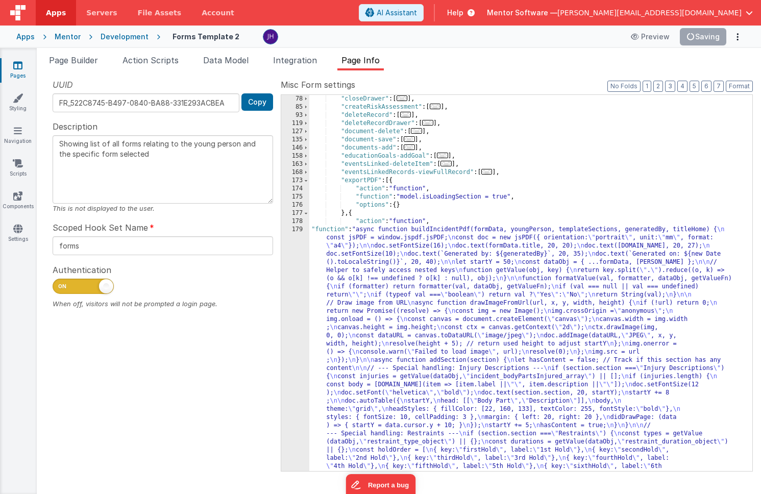
scroll to position [115, 0]
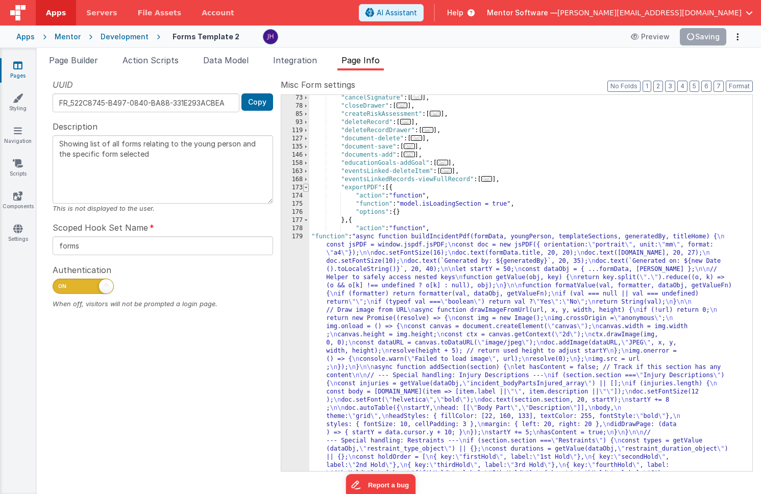
click at [307, 186] on span at bounding box center [306, 188] width 6 height 8
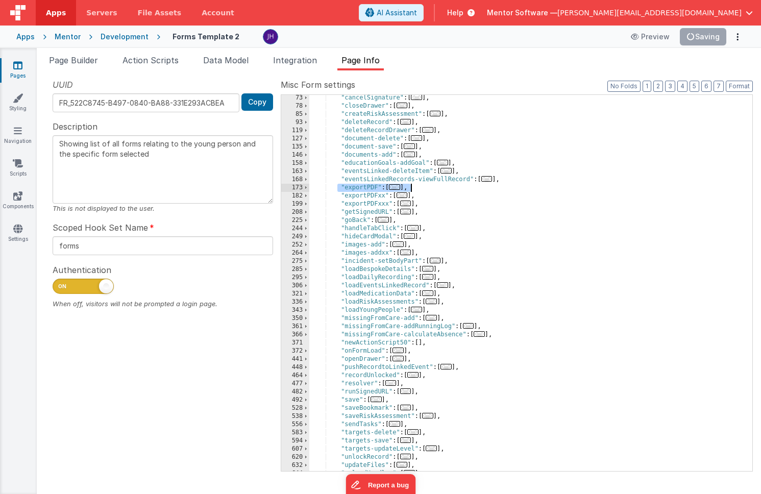
drag, startPoint x: 338, startPoint y: 187, endPoint x: 415, endPoint y: 187, distance: 76.6
click at [415, 187] on div ""cancelSignature" : [ ... ] , "closeDrawer" : [ ... ] , "createRiskAssessment" …" at bounding box center [530, 290] width 443 height 393
click at [60, 37] on div "Mentor" at bounding box center [68, 37] width 26 height 10
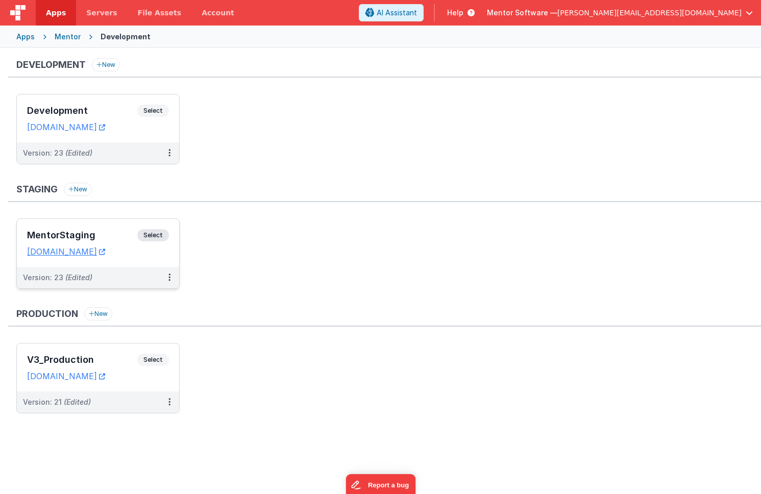
click at [99, 231] on h3 "MentorStaging" at bounding box center [82, 235] width 110 height 10
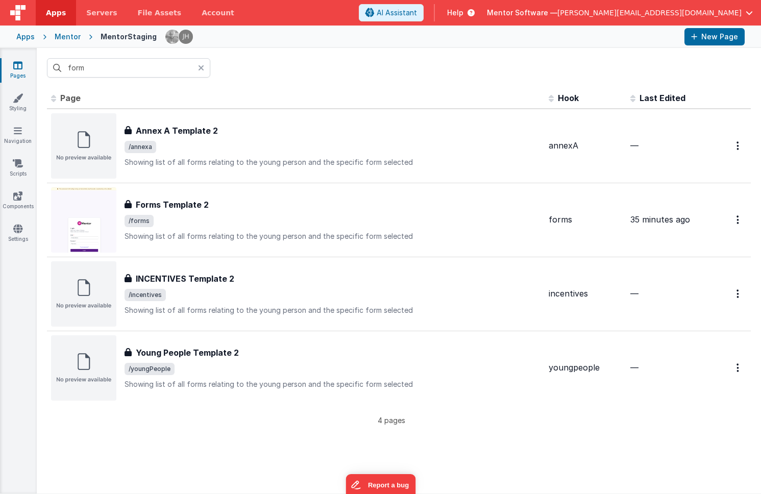
click at [268, 65] on div "form" at bounding box center [399, 68] width 724 height 40
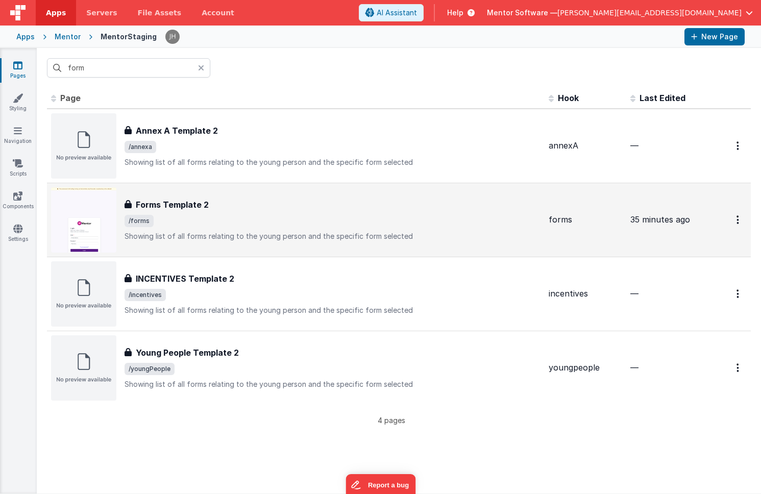
click at [218, 209] on div "Forms Template 2" at bounding box center [333, 205] width 416 height 12
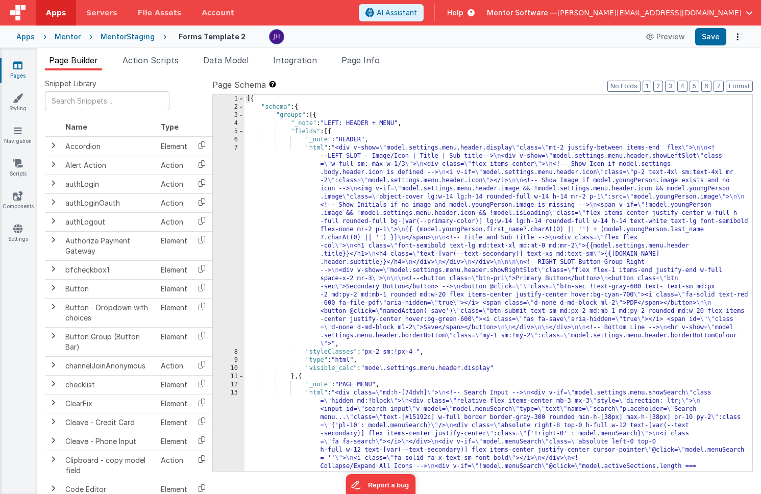
click at [365, 62] on span "Page Info" at bounding box center [361, 60] width 38 height 10
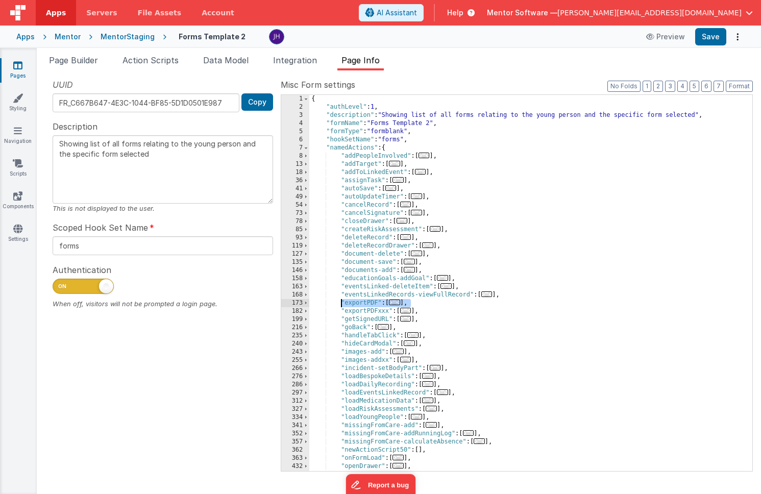
drag, startPoint x: 412, startPoint y: 303, endPoint x: 342, endPoint y: 303, distance: 69.9
click at [342, 303] on div "{ "authLevel" : 1 , "description" : "Showing list of all forms relating to the …" at bounding box center [530, 291] width 443 height 393
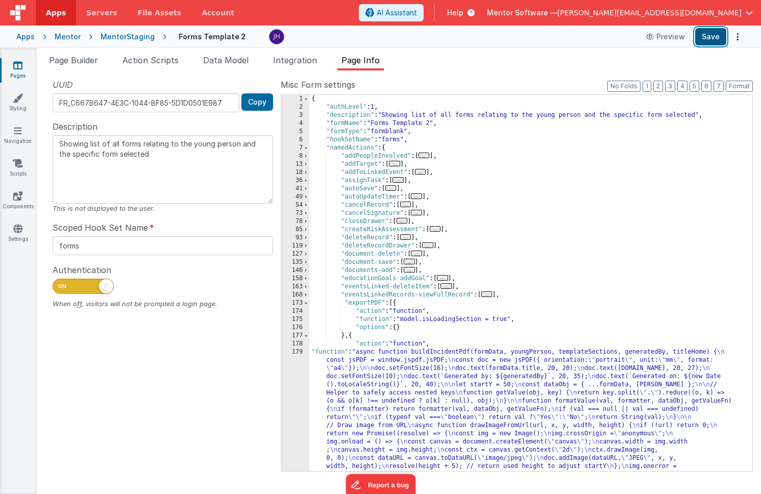
click at [715, 40] on button "Save" at bounding box center [710, 36] width 31 height 17
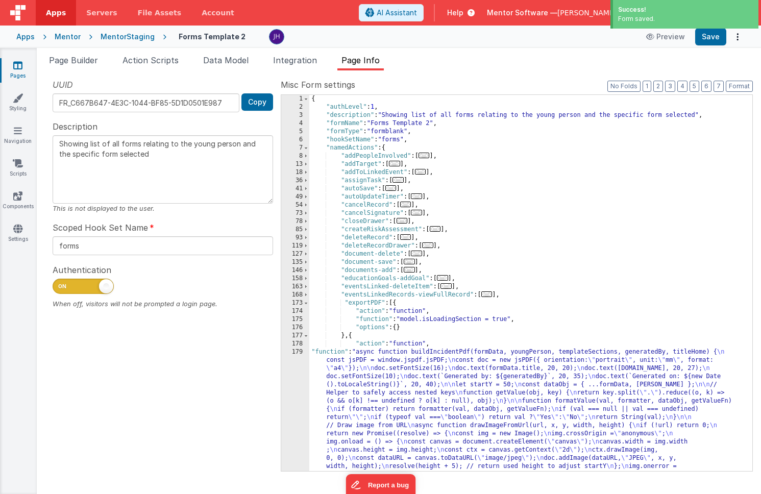
click at [69, 38] on div "Mentor" at bounding box center [68, 37] width 26 height 10
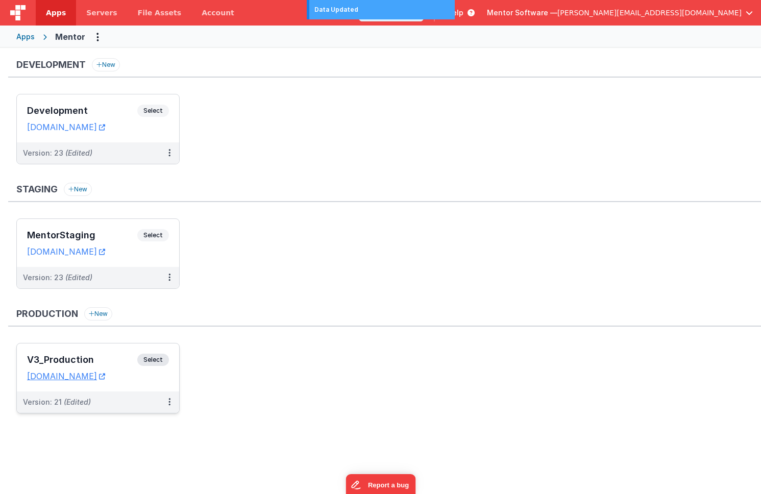
click at [114, 352] on div "V3_Production Select URLs homes.mentorsoftware.co.uk" at bounding box center [98, 368] width 162 height 48
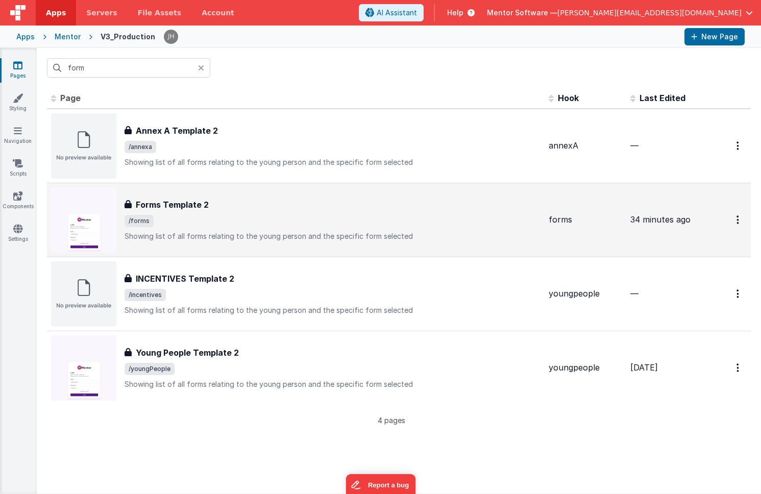
click at [253, 217] on span "/forms" at bounding box center [333, 221] width 416 height 12
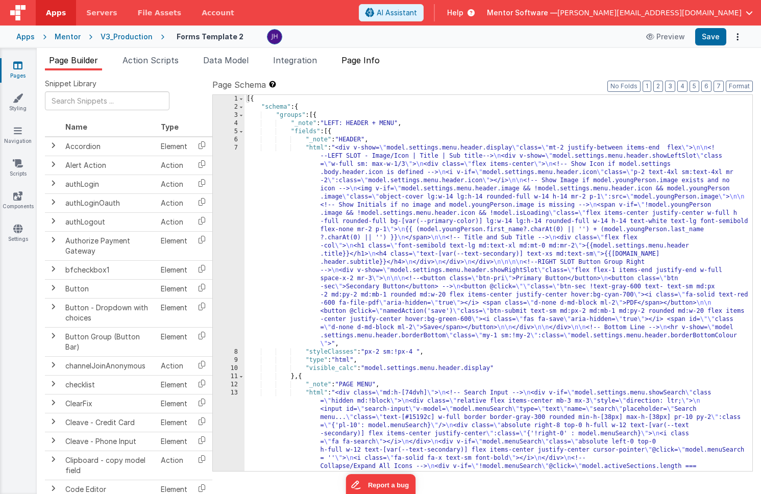
click at [364, 61] on span "Page Info" at bounding box center [361, 60] width 38 height 10
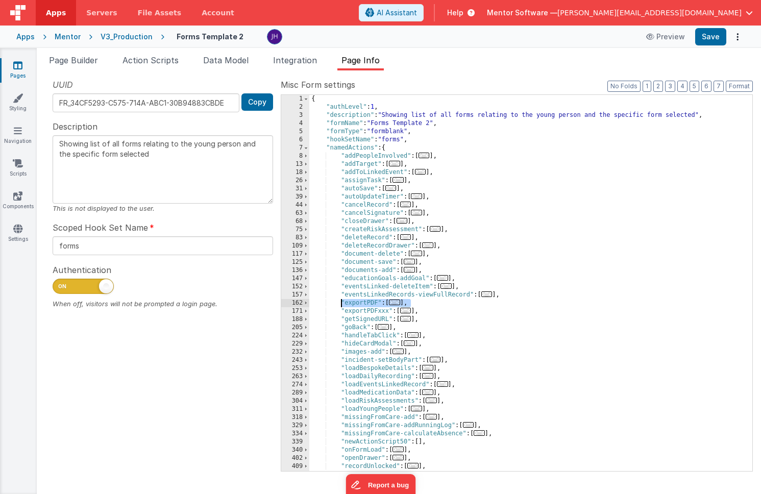
drag, startPoint x: 411, startPoint y: 303, endPoint x: 341, endPoint y: 302, distance: 70.0
click at [341, 302] on div "{ "authLevel" : 1 , "description" : "Showing list of all forms relating to the …" at bounding box center [530, 291] width 443 height 393
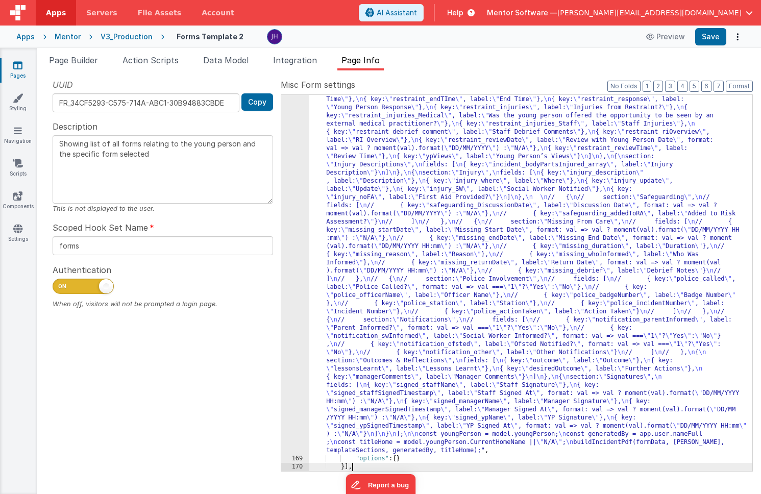
scroll to position [931, 0]
click at [710, 40] on button "Save" at bounding box center [710, 36] width 31 height 17
click at [394, 167] on div ""function" : "async function buildIncidentPdf(formData, youngPerson, templateSe…" at bounding box center [530, 129] width 443 height 1422
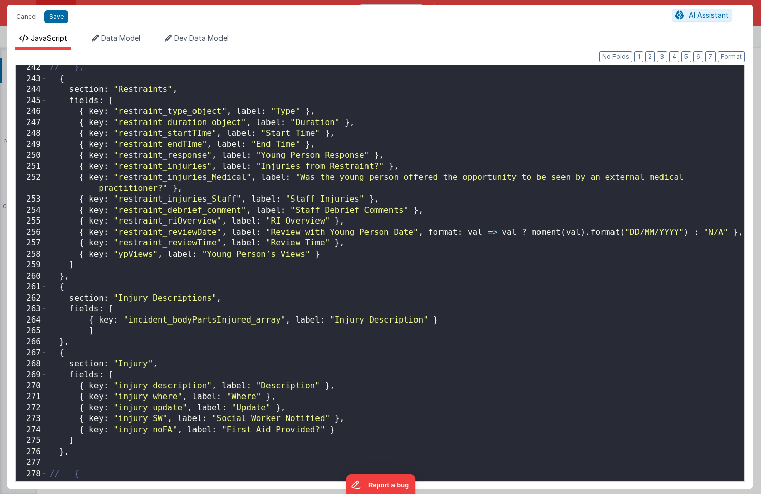
scroll to position [0, 0]
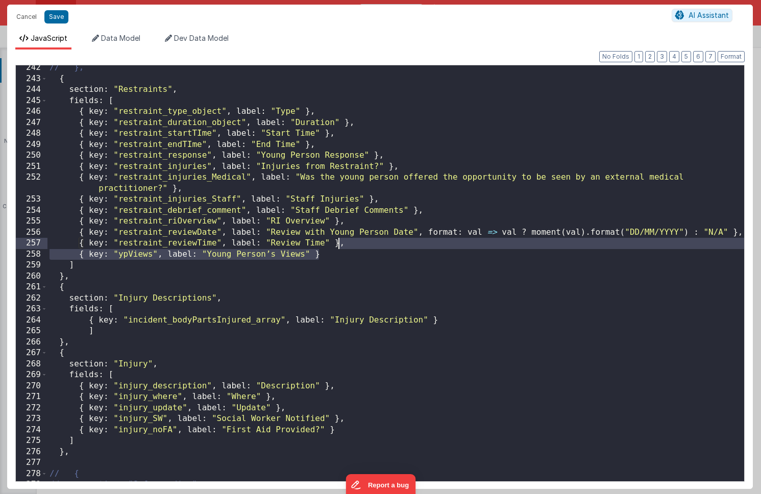
drag, startPoint x: 329, startPoint y: 255, endPoint x: 337, endPoint y: 244, distance: 14.3
click at [337, 244] on div "// }, { section : "Restraints" , fields : [ { key : "restraint_type_object" , l…" at bounding box center [395, 281] width 697 height 438
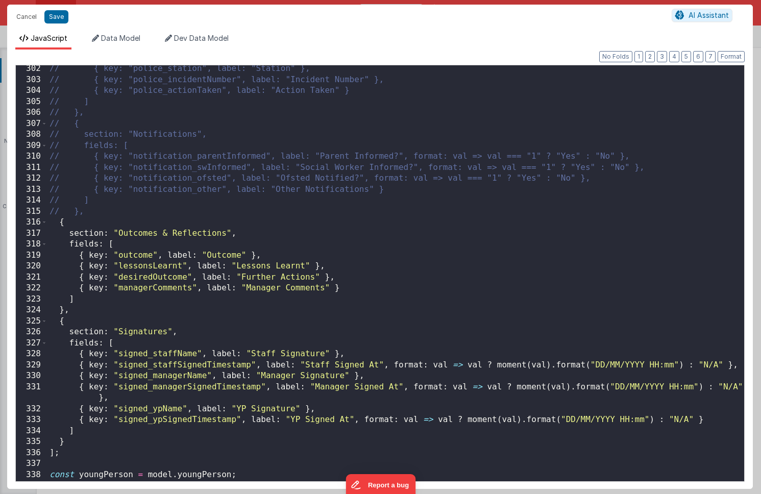
scroll to position [3322, 0]
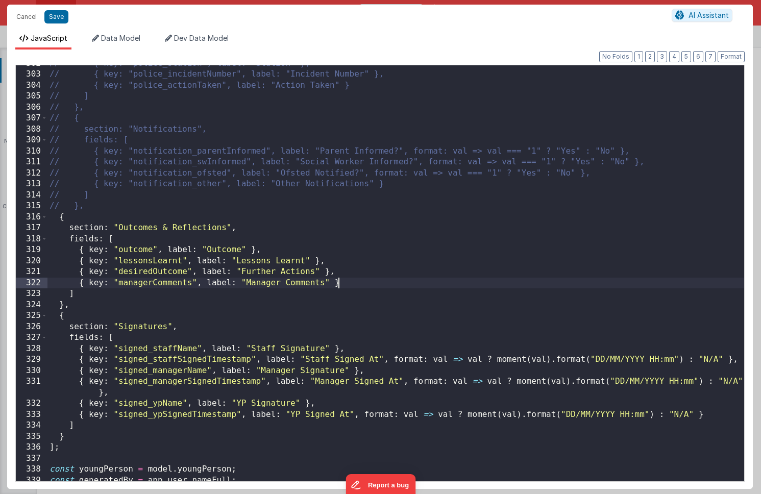
click at [349, 281] on div "// { key: "police_station", label: "Station" }, // { key: "police_incidentNumbe…" at bounding box center [395, 277] width 697 height 438
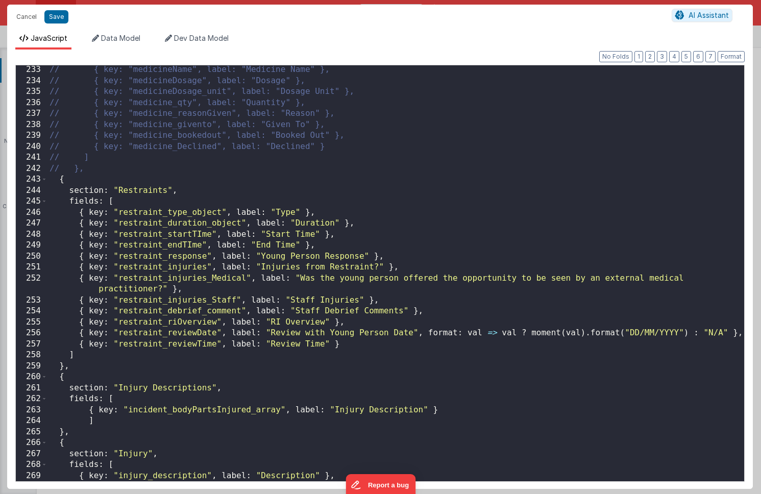
scroll to position [2547, 0]
click at [726, 333] on div "// { key: "medicineName", label: "Medicine Name" }, // { key: "medicineDosage",…" at bounding box center [395, 283] width 697 height 438
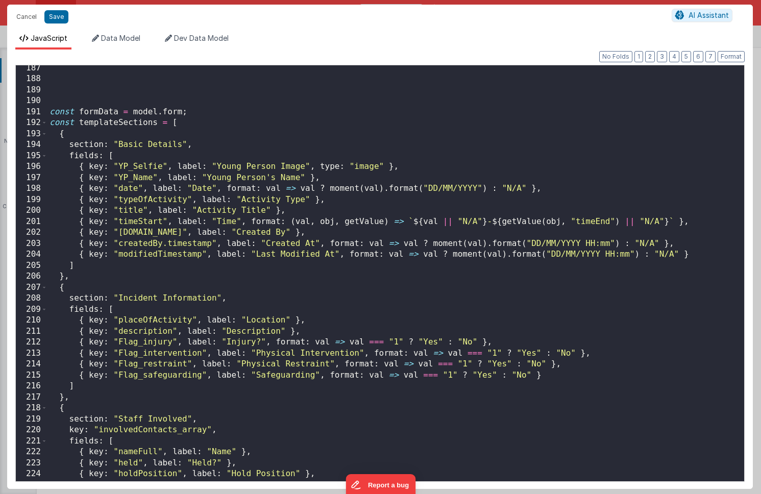
scroll to position [2039, 0]
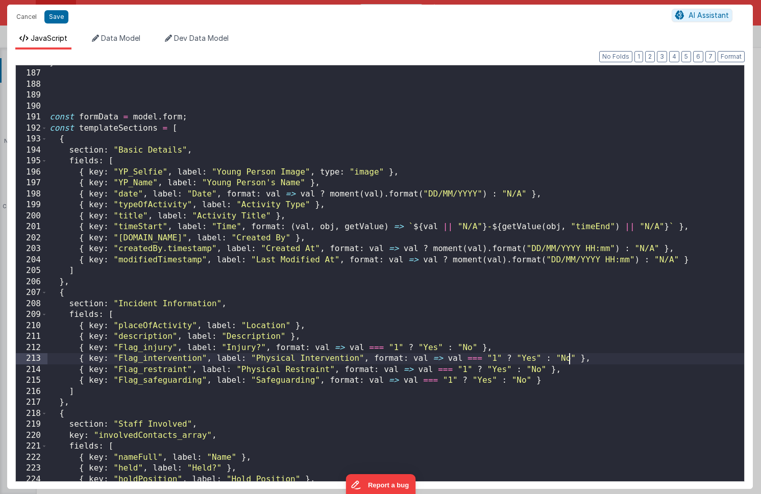
click at [567, 359] on div "} const formData = model . form ; const templateSections = [ { section : "Basic…" at bounding box center [395, 276] width 697 height 438
click at [538, 368] on div "} const formData = model . form ; const templateSections = [ { section : "Basic…" at bounding box center [395, 276] width 697 height 438
click at [525, 381] on div "} const formData = model . form ; const templateSections = [ { section : "Basic…" at bounding box center [395, 276] width 697 height 438
click at [471, 349] on div "} const formData = model . form ; const templateSections = [ { section : "Basic…" at bounding box center [395, 276] width 697 height 438
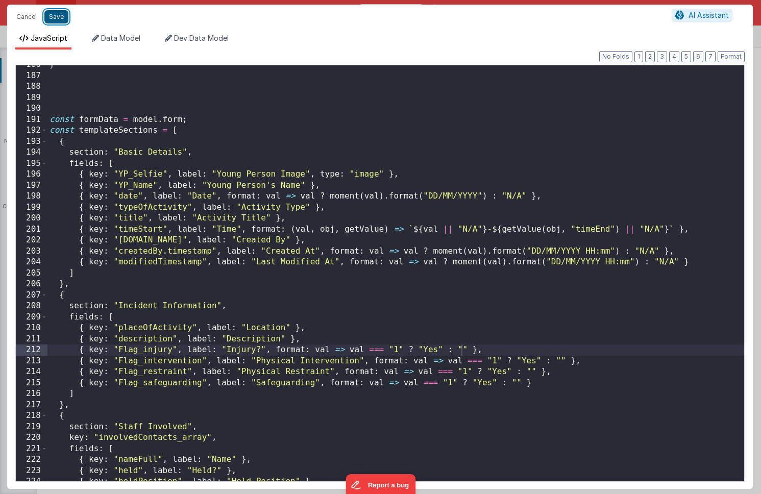
click at [59, 17] on button "Save" at bounding box center [56, 16] width 24 height 13
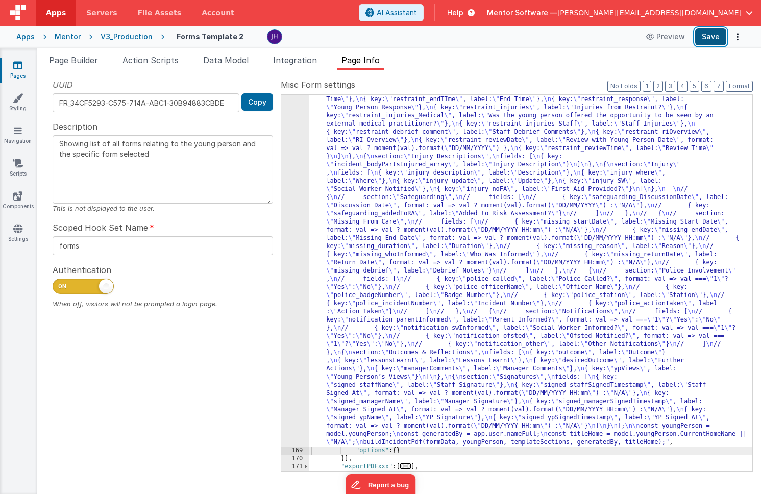
click at [709, 38] on button "Save" at bounding box center [710, 36] width 31 height 17
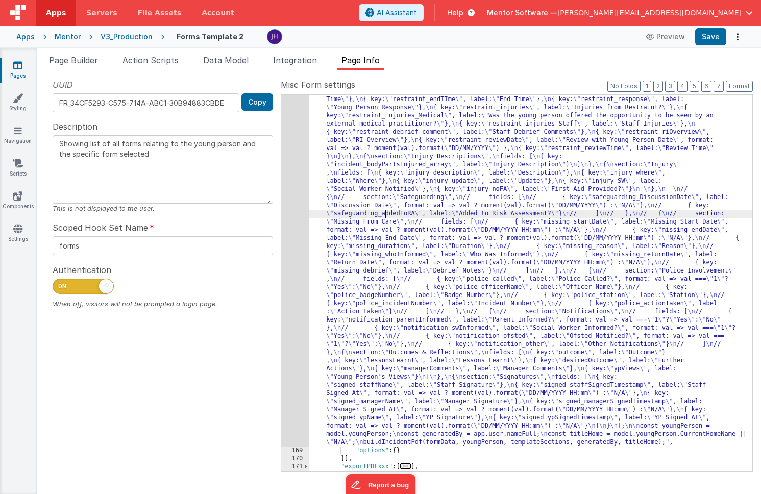
click at [386, 215] on div ""function" : "async function buildIncidentPdf(formData, youngPerson, templateSe…" at bounding box center [530, 125] width 443 height 1414
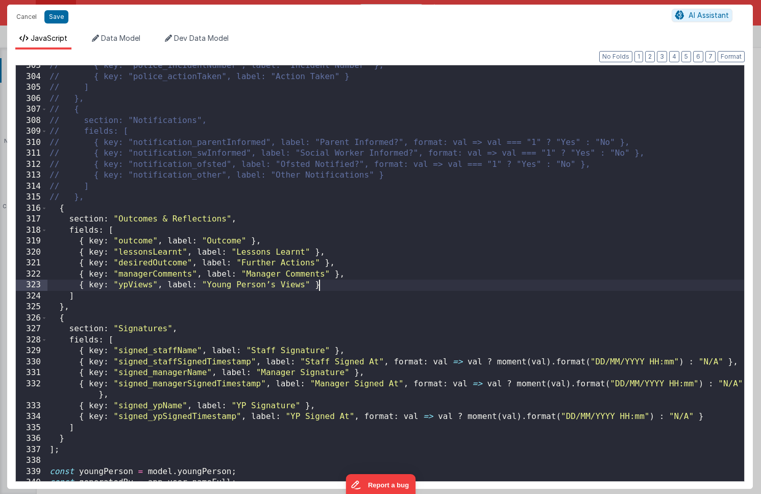
scroll to position [0, 0]
click at [335, 288] on div "// { key: "police_incidentNumber", label: "Incident Number" }, // { key: "polic…" at bounding box center [395, 279] width 697 height 438
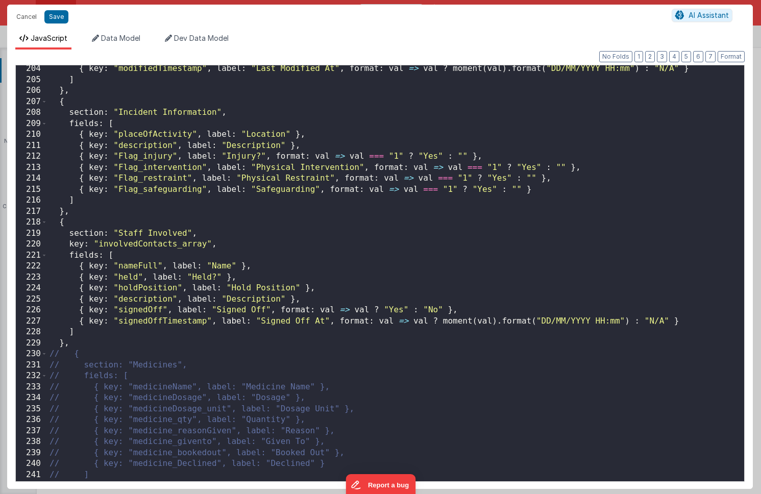
scroll to position [2216, 0]
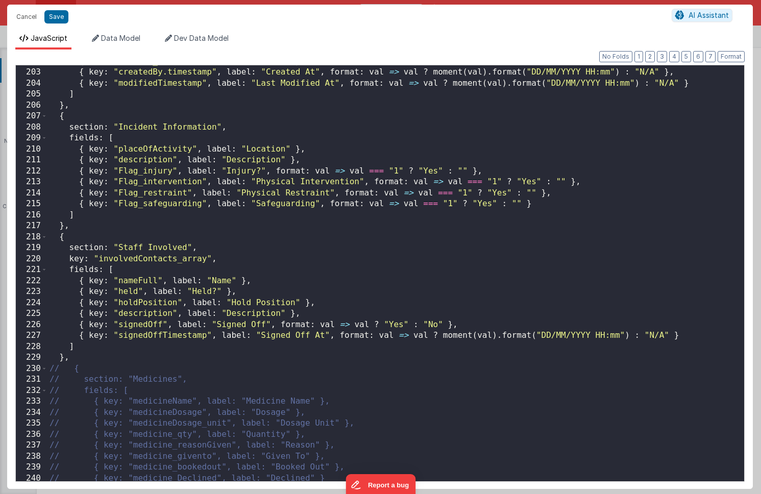
click at [532, 203] on div "{ key : "createdBy.name" , label : "Created By" } , { key : "createdBy.timestam…" at bounding box center [395, 275] width 697 height 438
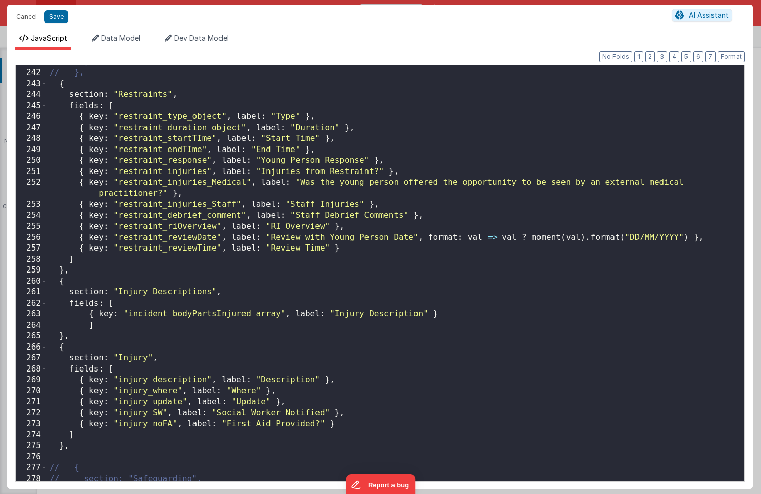
scroll to position [2633, 0]
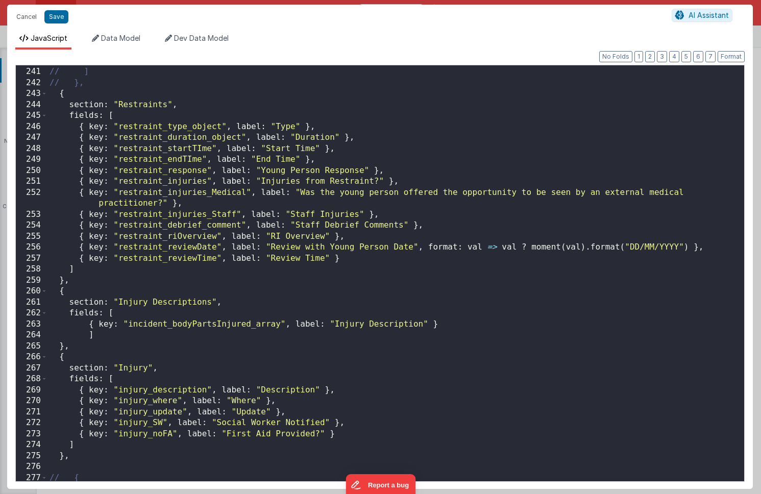
click at [688, 248] on div "// { key: "medicine_Declined", label: "Declined" } // ] // }, { section : "Rest…" at bounding box center [395, 275] width 697 height 438
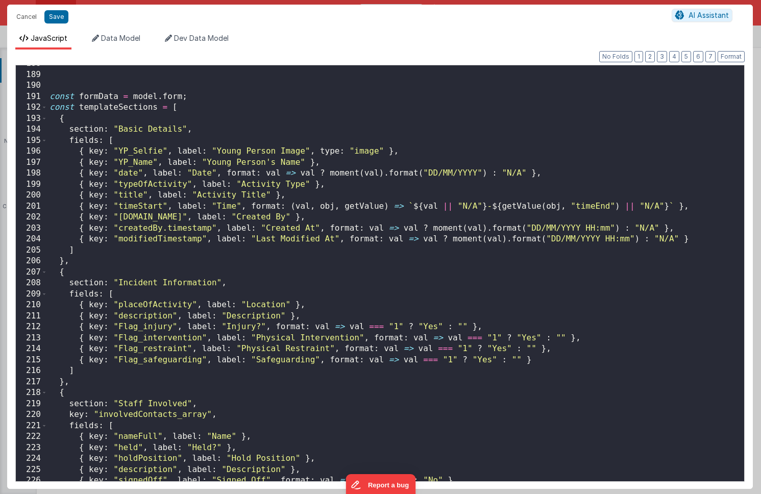
scroll to position [2056, 0]
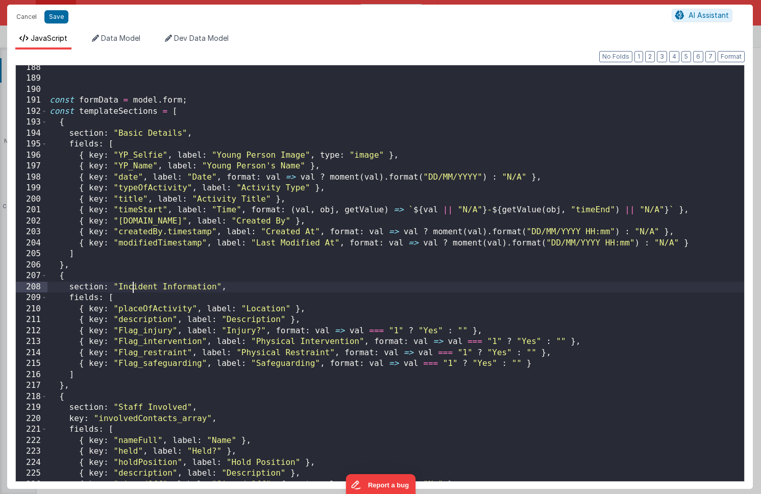
click at [133, 285] on div "const formData = model . form ; const templateSections = [ { section : "Basic D…" at bounding box center [395, 281] width 697 height 438
click at [534, 367] on div "const formData = model . form ; const templateSections = [ { section : "Basic D…" at bounding box center [395, 281] width 697 height 438
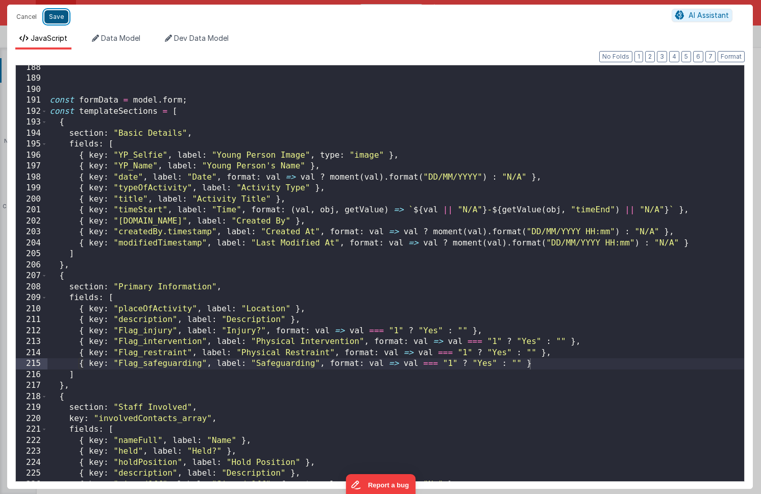
click at [51, 18] on button "Save" at bounding box center [56, 16] width 24 height 13
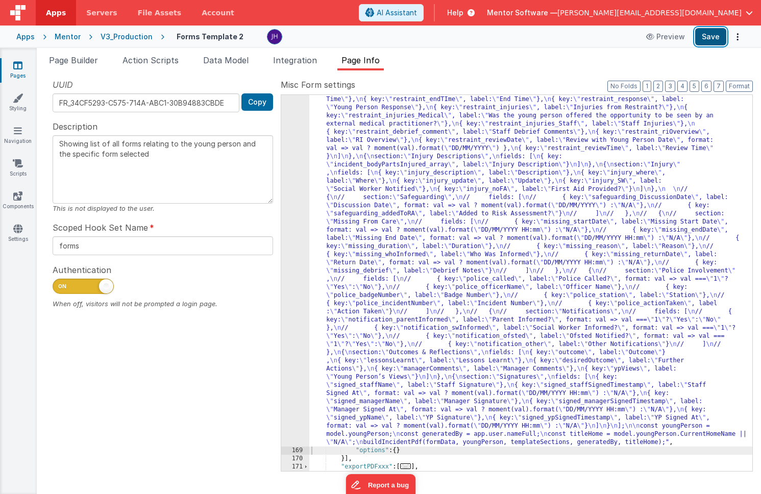
click at [713, 32] on button "Save" at bounding box center [710, 36] width 31 height 17
click at [64, 40] on div "Mentor" at bounding box center [68, 37] width 26 height 10
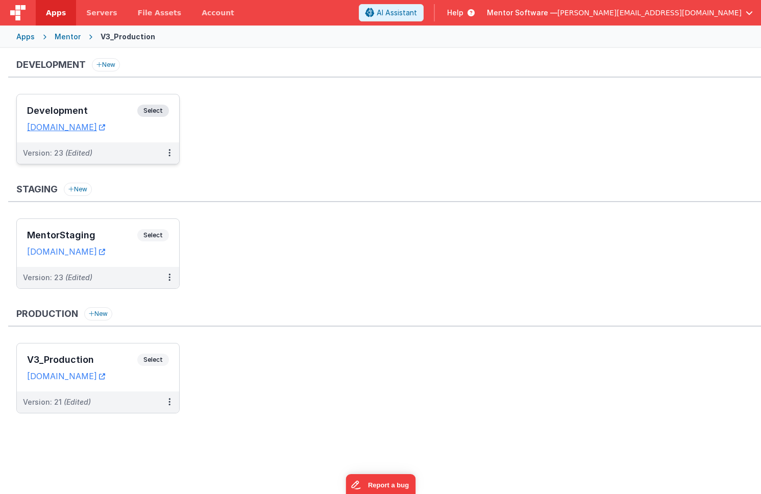
click at [94, 104] on div "Development Select URLs mentordev.fmbetterforms.com" at bounding box center [98, 118] width 162 height 48
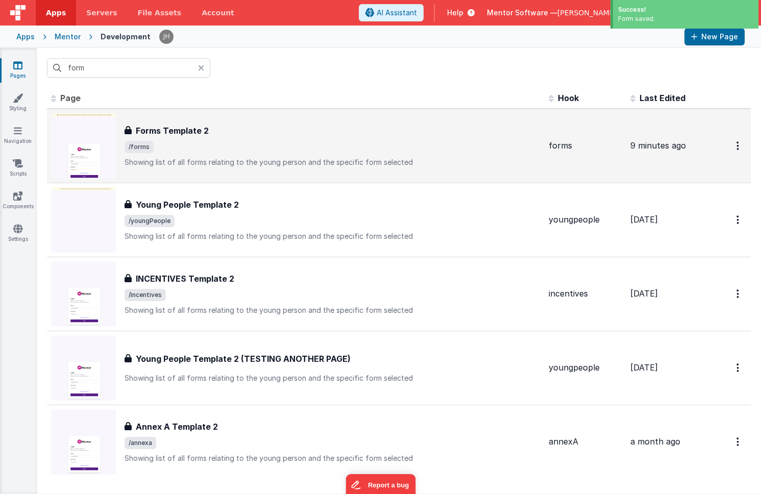
click at [245, 137] on div "Forms Template 2 Forms Template 2 /forms Showing list of all forms relating to …" at bounding box center [333, 146] width 416 height 43
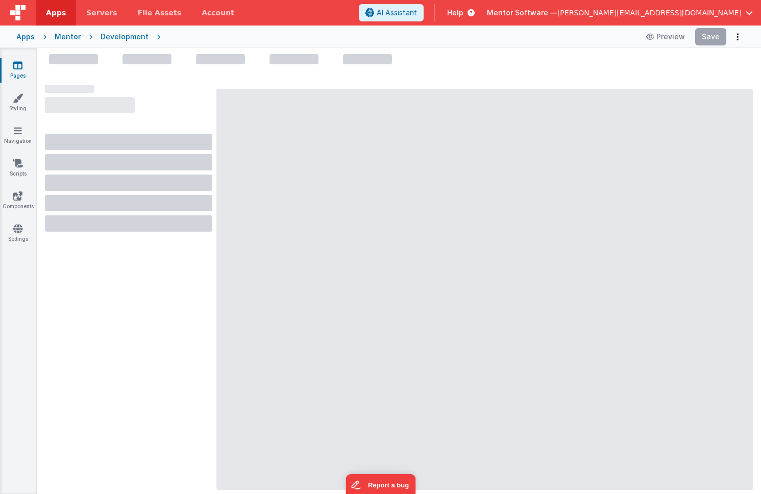
click at [432, 68] on div at bounding box center [399, 274] width 724 height 440
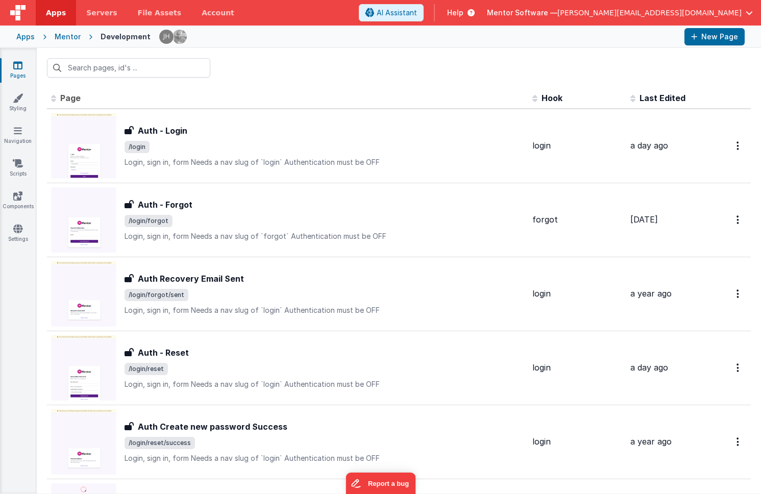
click at [60, 34] on div "Mentor" at bounding box center [68, 37] width 26 height 10
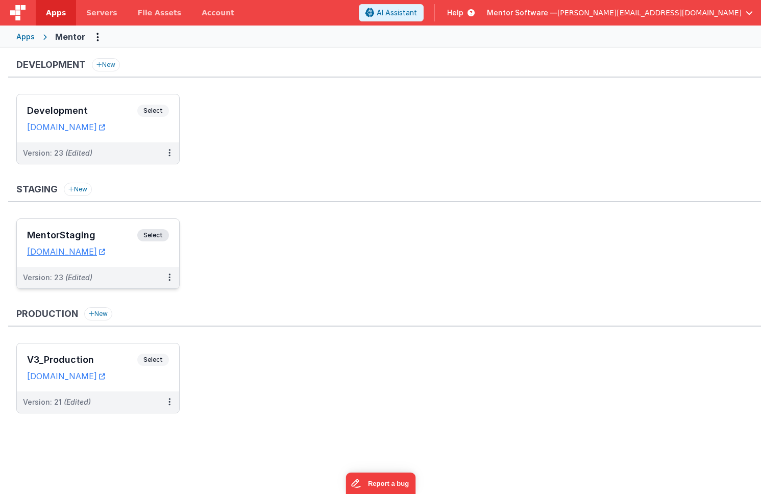
click at [121, 228] on div "MentorStaging Select URLs [DOMAIN_NAME]" at bounding box center [98, 243] width 162 height 48
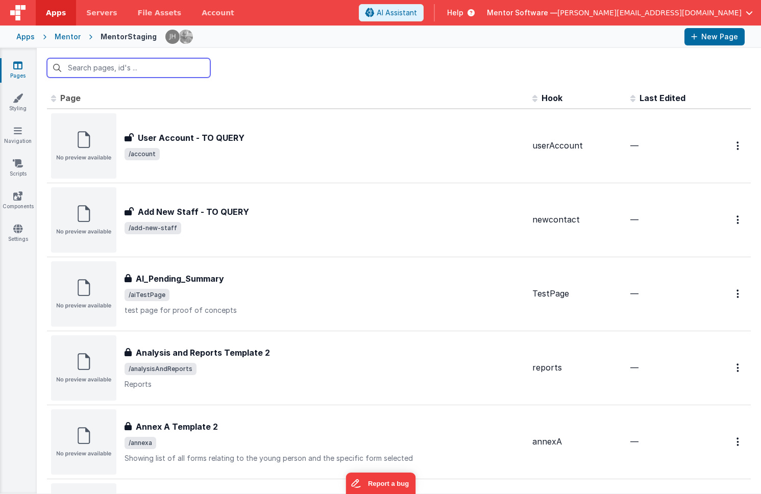
click at [155, 75] on input "text" at bounding box center [128, 67] width 163 height 19
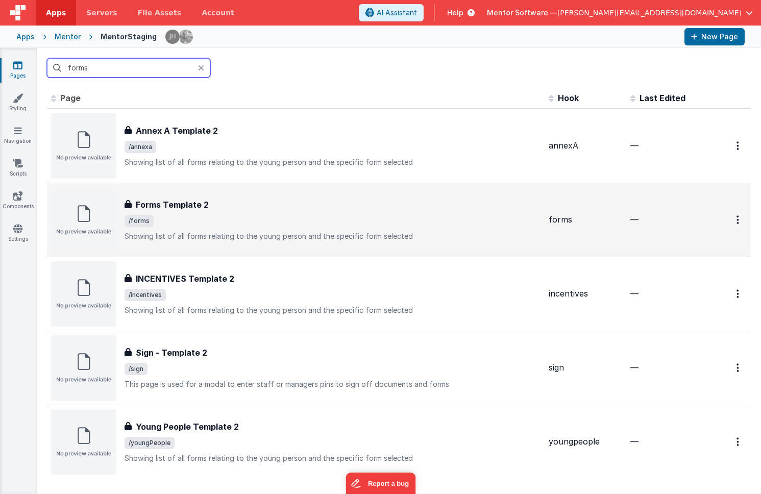
type input "forms"
click at [240, 222] on span "/forms" at bounding box center [333, 221] width 416 height 12
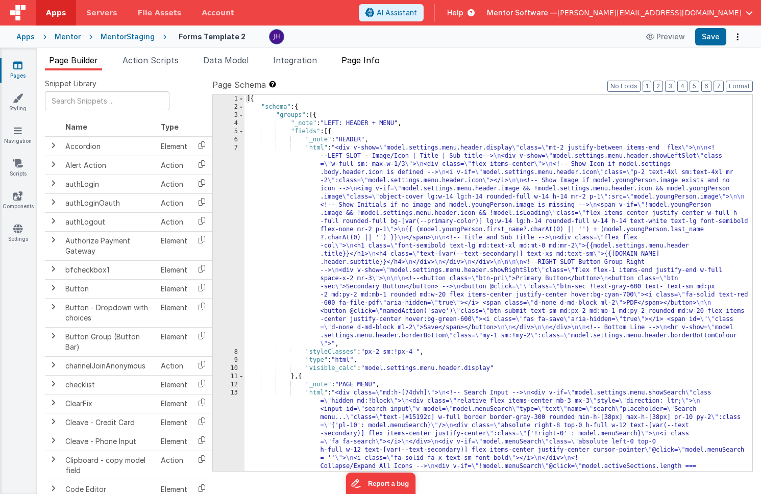
click at [365, 59] on span "Page Info" at bounding box center [361, 60] width 38 height 10
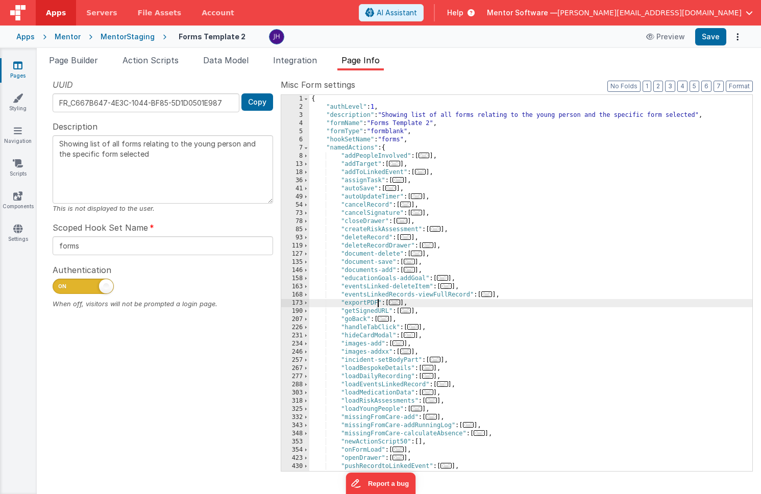
click at [378, 301] on div "{ "authLevel" : 1 , "description" : "Showing list of all forms relating to the …" at bounding box center [530, 291] width 443 height 393
click at [425, 306] on div "{ "authLevel" : 1 , "description" : "Showing list of all forms relating to the …" at bounding box center [530, 291] width 443 height 393
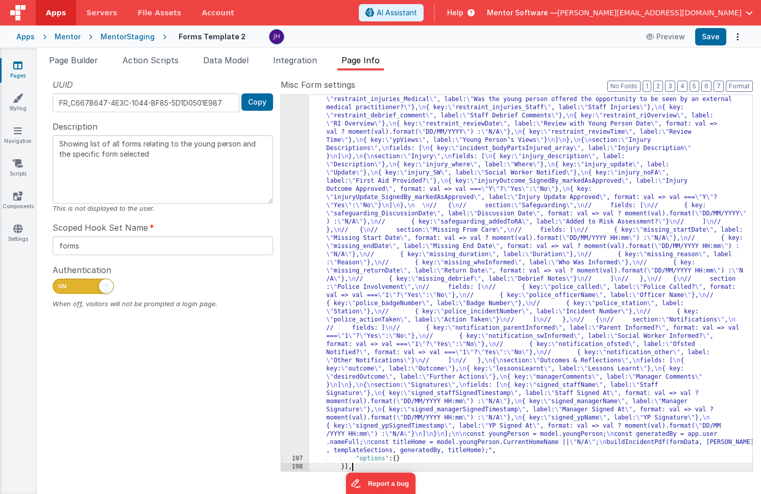
scroll to position [922, 0]
click at [707, 37] on button "Save" at bounding box center [710, 36] width 31 height 17
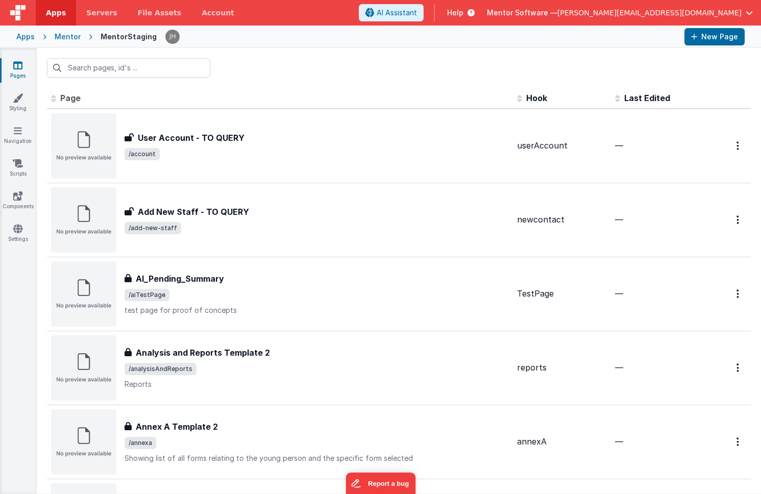
click at [65, 36] on div "Mentor" at bounding box center [68, 37] width 26 height 10
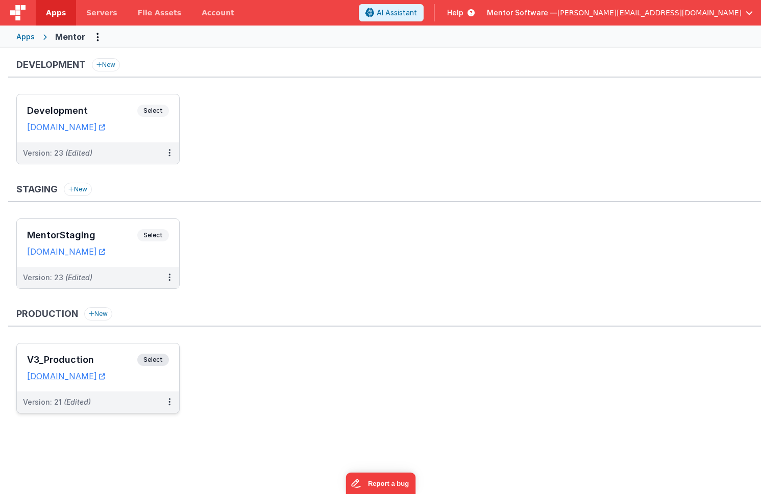
click at [100, 357] on h3 "V3_Production" at bounding box center [82, 360] width 110 height 10
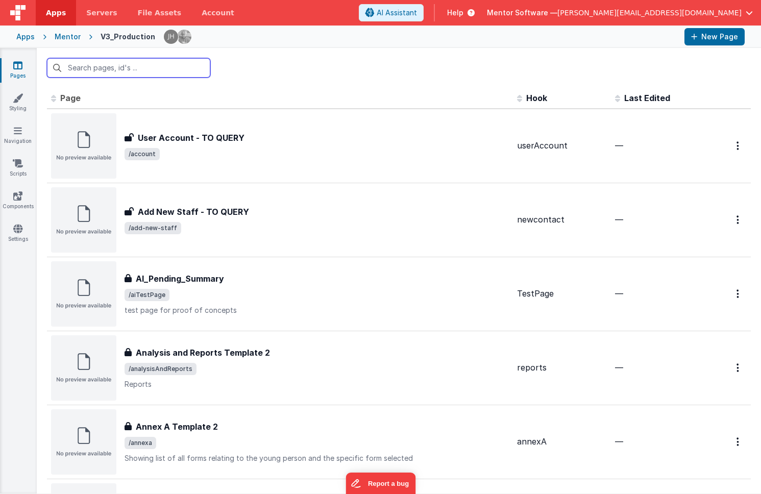
click at [167, 72] on input "text" at bounding box center [128, 67] width 163 height 19
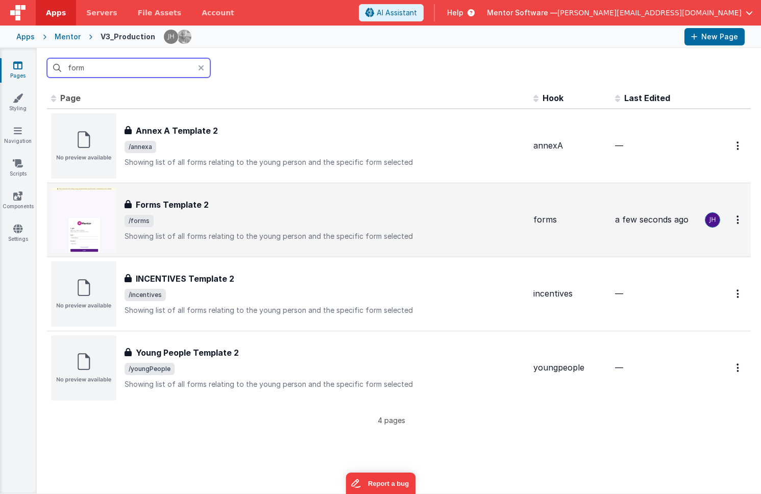
type input "form"
click at [218, 209] on div "Forms Template 2" at bounding box center [325, 205] width 401 height 12
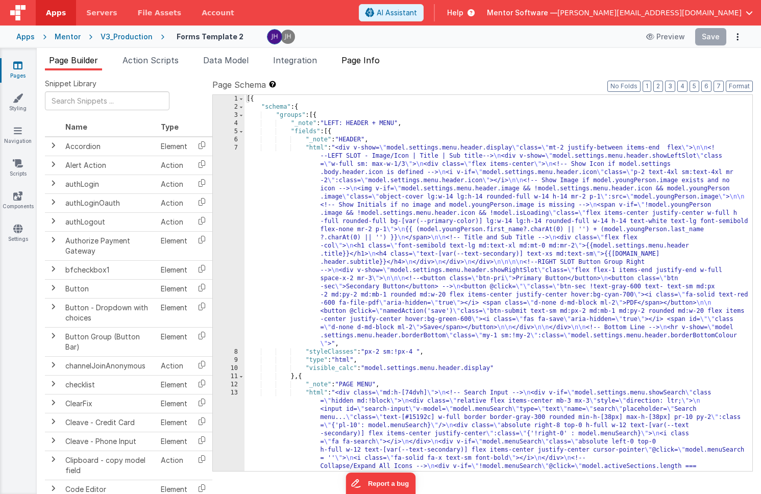
click at [372, 61] on span "Page Info" at bounding box center [361, 60] width 38 height 10
click at [366, 61] on span "Page Info" at bounding box center [361, 60] width 38 height 10
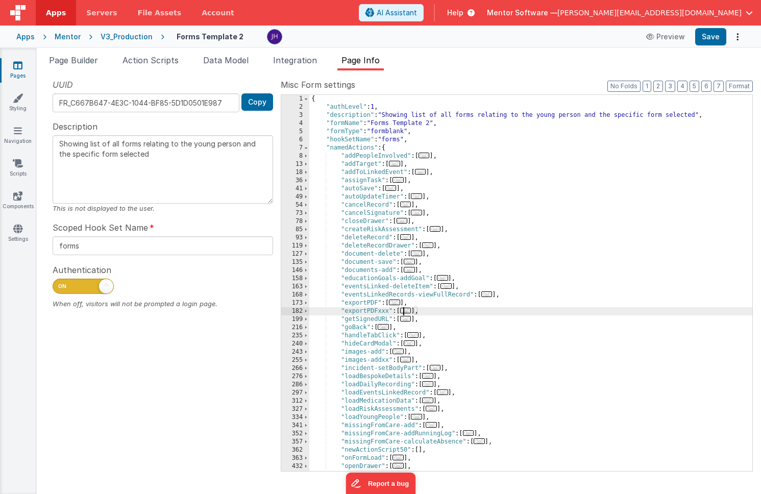
click at [407, 310] on span "..." at bounding box center [405, 311] width 11 height 6
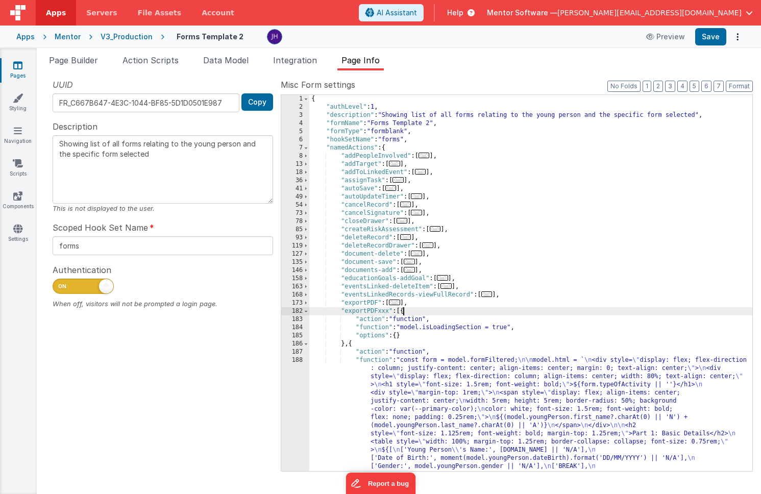
click at [398, 303] on span "..." at bounding box center [394, 303] width 11 height 6
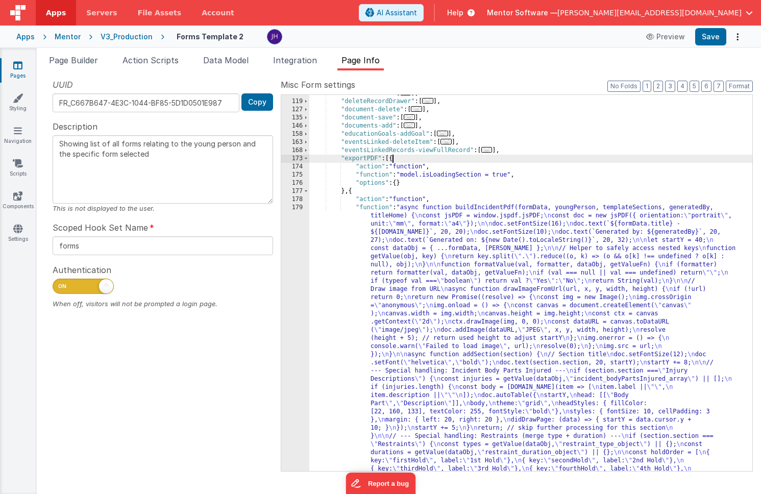
scroll to position [149, 0]
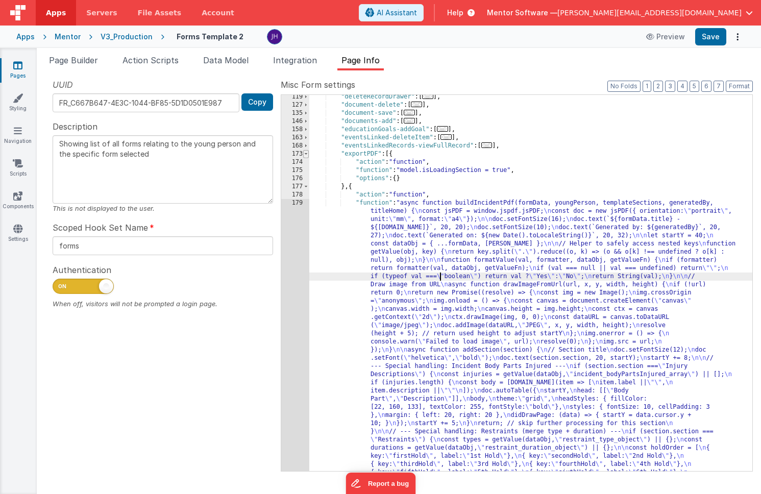
click at [306, 155] on span at bounding box center [306, 154] width 6 height 8
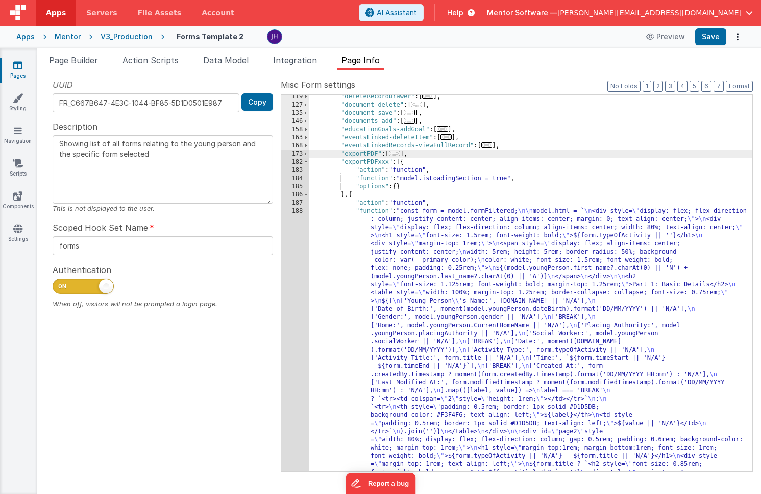
click at [69, 37] on div "Mentor" at bounding box center [68, 37] width 26 height 10
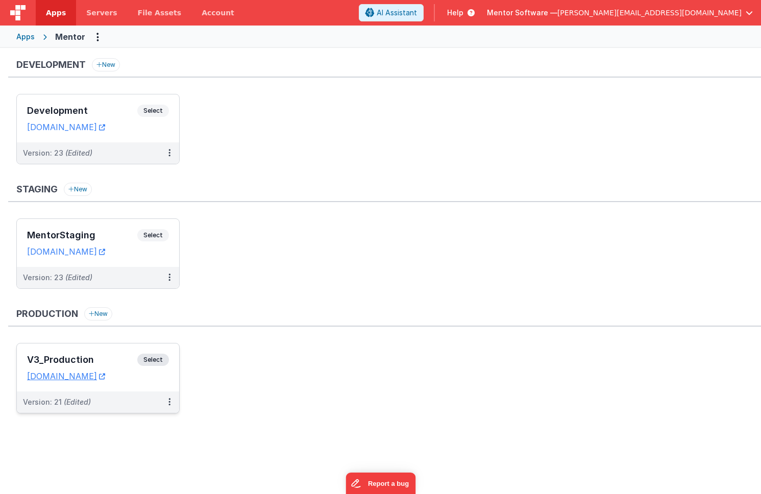
click at [119, 355] on div "V3_Production Select" at bounding box center [98, 362] width 142 height 17
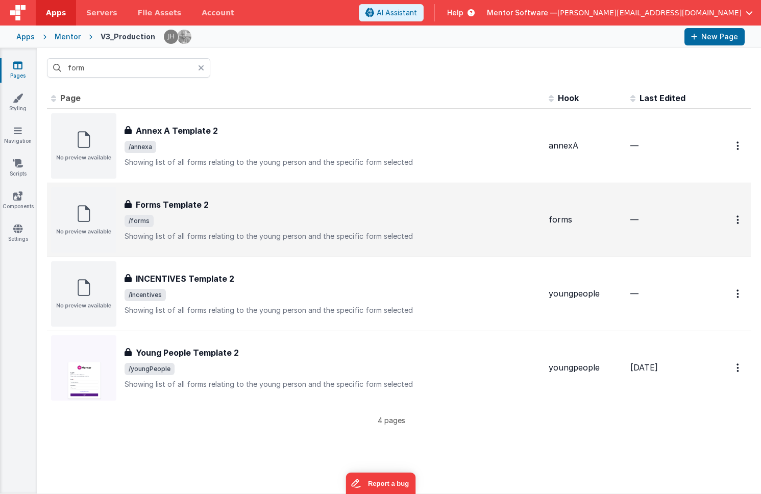
click at [222, 219] on span "/forms" at bounding box center [333, 221] width 416 height 12
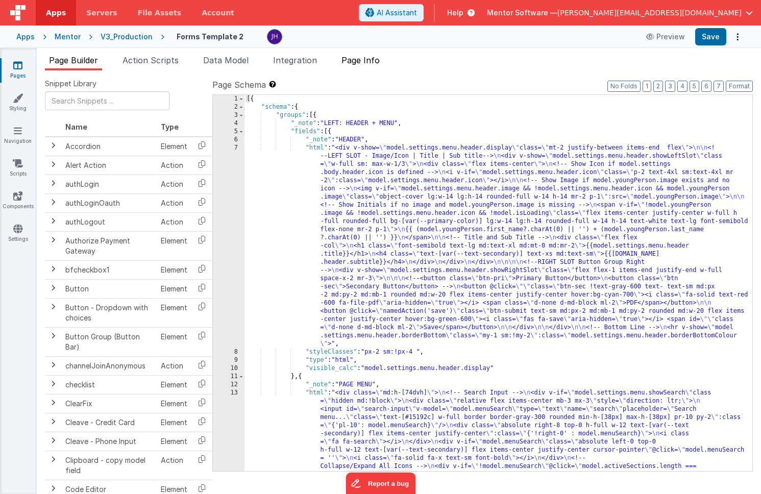
click at [360, 66] on li "Page Info" at bounding box center [360, 62] width 46 height 16
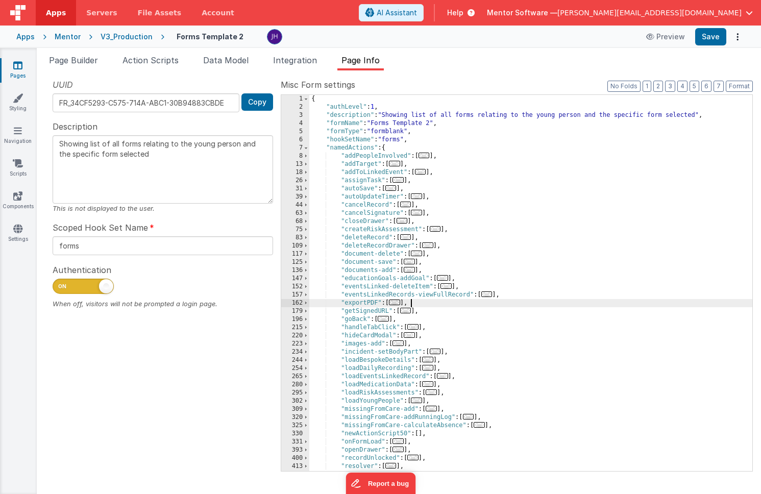
click at [417, 303] on div "{ "authLevel" : 1 , "description" : "Showing list of all forms relating to the …" at bounding box center [530, 291] width 443 height 393
click at [377, 302] on div "{ "authLevel" : 1 , "description" : "Showing list of all forms relating to the …" at bounding box center [530, 291] width 443 height 393
click at [440, 304] on div "{ "authLevel" : 1 , "description" : "Showing list of all forms relating to the …" at bounding box center [530, 291] width 443 height 393
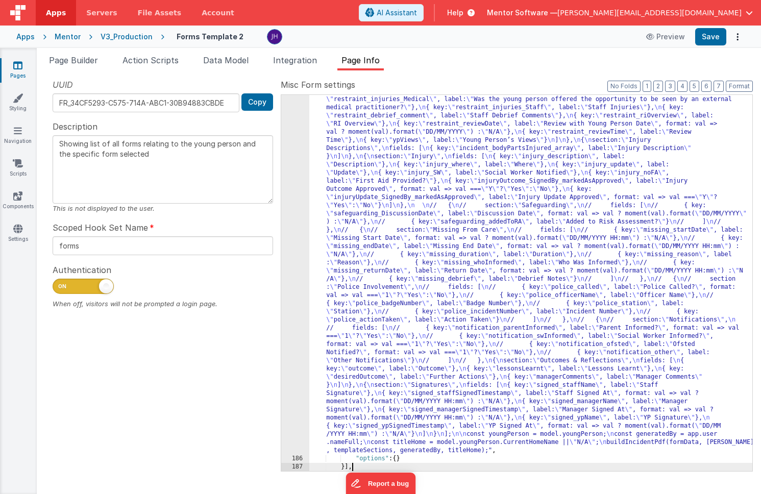
scroll to position [922, 0]
click at [709, 41] on button "Save" at bounding box center [710, 36] width 31 height 17
click at [449, 60] on ul "Page Builder Action Scripts Data Model Integration Page Info" at bounding box center [399, 62] width 724 height 16
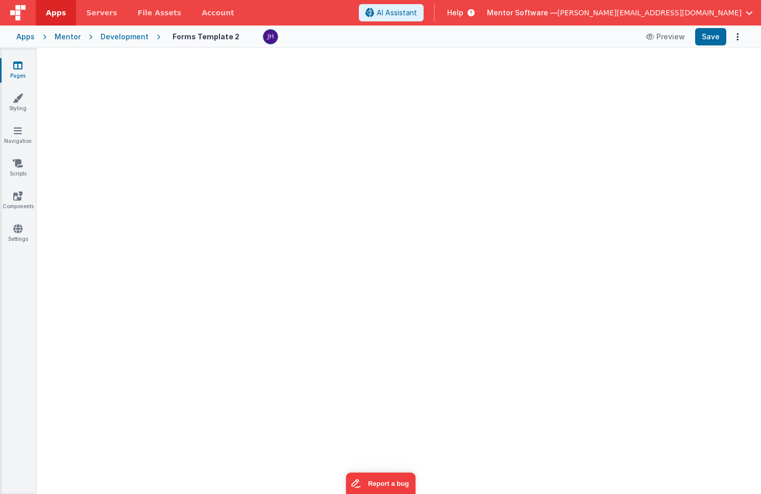
click at [60, 37] on div "Mentor" at bounding box center [68, 37] width 26 height 10
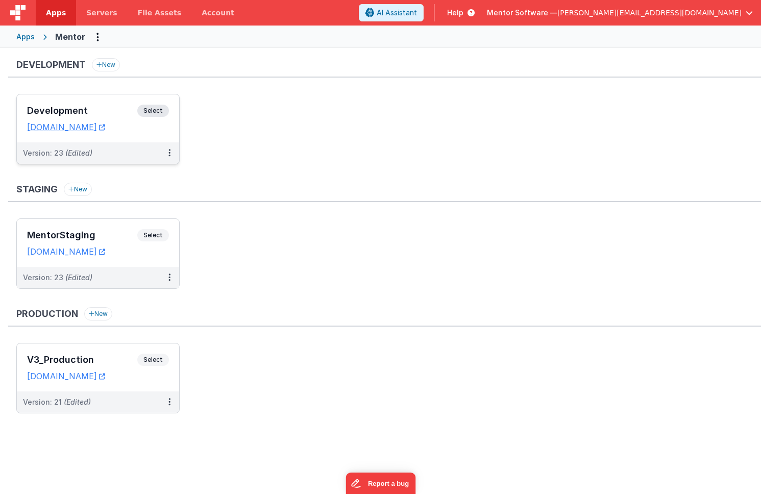
click at [108, 108] on h3 "Development" at bounding box center [82, 111] width 110 height 10
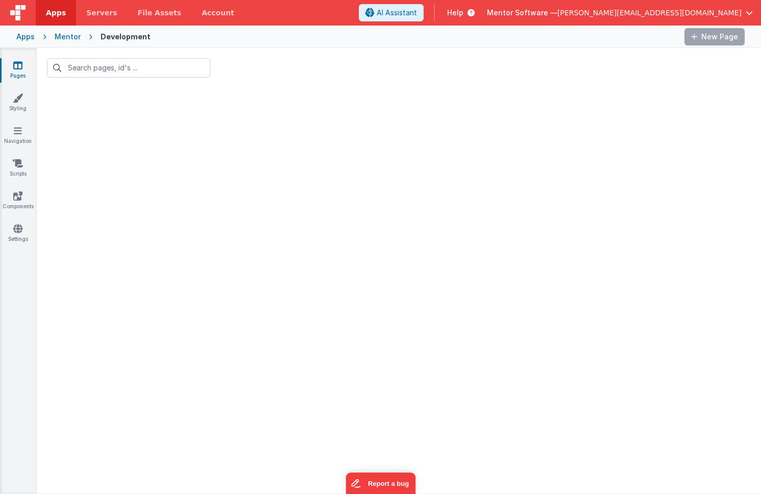
type input "form"
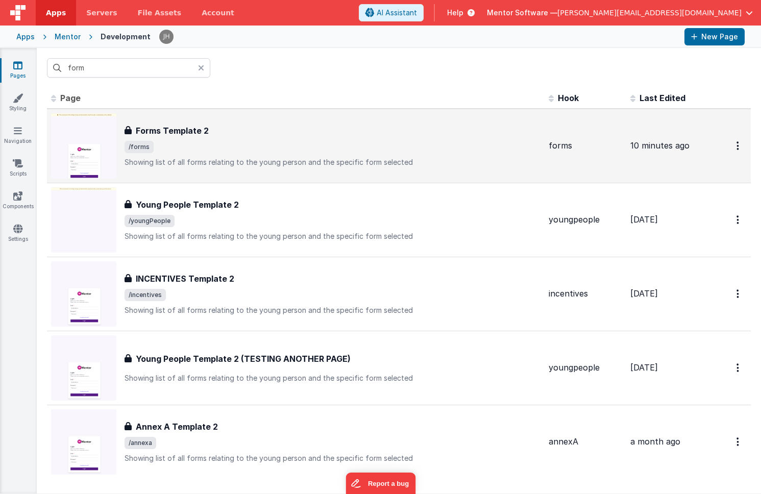
click at [254, 145] on span "/forms" at bounding box center [333, 147] width 416 height 12
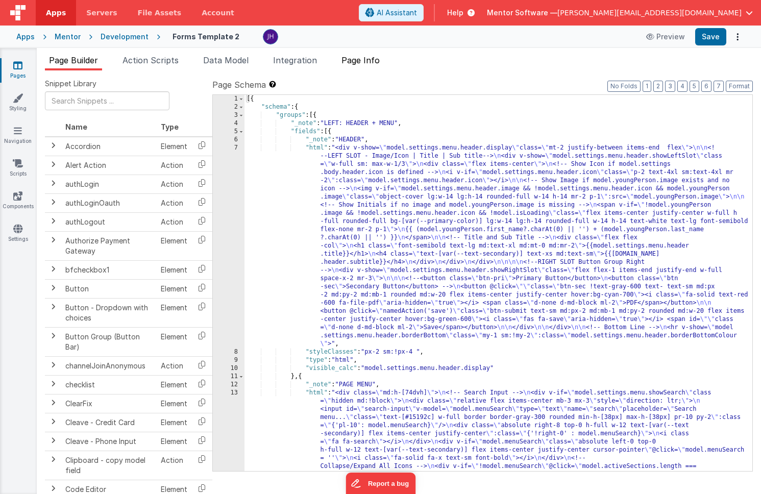
click at [369, 60] on span "Page Info" at bounding box center [361, 60] width 38 height 10
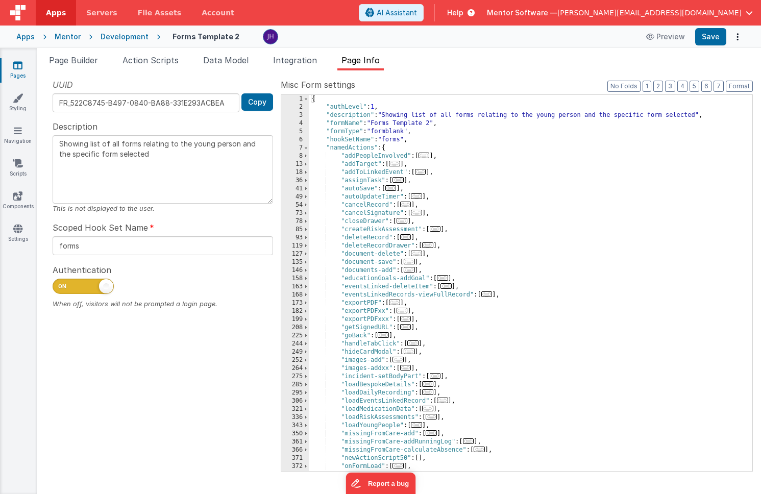
click at [397, 303] on span "..." at bounding box center [394, 303] width 11 height 6
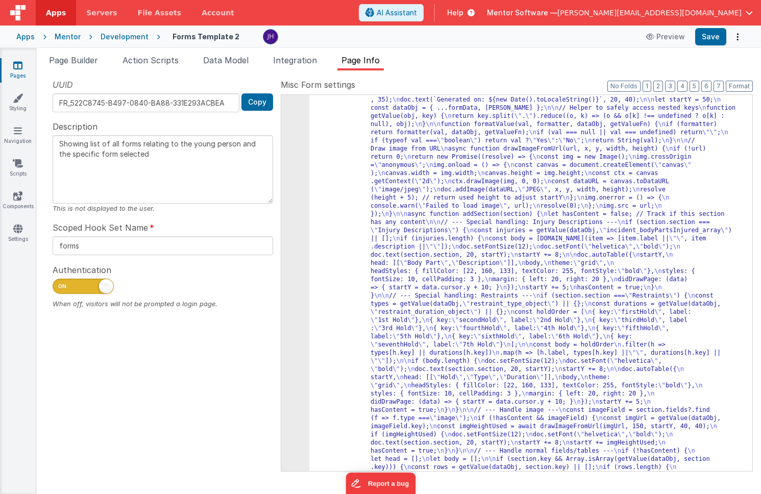
scroll to position [285, 0]
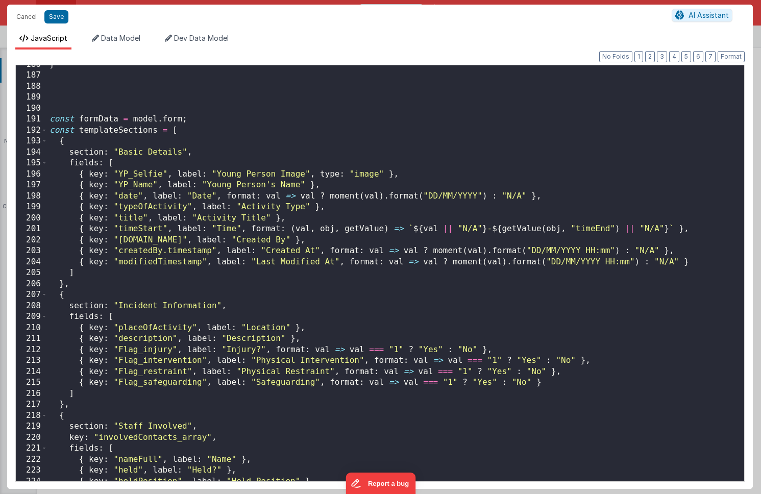
scroll to position [2056, 0]
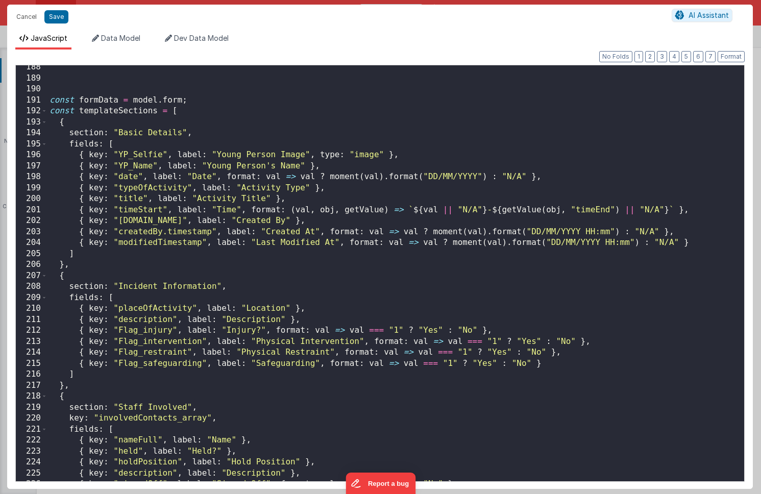
click at [131, 286] on div "const formData = model . form ; const templateSections = [ { section : "Basic D…" at bounding box center [395, 281] width 697 height 438
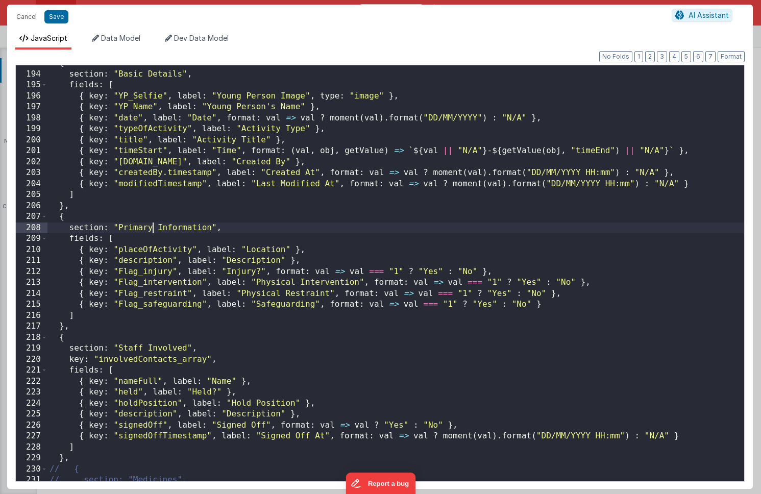
scroll to position [2117, 0]
click at [567, 282] on div "{ section : "Basic Details" , fields : [ { key : "YP_Selfie" , label : "Young P…" at bounding box center [395, 275] width 697 height 438
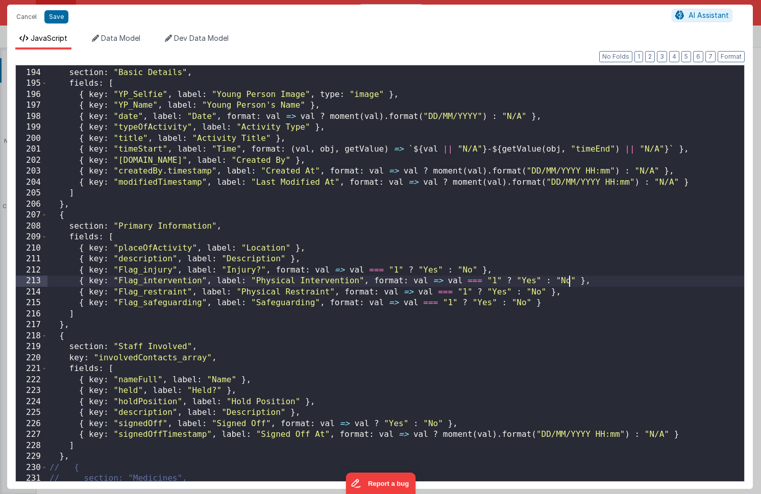
click at [470, 271] on div "{ section : "Basic Details" , fields : [ { key : "YP_Selfie" , label : "Young P…" at bounding box center [395, 275] width 697 height 438
click at [569, 280] on div "{ section : "Basic Details" , fields : [ { key : "YP_Selfie" , label : "Young P…" at bounding box center [395, 275] width 697 height 438
click at [540, 289] on div "{ section : "Basic Details" , fields : [ { key : "YP_Selfie" , label : "Young P…" at bounding box center [395, 275] width 697 height 438
click at [524, 299] on div "{ section : "Basic Details" , fields : [ { key : "YP_Selfie" , label : "Young P…" at bounding box center [395, 275] width 697 height 438
click at [558, 281] on div "{ section : "Basic Details" , fields : [ { key : "YP_Selfie" , label : "Young P…" at bounding box center [395, 275] width 697 height 438
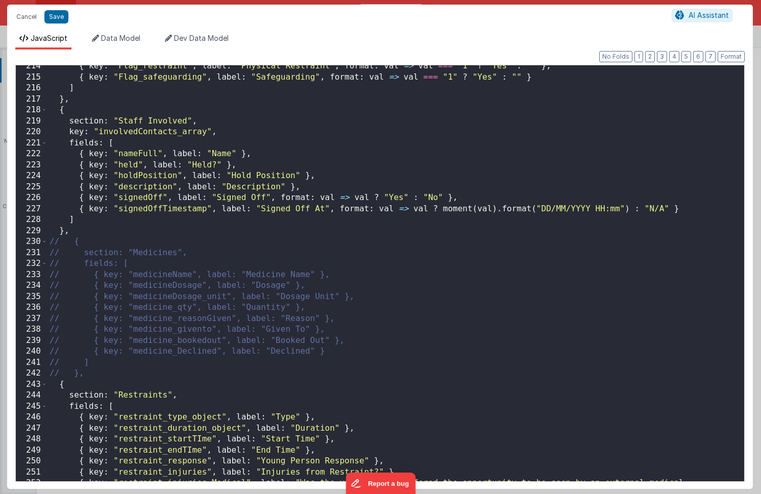
scroll to position [2342, 0]
click at [663, 207] on div "{ key : "Flag_restraint" , label : "Physical Restraint" , format : val => val =…" at bounding box center [395, 285] width 697 height 449
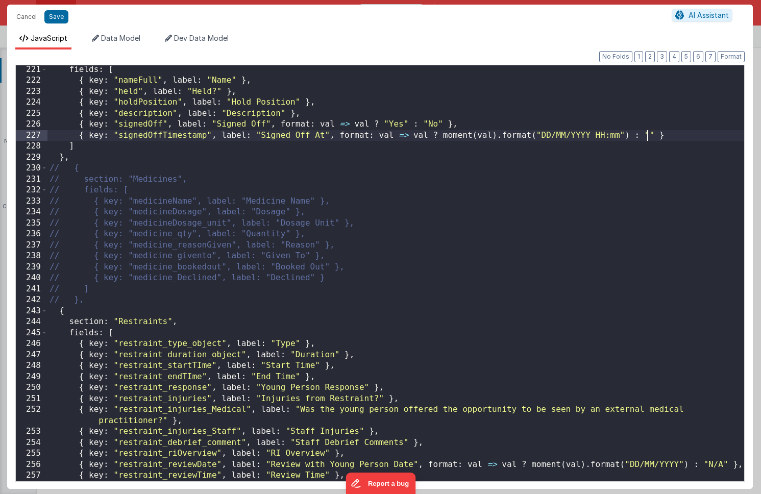
scroll to position [2421, 0]
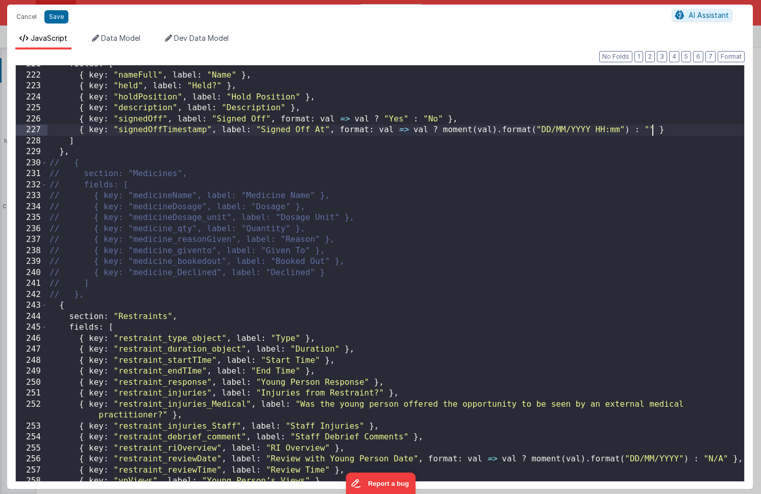
click at [653, 128] on div "fields : [ { key : "nameFull" , label : "Name" } , { key : "held" , label : "He…" at bounding box center [395, 278] width 697 height 438
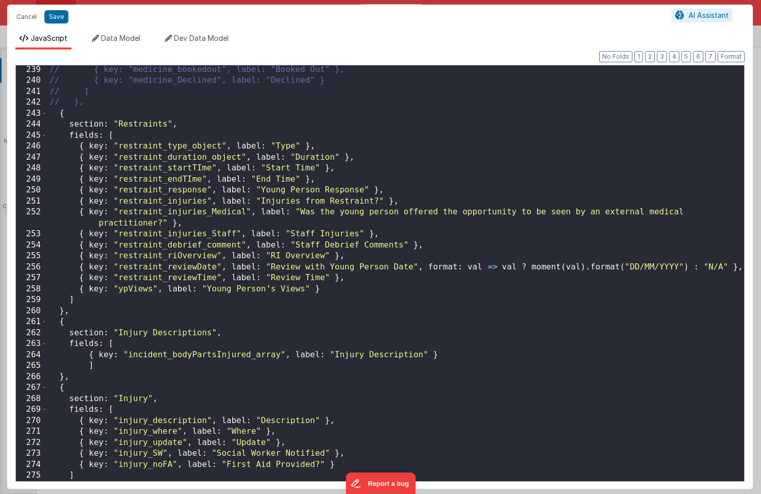
scroll to position [2614, 0]
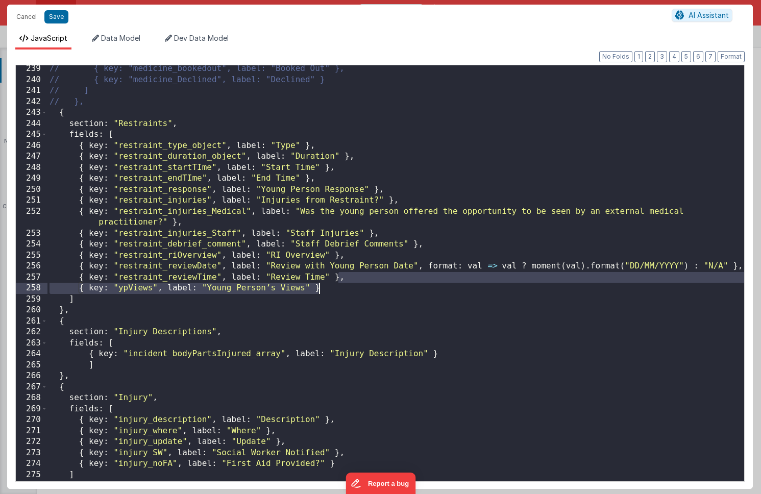
drag, startPoint x: 339, startPoint y: 277, endPoint x: 340, endPoint y: 286, distance: 9.7
click at [340, 286] on div "// { key: "medicine_bookedout", label: "Booked Out" }, // { key: "medicine_Decl…" at bounding box center [395, 282] width 697 height 438
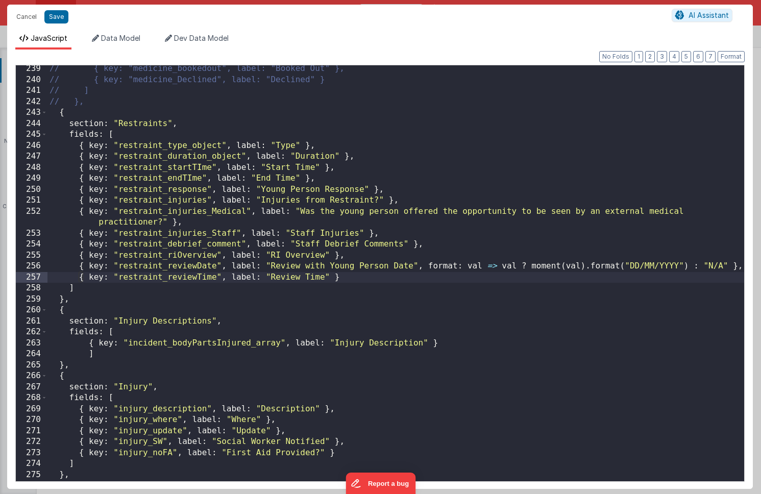
scroll to position [2628, 0]
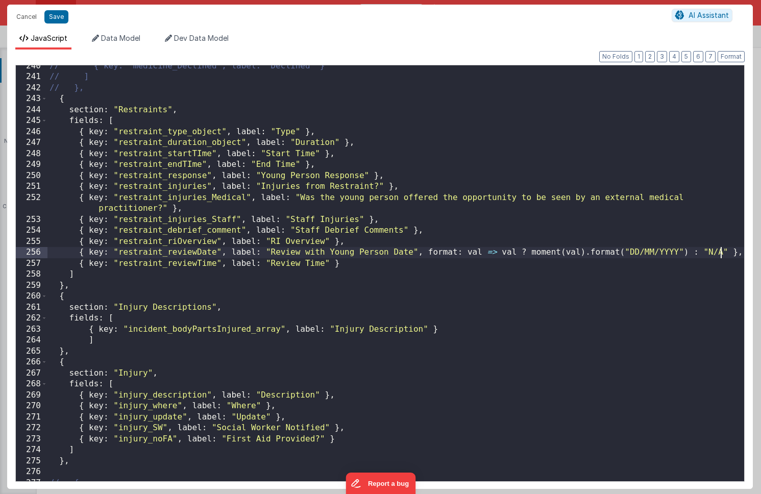
click at [722, 251] on div "// { key: "medicine_Declined", label: "Declined" } // ] // }, { section : "Rest…" at bounding box center [395, 280] width 697 height 438
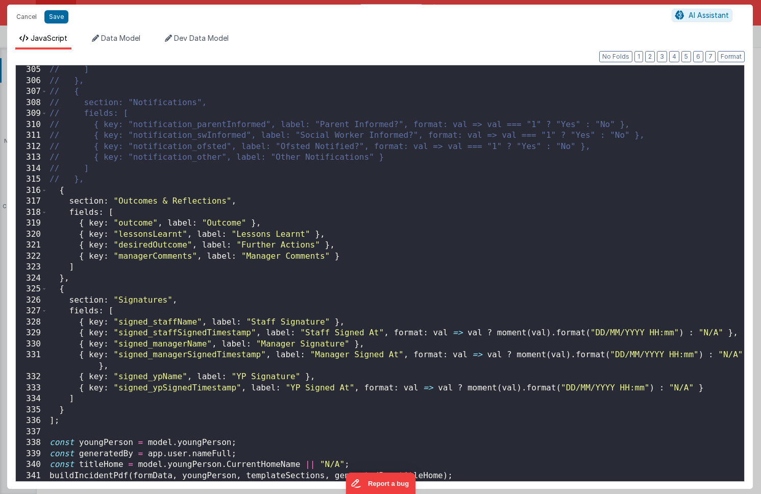
scroll to position [3348, 0]
click at [356, 259] on div "// ] // }, // { // section: "Notifications", // fields: [ // { key: "notificati…" at bounding box center [395, 283] width 697 height 438
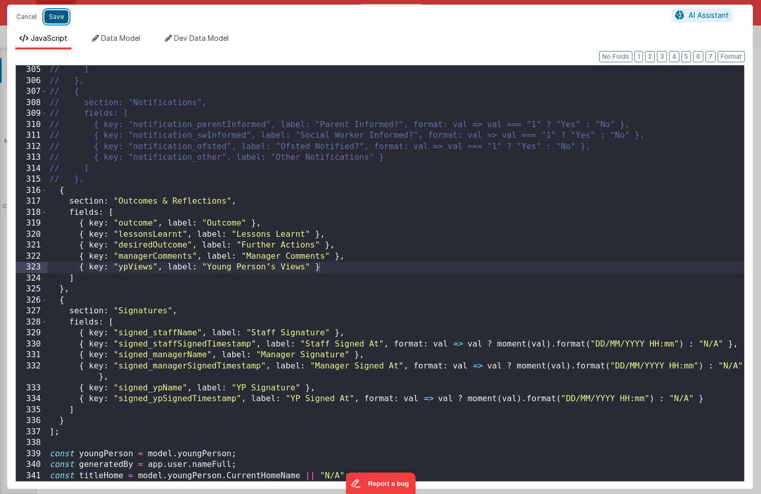
click at [59, 16] on button "Save" at bounding box center [56, 16] width 24 height 13
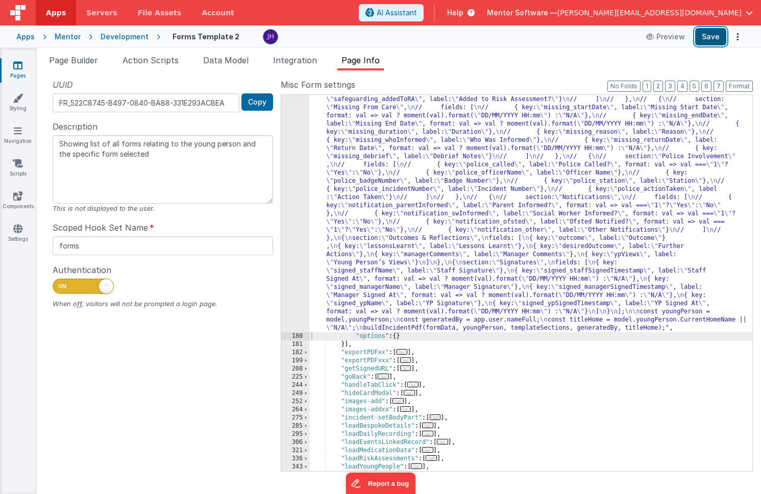
click at [712, 38] on button "Save" at bounding box center [710, 36] width 31 height 17
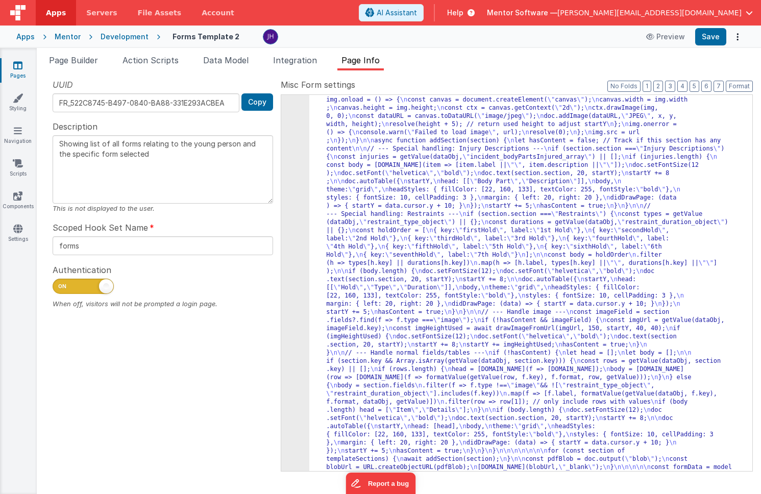
scroll to position [0, 0]
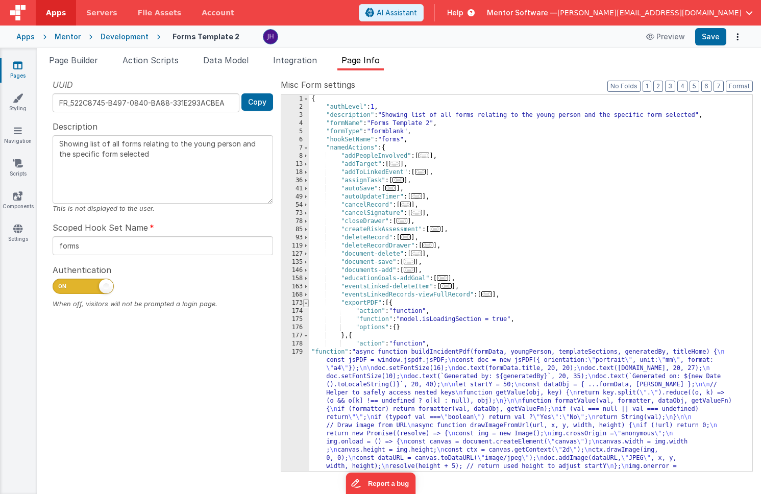
click at [307, 303] on span at bounding box center [306, 303] width 6 height 8
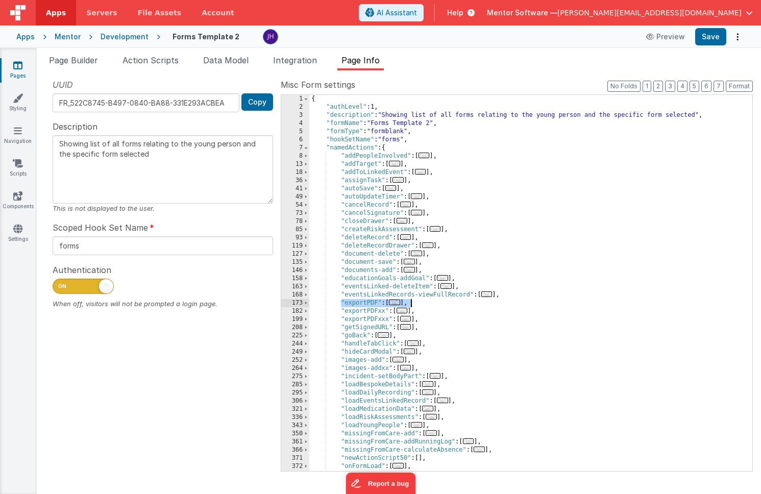
drag, startPoint x: 341, startPoint y: 301, endPoint x: 413, endPoint y: 302, distance: 72.0
click at [413, 302] on div "{ "authLevel" : 1 , "description" : "Showing list of all forms relating to the …" at bounding box center [530, 291] width 443 height 393
click at [63, 35] on div "Mentor" at bounding box center [68, 37] width 26 height 10
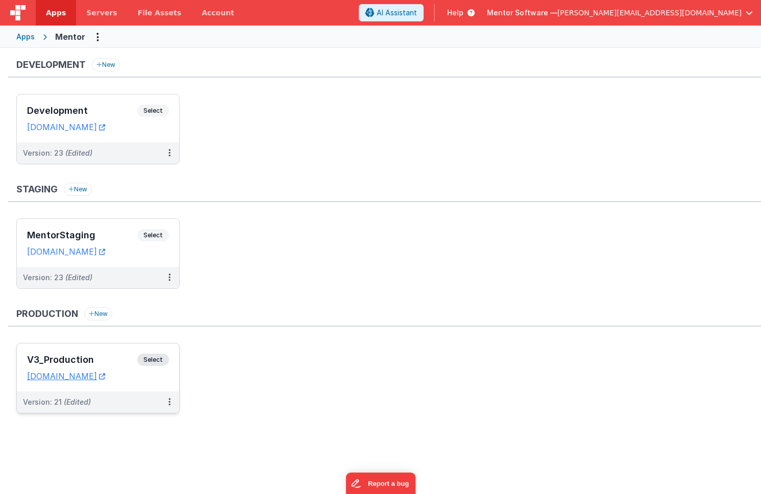
click at [116, 350] on div "V3_Production Select URLs homes.mentorsoftware.co.uk" at bounding box center [98, 368] width 162 height 48
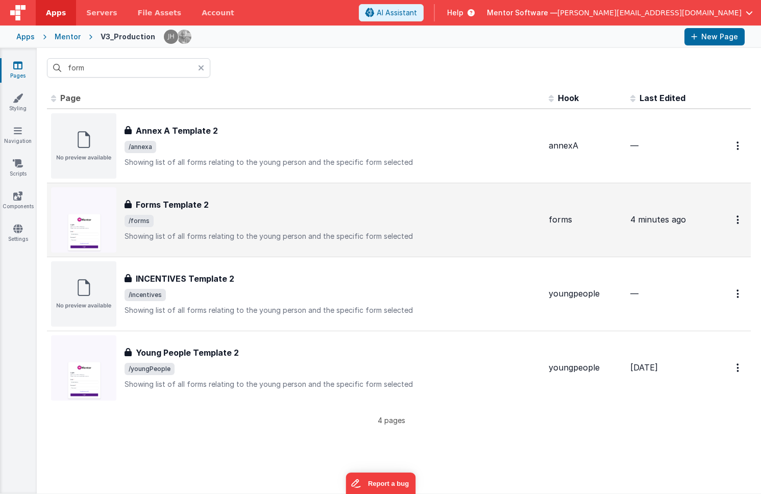
click at [235, 218] on span "/forms" at bounding box center [333, 221] width 416 height 12
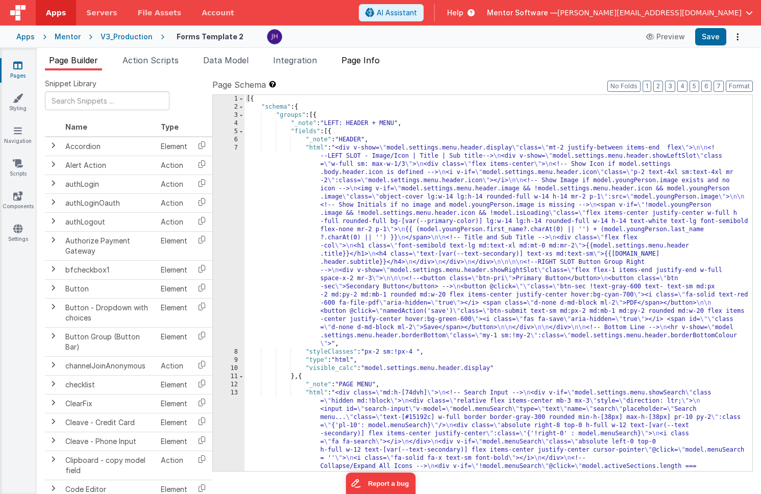
click at [373, 59] on span "Page Info" at bounding box center [361, 60] width 38 height 10
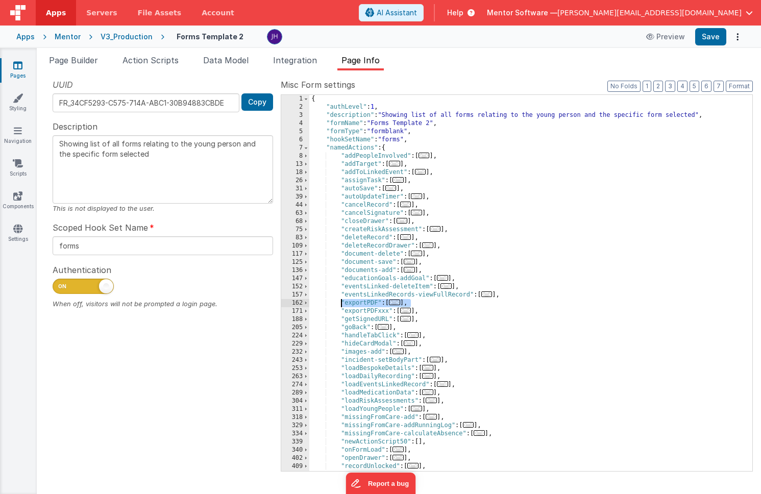
drag, startPoint x: 411, startPoint y: 302, endPoint x: 342, endPoint y: 301, distance: 69.4
click at [341, 301] on div "{ "authLevel" : 1 , "description" : "Showing list of all forms relating to the …" at bounding box center [530, 291] width 443 height 393
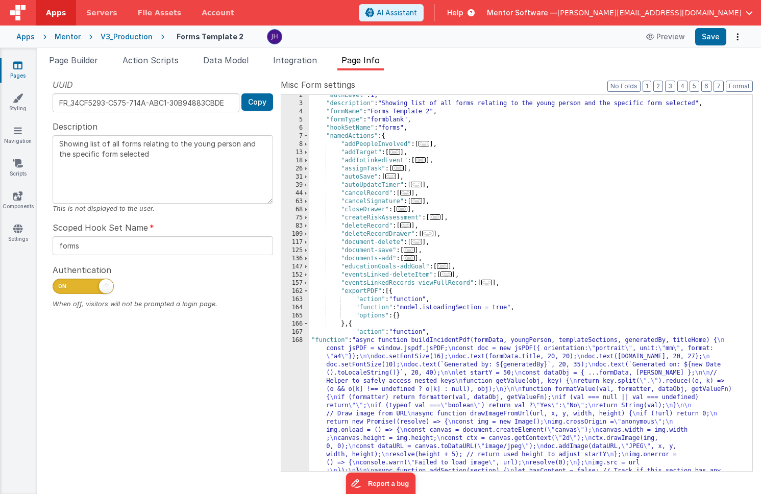
scroll to position [3, 0]
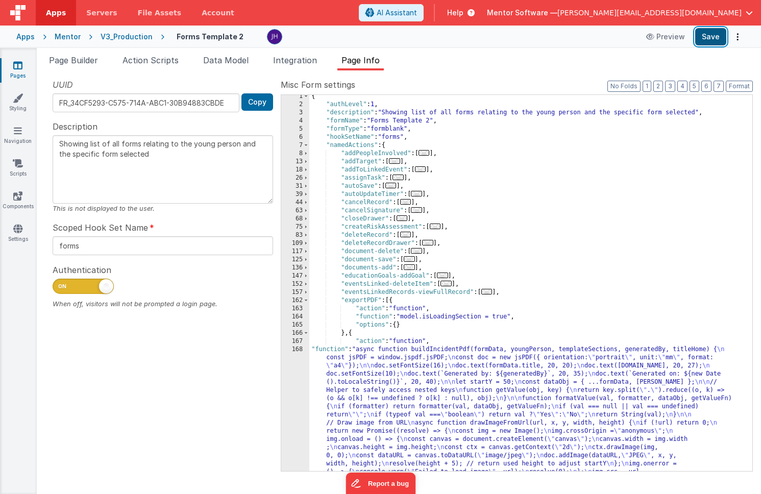
click at [710, 39] on button "Save" at bounding box center [710, 36] width 31 height 17
click at [304, 300] on span at bounding box center [306, 301] width 6 height 8
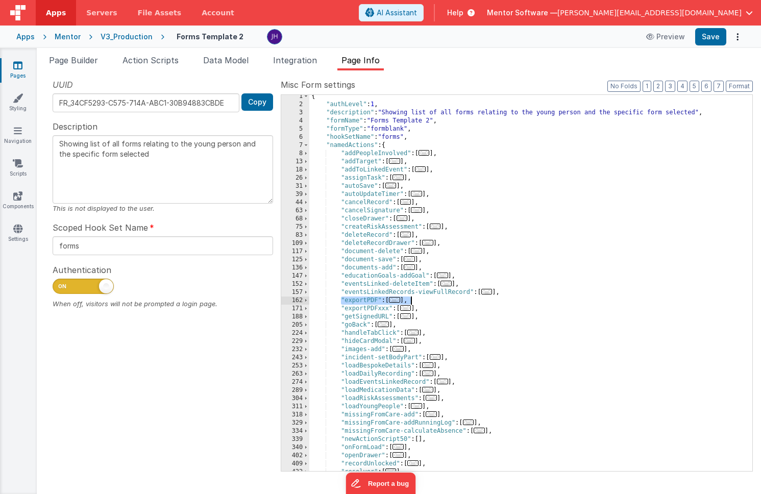
drag, startPoint x: 341, startPoint y: 299, endPoint x: 421, endPoint y: 299, distance: 80.7
click at [421, 299] on div "{ "authLevel" : 1 , "description" : "Showing list of all forms relating to the …" at bounding box center [530, 288] width 443 height 393
click at [61, 38] on div "Mentor" at bounding box center [68, 37] width 26 height 10
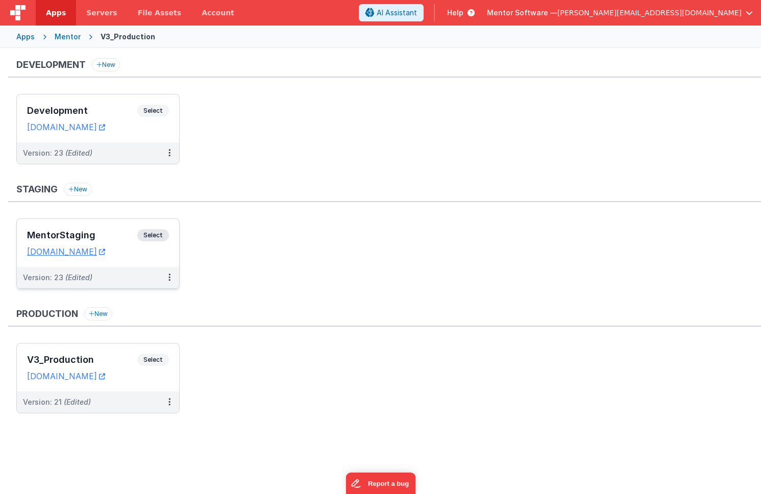
click at [100, 225] on div "MentorStaging Select URLs mentorstaging.fmbetterforms.com" at bounding box center [98, 243] width 162 height 48
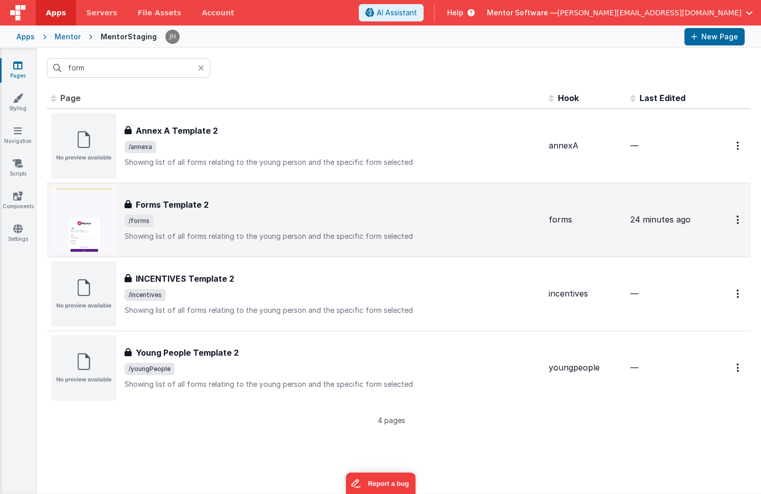
click at [227, 215] on span "/forms" at bounding box center [333, 221] width 416 height 12
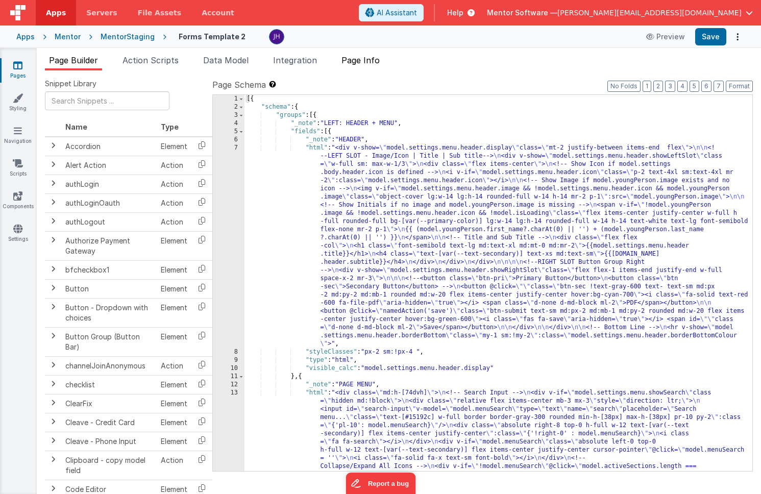
click at [368, 59] on span "Page Info" at bounding box center [361, 60] width 38 height 10
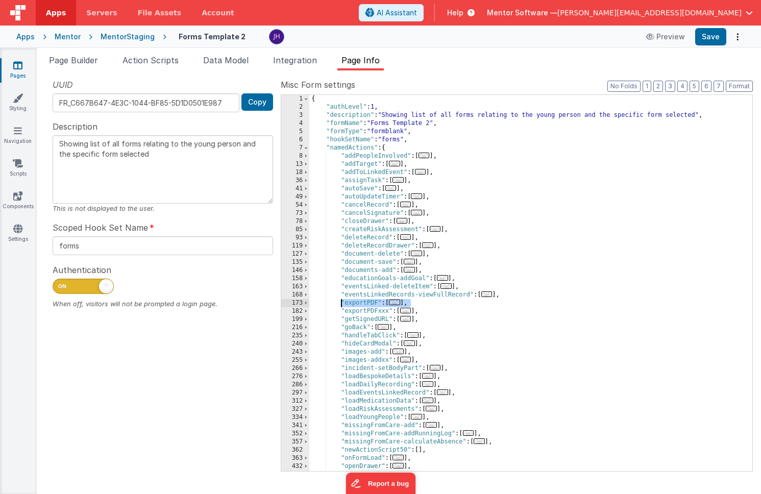
drag, startPoint x: 412, startPoint y: 303, endPoint x: 343, endPoint y: 302, distance: 69.4
click at [343, 302] on div "{ "authLevel" : 1 , "description" : "Showing list of all forms relating to the …" at bounding box center [530, 291] width 443 height 393
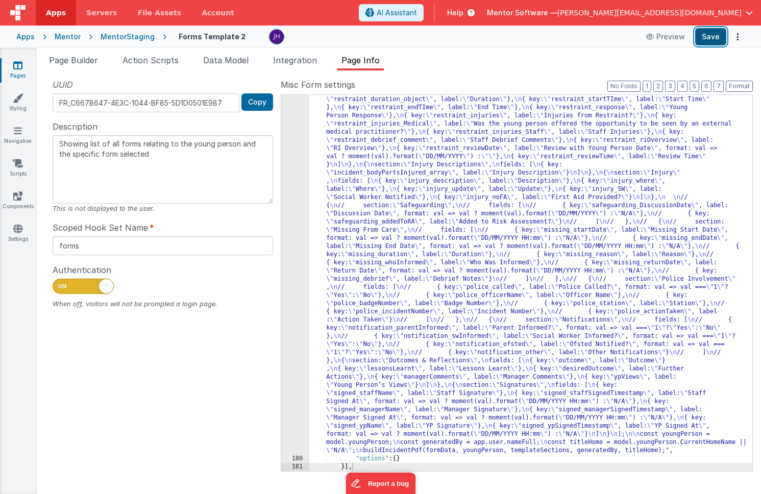
click at [709, 38] on button "Save" at bounding box center [710, 36] width 31 height 17
click at [66, 34] on div "Mentor" at bounding box center [68, 37] width 26 height 10
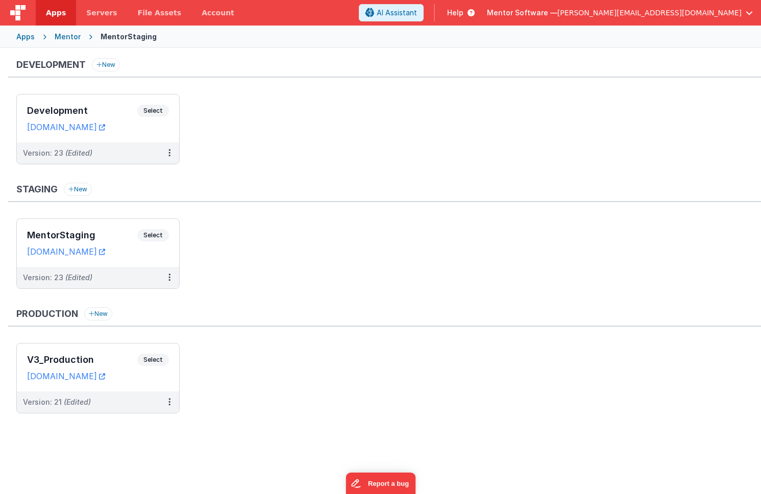
click at [273, 308] on div "Production New" at bounding box center [384, 316] width 753 height 19
click at [112, 354] on div "V3_Production Select URLs homes.mentorsoftware.co.uk" at bounding box center [98, 368] width 162 height 48
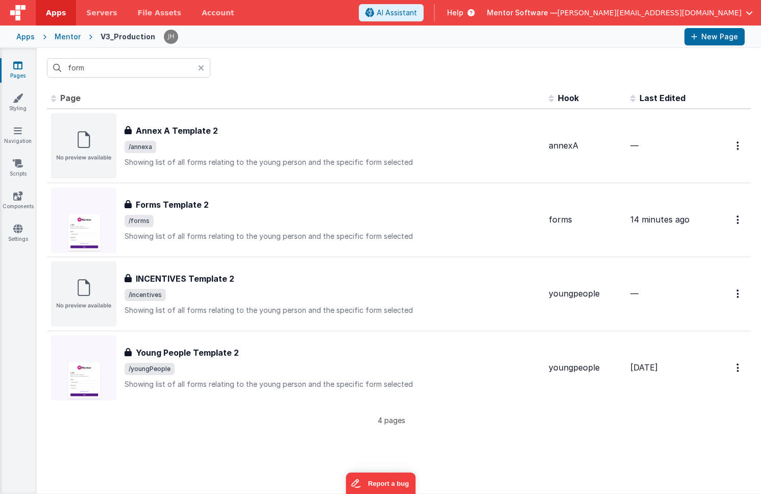
click at [202, 68] on icon at bounding box center [201, 68] width 6 height 8
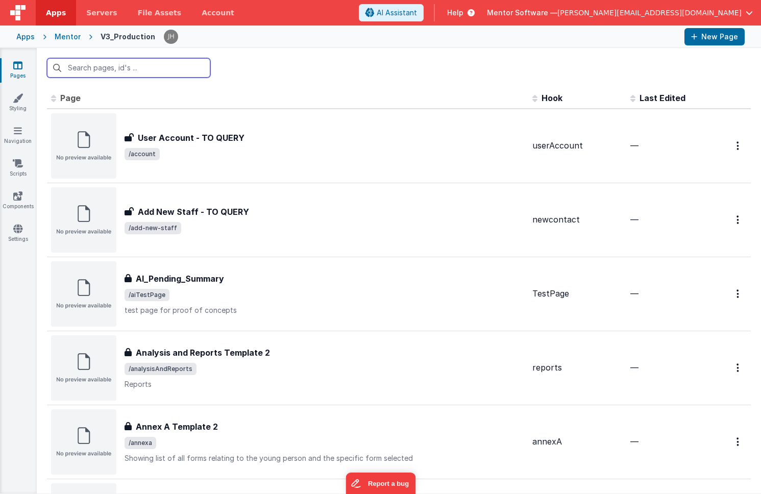
click at [163, 70] on input "text" at bounding box center [128, 67] width 163 height 19
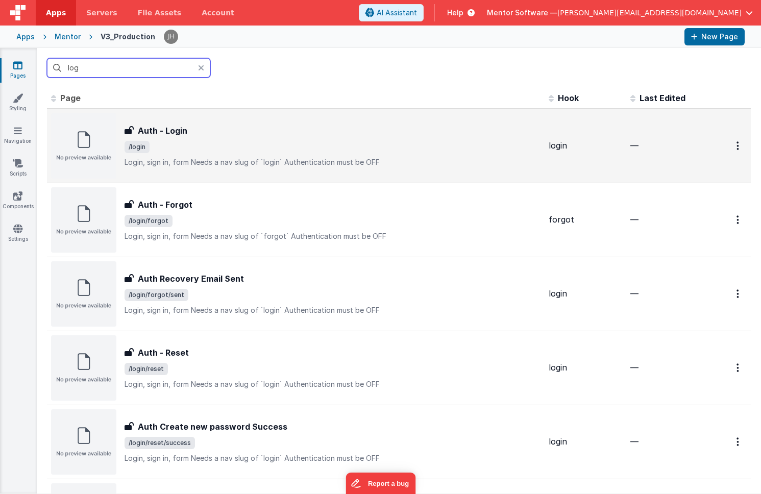
type input "log"
click at [195, 138] on div "Auth - Login Auth - Login /login Login, sign in, formNeeds a nav slug of `logi…" at bounding box center [333, 146] width 416 height 43
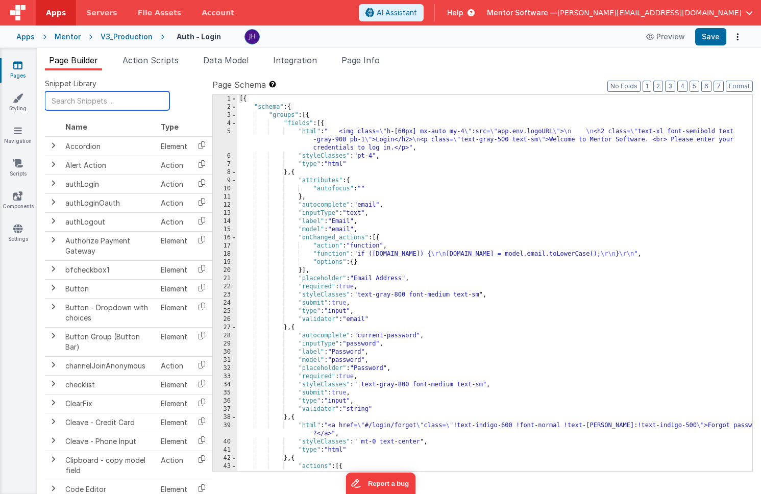
click at [104, 103] on input "text" at bounding box center [107, 100] width 125 height 19
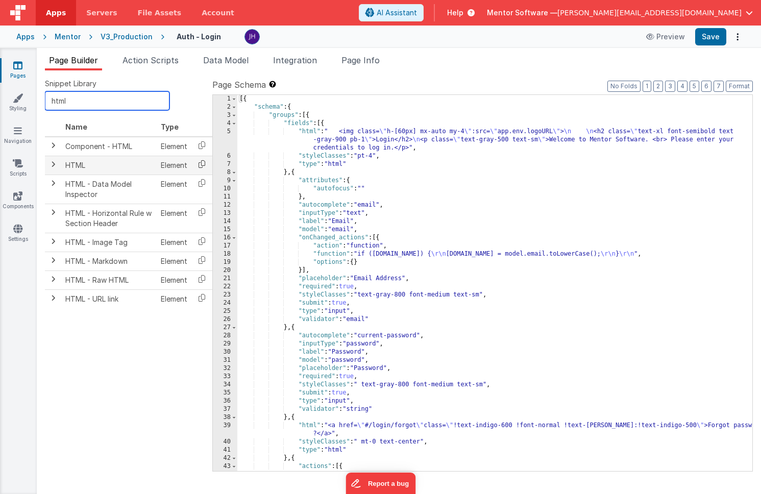
type input "html"
click at [201, 165] on icon at bounding box center [201, 164] width 21 height 16
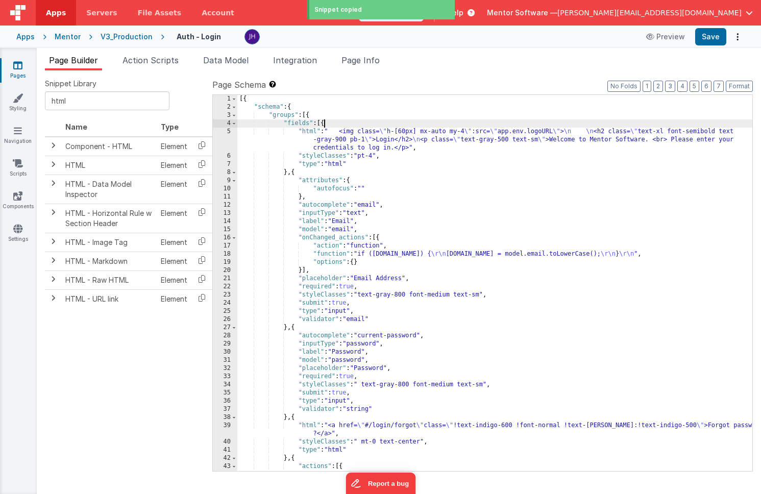
click at [325, 123] on div "[{ "schema" : { "groups" : [{ "fields" : [{ "html" : " <img class= \" h-[60px] …" at bounding box center [494, 291] width 515 height 393
paste textarea
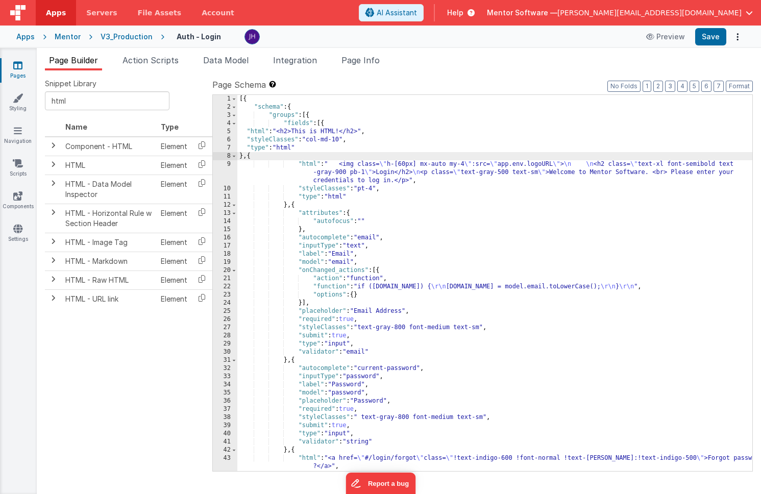
click at [230, 132] on div "5" at bounding box center [225, 132] width 25 height 8
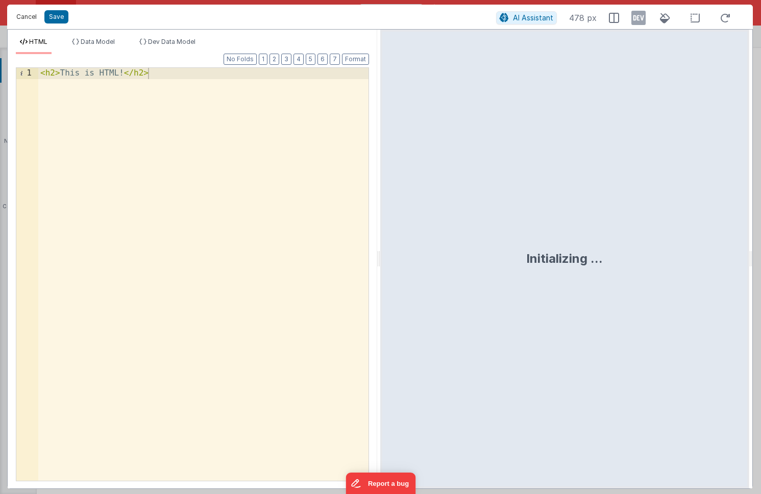
click at [28, 15] on button "Cancel" at bounding box center [26, 17] width 31 height 14
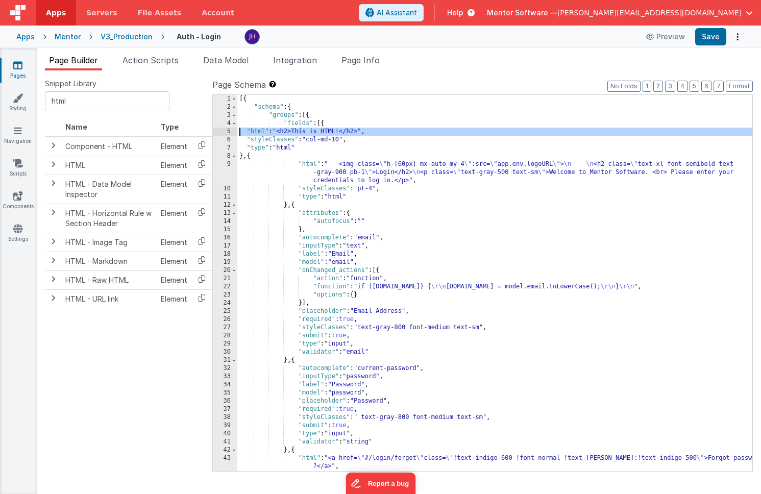
click at [337, 133] on div "[{ "schema" : { "groups" : [{ "fields" : [{ "html" : "<h2>This is HTML!</h2>" ,…" at bounding box center [494, 291] width 515 height 393
click at [232, 132] on div "5" at bounding box center [225, 132] width 25 height 8
click at [229, 131] on div "5" at bounding box center [225, 132] width 25 height 8
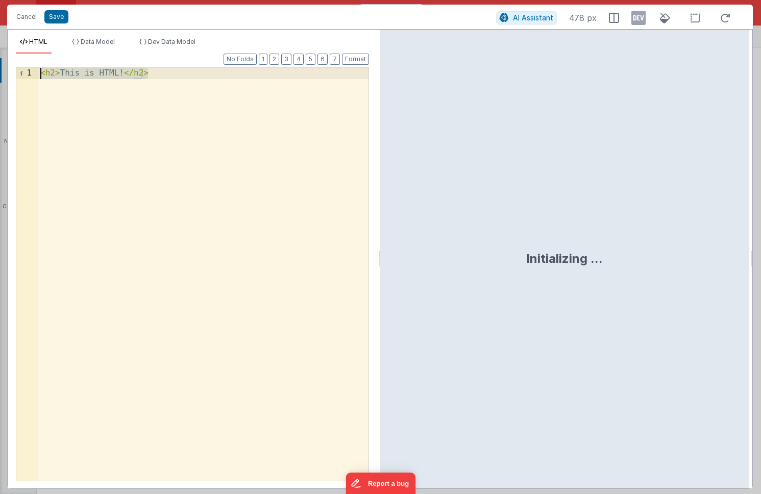
drag, startPoint x: 162, startPoint y: 100, endPoint x: 14, endPoint y: 52, distance: 156.1
click at [14, 52] on div "HTML Data Model Dev Data Model Format 7 6 5 4 3 2 1 No Folds 1 < h2 > This is H…" at bounding box center [193, 263] width 370 height 451
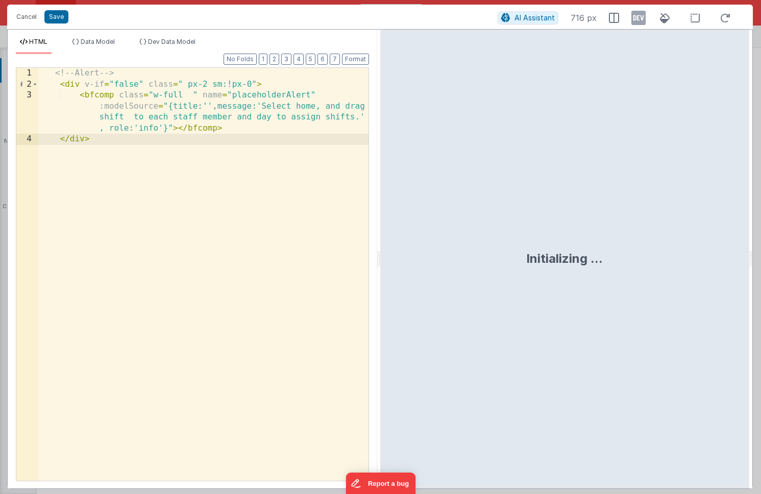
click at [207, 107] on div "<!-- Alert --> < div v-if = "false" class = " px-2 sm:!px-0" > < bfcomp class =…" at bounding box center [203, 285] width 330 height 435
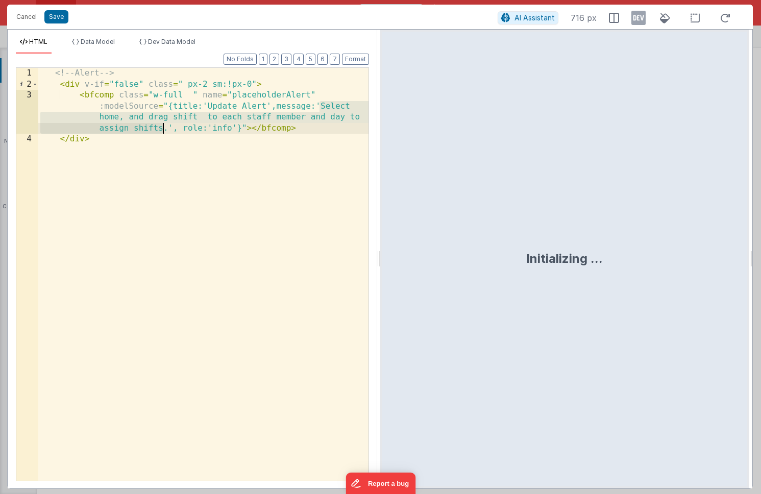
drag, startPoint x: 321, startPoint y: 105, endPoint x: 164, endPoint y: 130, distance: 159.2
click at [164, 130] on div "<!-- Alert --> < div v-if = "false" class = " px-2 sm:!px-0" > < bfcomp class =…" at bounding box center [203, 285] width 330 height 435
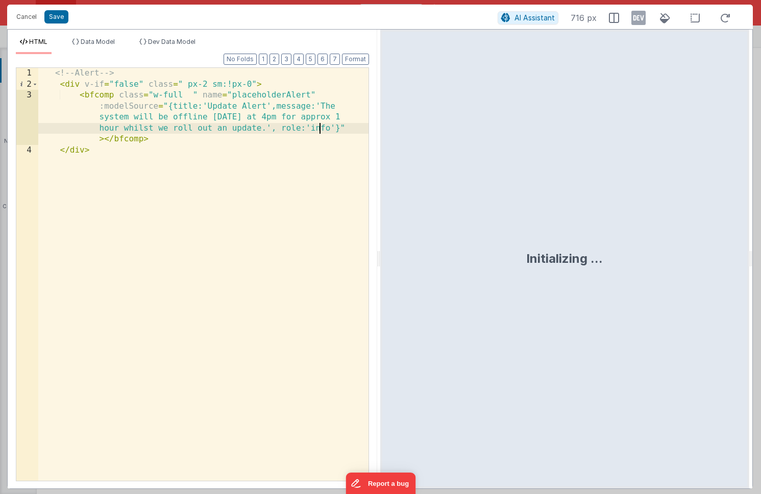
click at [319, 130] on div "<!-- Alert --> < div v-if = "false" class = " px-2 sm:!px-0" > < bfcomp class =…" at bounding box center [203, 285] width 330 height 435
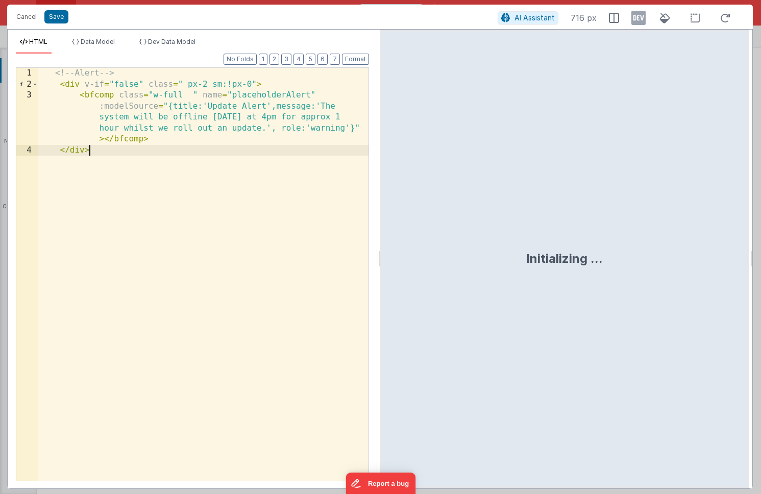
click at [246, 171] on div "<!-- Alert --> < div v-if = "false" class = " px-2 sm:!px-0" > < bfcomp class =…" at bounding box center [203, 285] width 330 height 435
click at [56, 17] on button "Save" at bounding box center [56, 16] width 24 height 13
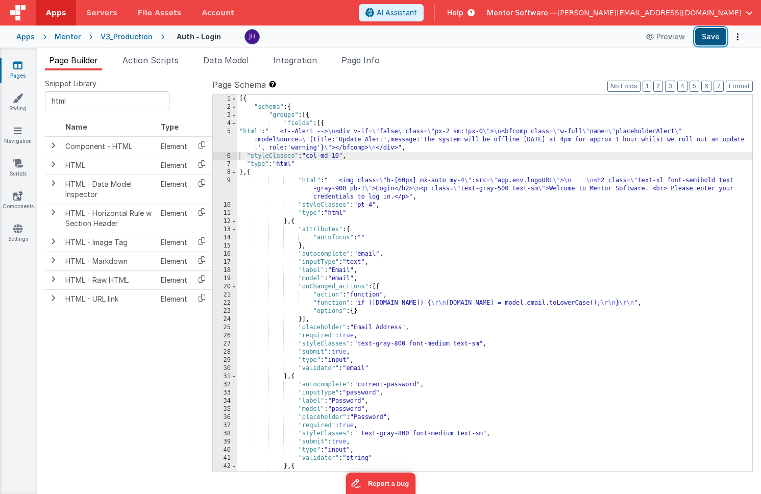
click at [706, 36] on button "Save" at bounding box center [710, 36] width 31 height 17
click at [359, 129] on div "[{ "schema" : { "groups" : [{ "fields" : [{ "html" : " <!--Alert --> \n <div v-…" at bounding box center [494, 295] width 515 height 401
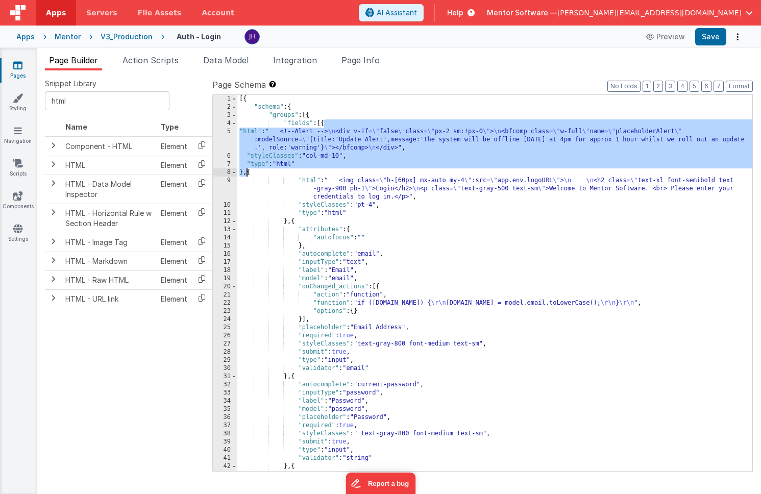
drag, startPoint x: 324, startPoint y: 125, endPoint x: 247, endPoint y: 168, distance: 89.2
click at [246, 168] on div "[{ "schema" : { "groups" : [{ "fields" : [{ "html" : " <!--Alert --> \n <div v-…" at bounding box center [494, 295] width 515 height 401
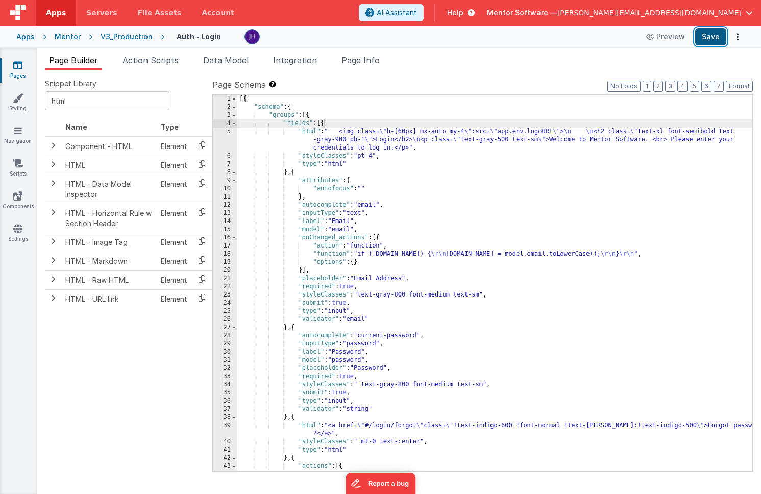
click at [708, 41] on button "Save" at bounding box center [710, 36] width 31 height 17
click at [709, 36] on button "Save" at bounding box center [710, 36] width 31 height 17
click at [235, 124] on span at bounding box center [234, 123] width 6 height 8
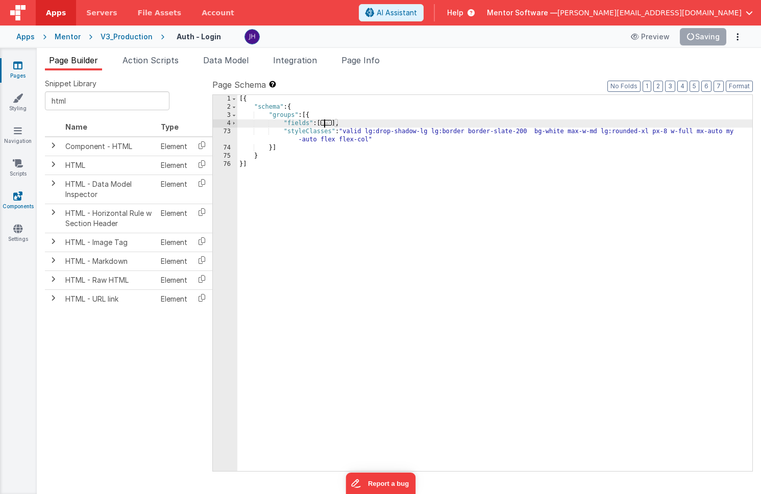
click at [20, 202] on link "Components" at bounding box center [17, 201] width 37 height 20
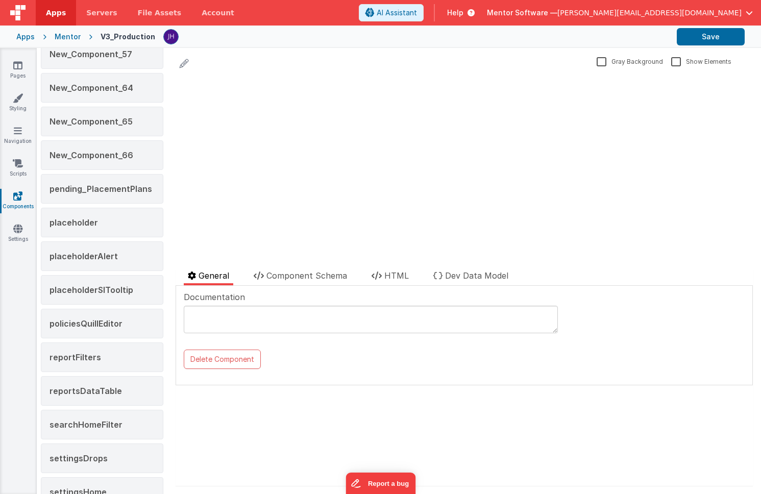
scroll to position [646, 0]
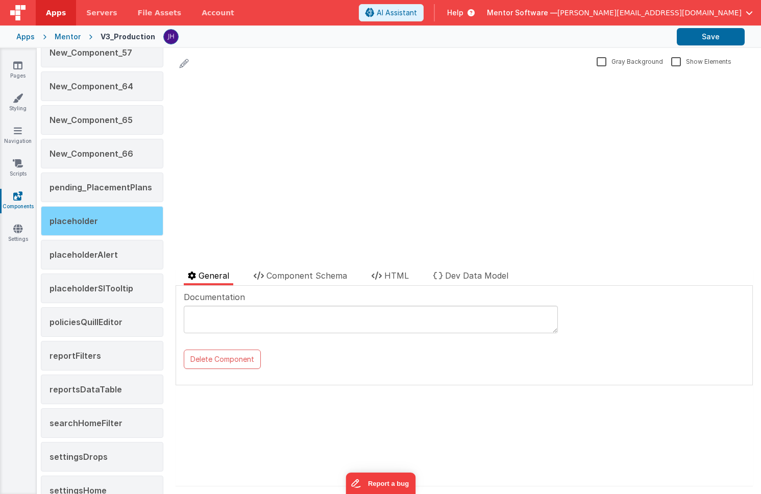
click at [109, 221] on div "placeholder" at bounding box center [102, 221] width 123 height 30
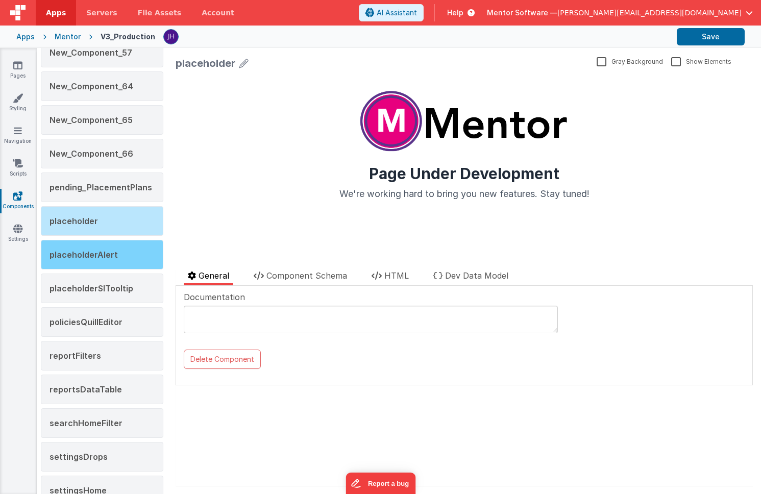
click at [102, 252] on span "placeholderAlert" at bounding box center [84, 255] width 68 height 10
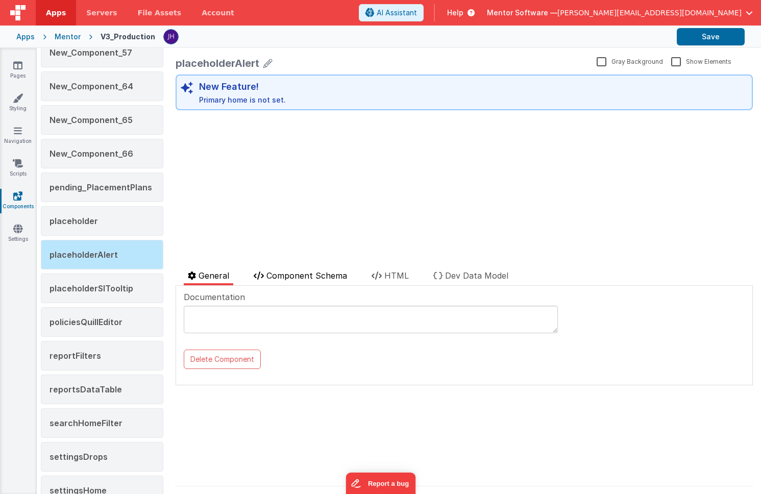
click at [305, 273] on span "Component Schema" at bounding box center [306, 276] width 81 height 10
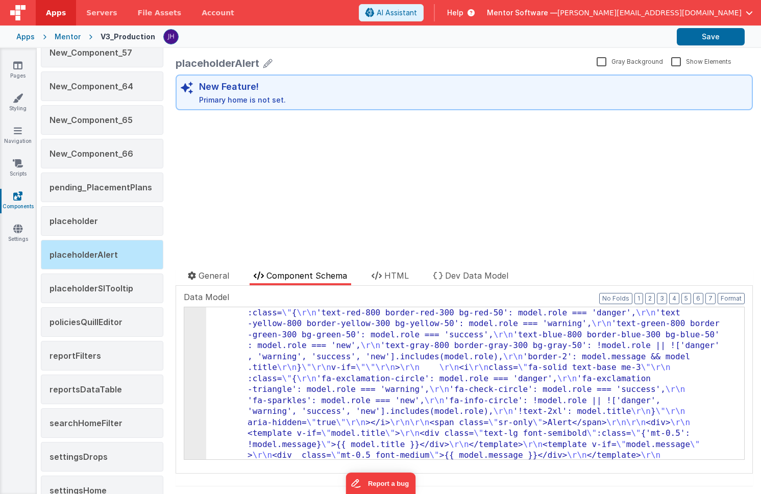
scroll to position [0, 0]
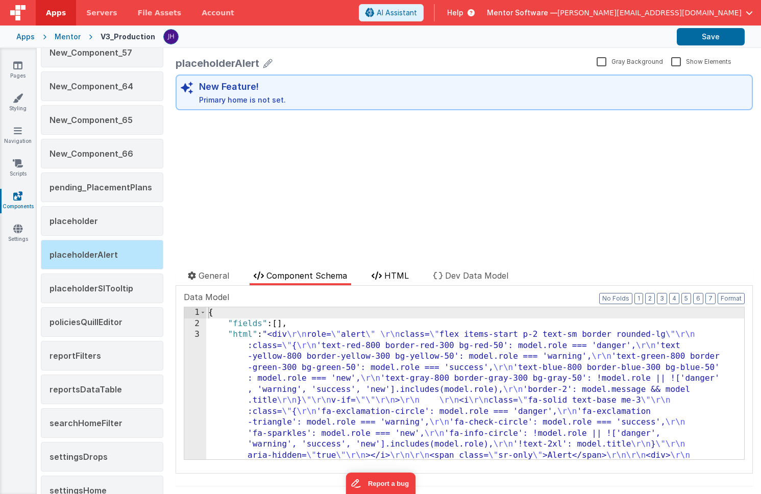
click at [399, 278] on span "HTML" at bounding box center [396, 276] width 25 height 10
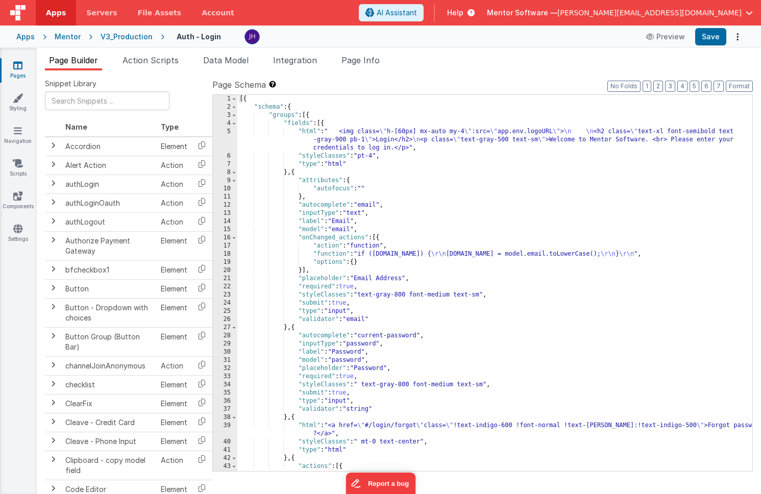
click at [454, 167] on div "[{ "schema" : { "groups" : [{ "fields" : [{ "html" : " <img class= \" h-[60px] …" at bounding box center [494, 291] width 515 height 393
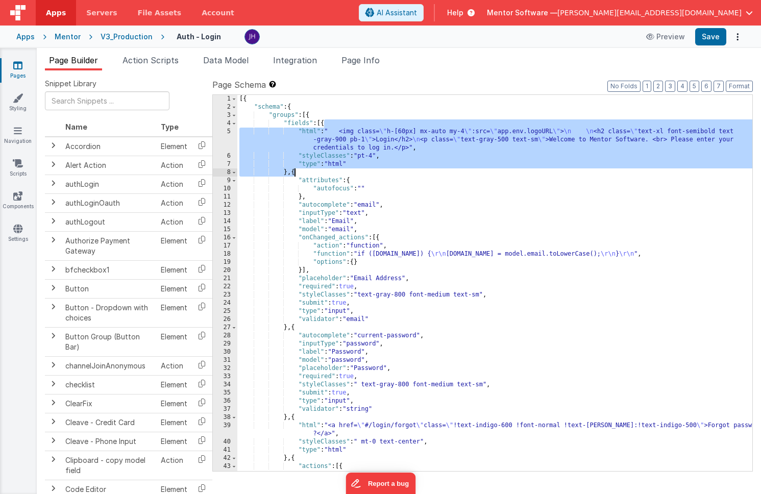
drag, startPoint x: 324, startPoint y: 124, endPoint x: 294, endPoint y: 168, distance: 54.1
click at [294, 168] on div "[{ "schema" : { "groups" : [{ "fields" : [{ "html" : " <img class= \" h-[60px] …" at bounding box center [494, 291] width 515 height 393
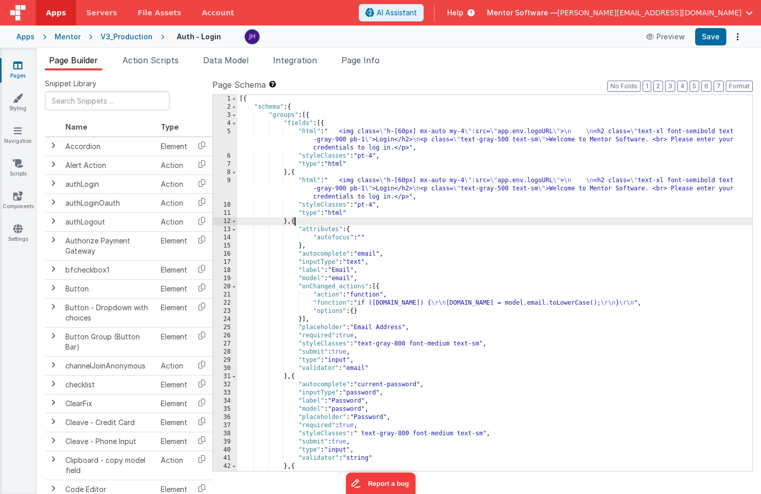
click at [375, 187] on div "[{ "schema" : { "groups" : [{ "fields" : [{ "html" : " <img class= \" h-[60px] …" at bounding box center [494, 295] width 515 height 401
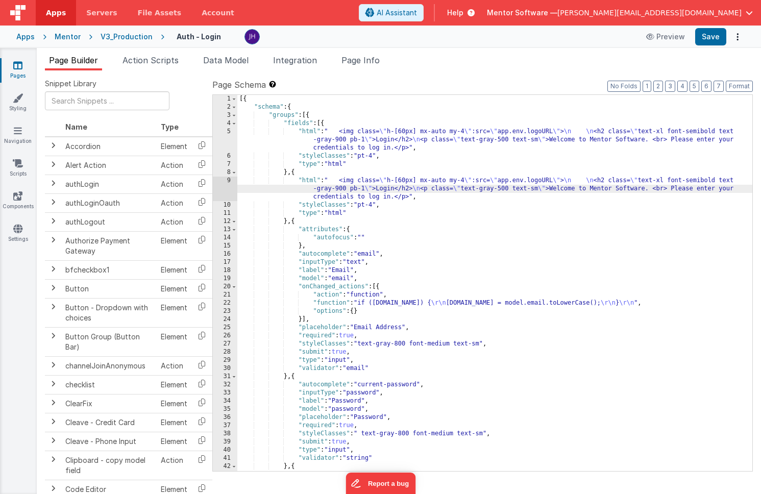
click at [227, 189] on div "9" at bounding box center [225, 189] width 25 height 25
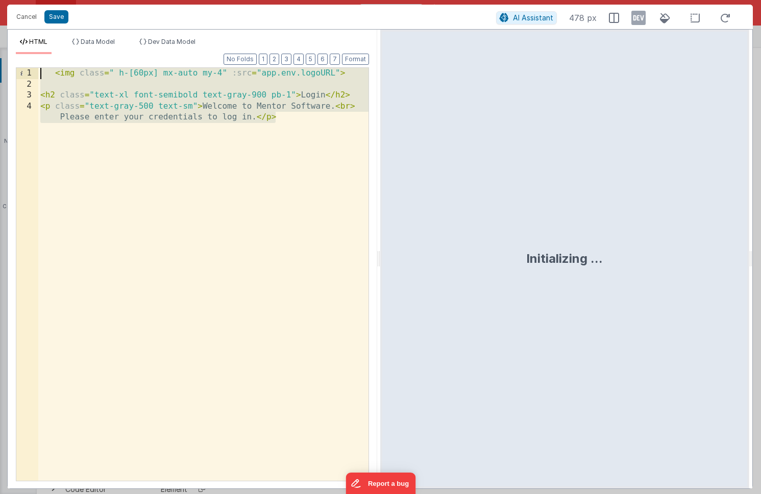
drag, startPoint x: 83, startPoint y: 157, endPoint x: 14, endPoint y: 52, distance: 125.6
click at [14, 52] on div "HTML Data Model Dev Data Model Format 7 6 5 4 3 2 1 No Folds 1 2 3 4 < img clas…" at bounding box center [193, 263] width 370 height 451
click at [126, 132] on div "< img class = " h-[60px] mx-auto my-4" :src = "app.env.logoURL" > < h2 class = …" at bounding box center [203, 291] width 330 height 446
drag, startPoint x: 132, startPoint y: 140, endPoint x: 13, endPoint y: 54, distance: 146.2
click at [13, 54] on div "Format 7 6 5 4 3 2 1 No Folds 1 2 3 4 < img class = " h-[60px] mx-auto my-4" :s…" at bounding box center [193, 271] width 370 height 434
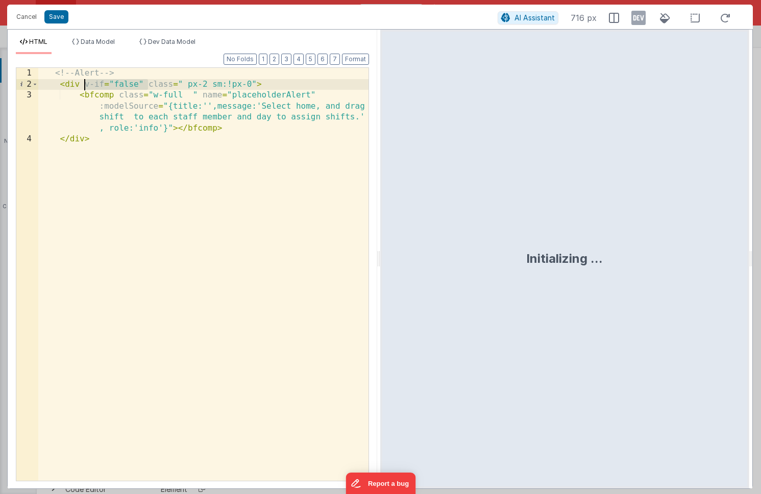
drag, startPoint x: 148, startPoint y: 84, endPoint x: 84, endPoint y: 83, distance: 64.3
click at [84, 83] on div "<!-- Alert --> < div v-if = "false" class = " px-2 sm:!px-0" > < bfcomp class =…" at bounding box center [203, 285] width 330 height 435
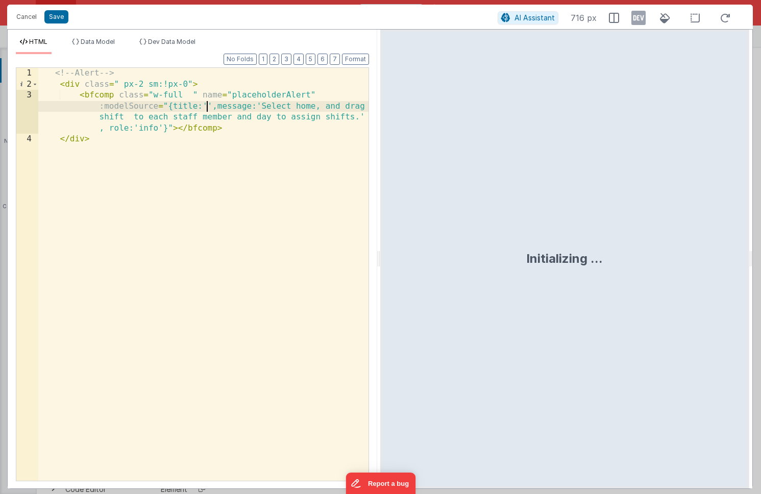
click at [207, 105] on div "<!-- Alert --> < div class = " px-2 sm:!px-0" > < bfcomp class = "w-full " name…" at bounding box center [203, 285] width 330 height 435
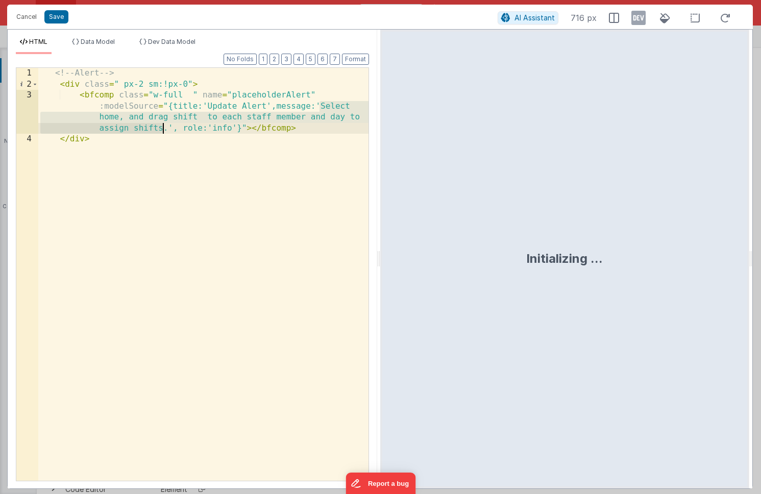
drag, startPoint x: 319, startPoint y: 102, endPoint x: 162, endPoint y: 127, distance: 158.6
click at [162, 127] on div "<!-- Alert --> < div class = " px-2 sm:!px-0" > < bfcomp class = "w-full " name…" at bounding box center [203, 285] width 330 height 435
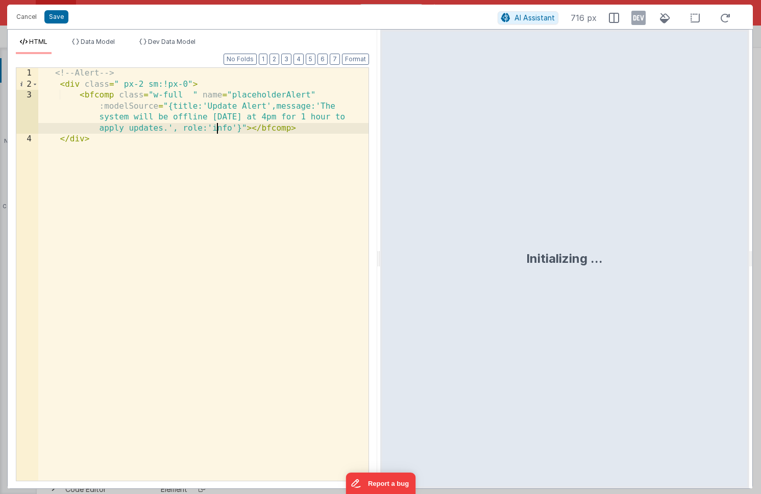
click at [218, 128] on div "<!-- Alert --> < div class = " px-2 sm:!px-0" > < bfcomp class = "w-full " name…" at bounding box center [203, 285] width 330 height 435
click at [60, 16] on button "Save" at bounding box center [56, 16] width 24 height 13
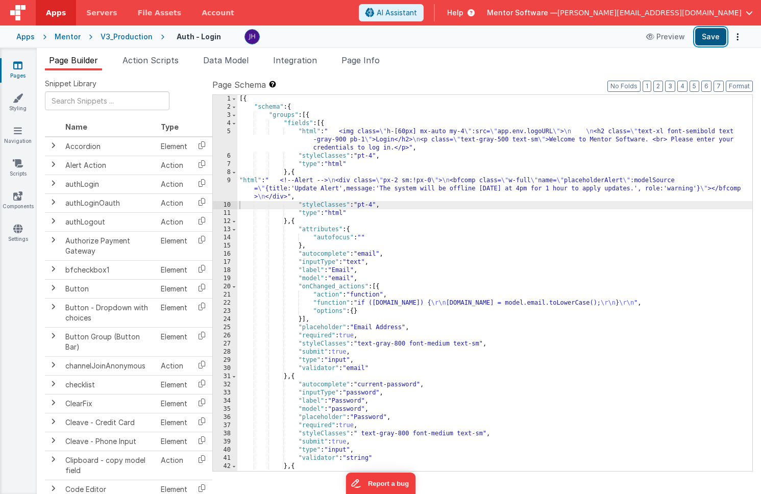
click at [709, 37] on button "Save" at bounding box center [710, 36] width 31 height 17
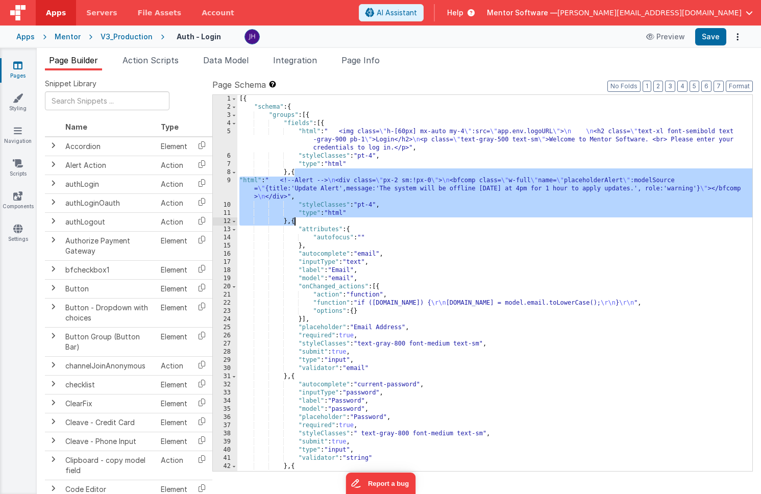
drag, startPoint x: 294, startPoint y: 172, endPoint x: 294, endPoint y: 223, distance: 50.5
click at [294, 223] on div "[{ "schema" : { "groups" : [{ "fields" : [{ "html" : " <img class= \" h-[60px] …" at bounding box center [494, 295] width 515 height 401
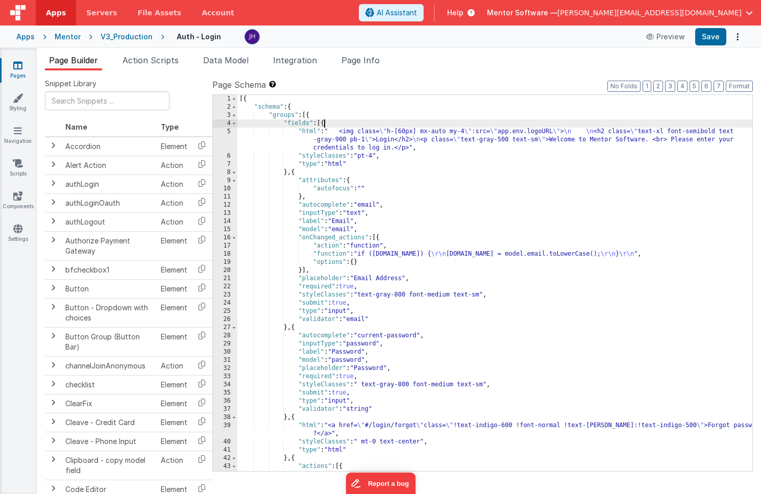
click at [323, 123] on div "[{ "schema" : { "groups" : [{ "fields" : [{ "html" : " <img class= \" h-[60px] …" at bounding box center [494, 291] width 515 height 393
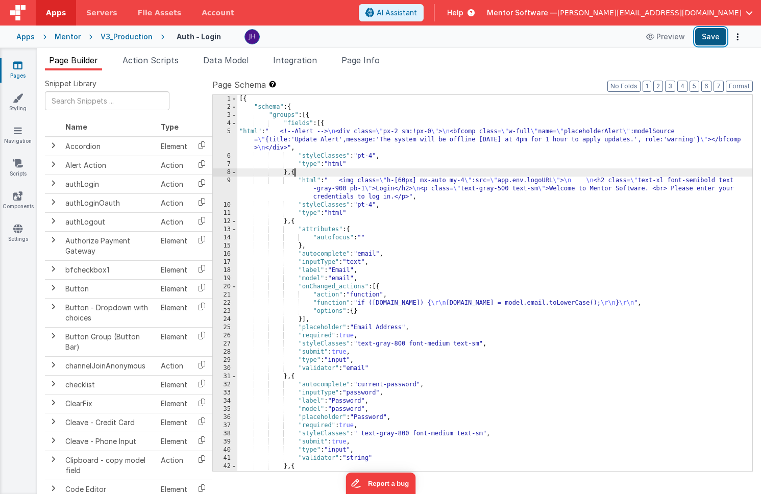
click at [711, 34] on button "Save" at bounding box center [710, 36] width 31 height 17
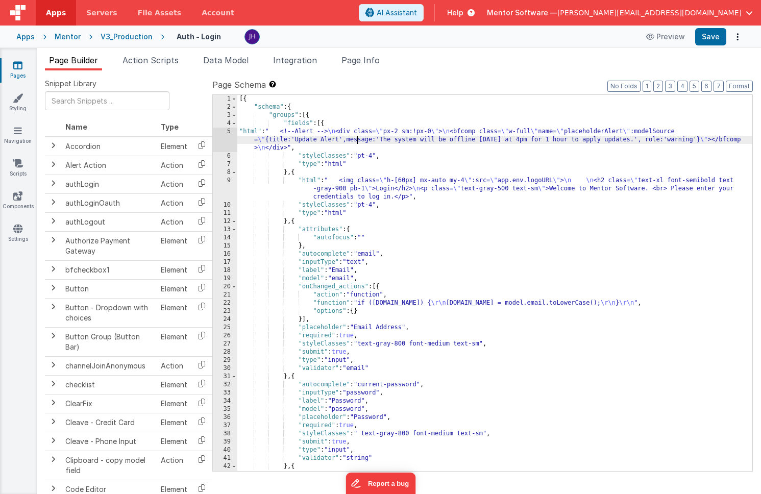
click at [356, 140] on div "[{ "schema" : { "groups" : [{ "fields" : [{ "html" : " <!--Alert --> \n <div cl…" at bounding box center [494, 295] width 515 height 401
click at [230, 134] on div "5" at bounding box center [225, 140] width 25 height 25
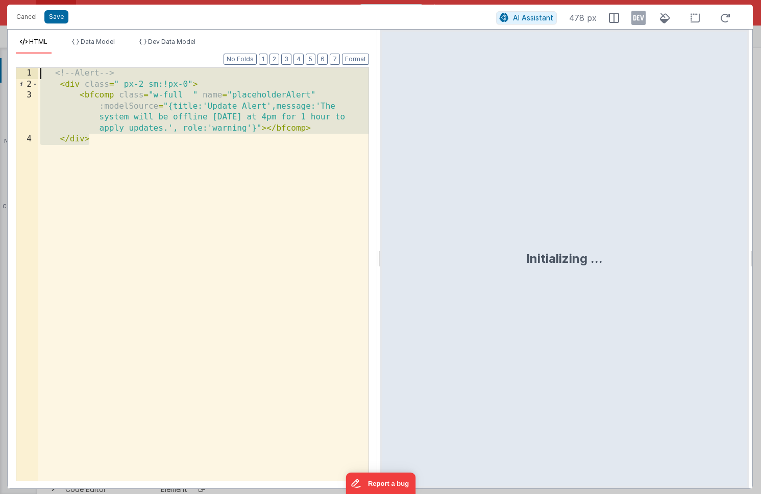
drag, startPoint x: 93, startPoint y: 142, endPoint x: 27, endPoint y: 62, distance: 103.7
click at [27, 62] on div "Format 7 6 5 4 3 2 1 No Folds 1 2 3 4 <!-- Alert --> < div class = " px-2 sm:!p…" at bounding box center [192, 267] width 353 height 426
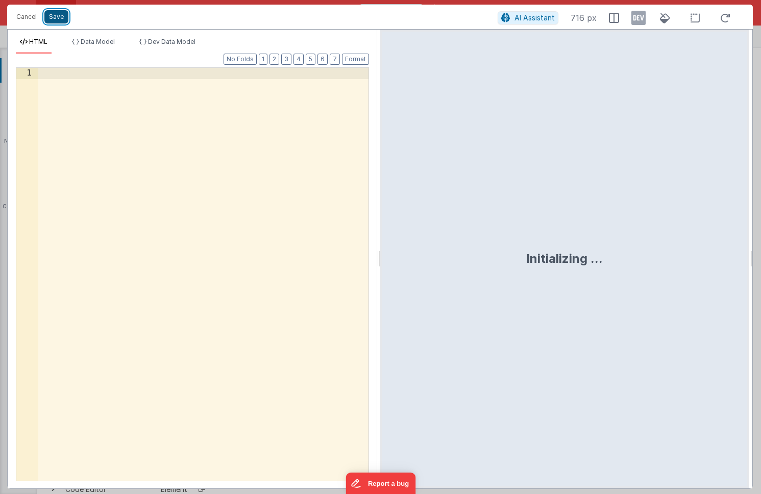
click at [51, 16] on button "Save" at bounding box center [56, 16] width 24 height 13
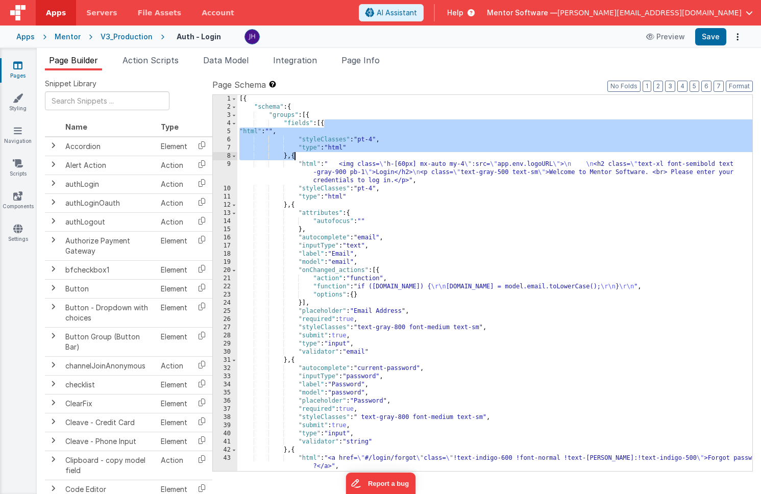
drag, startPoint x: 324, startPoint y: 125, endPoint x: 294, endPoint y: 154, distance: 41.5
click at [294, 154] on div "[{ "schema" : { "groups" : [{ "fields" : [{ "html" : "" , "styleClasses" : "pt-…" at bounding box center [494, 291] width 515 height 393
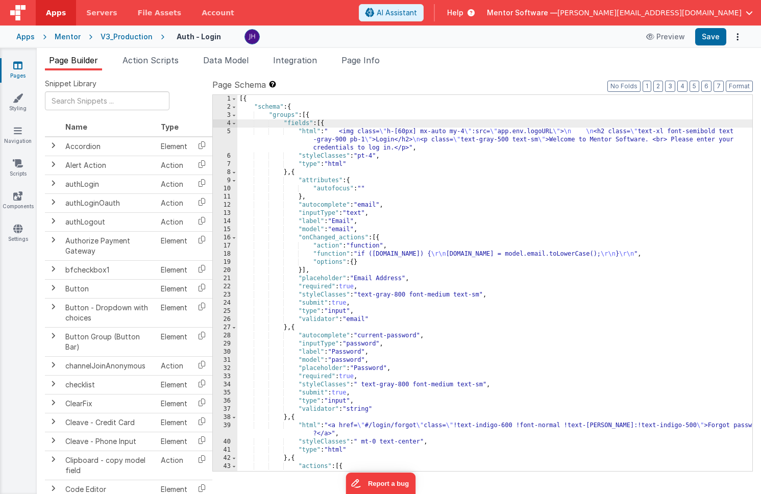
click at [342, 140] on div "[{ "schema" : { "groups" : [{ "fields" : [{ "html" : " <img class= \" h-[60px] …" at bounding box center [494, 291] width 515 height 393
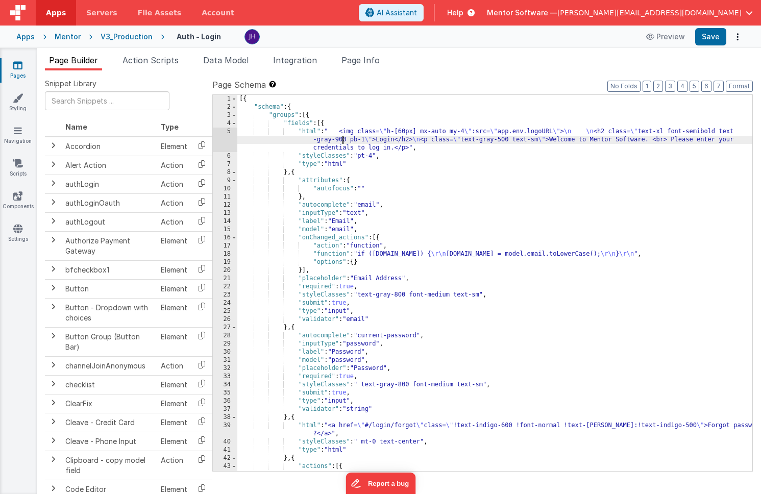
click at [231, 135] on div "5" at bounding box center [225, 140] width 25 height 25
click at [222, 134] on div "5" at bounding box center [225, 140] width 25 height 25
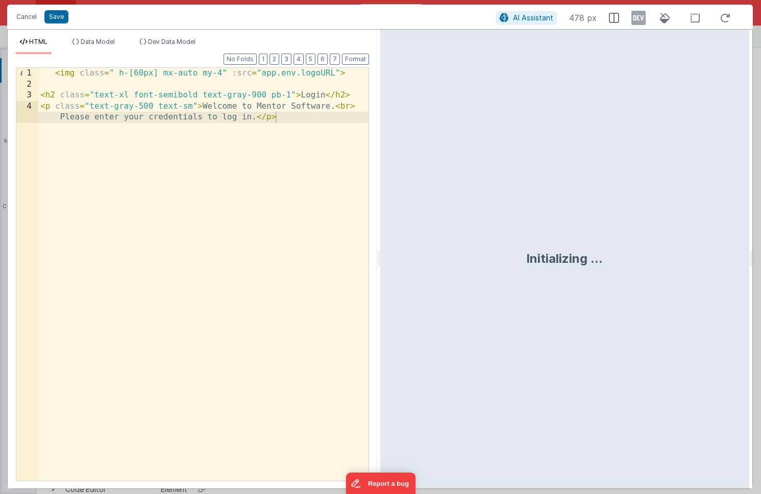
click at [190, 88] on div "< img class = " h-[60px] mx-auto my-4" :src = "app.env.logoURL" > < h2 class = …" at bounding box center [203, 291] width 330 height 446
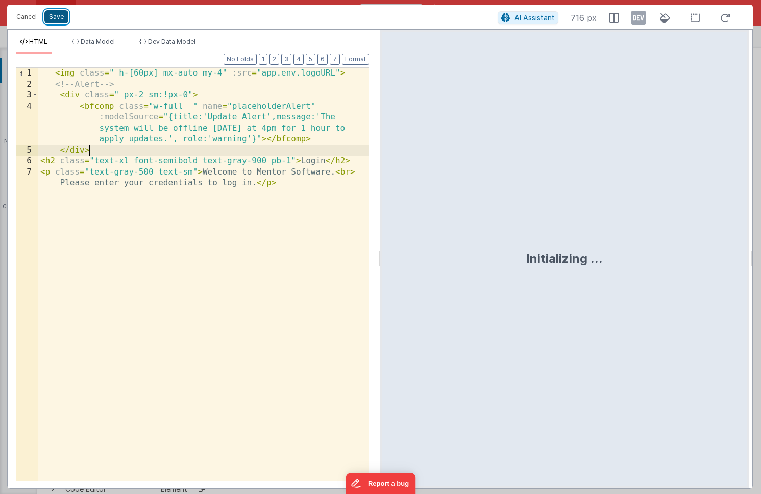
click at [59, 18] on button "Save" at bounding box center [56, 16] width 24 height 13
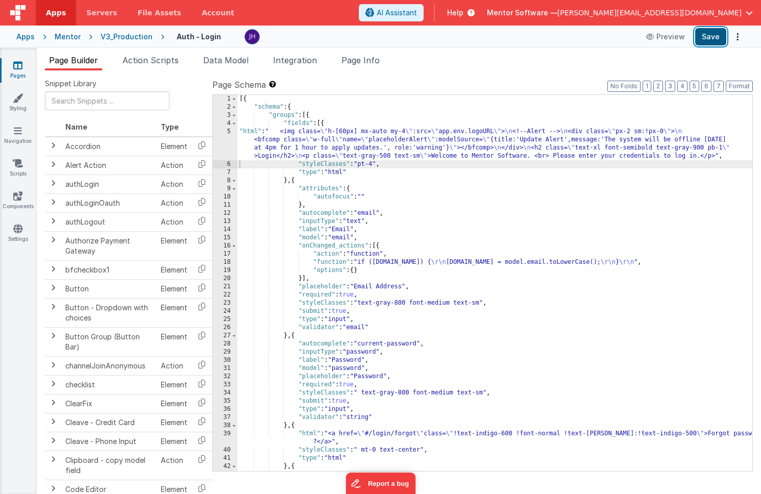
click at [704, 38] on button "Save" at bounding box center [710, 36] width 31 height 17
click at [229, 143] on div "5" at bounding box center [225, 144] width 25 height 33
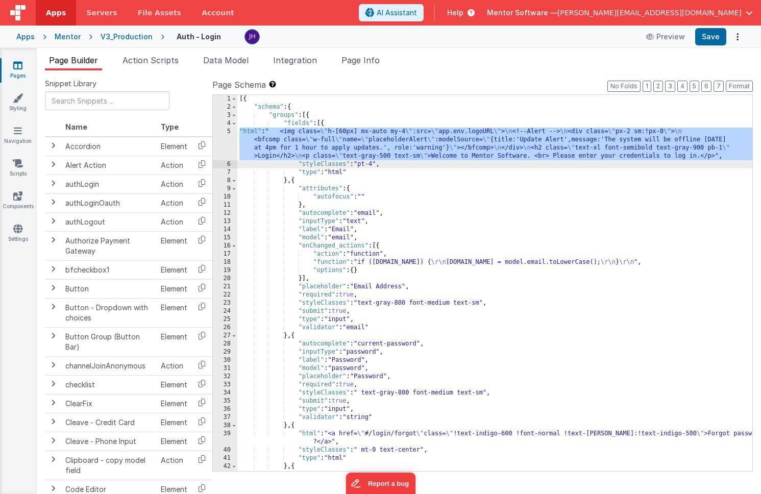
click at [229, 140] on div "5" at bounding box center [225, 144] width 25 height 33
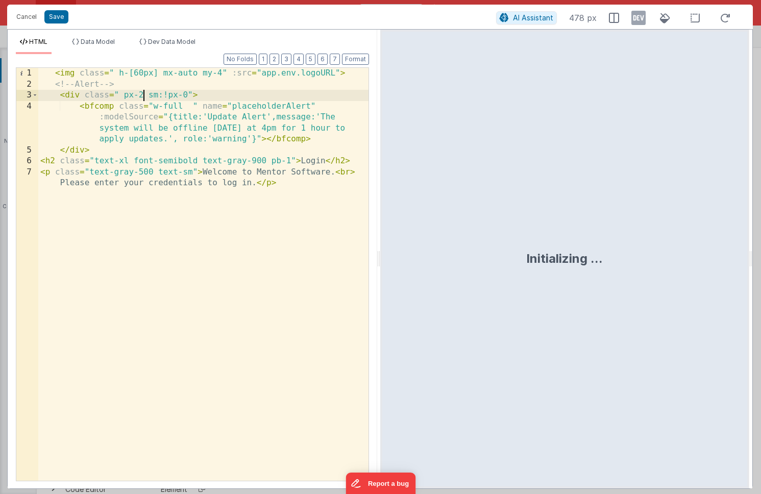
click at [142, 94] on div "< img class = " h-[60px] mx-auto my-4" :src = "app.env.logoURL" > <!-- Alert --…" at bounding box center [203, 291] width 330 height 446
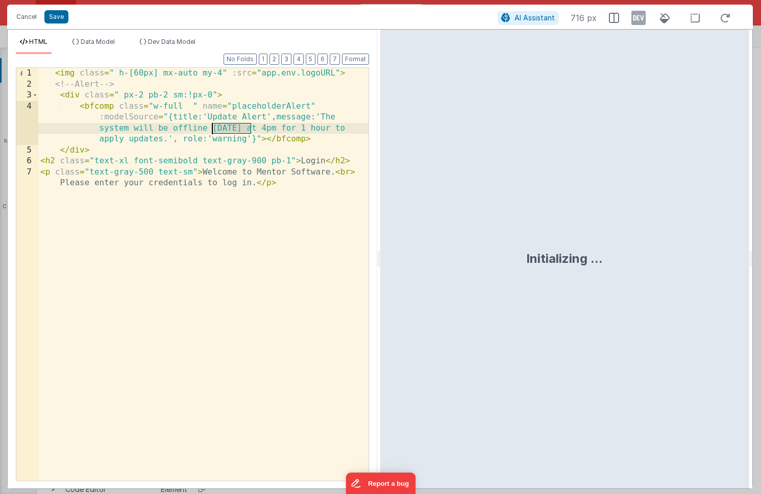
drag, startPoint x: 251, startPoint y: 128, endPoint x: 212, endPoint y: 128, distance: 38.3
click at [212, 128] on div "< img class = " h-[60px] mx-auto my-4" :src = "app.env.logoURL" > <!-- Alert --…" at bounding box center [203, 291] width 330 height 446
click at [58, 16] on button "Save" at bounding box center [56, 16] width 24 height 13
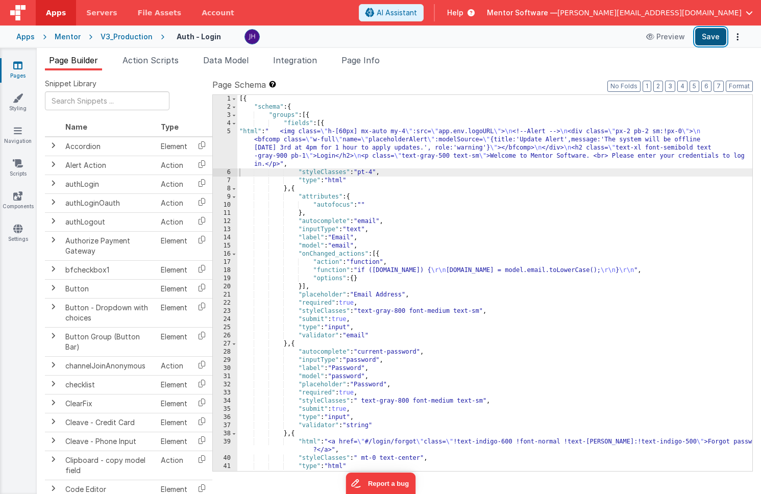
click at [708, 35] on button "Save" at bounding box center [710, 36] width 31 height 17
click at [64, 35] on div "Mentor" at bounding box center [68, 37] width 26 height 10
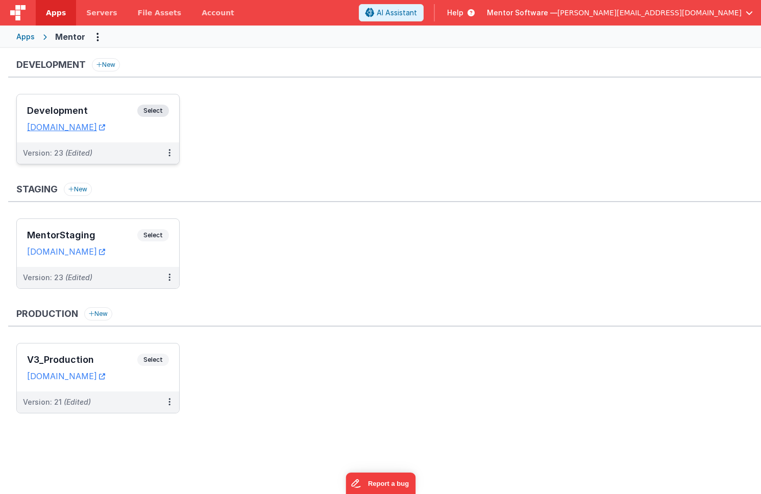
click at [85, 109] on h3 "Development" at bounding box center [82, 111] width 110 height 10
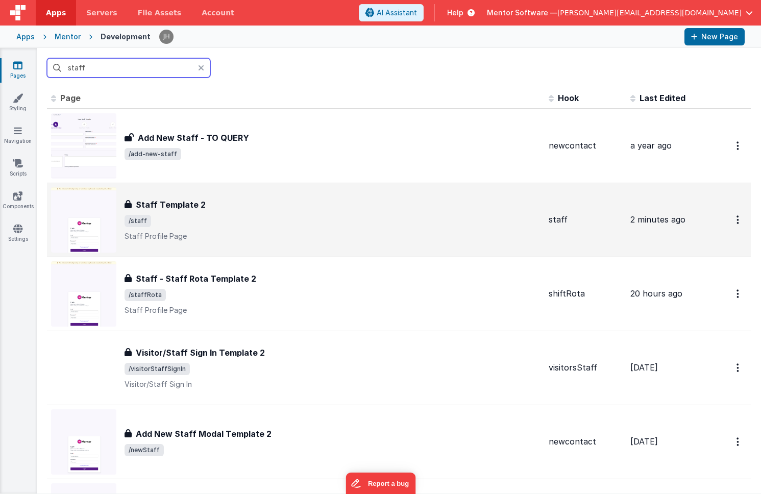
type input "staff"
click at [278, 214] on div "Staff Template 2 Staff Template 2 /staff Staff Profile Page" at bounding box center [333, 220] width 416 height 43
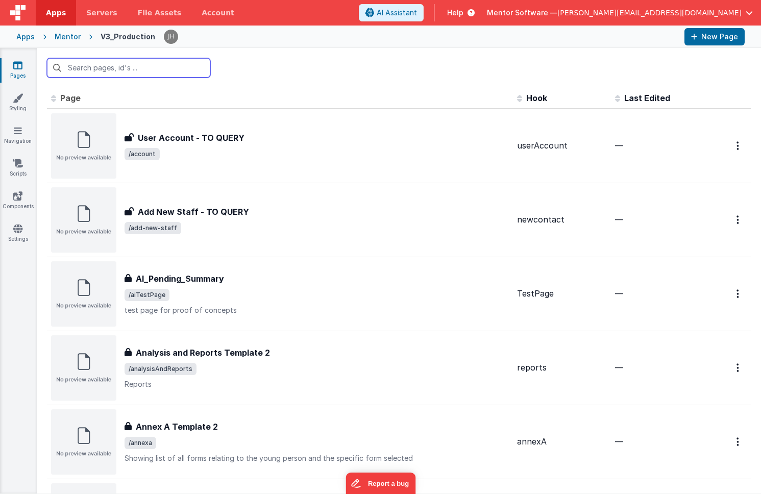
click at [114, 67] on input "text" at bounding box center [128, 67] width 163 height 19
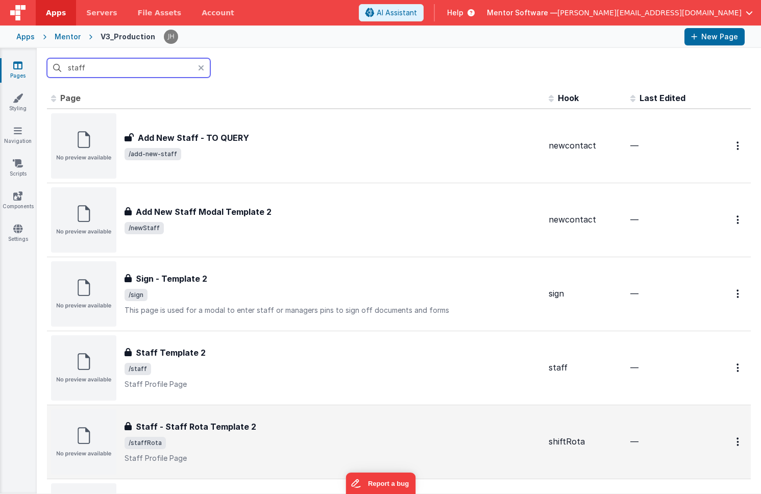
type input "staff"
click at [234, 426] on h3 "Staff - Staff Rota Template 2" at bounding box center [196, 427] width 120 height 12
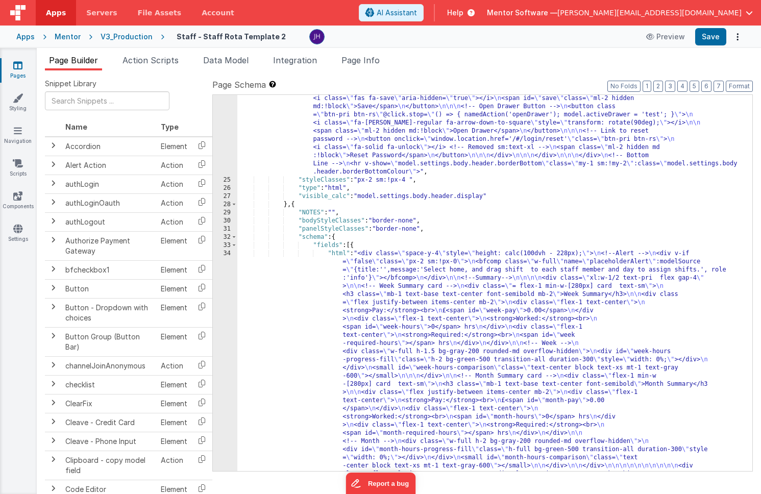
scroll to position [1282, 0]
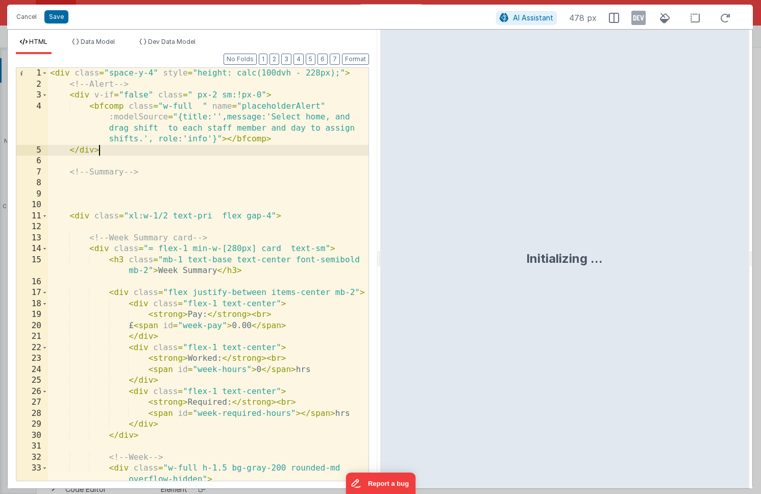
scroll to position [0, 0]
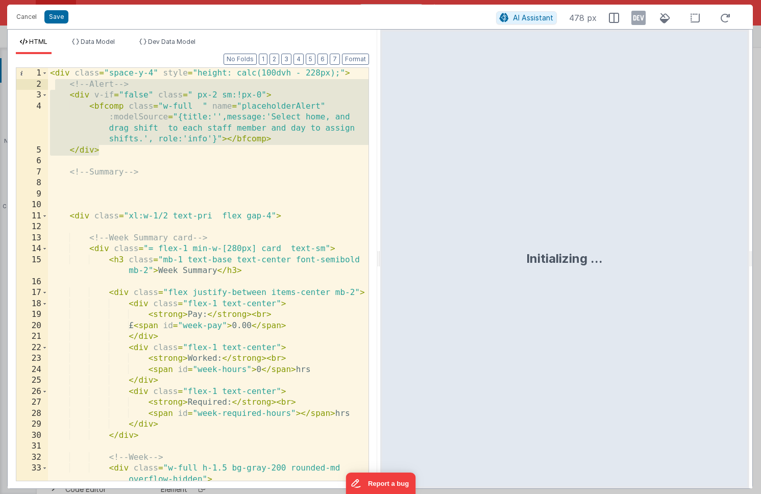
drag, startPoint x: 103, startPoint y: 152, endPoint x: 54, endPoint y: 88, distance: 80.9
click at [54, 88] on div "< div class = "space-y-4" style = "height: calc(100dvh - 228px);" > <!-- Alert …" at bounding box center [208, 296] width 321 height 457
click at [23, 17] on button "Cancel" at bounding box center [26, 17] width 31 height 14
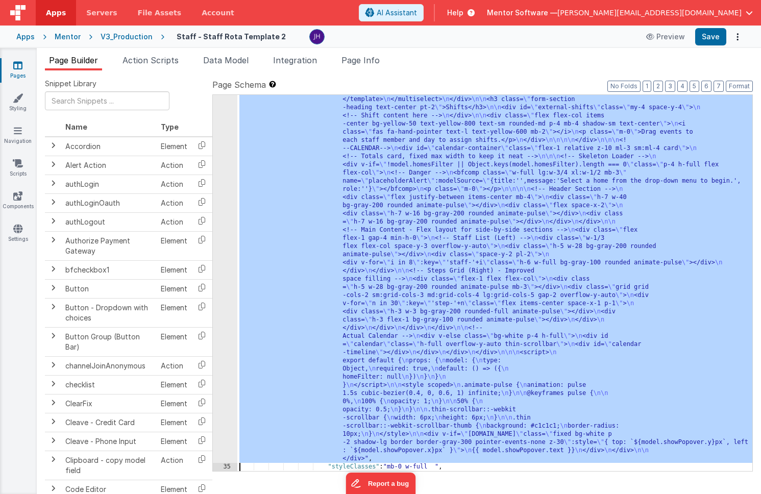
click at [395, 198] on div ""html" : "<div class= \" space-y-4 \" style= \" height: calc(100dvh - 228px); \…" at bounding box center [494, 275] width 515 height 1144
click at [216, 162] on div "34" at bounding box center [225, 83] width 25 height 760
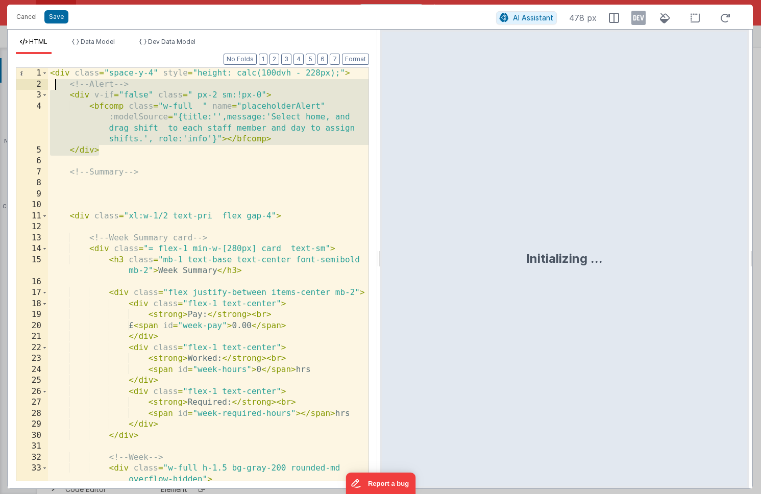
drag, startPoint x: 107, startPoint y: 152, endPoint x: 55, endPoint y: 89, distance: 81.6
click at [55, 89] on div "< div class = "space-y-4" style = "height: calc(100dvh - 228px);" > <!-- Alert …" at bounding box center [208, 296] width 321 height 457
